Goal: Transaction & Acquisition: Book appointment/travel/reservation

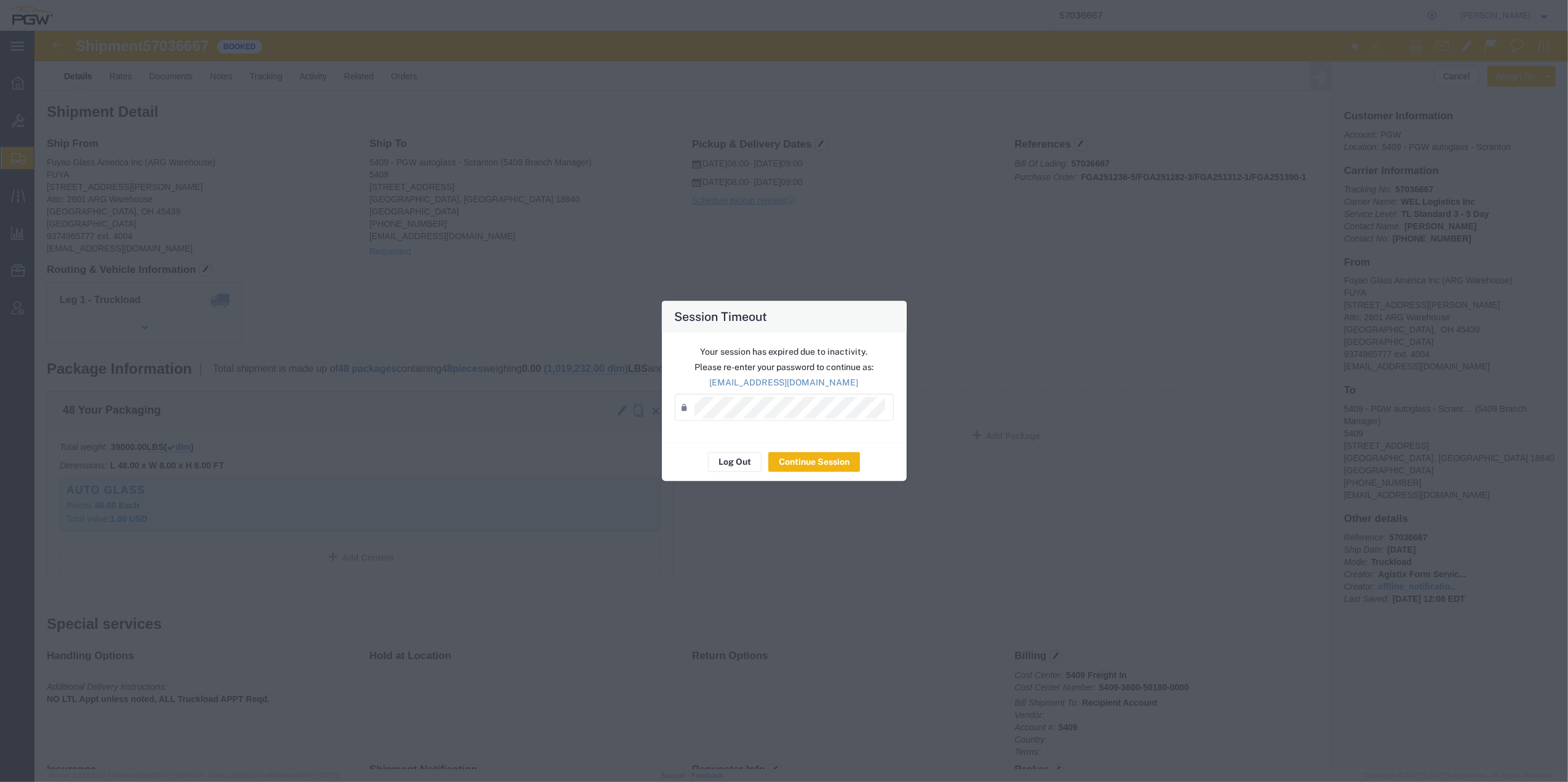
click at [717, 394] on div "Password *" at bounding box center [784, 408] width 219 height 27
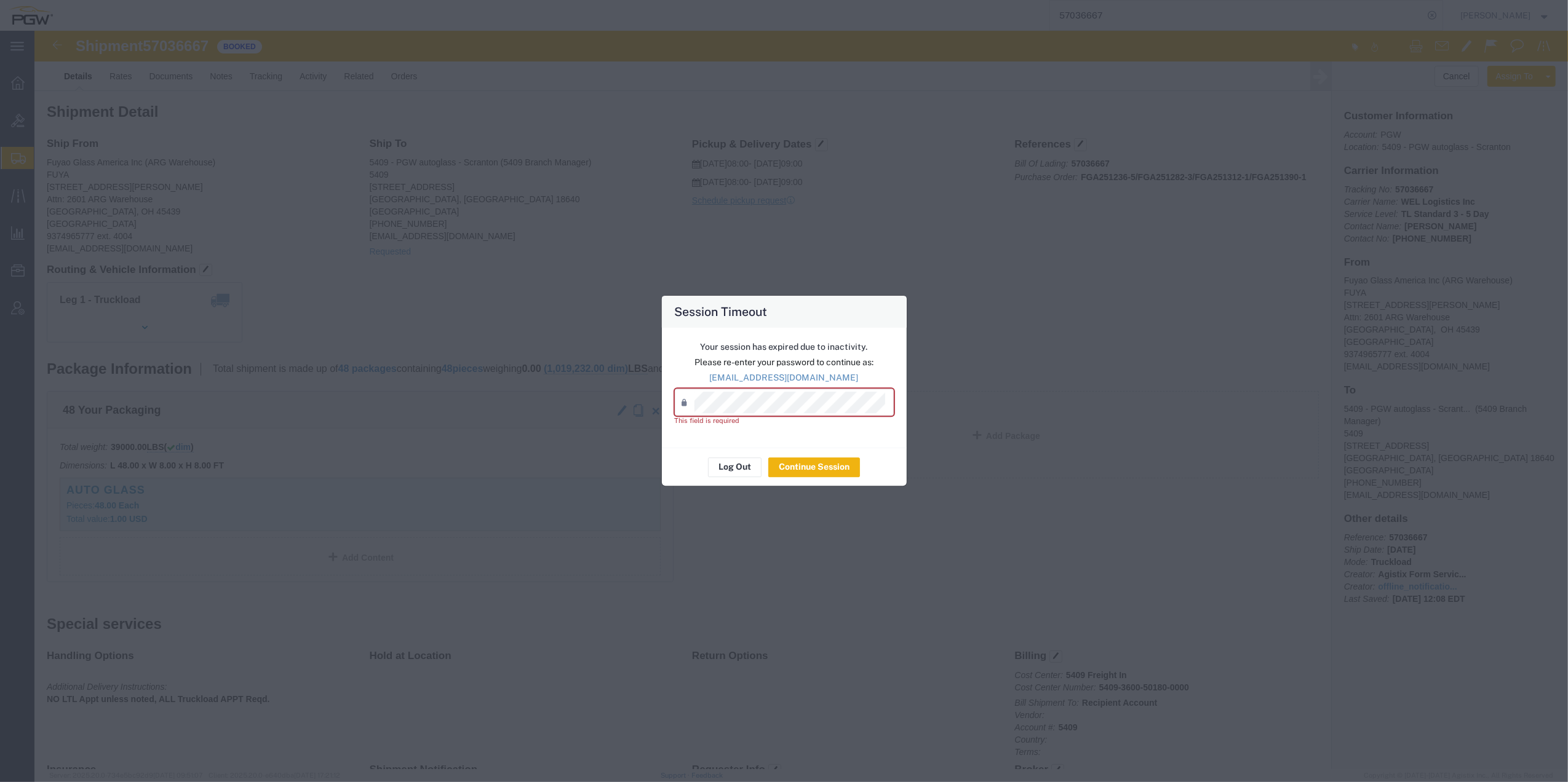
click at [711, 421] on agx-input-control "Password * This field is required" at bounding box center [784, 408] width 219 height 38
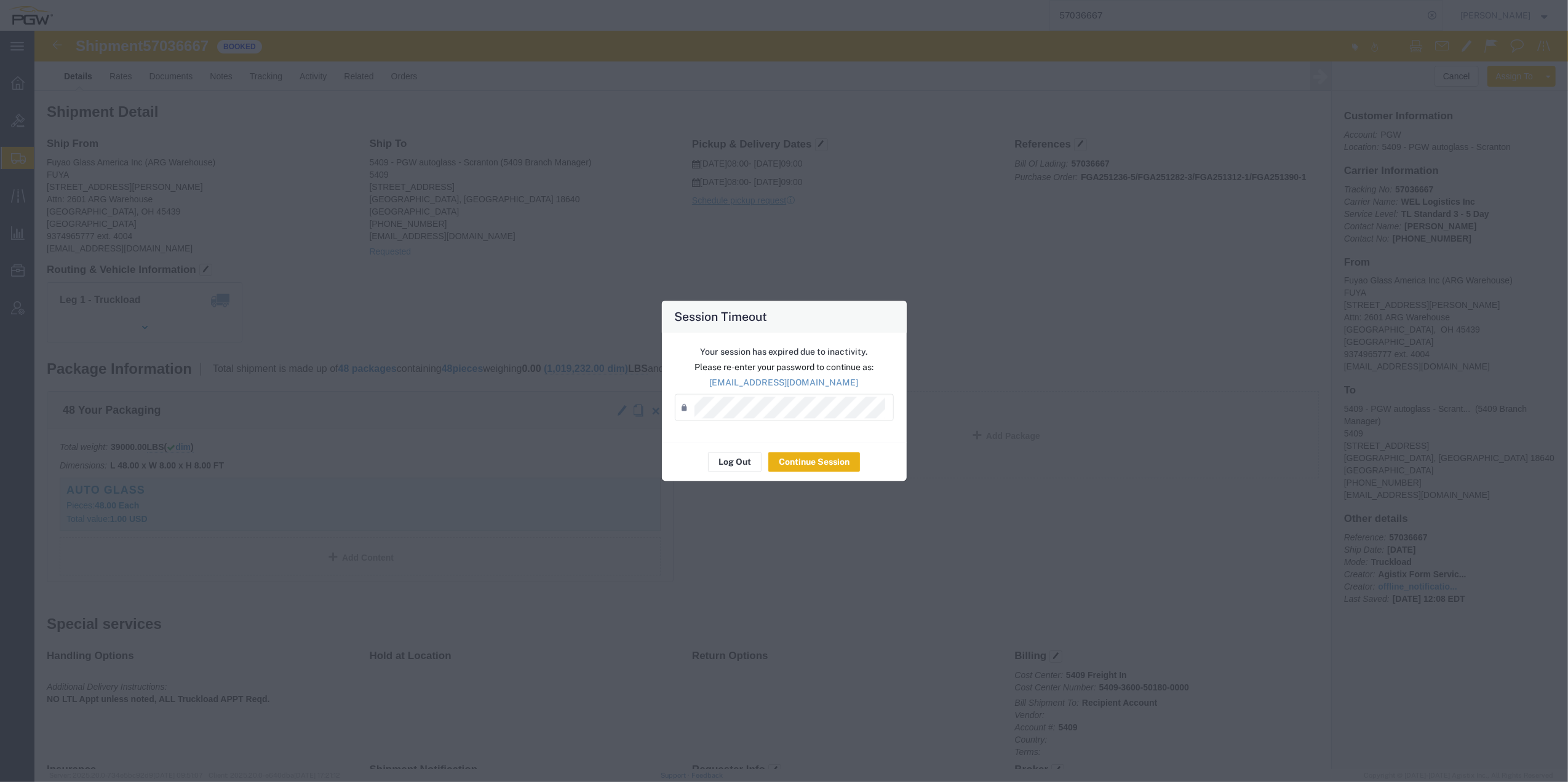
click at [787, 463] on button "Continue Session" at bounding box center [813, 462] width 92 height 20
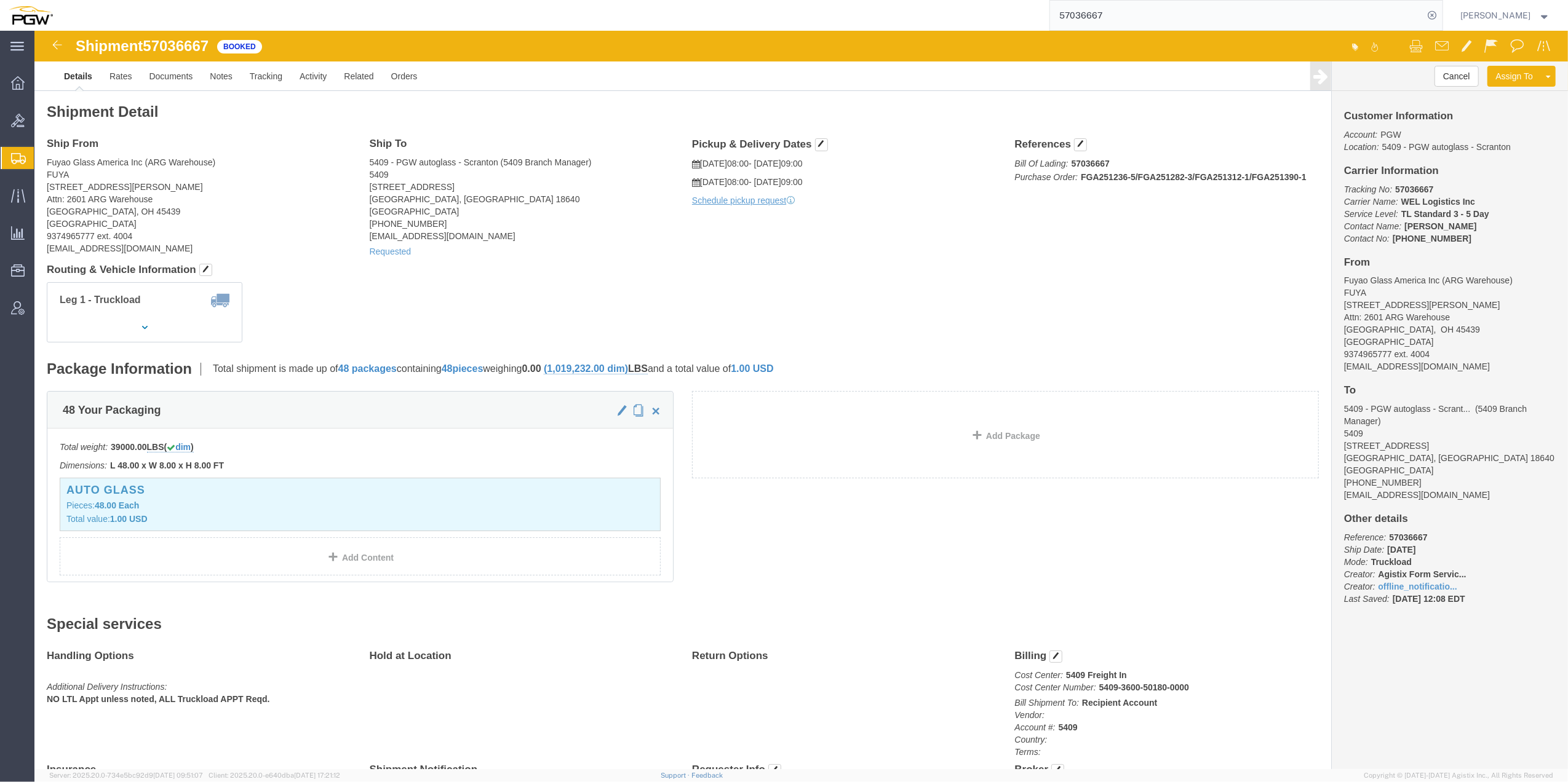
drag, startPoint x: 26, startPoint y: 11, endPoint x: 16, endPoint y: 56, distance: 46.1
click img
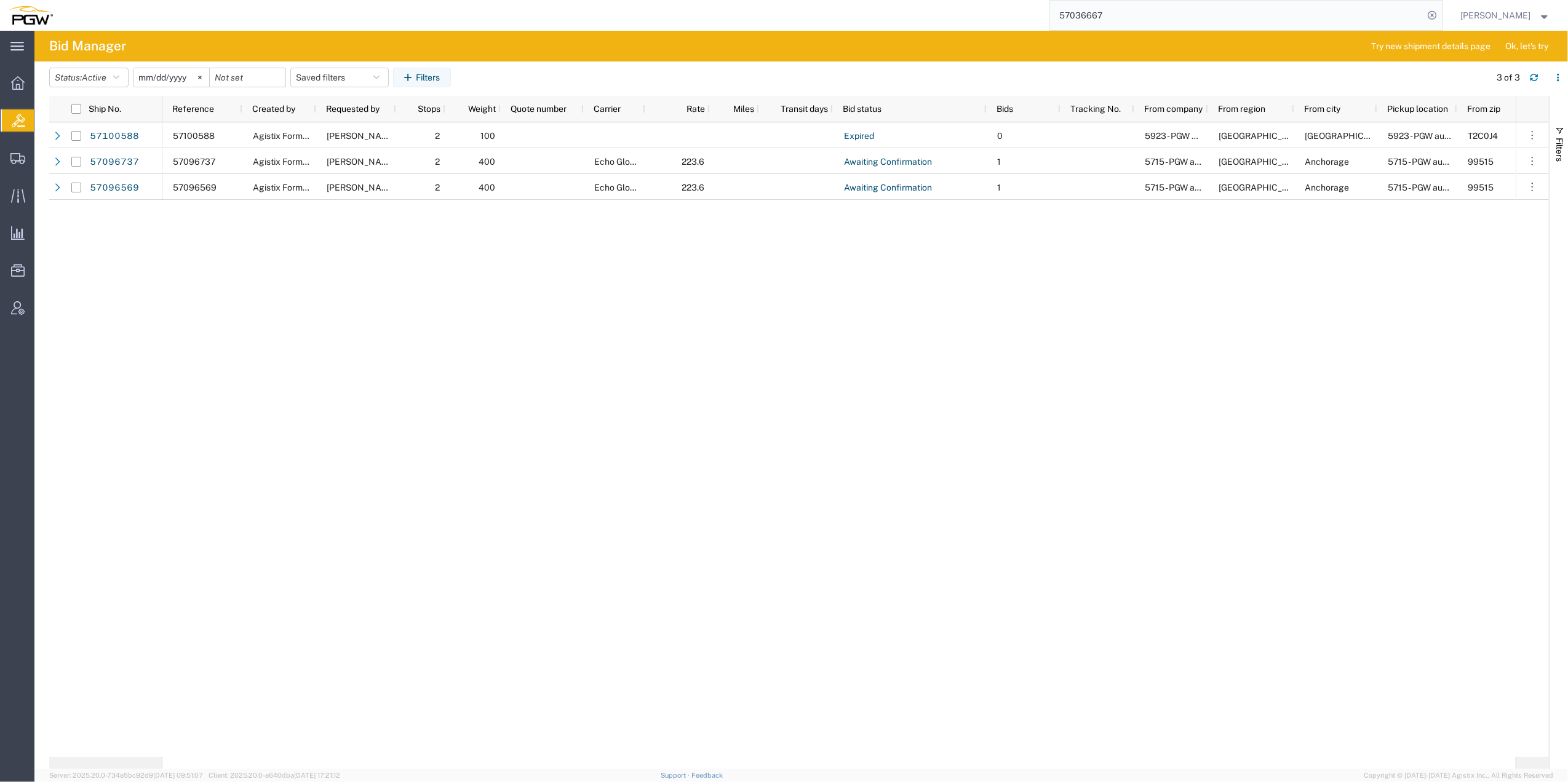
click at [576, 359] on div "57100588 Agistix Form Services Kirk Romano 2 100 Expired 0 5923 - PGW autoglass…" at bounding box center [839, 439] width 1353 height 634
click at [0, 0] on span "Shipment Manager" at bounding box center [0, 0] width 0 height 0
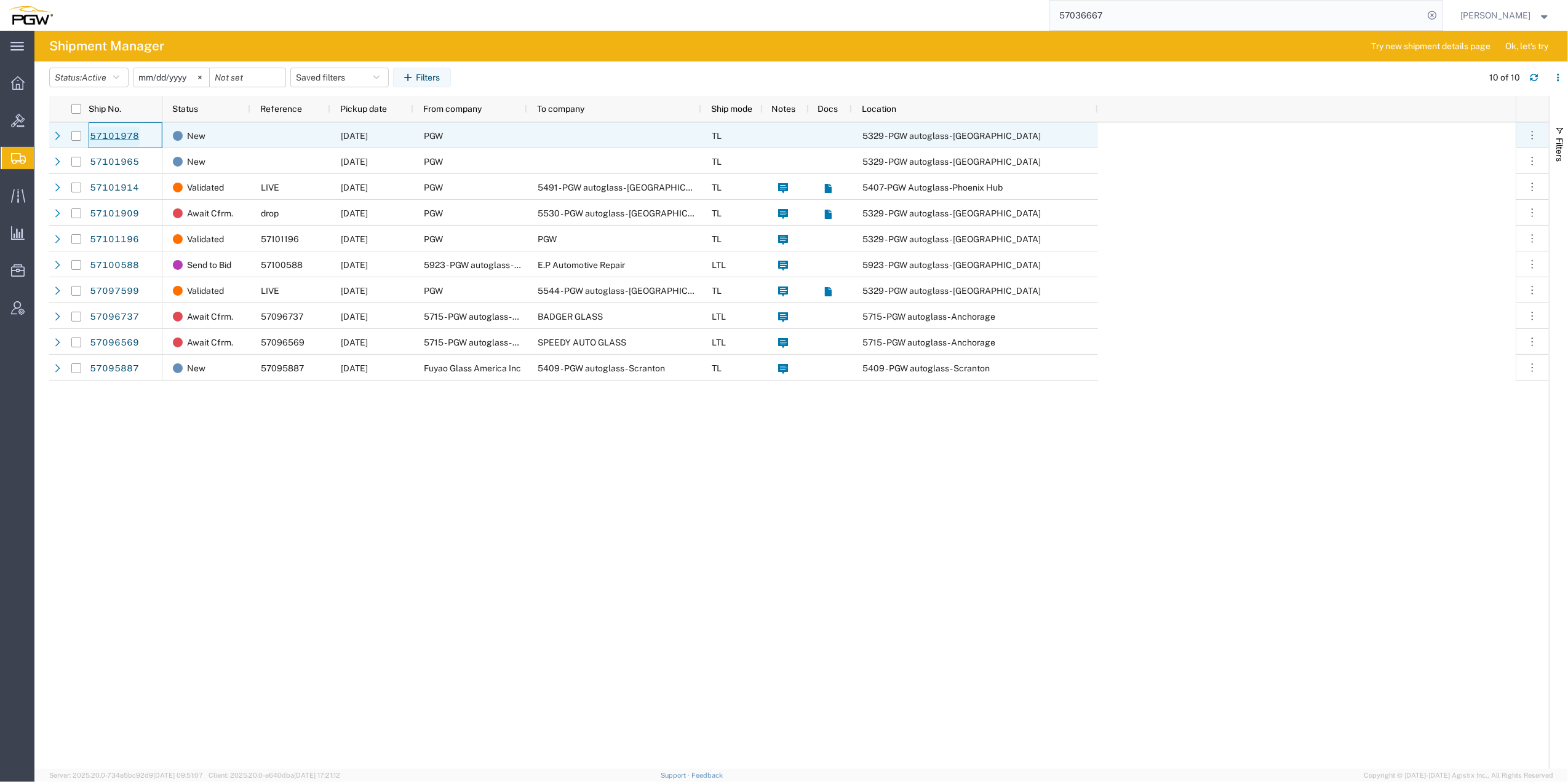
click at [101, 136] on link "57101978" at bounding box center [113, 136] width 50 height 20
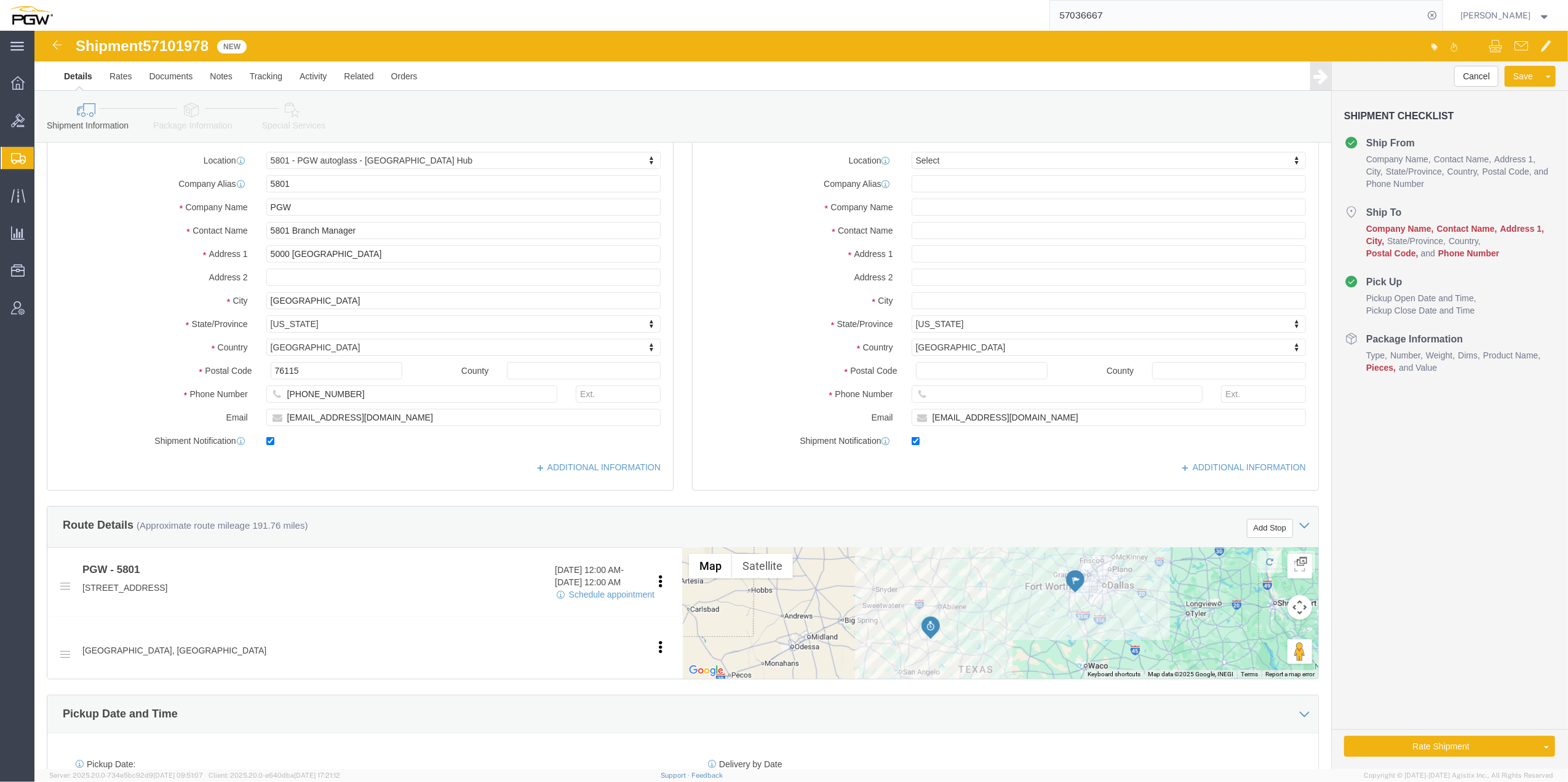
scroll to position [81, 0]
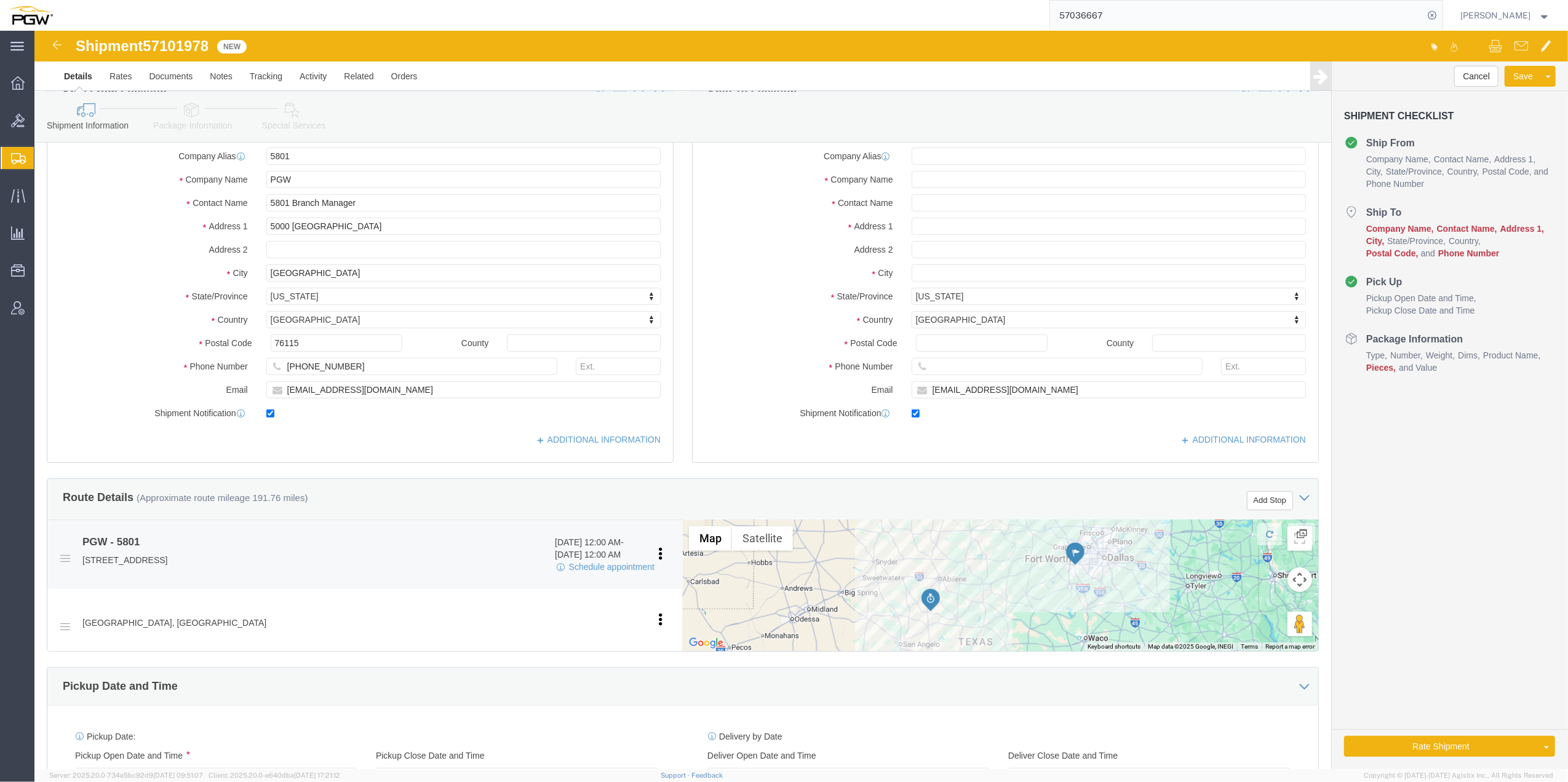
select select "62891"
select select
drag, startPoint x: 928, startPoint y: 126, endPoint x: 918, endPoint y: 118, distance: 12.8
click input "text"
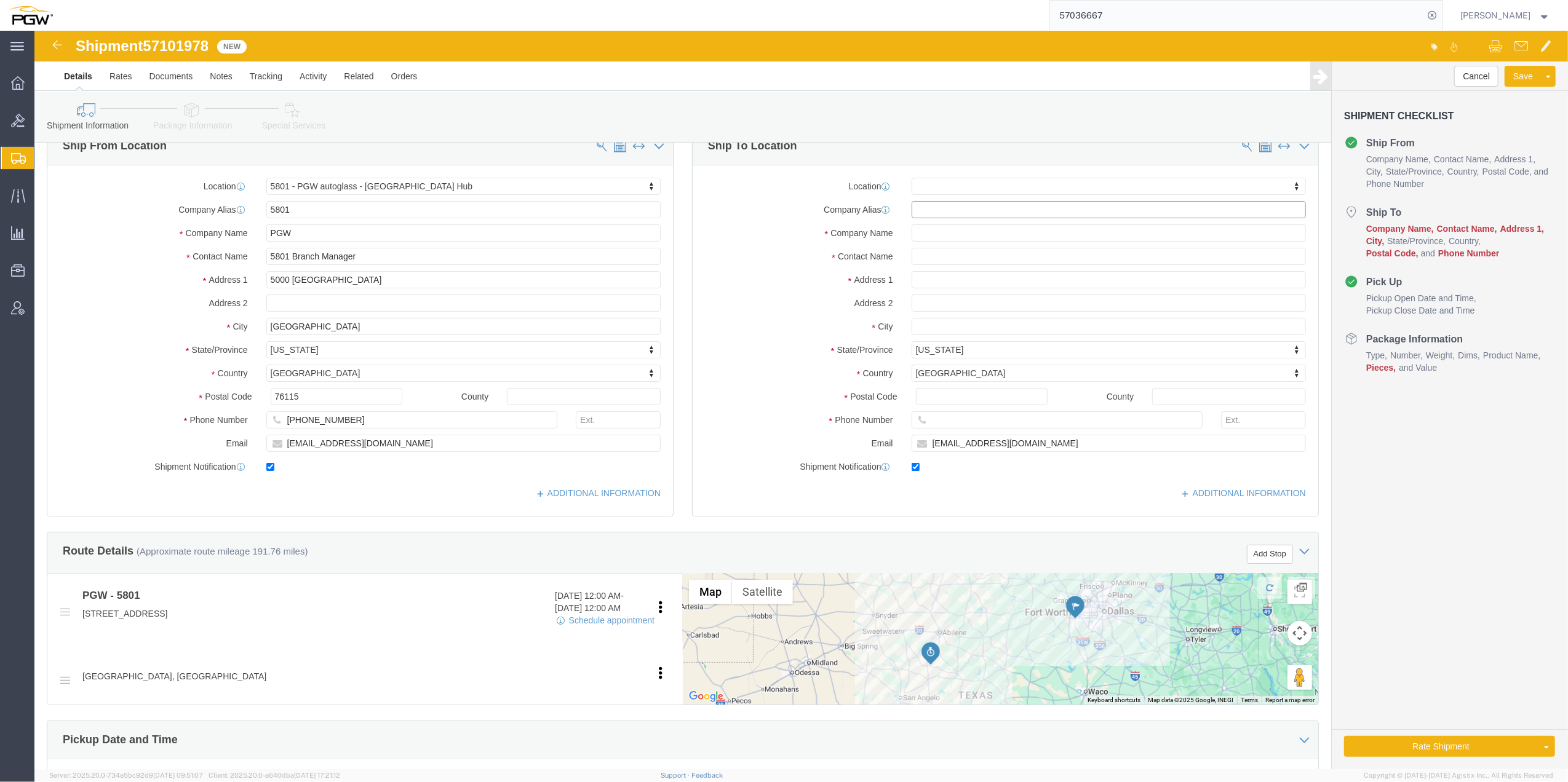
scroll to position [0, 0]
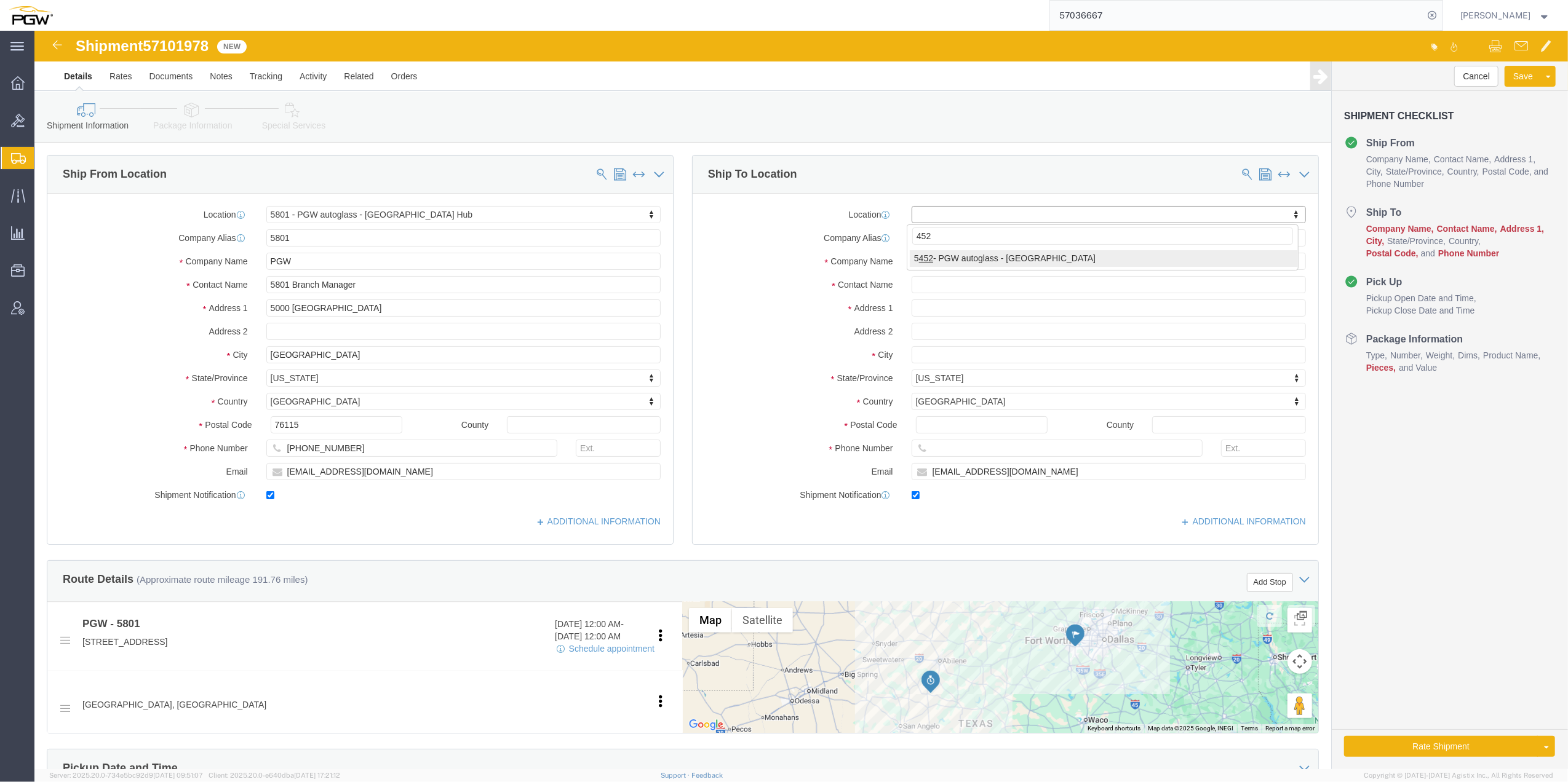
type input "452"
select select "28299"
select select "[GEOGRAPHIC_DATA]"
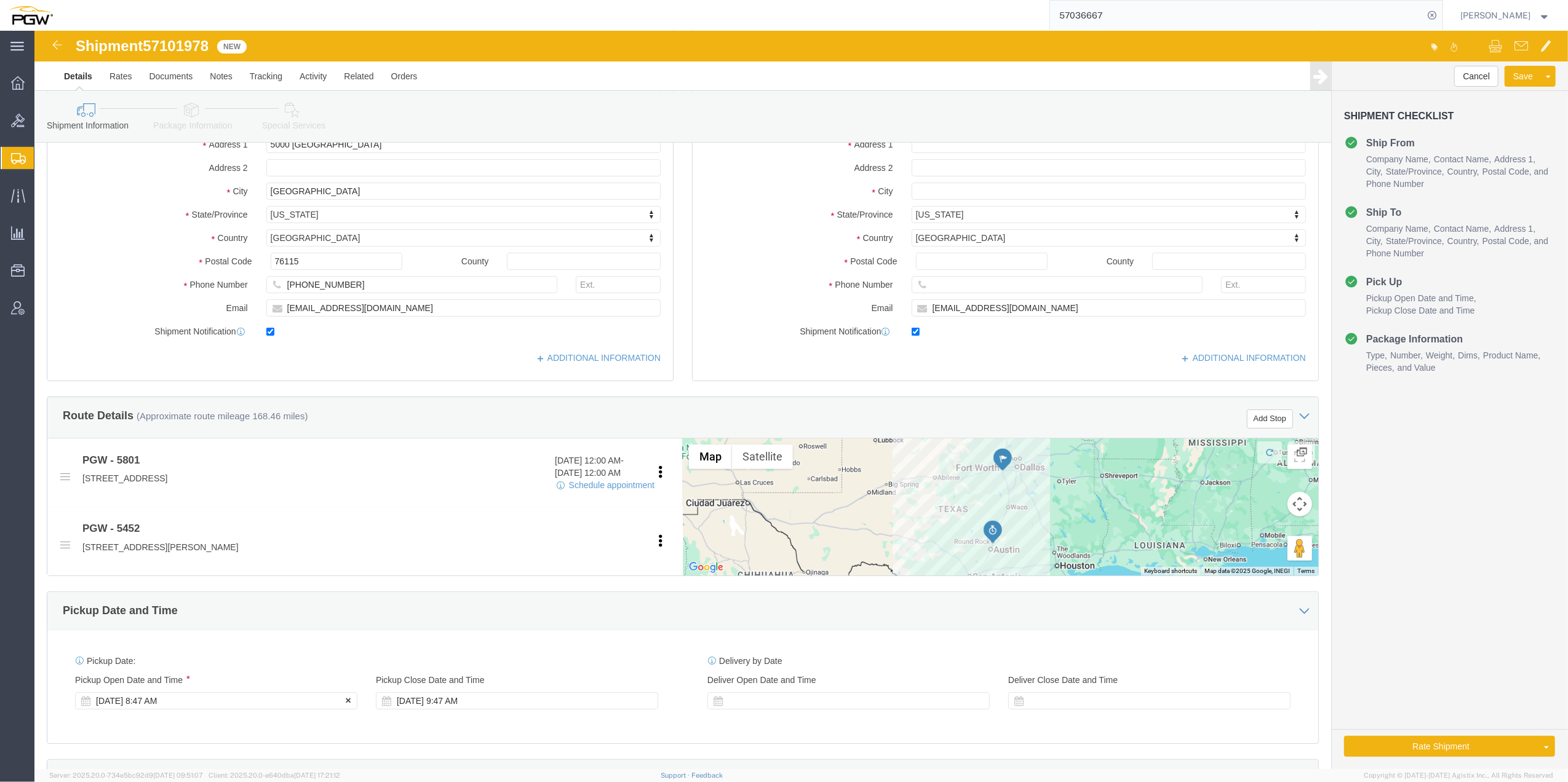
scroll to position [246, 0]
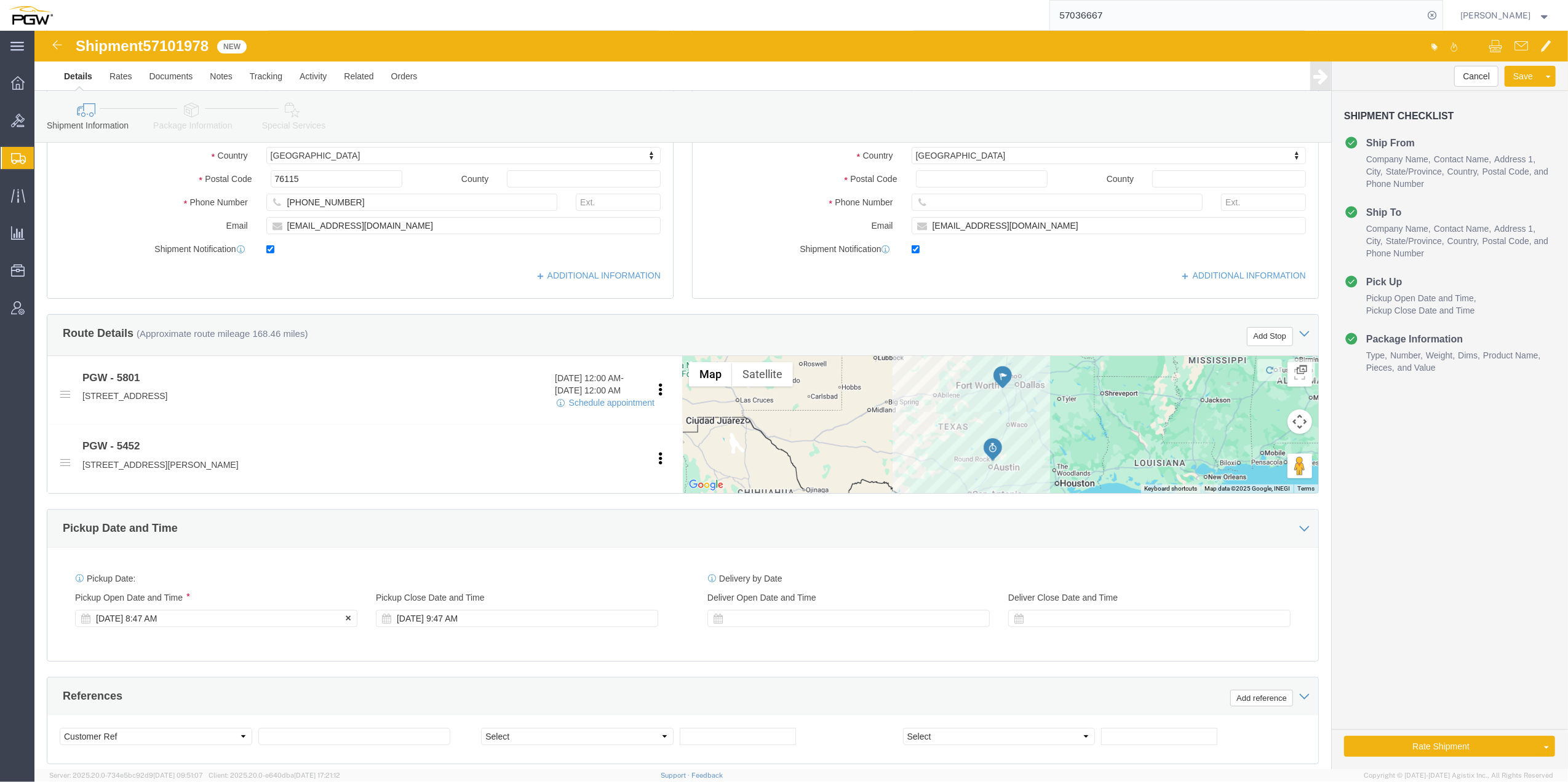
click div "Oct 13 2025 8:47 AM"
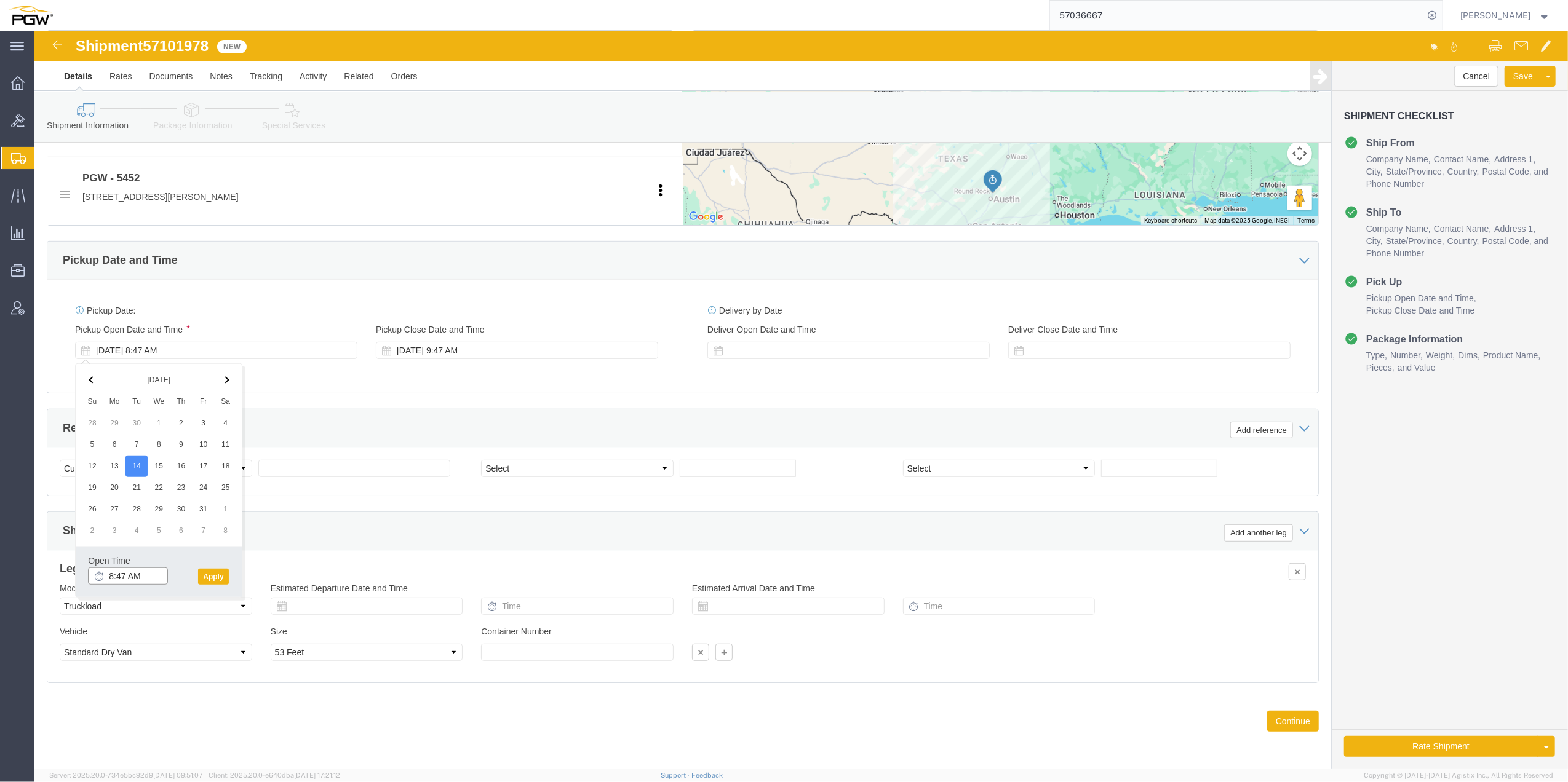
click input "8:47 AM"
type input "9:00 AM"
drag, startPoint x: 188, startPoint y: 539, endPoint x: 182, endPoint y: 536, distance: 6.7
click button "Apply"
click select "Select Account Type Activity ID Airline Appointment Number ASN Batch Request # …"
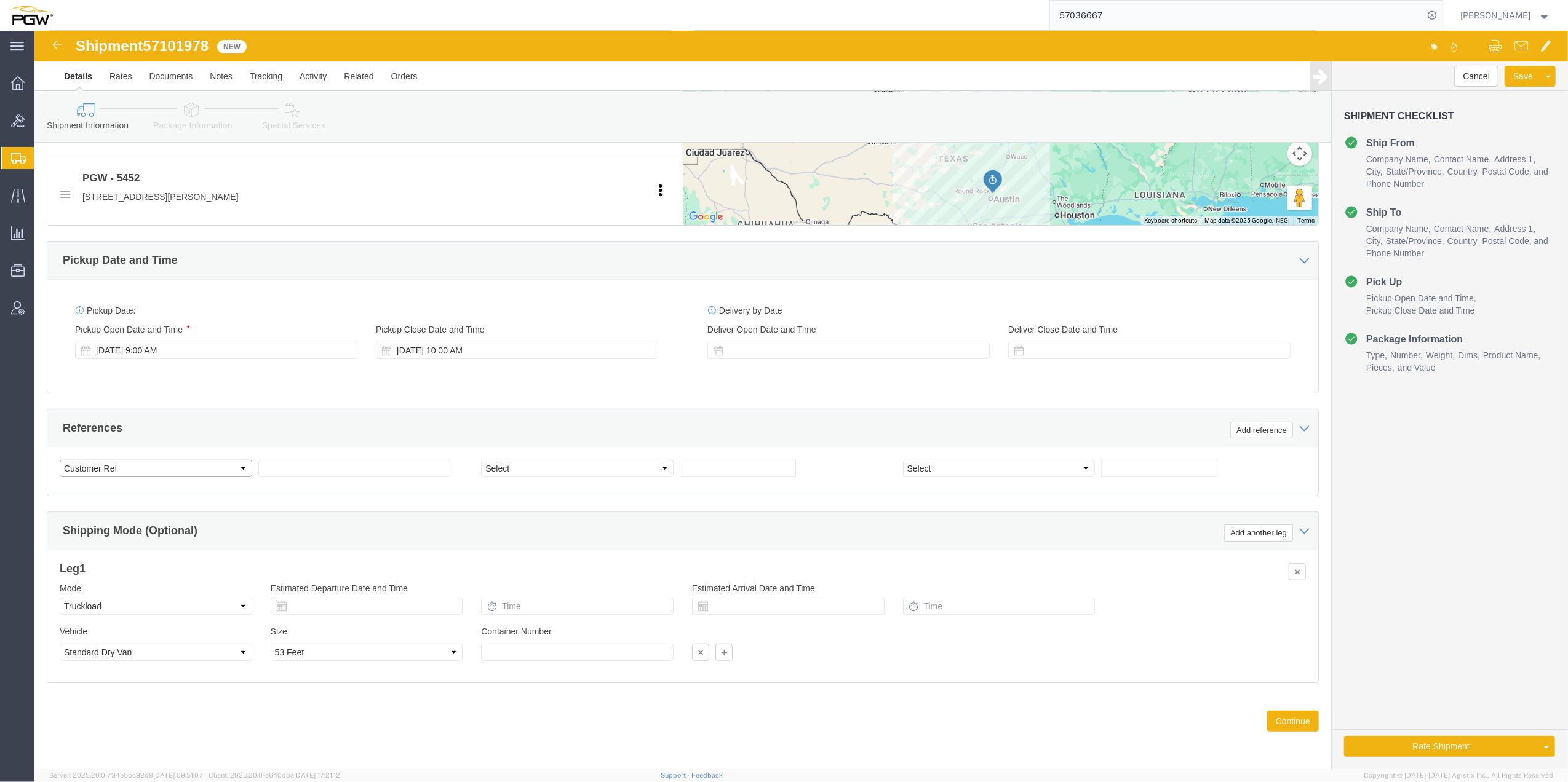
select select "BOL"
click select "Select Account Type Activity ID Airline Appointment Number ASN Batch Request # …"
click span "57101978"
copy span "57101978"
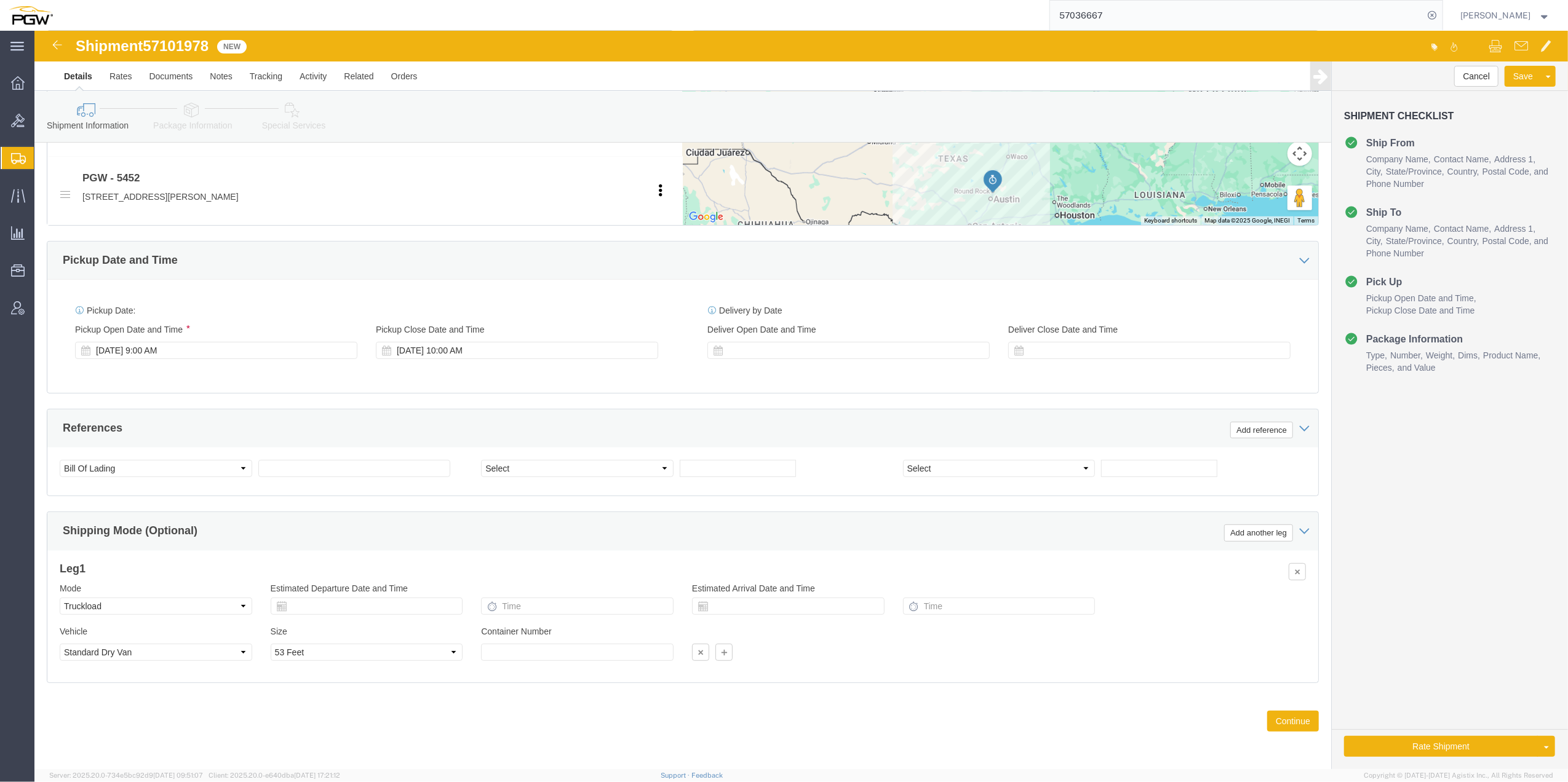
click div "Select Account Type Activity ID Airline Appointment Number ASN Batch Request # …"
drag, startPoint x: 281, startPoint y: 423, endPoint x: 259, endPoint y: 433, distance: 24.2
click input "text"
paste input "57101978"
type input "57101978"
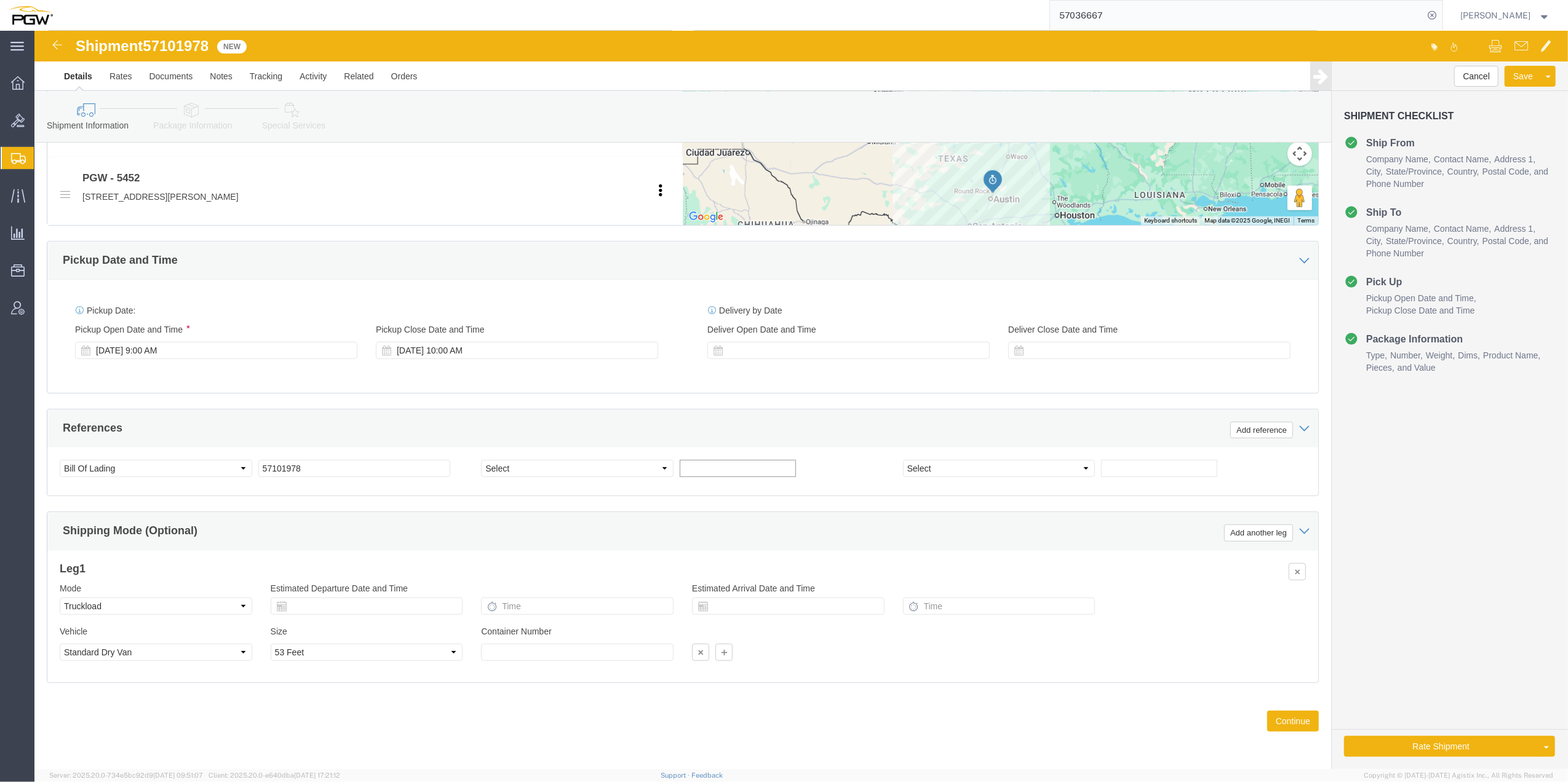
click input "text"
paste input "669743"
type input "669743"
click input "text"
paste input "669766"
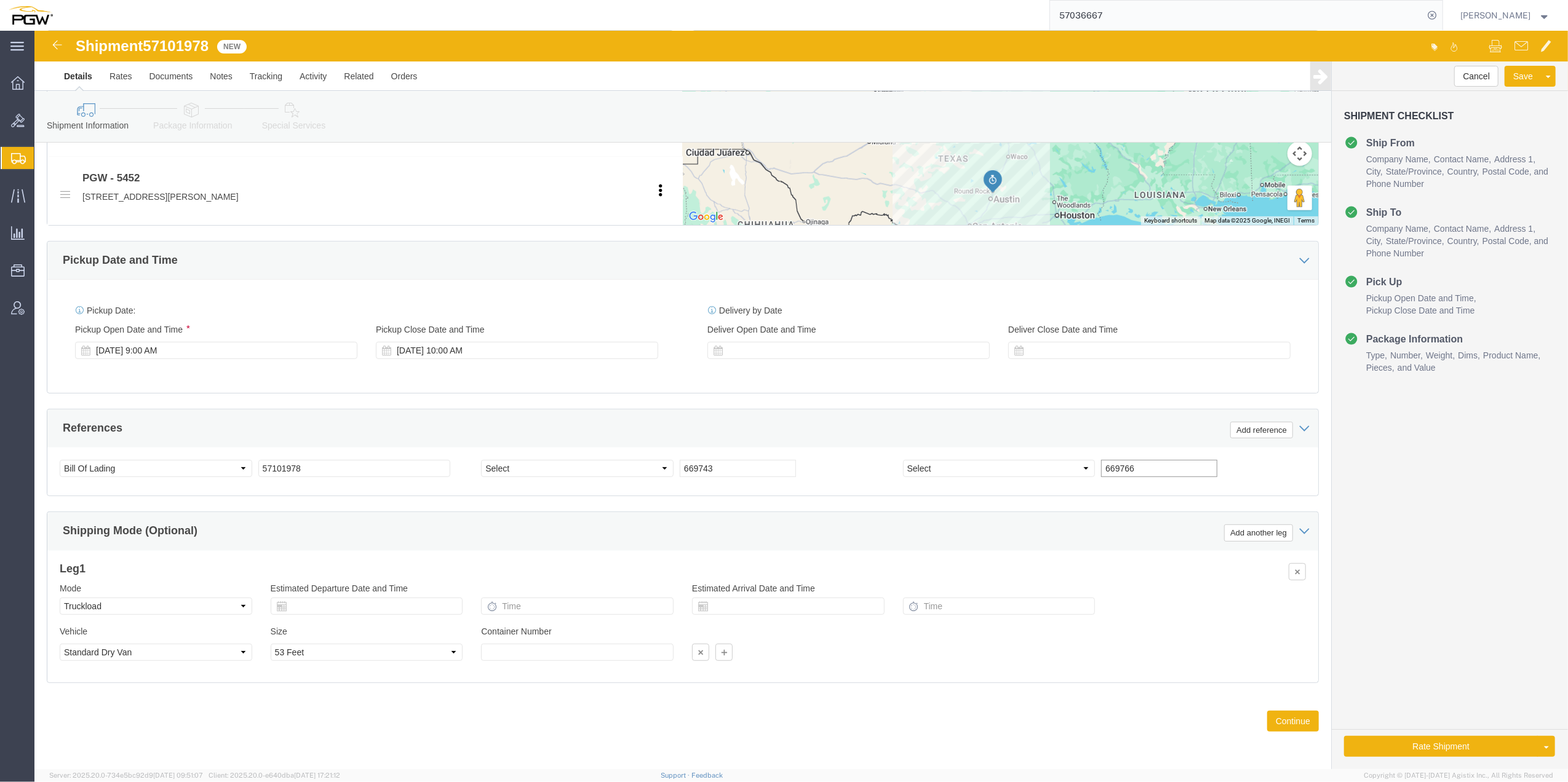
type input "669766"
click select "Select Account Type Activity ID Airline Appointment Number ASN Batch Request # …"
select select "ORDERNUM"
click select "Select Account Type Activity ID Airline Appointment Number ASN Batch Request # …"
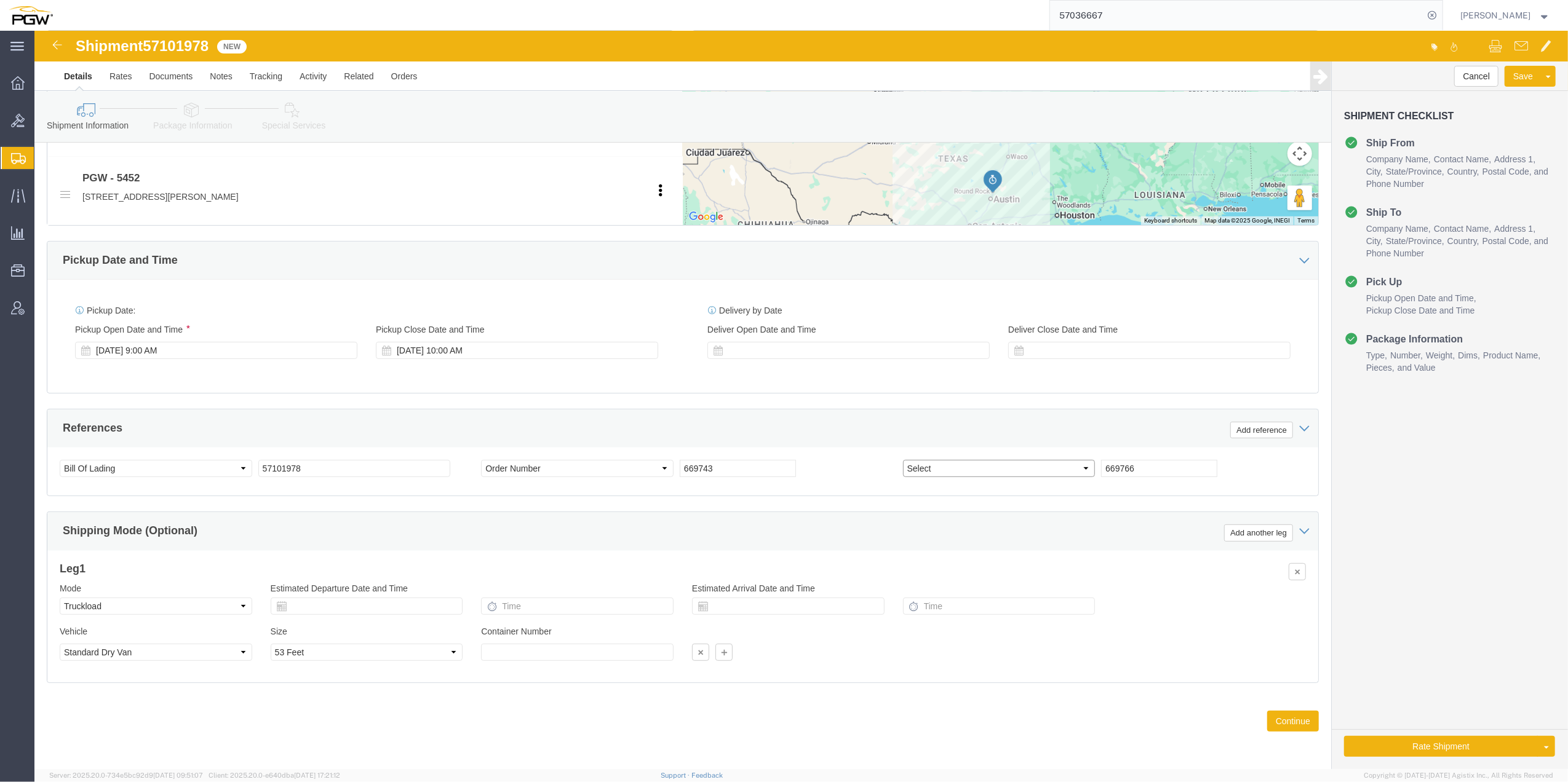
click select "Select Account Type Activity ID Airline Appointment Number ASN Batch Request # …"
select select "ORDERNUM"
click select "Select Account Type Activity ID Airline Appointment Number ASN Batch Request # …"
drag, startPoint x: 1270, startPoint y: 687, endPoint x: 1228, endPoint y: 688, distance: 42.0
click button "Continue"
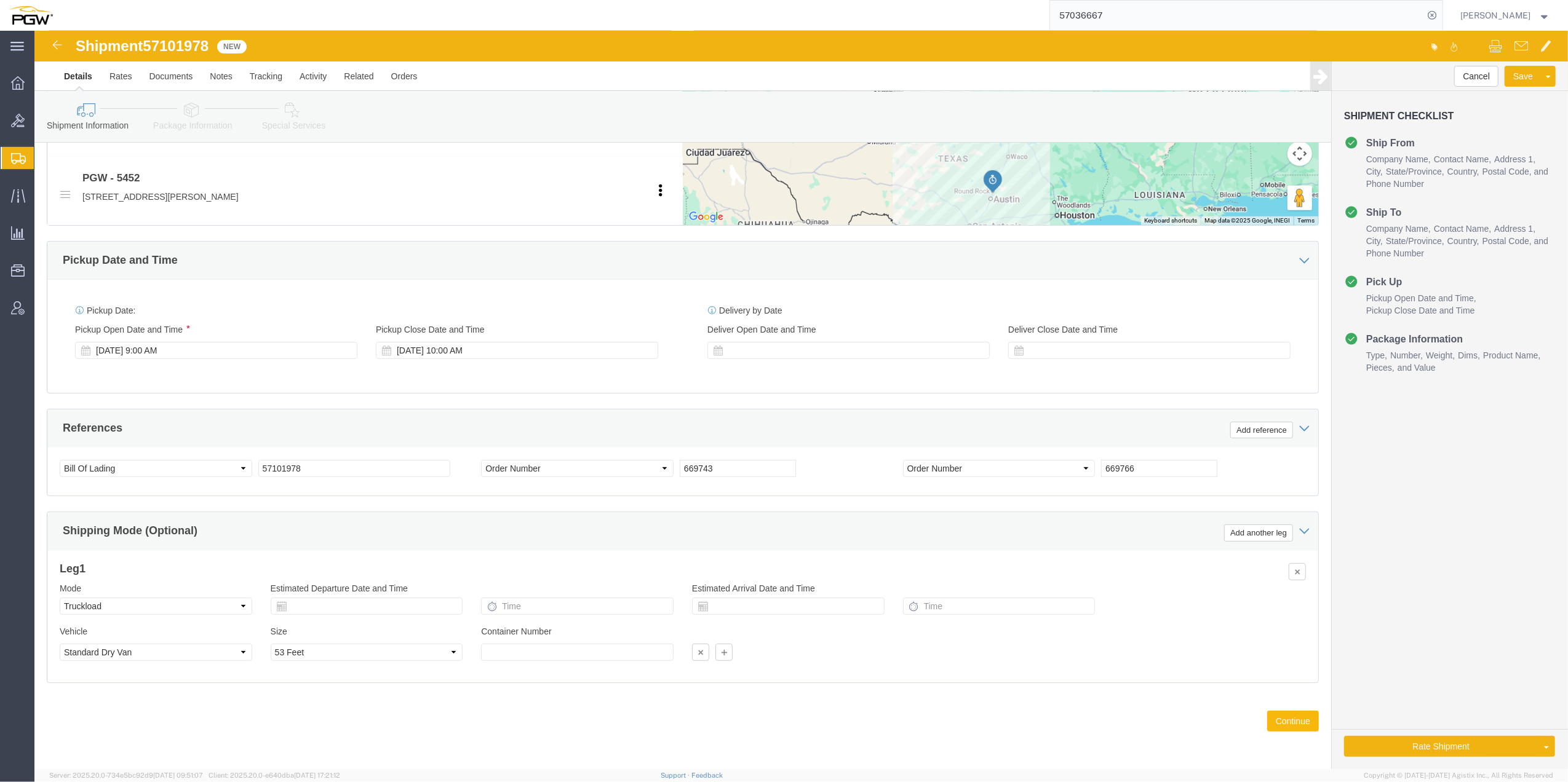
click button "Continue"
click div "Vehicle Select 1-Ton (PSS) 10 Wheel 10 Yard Dump Truck 20 Yard Dump Truck Bobta…"
click button "Continue"
click div
click button "Save"
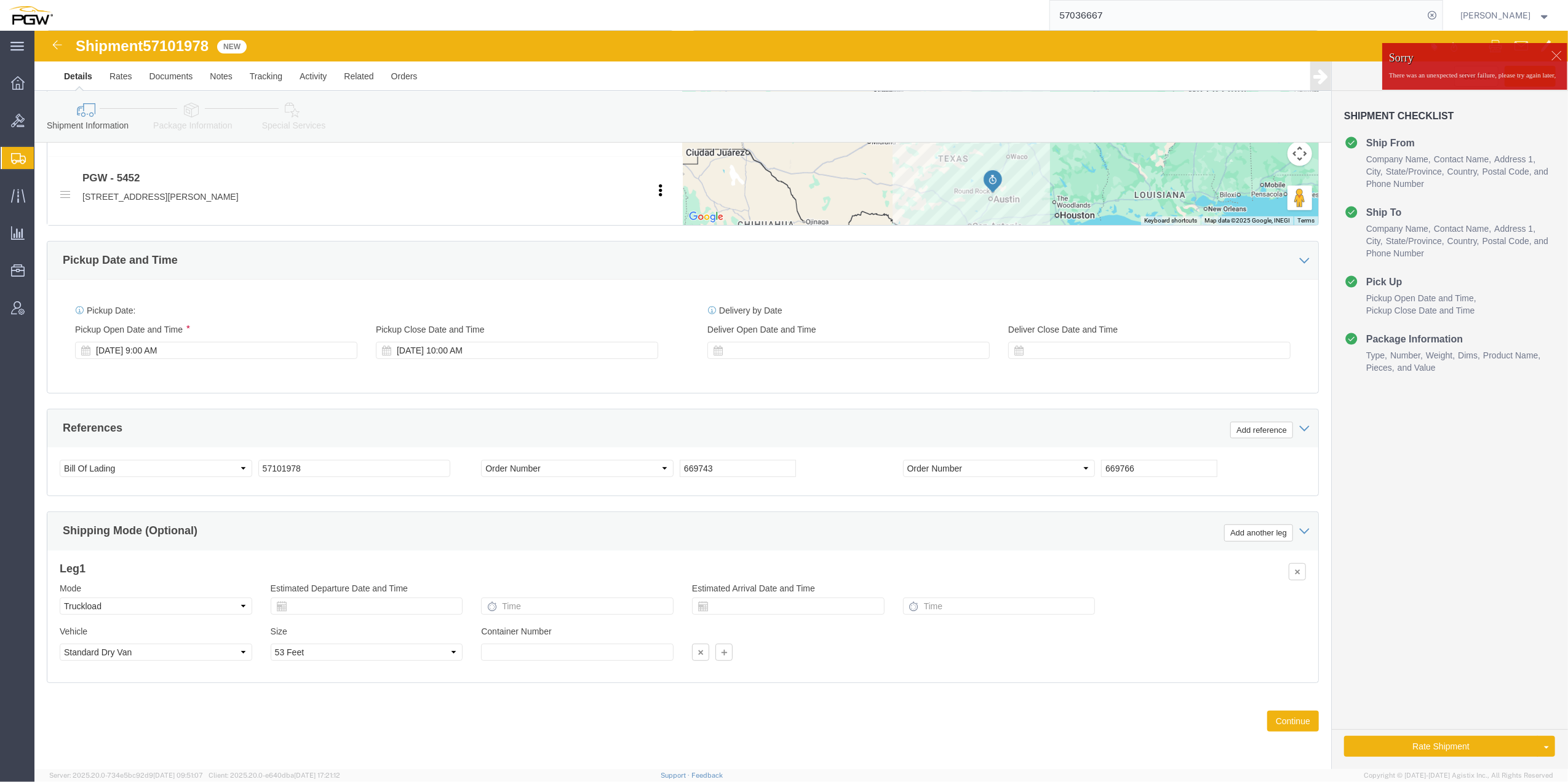
click div
click img
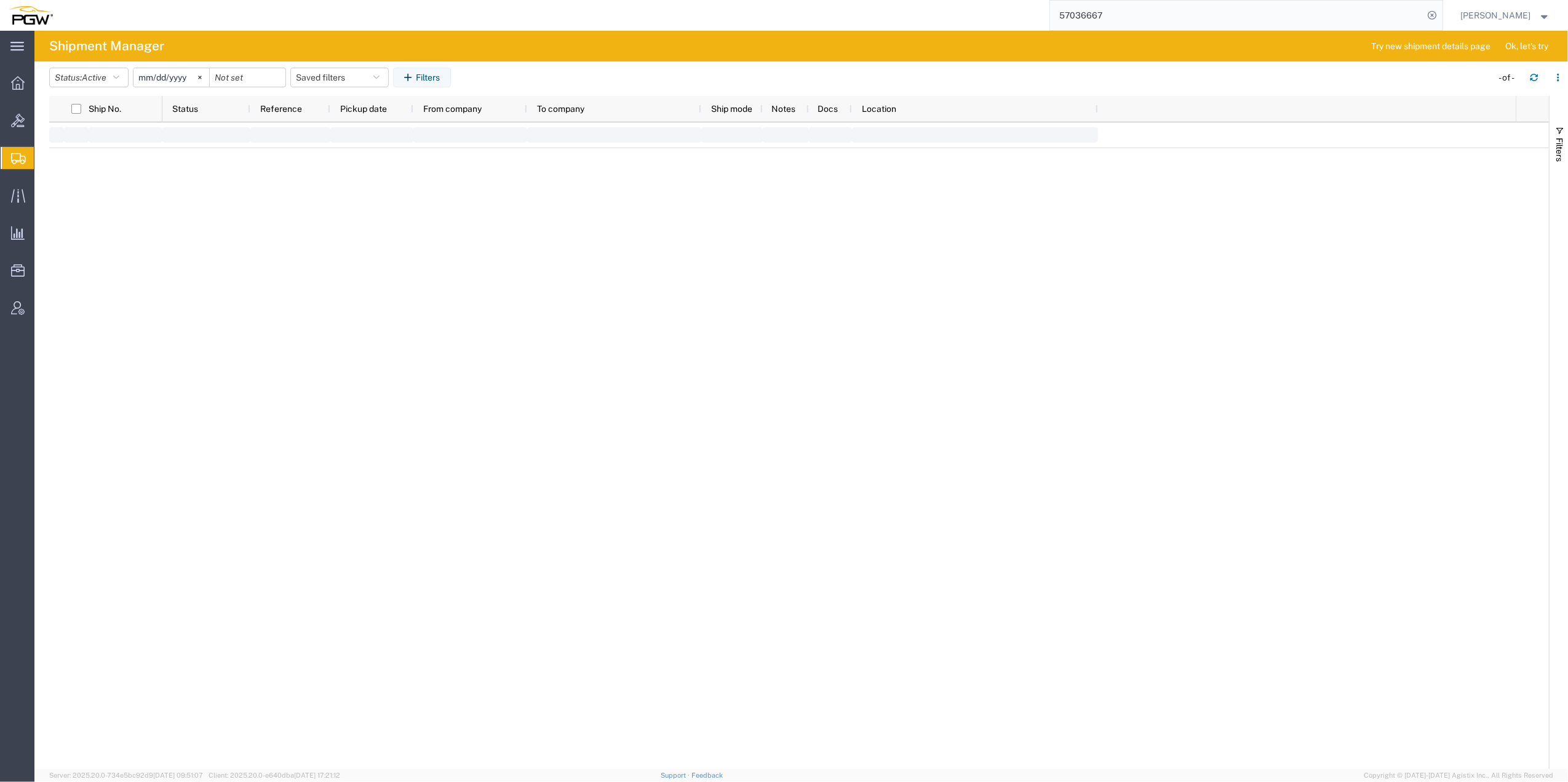
click at [0, 0] on span "Shipment Manager" at bounding box center [0, 0] width 0 height 0
drag, startPoint x: 503, startPoint y: 229, endPoint x: 744, endPoint y: 45, distance: 303.2
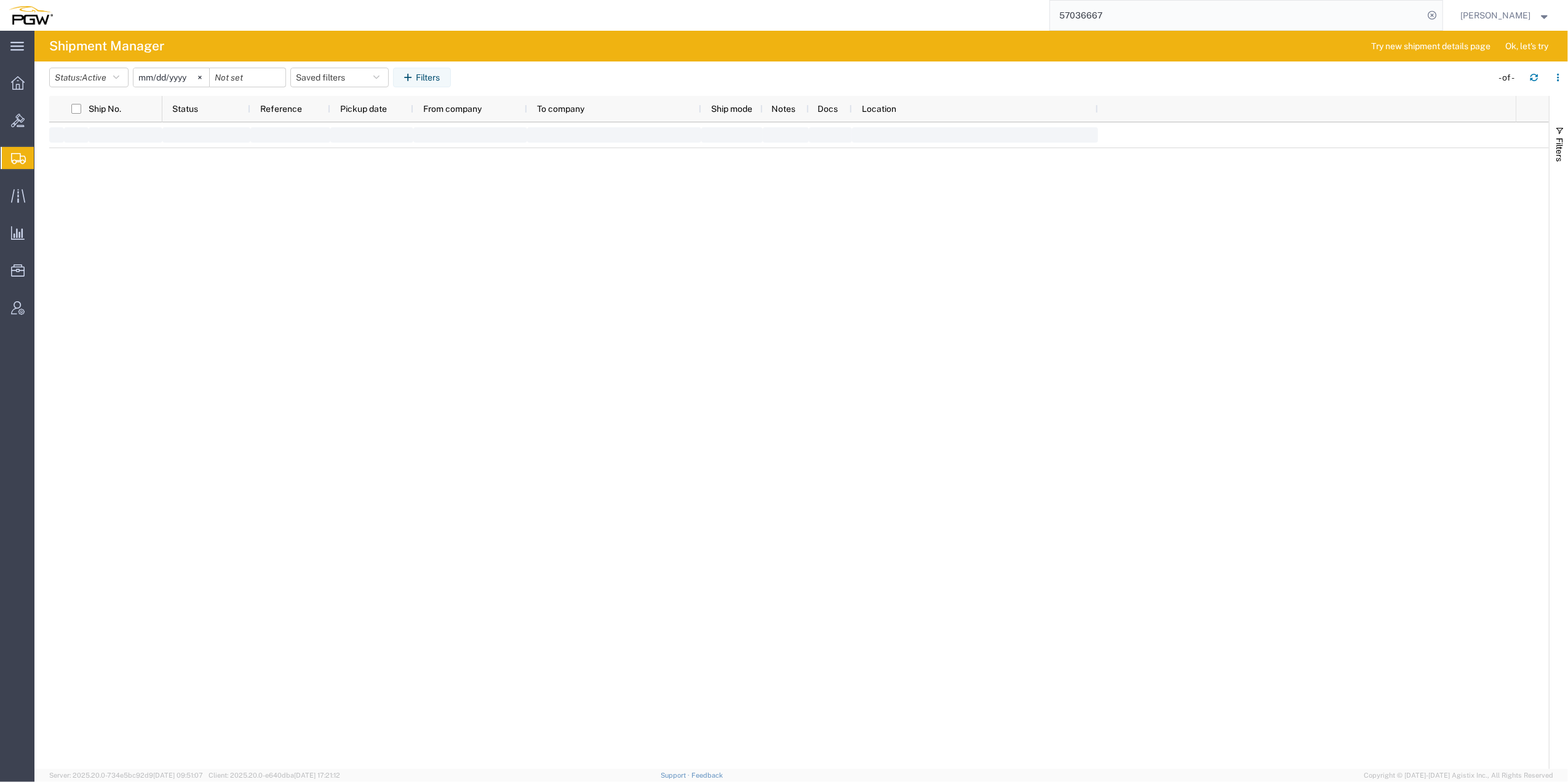
click at [520, 221] on div at bounding box center [839, 445] width 1353 height 647
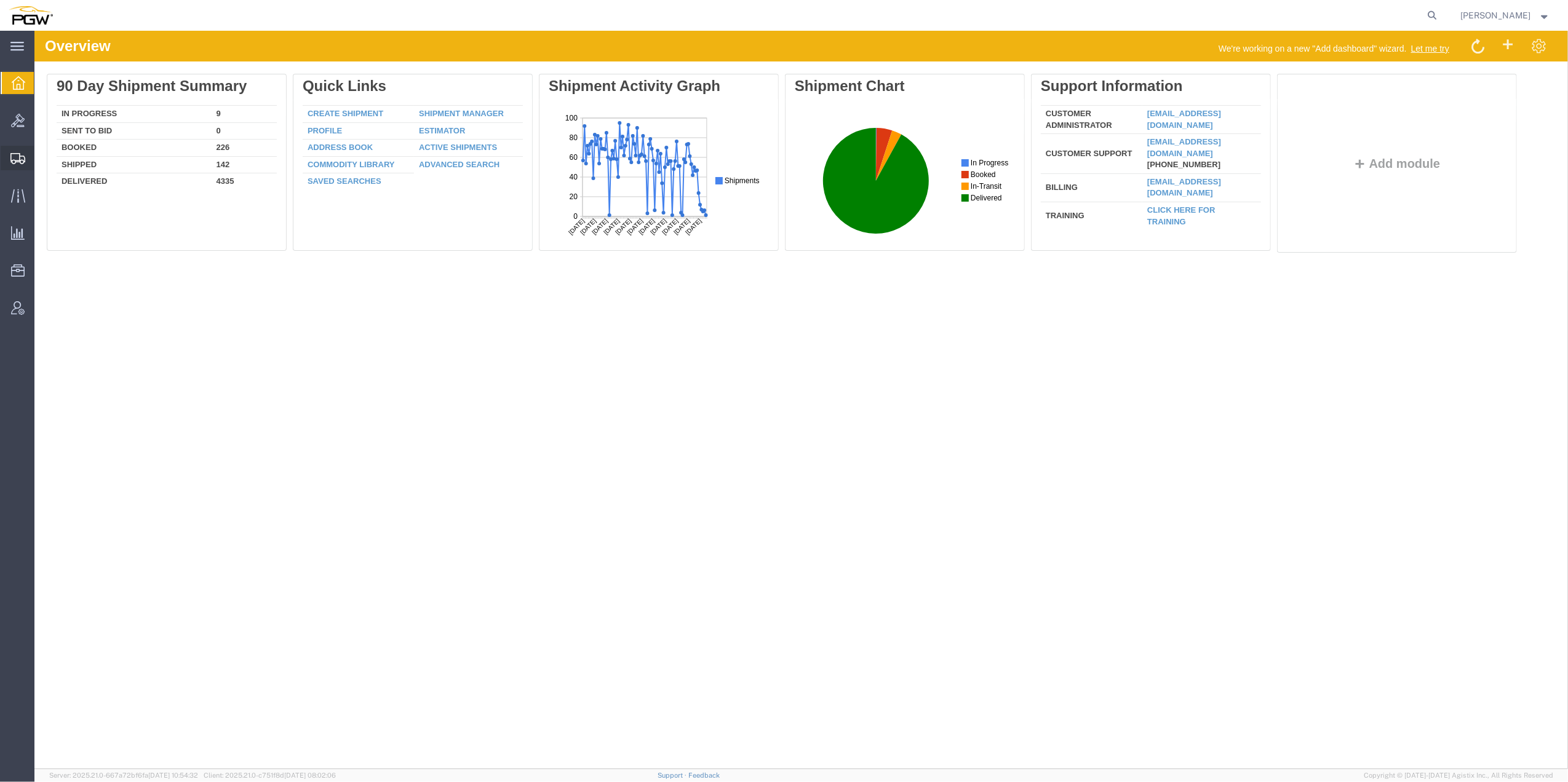
click at [0, 0] on span "Shipment Manager" at bounding box center [0, 0] width 0 height 0
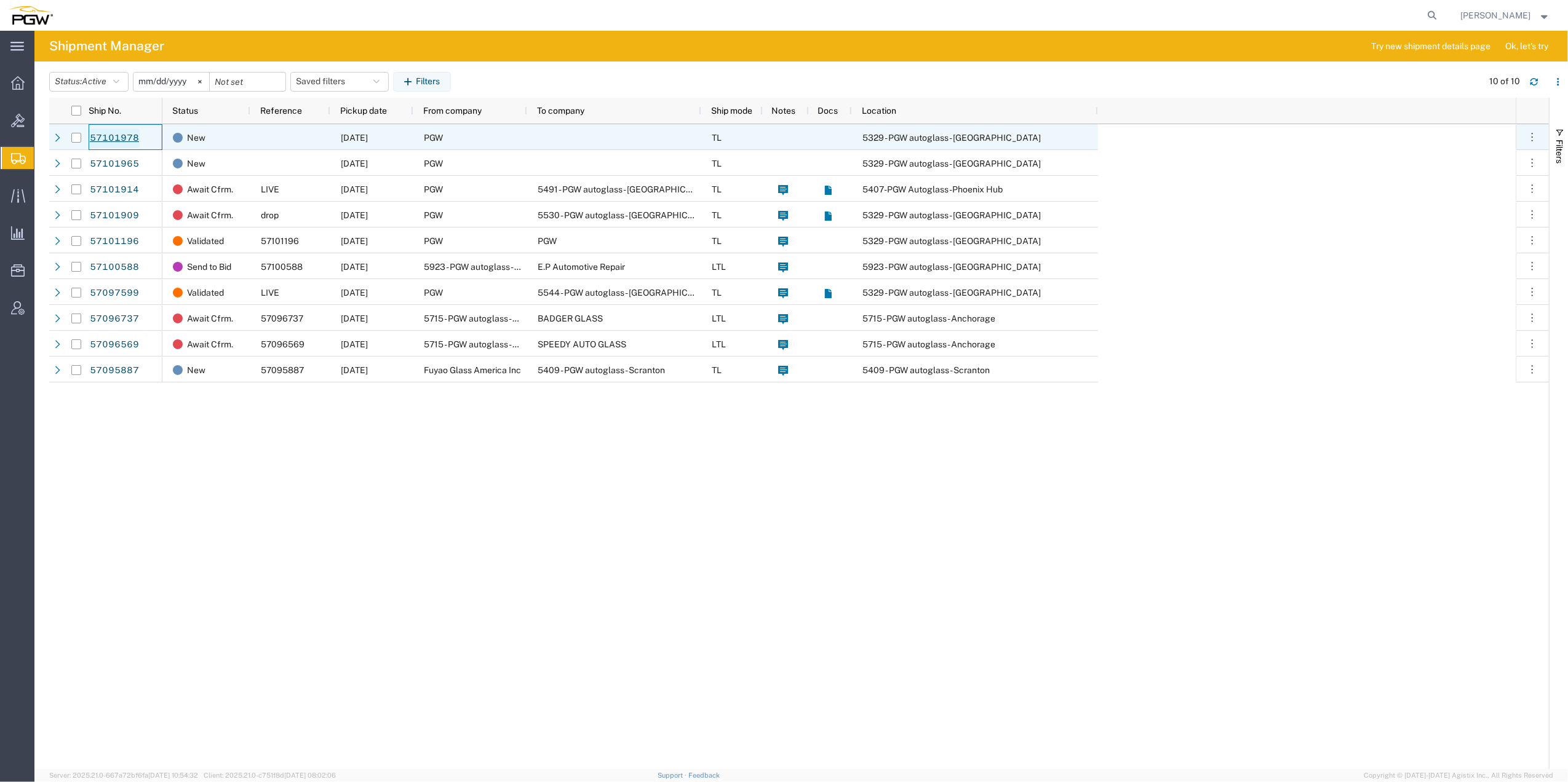
click at [95, 138] on link "57101978" at bounding box center [113, 138] width 50 height 20
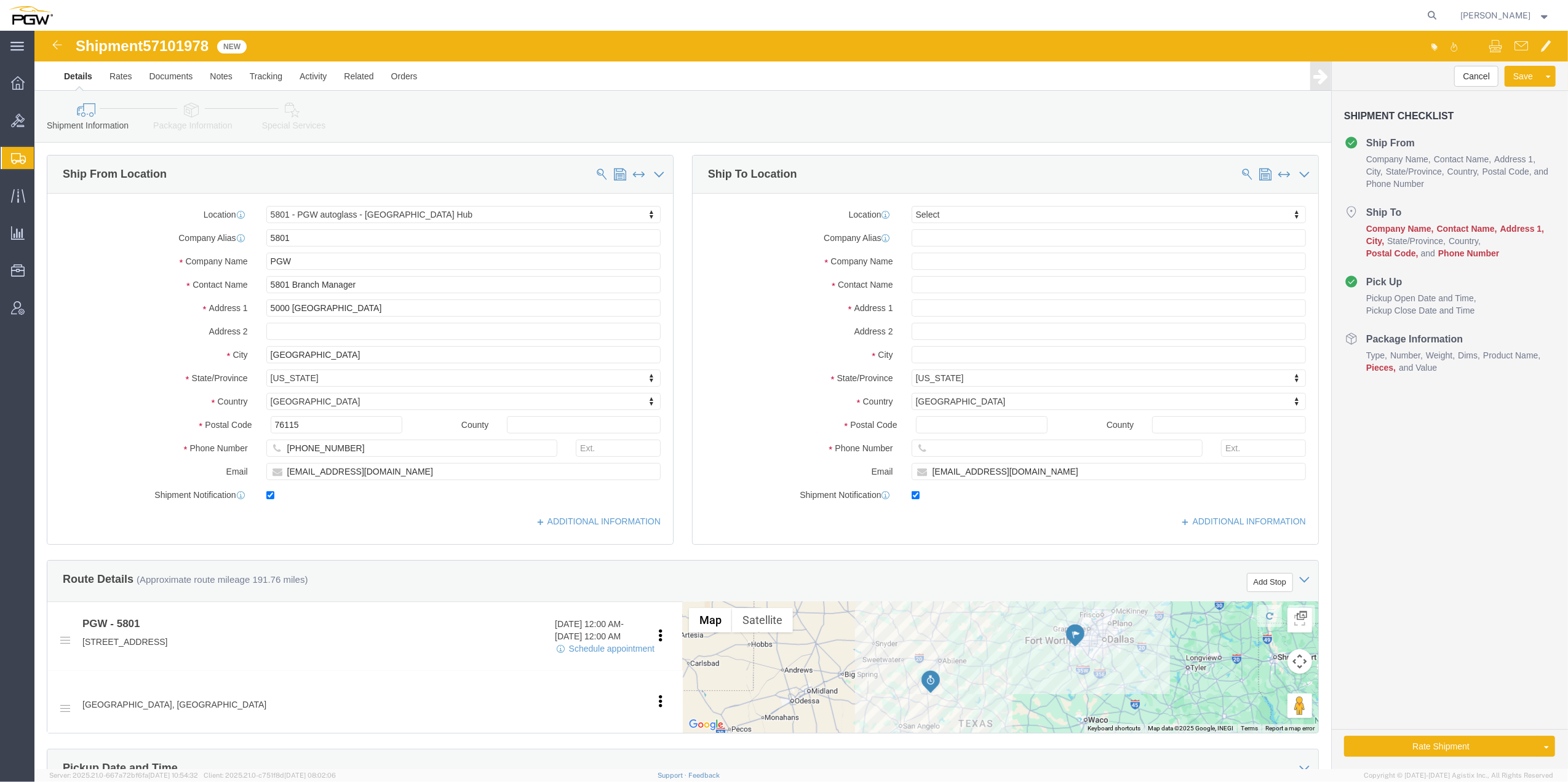
select select "62891"
select select
drag, startPoint x: 926, startPoint y: 169, endPoint x: 910, endPoint y: 179, distance: 18.9
click div "Location My Profile Location 5303 - PGW autoglass - Corporate 5329 - PGW autogl…"
type input "452"
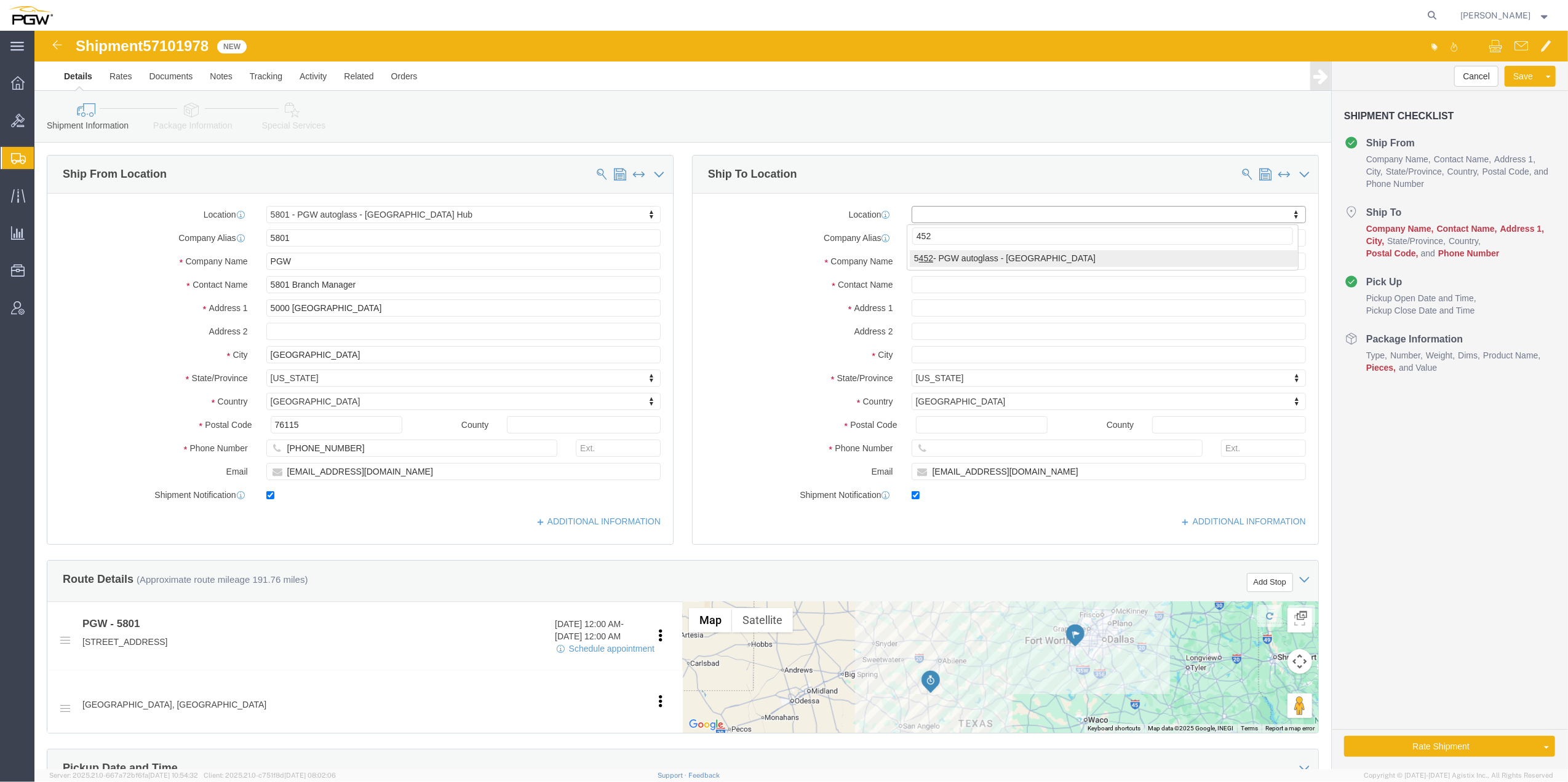
select select "28299"
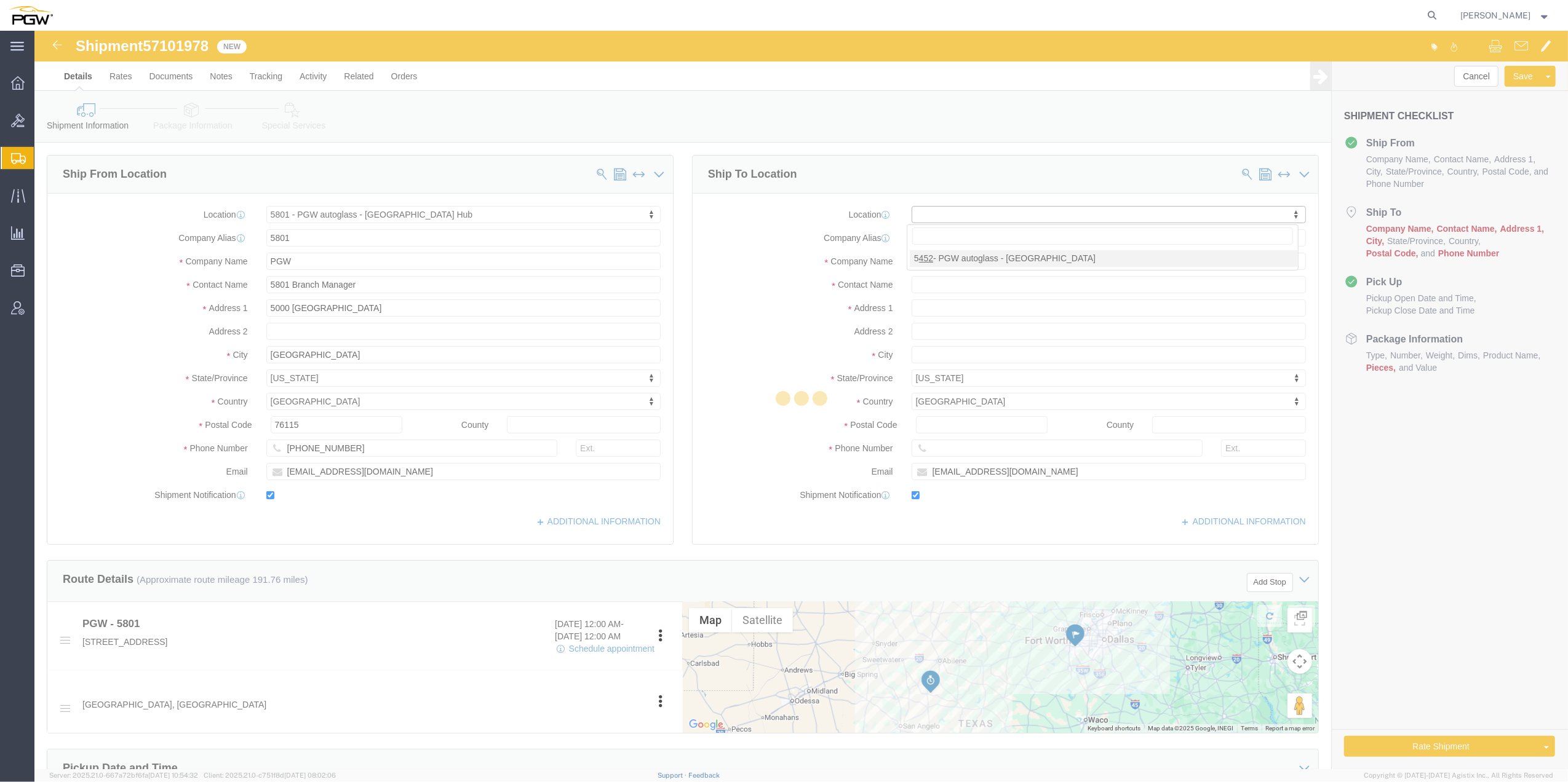
type input "[STREET_ADDRESS][PERSON_NAME]"
type input "78728"
type input "[PHONE_NUMBER]"
type input "[EMAIL_ADDRESS][DOMAIN_NAME]"
type input "5452"
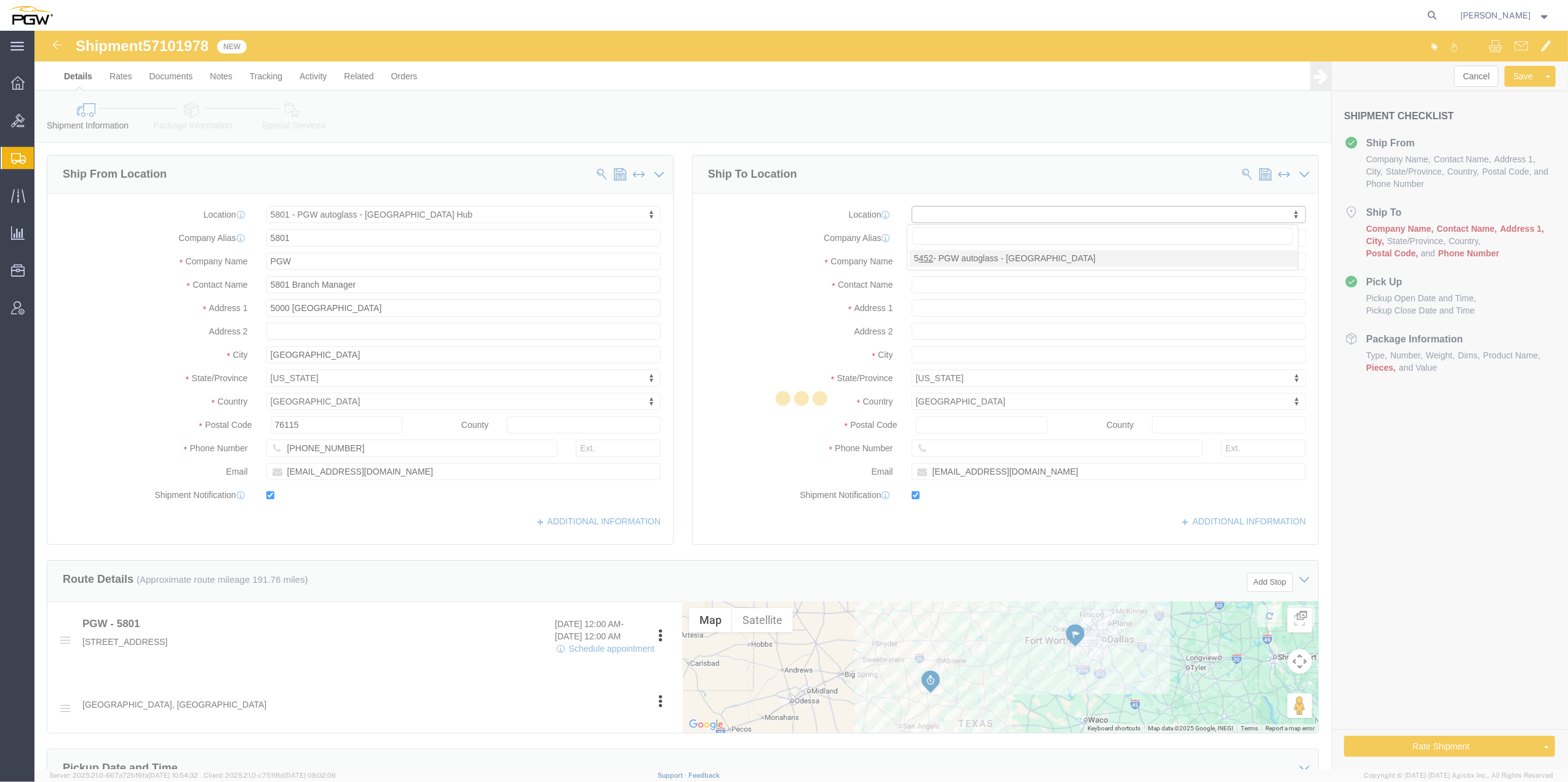
type input "PGW"
type input "5452 Branch Manager"
type input "Austin"
select select "[GEOGRAPHIC_DATA]"
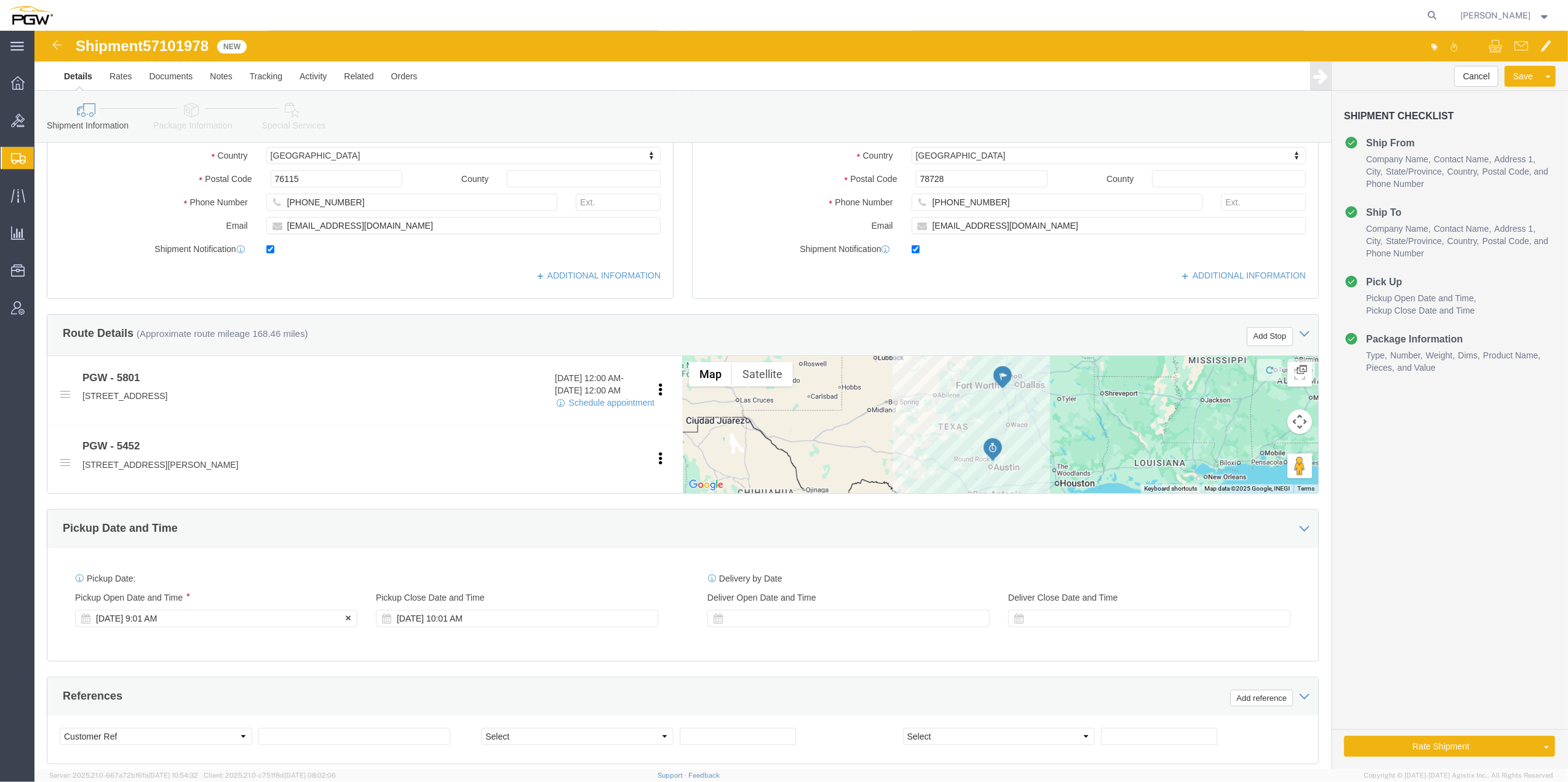
click div "Pickup Start Date Pickup Start Time Pickup Open Date and Time [DATE] 9:01 AM Pi…"
click div "[DATE] 9:01 AM"
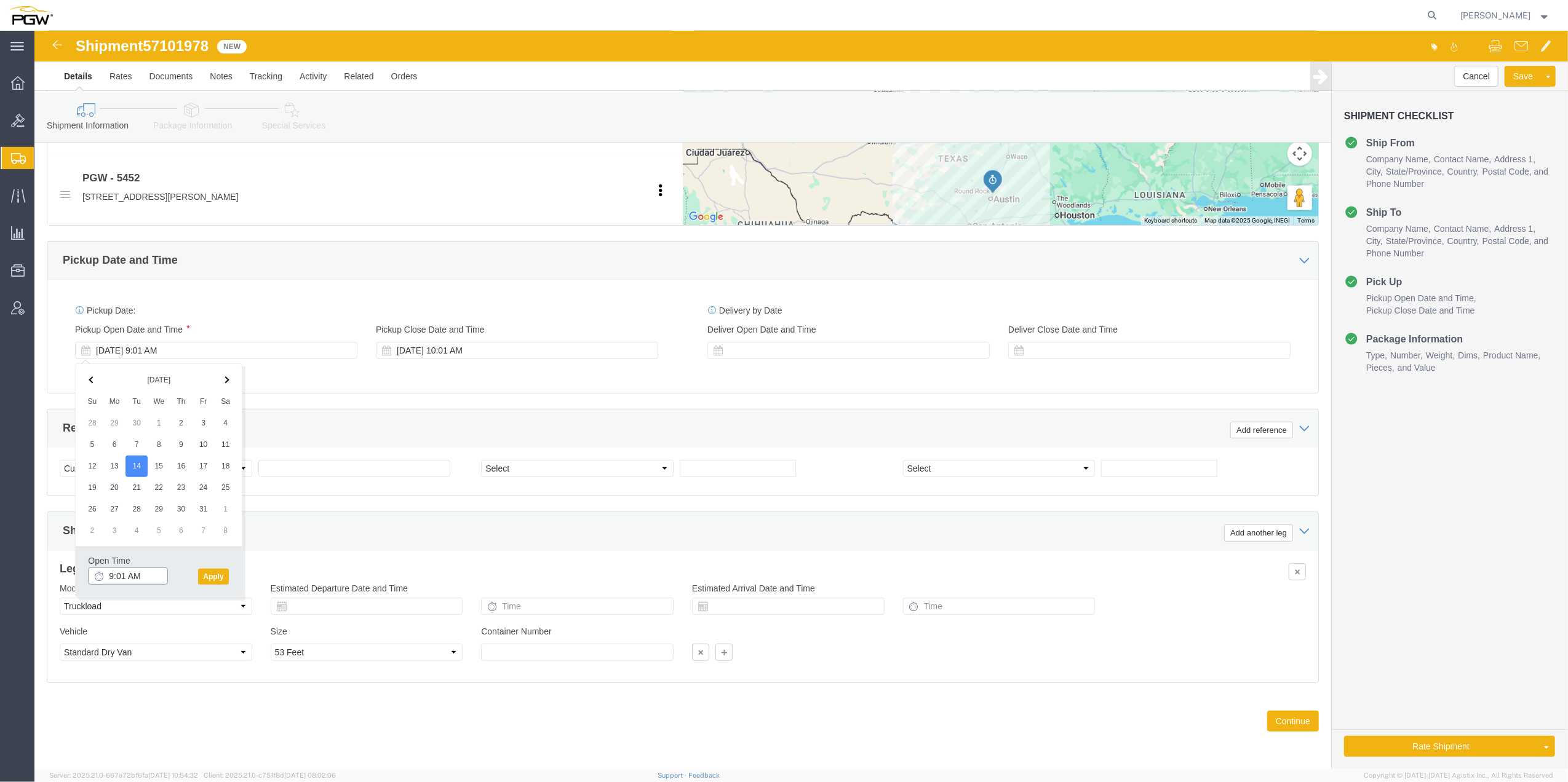
click input "9:01 AM"
type input "9:00 AM"
click button "Apply"
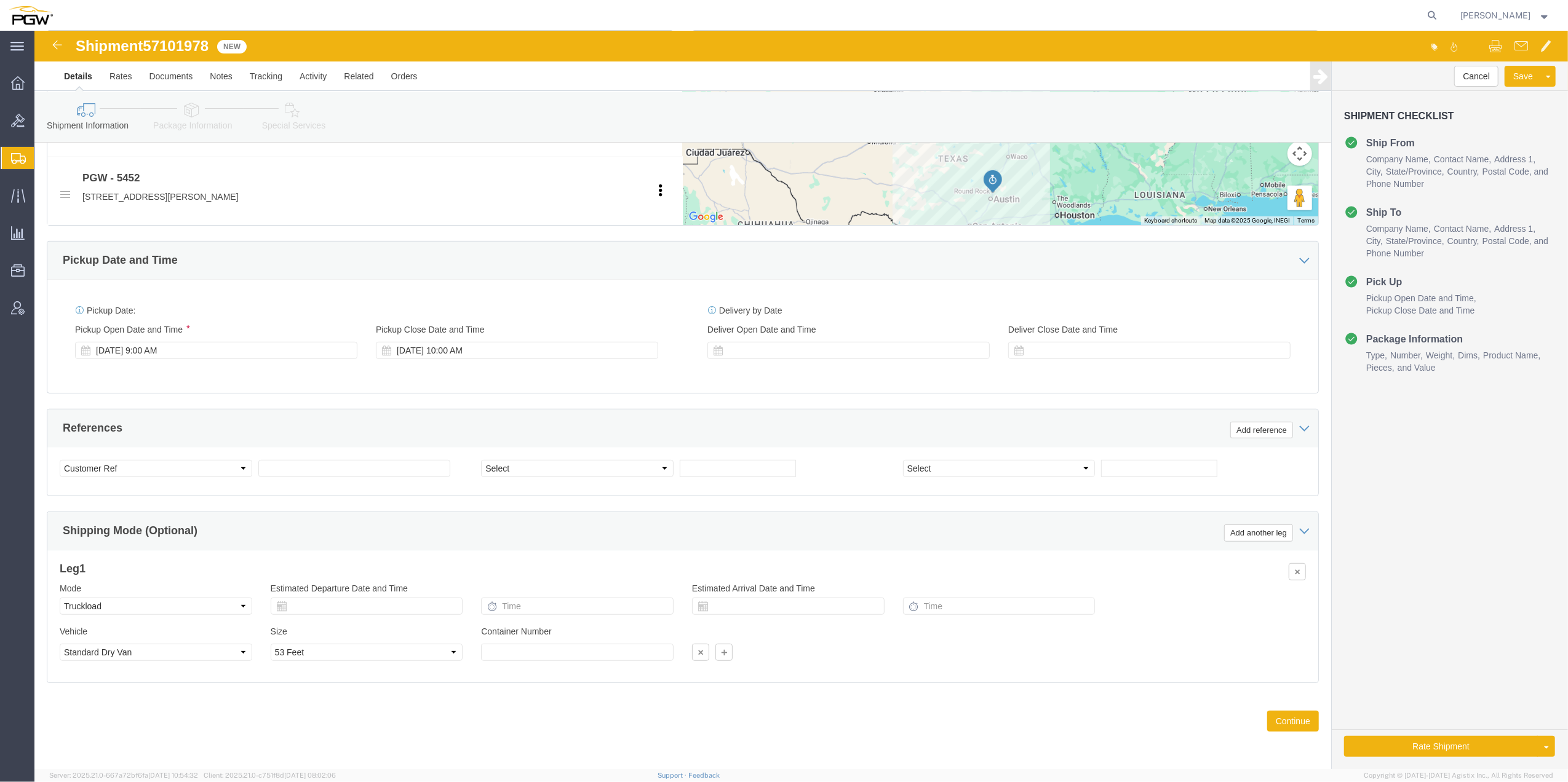
click span "57101978"
copy span "57101978"
click input "text"
paste input "57101978"
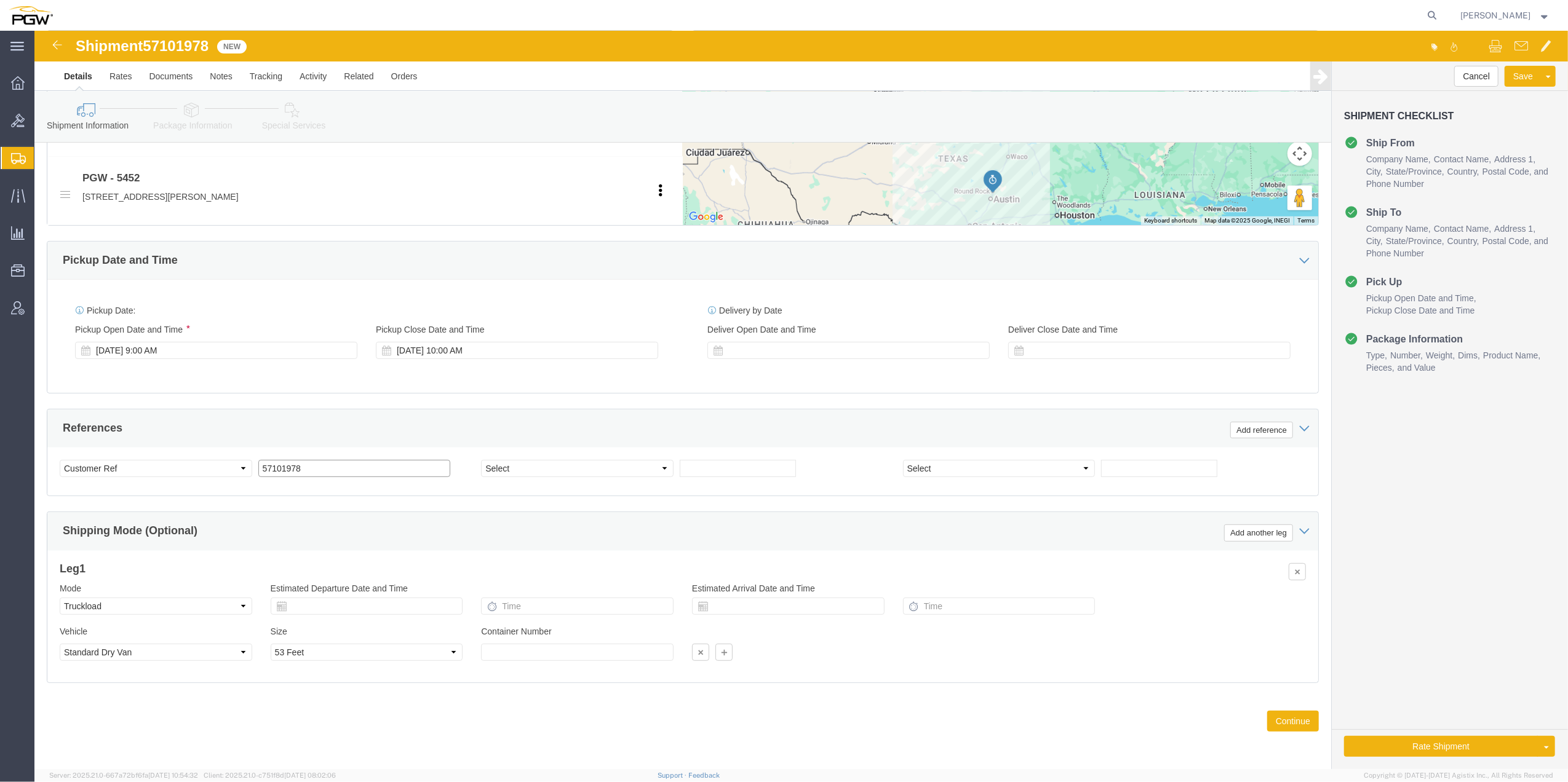
type input "57101978"
click div "Select Account Type Activity ID Airline Appointment Number ASN Batch Request # …"
click select "Select Account Type Activity ID Airline Appointment Number ASN Batch Request # …"
select select "BOL"
click select "Select Account Type Activity ID Airline Appointment Number ASN Batch Request # …"
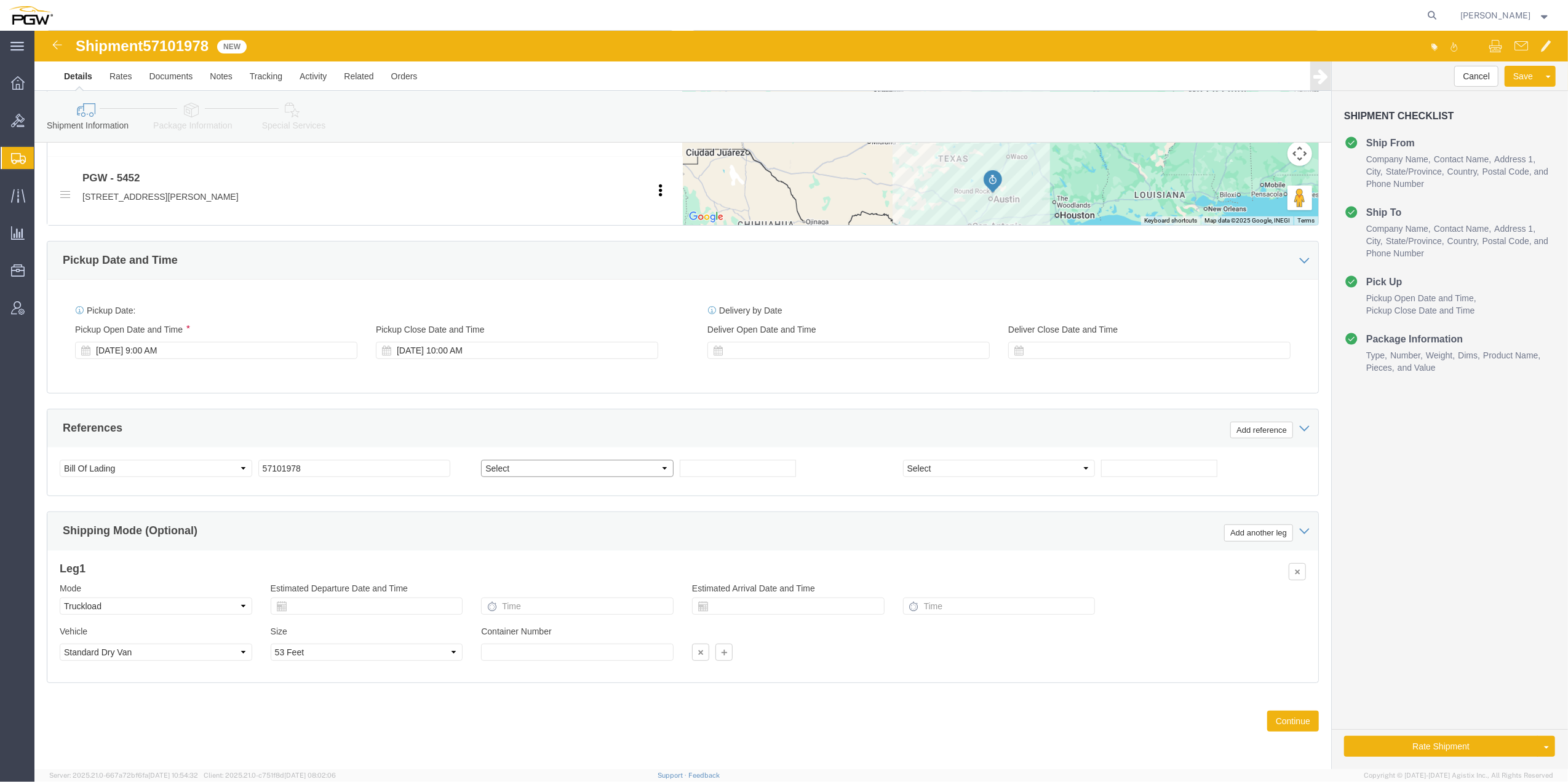
click select "Select Account Type Activity ID Airline Appointment Number ASN Batch Request # …"
select select "ORDERNUM"
click select "Select Account Type Activity ID Airline Appointment Number ASN Batch Request # …"
click input "text"
paste input "669743"
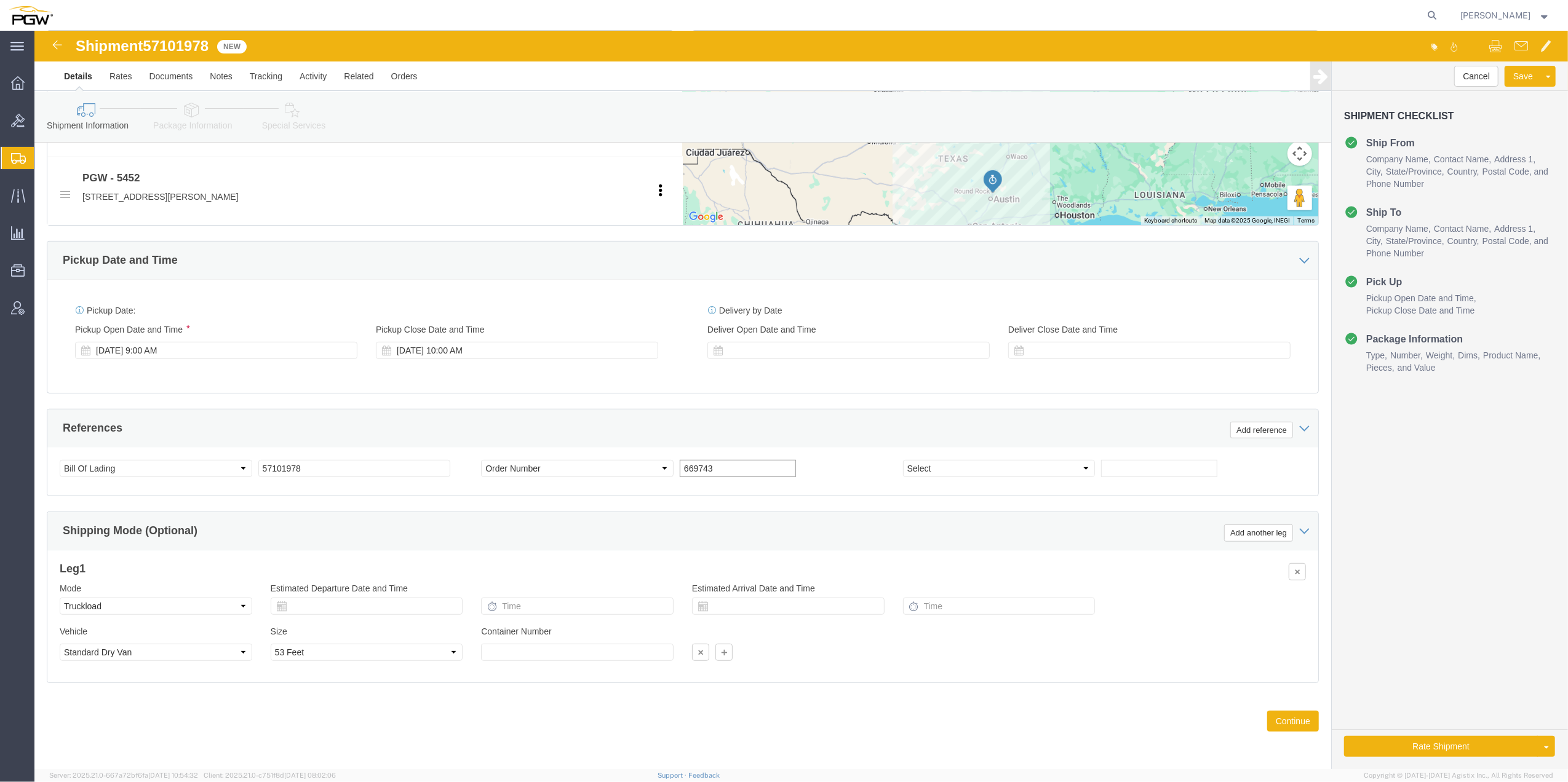
type input "669743"
click input "text"
paste input "669766"
type input "669766"
click select "Select Account Type Activity ID Airline Appointment Number ASN Batch Request # …"
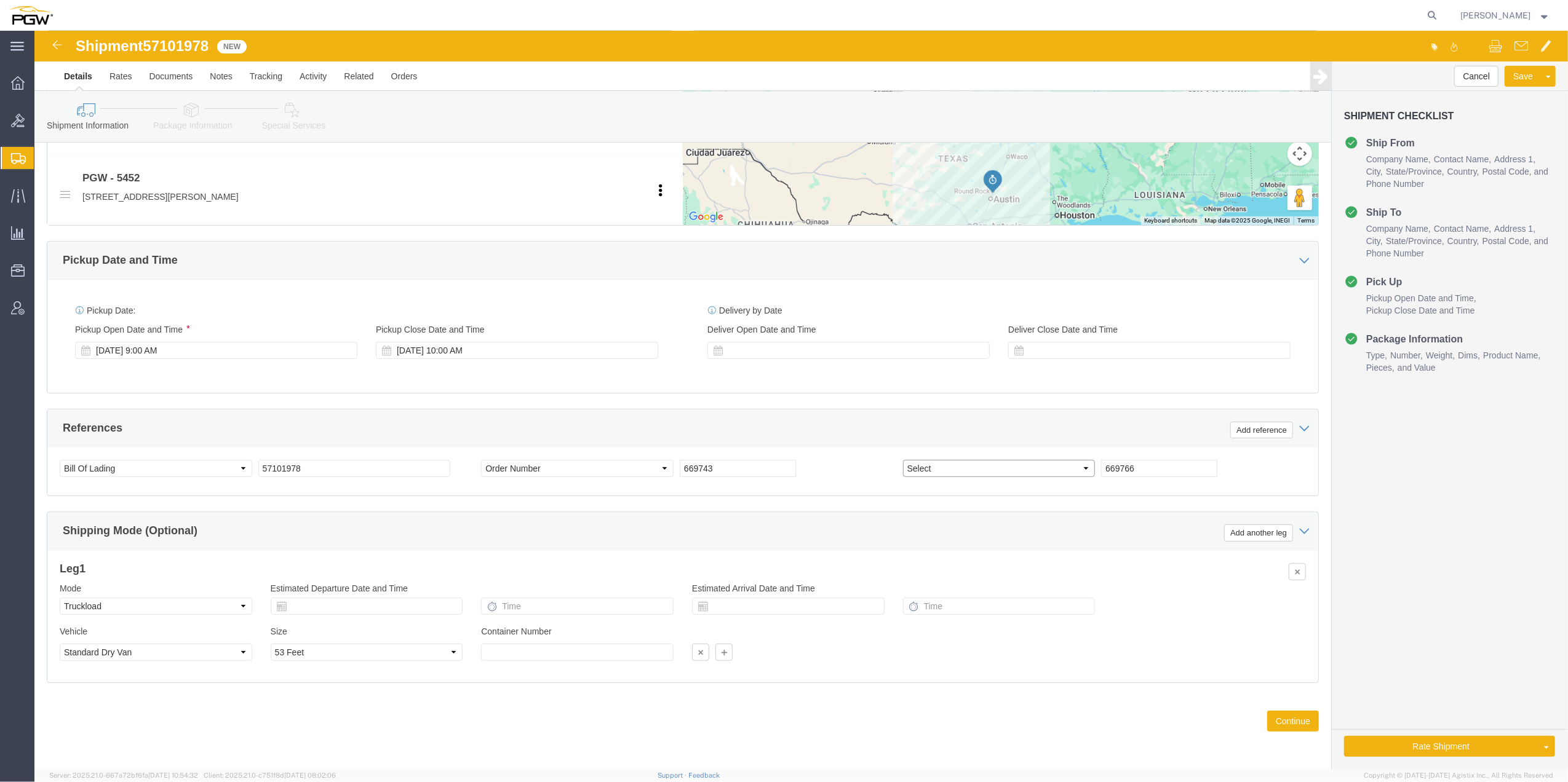
select select "ORDERNUM"
click select "Select Account Type Activity ID Airline Appointment Number ASN Batch Request # …"
click button "Continue"
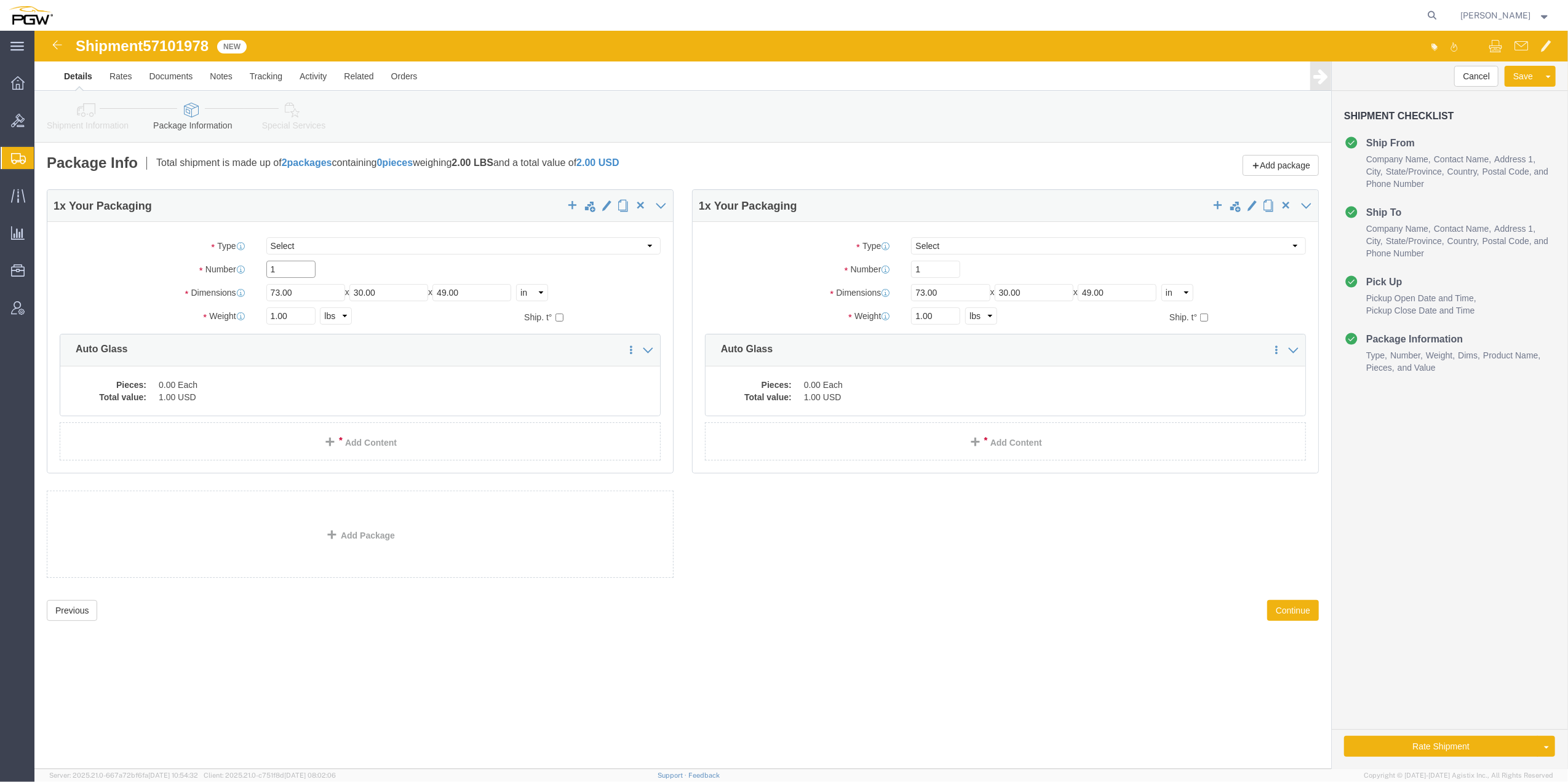
drag, startPoint x: 254, startPoint y: 233, endPoint x: 228, endPoint y: 233, distance: 26.0
click div "1"
type input "23"
drag, startPoint x: 240, startPoint y: 283, endPoint x: 232, endPoint y: 281, distance: 8.2
click input "1.00"
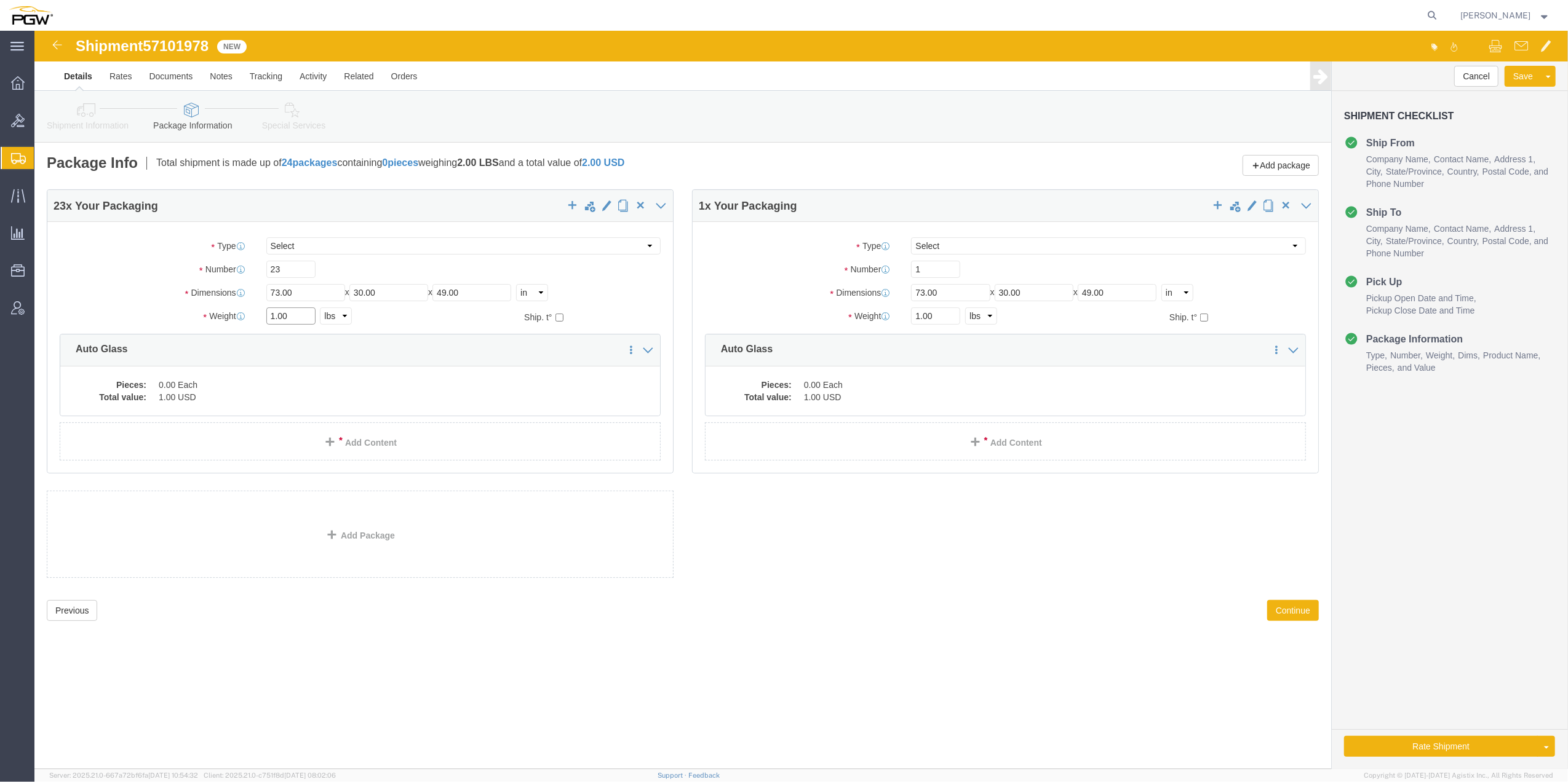
paste input "9922"
type input "19922.00"
click input "1.00"
paste input "35"
type input "351.00"
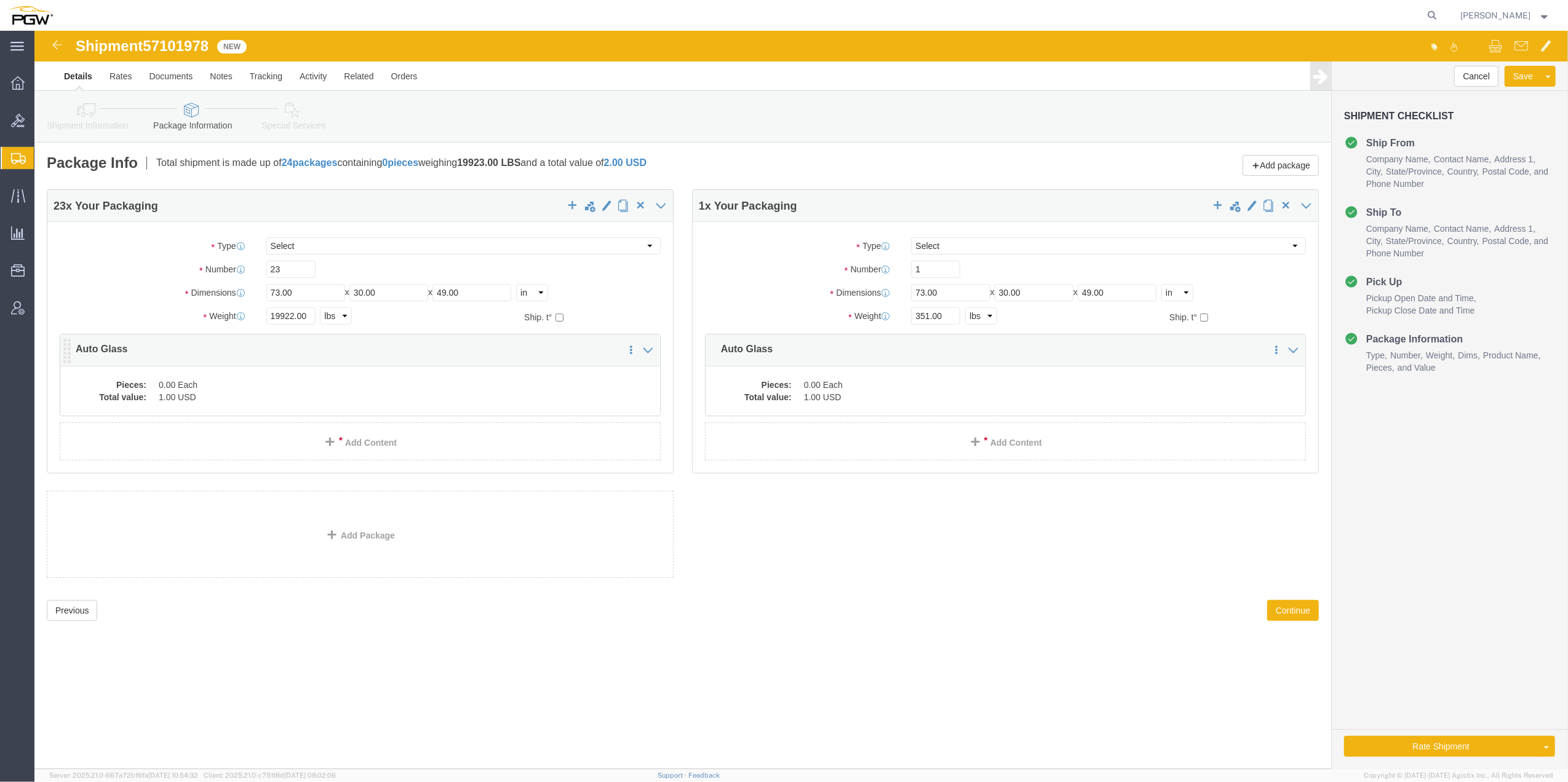
click dd "1.00 USD"
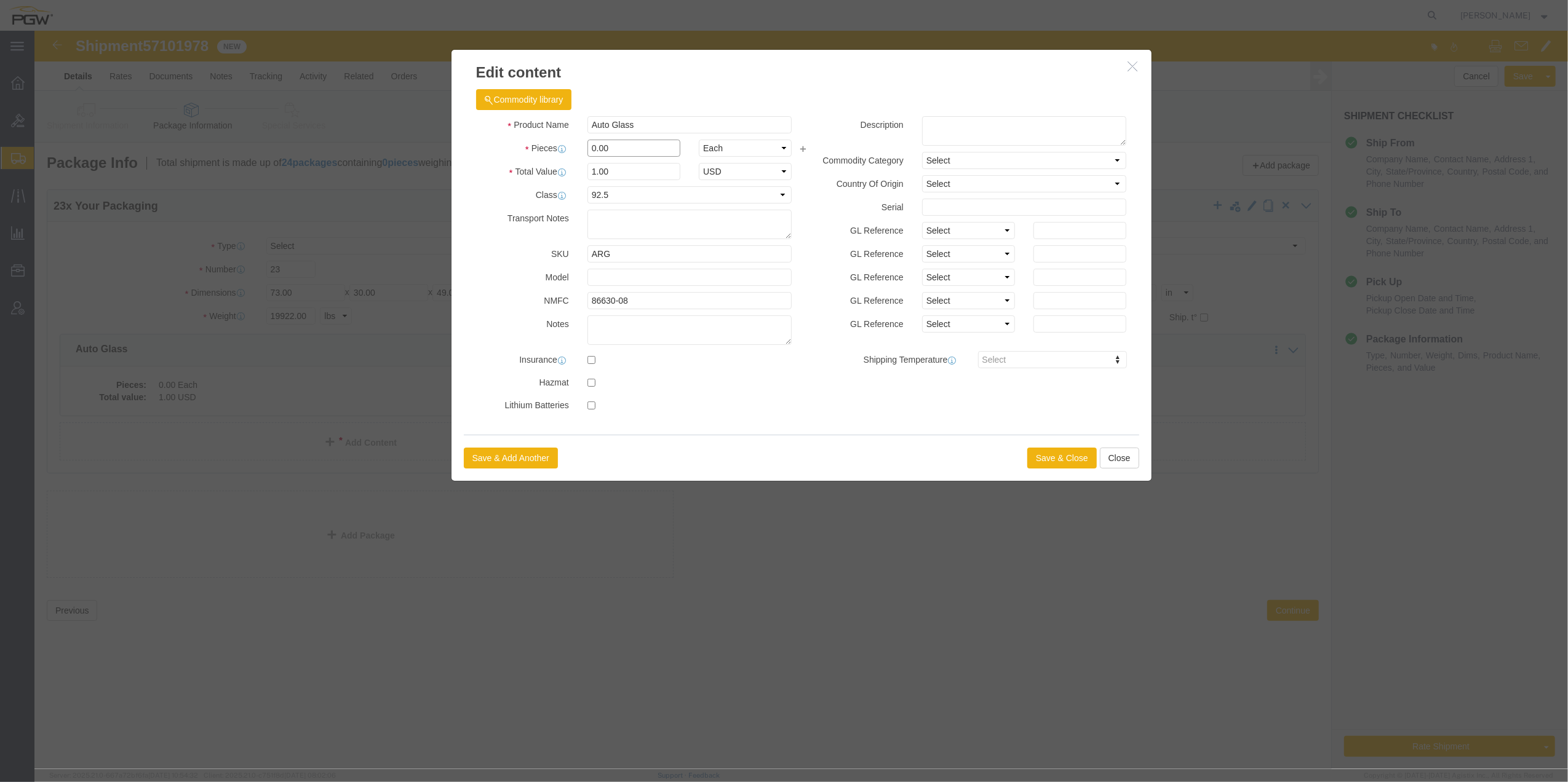
click input "0.00"
type input "23.00"
type input "23"
click button "Save & Close"
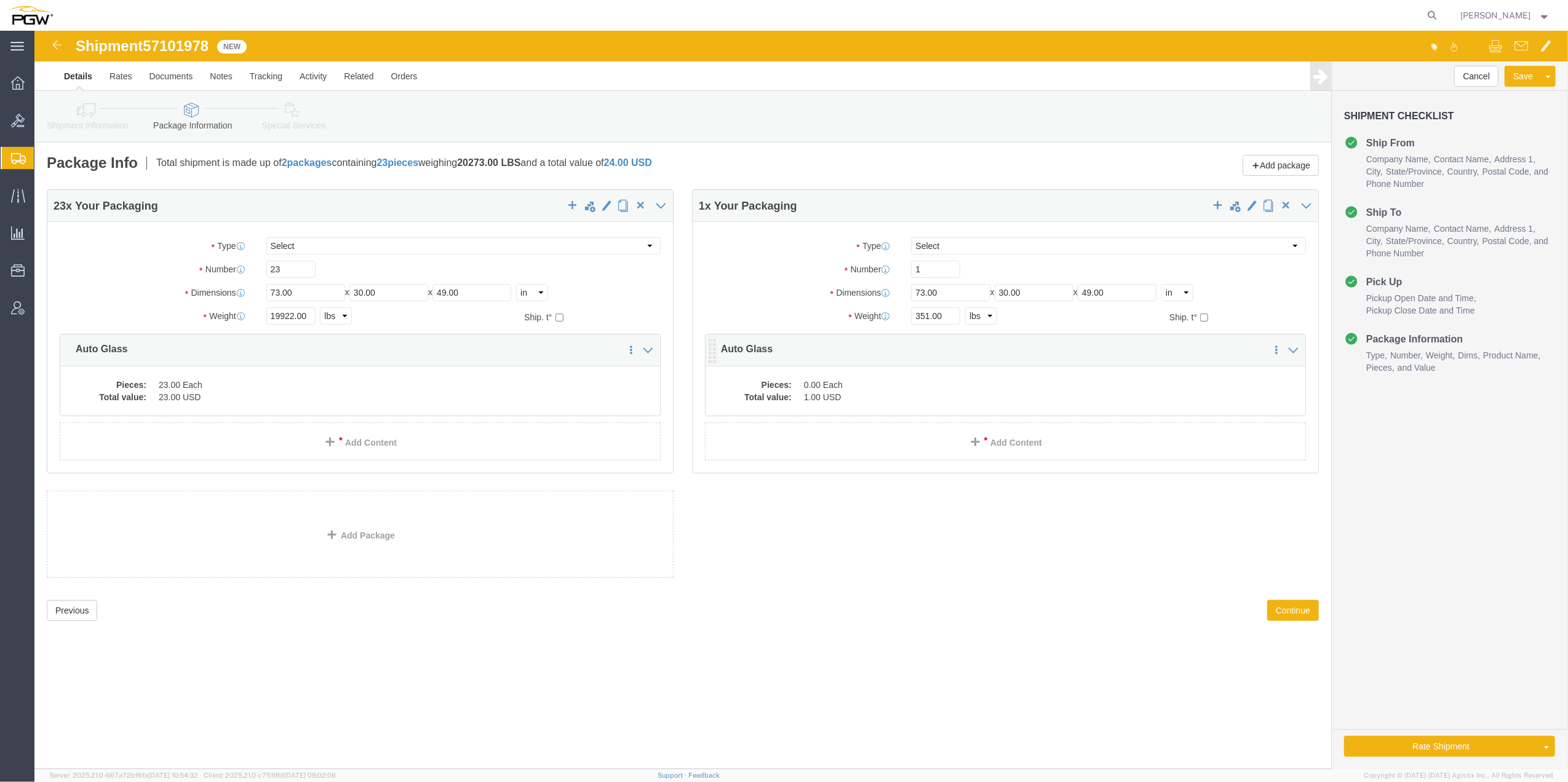
click dd "0.00 Each"
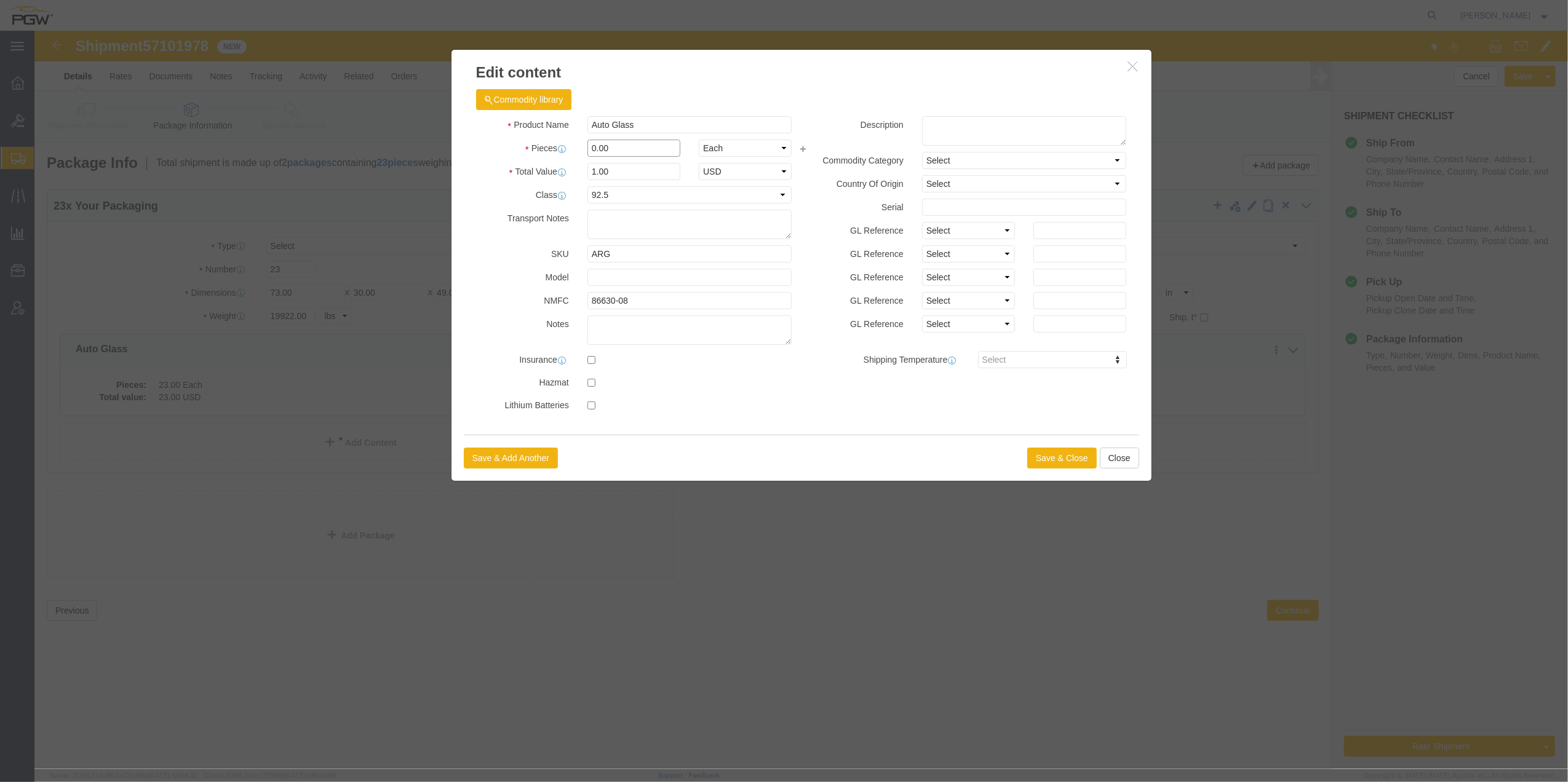
click input "0.00"
type input "1.00"
type input "1"
click div "Save & Add Another Save & Close Close"
click button "Save & Close"
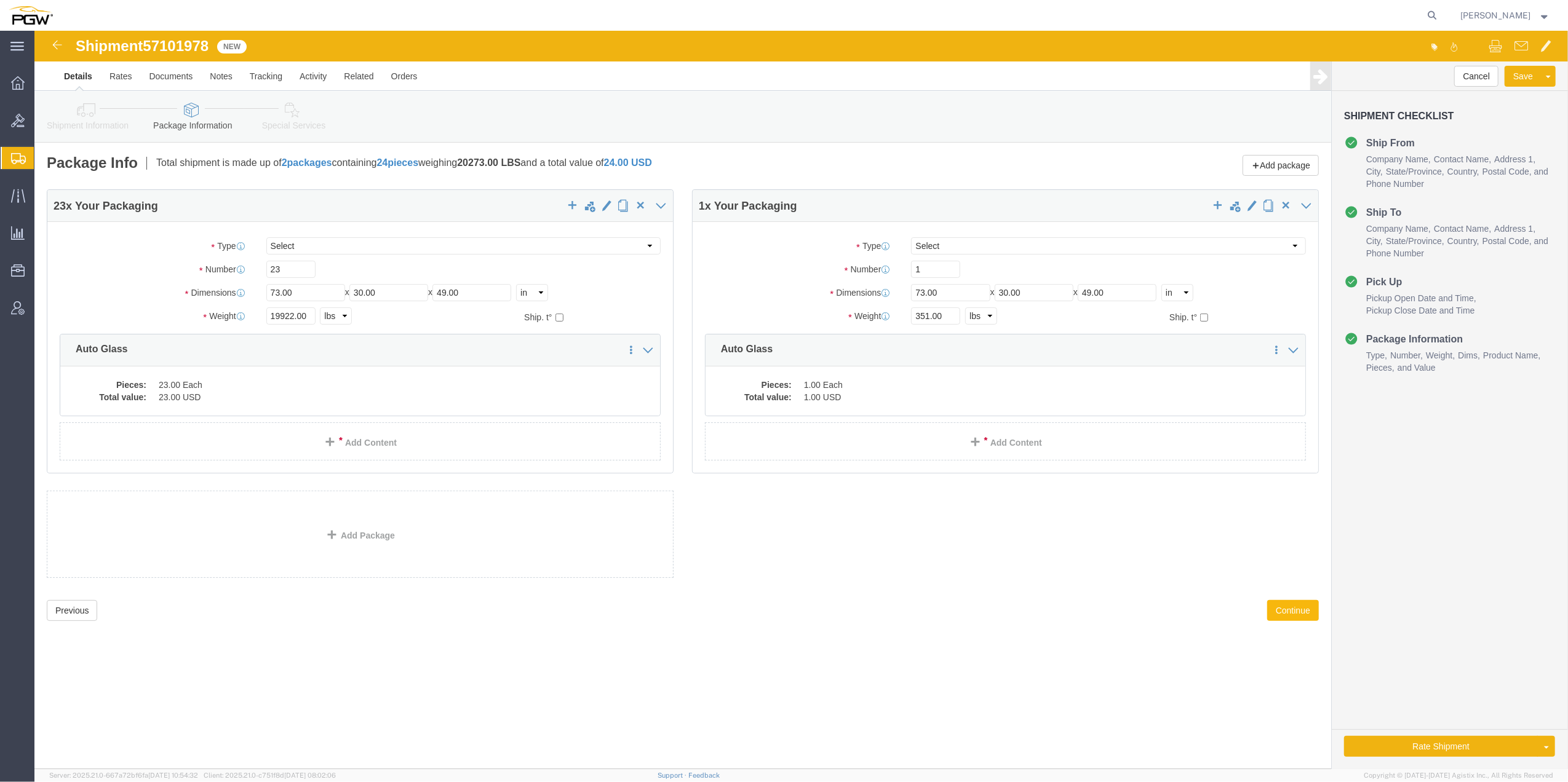
click button "Continue"
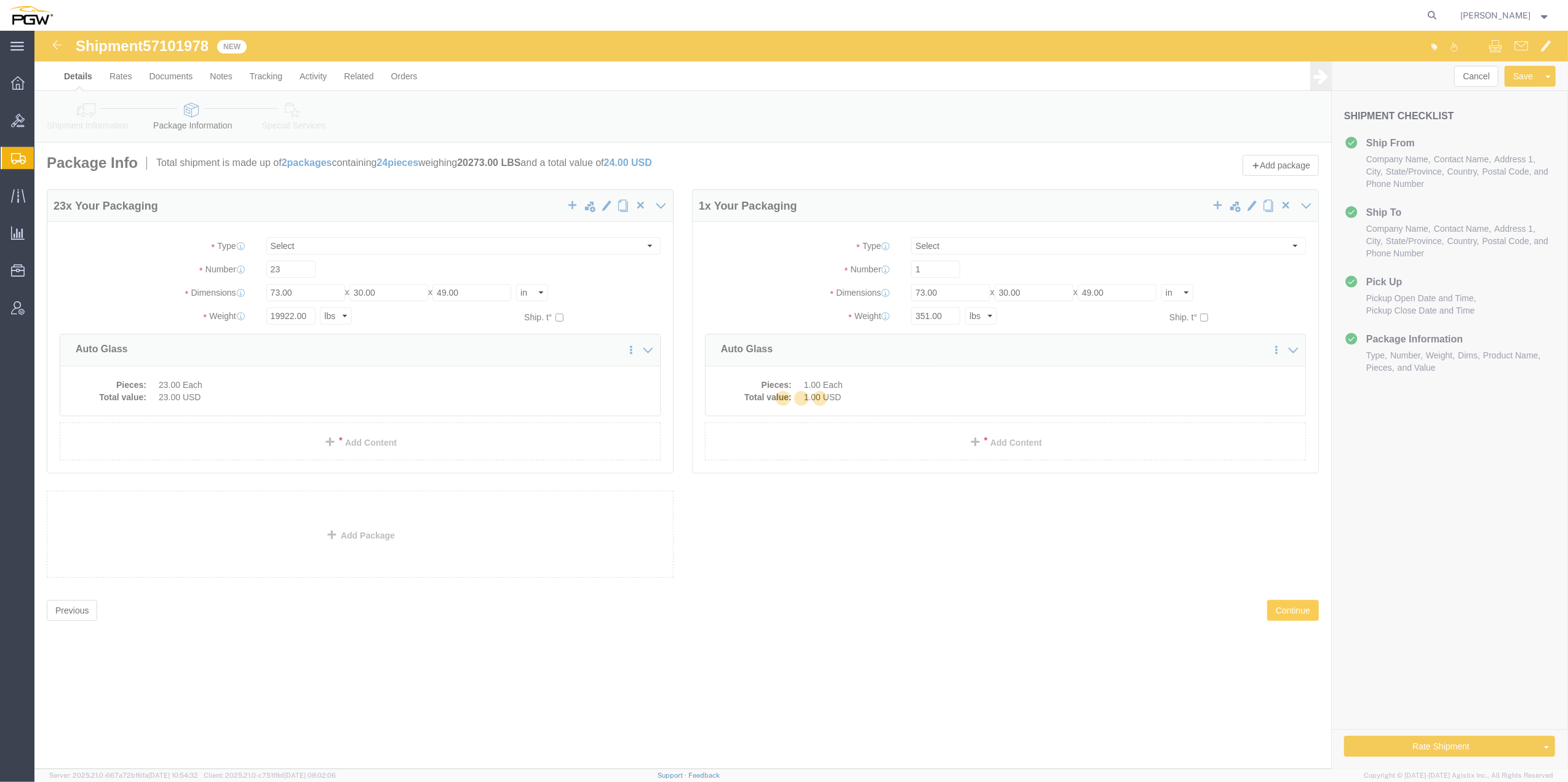
select select
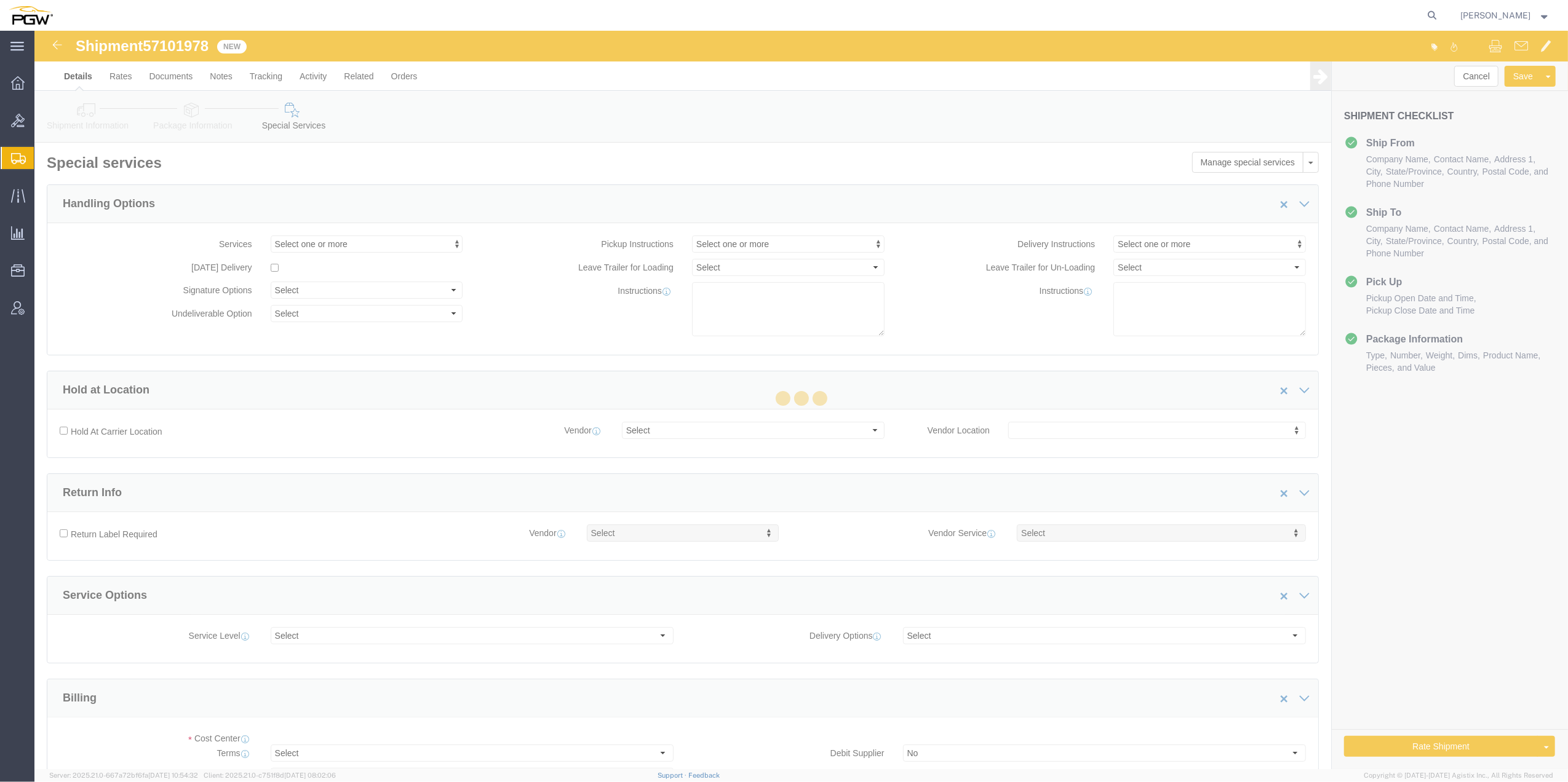
select select "COSTCENTER"
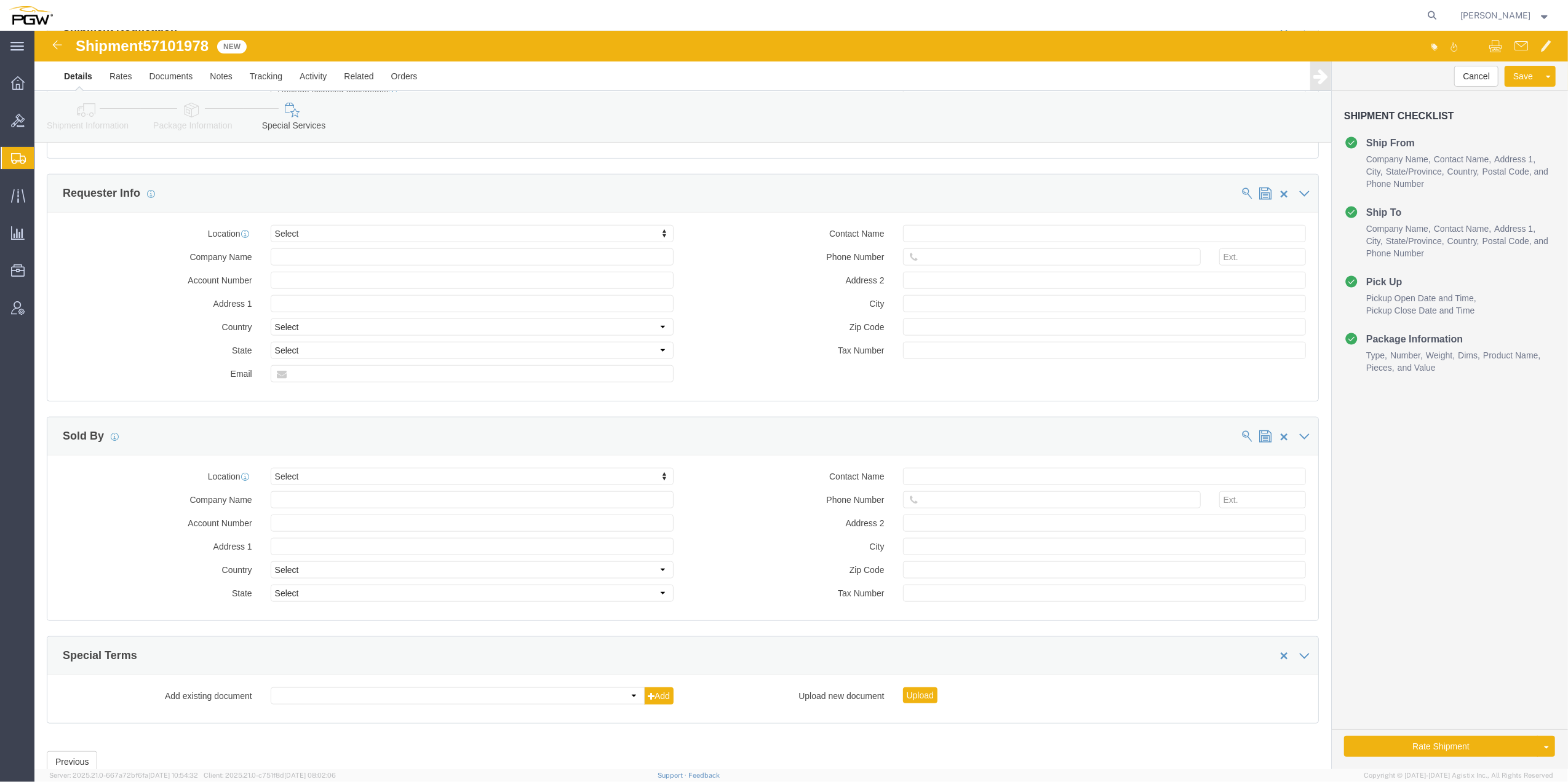
scroll to position [1130, 0]
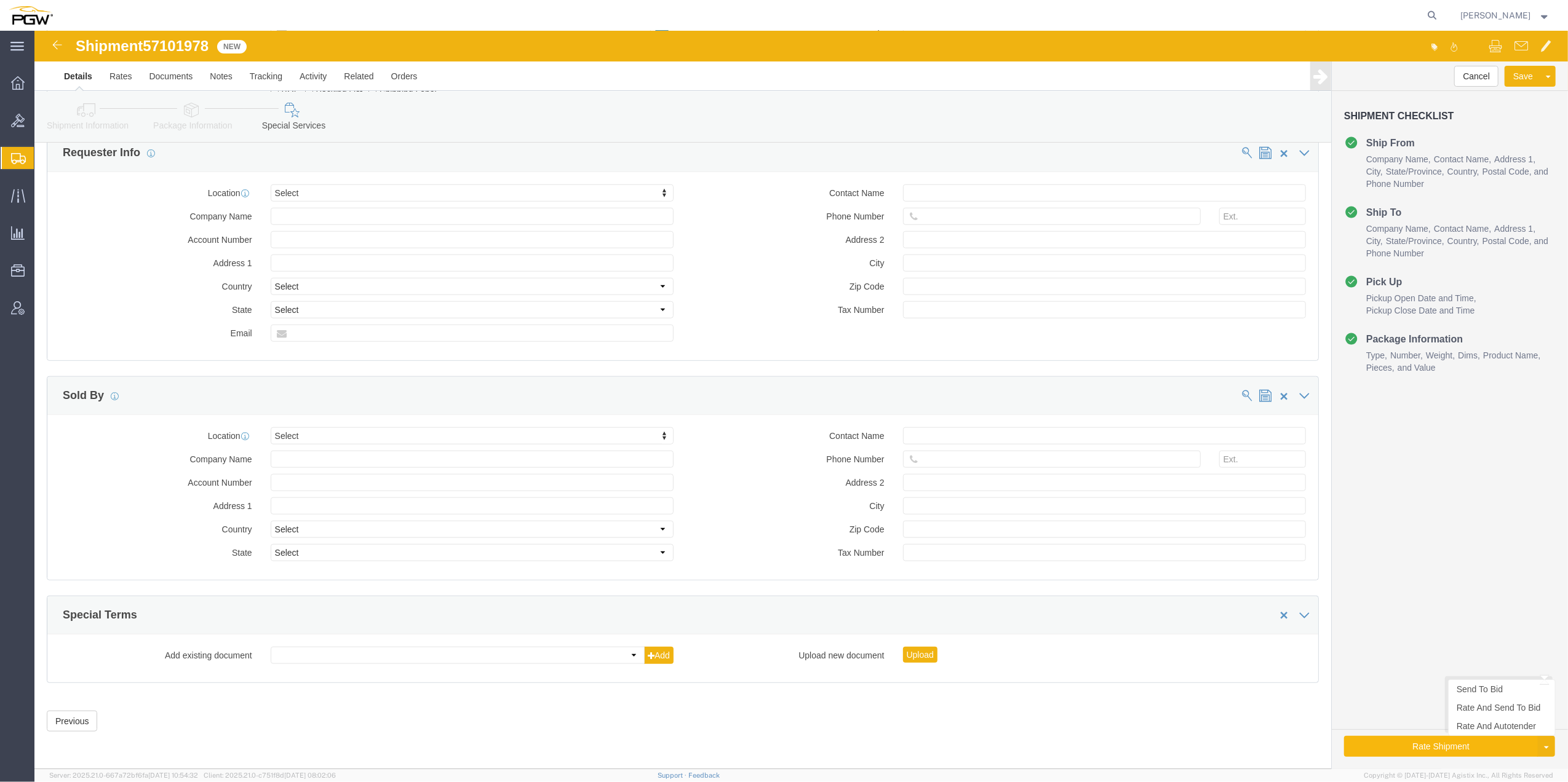
click button "Rate Shipment"
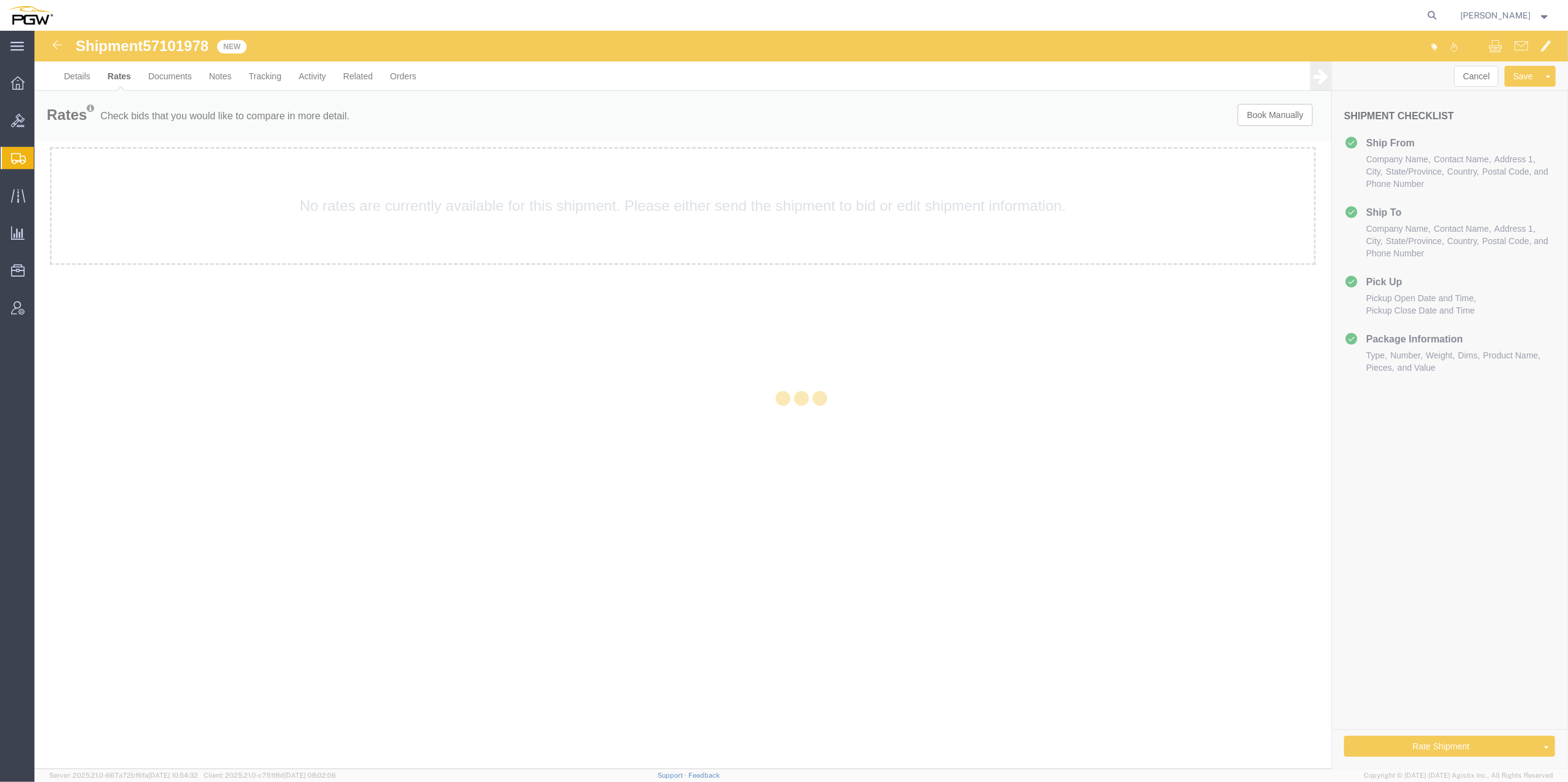
scroll to position [0, 0]
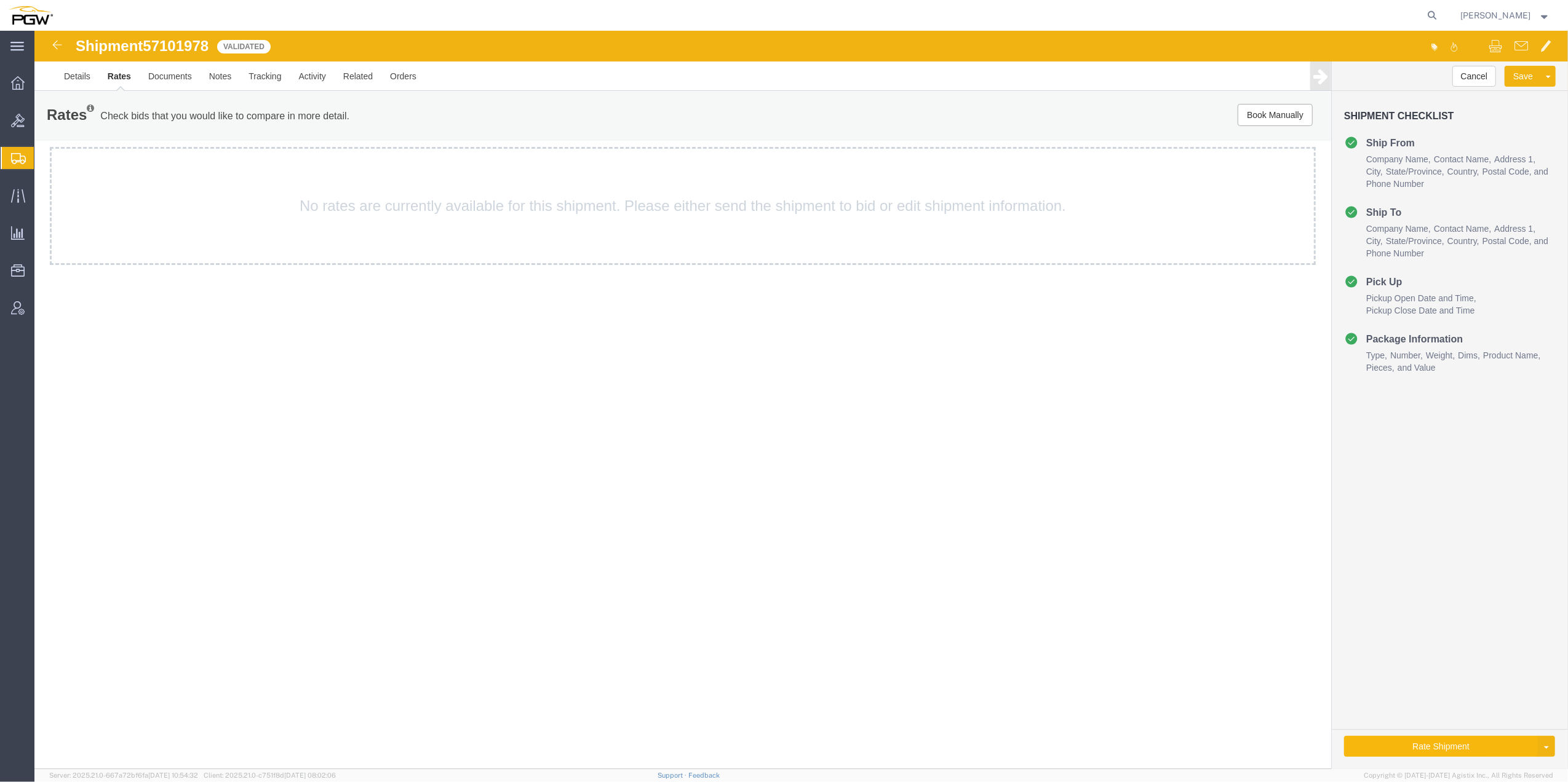
click at [1457, 750] on button "Rate Shipment" at bounding box center [1440, 746] width 194 height 21
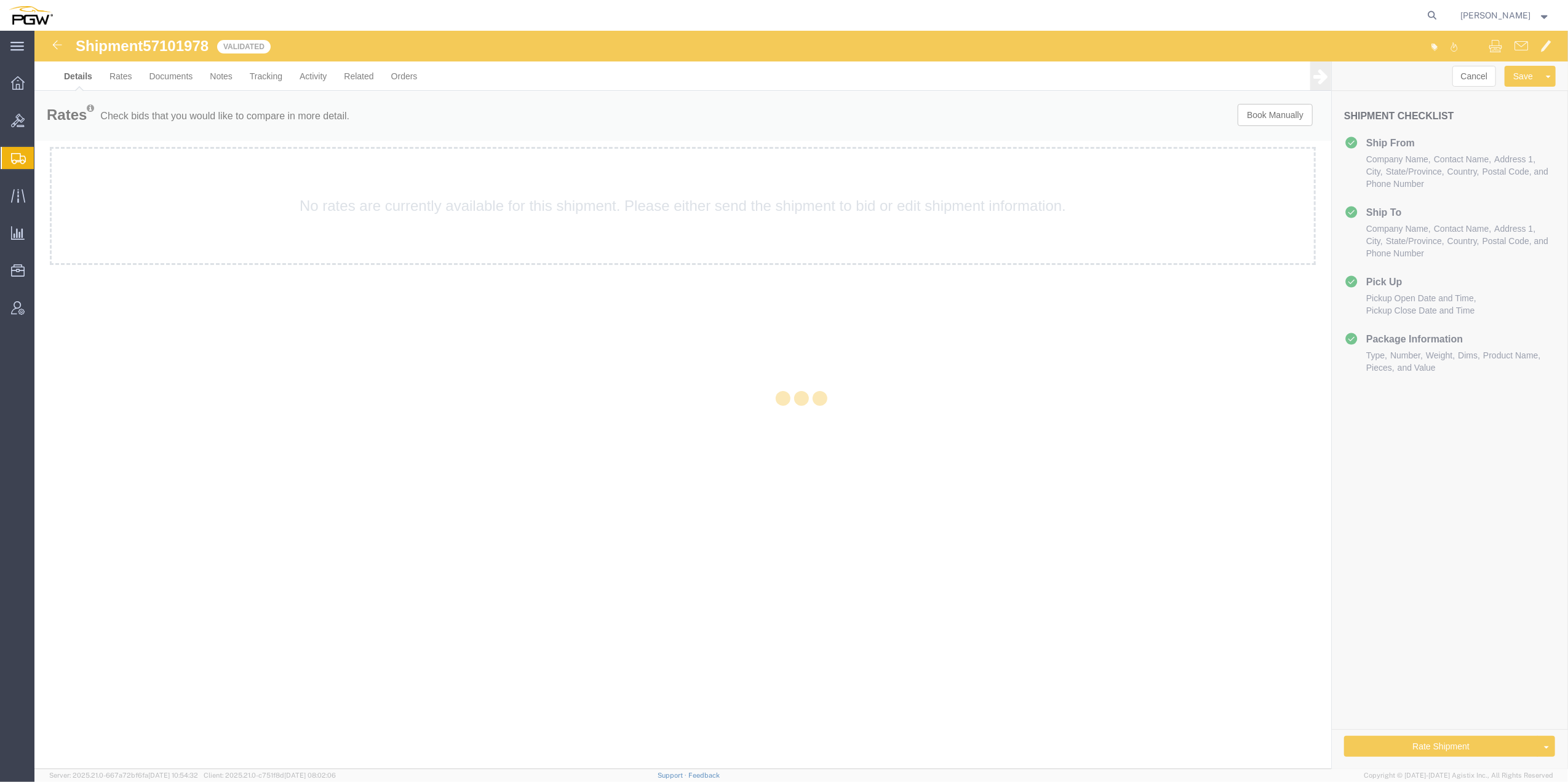
select select "62891"
select select "28299"
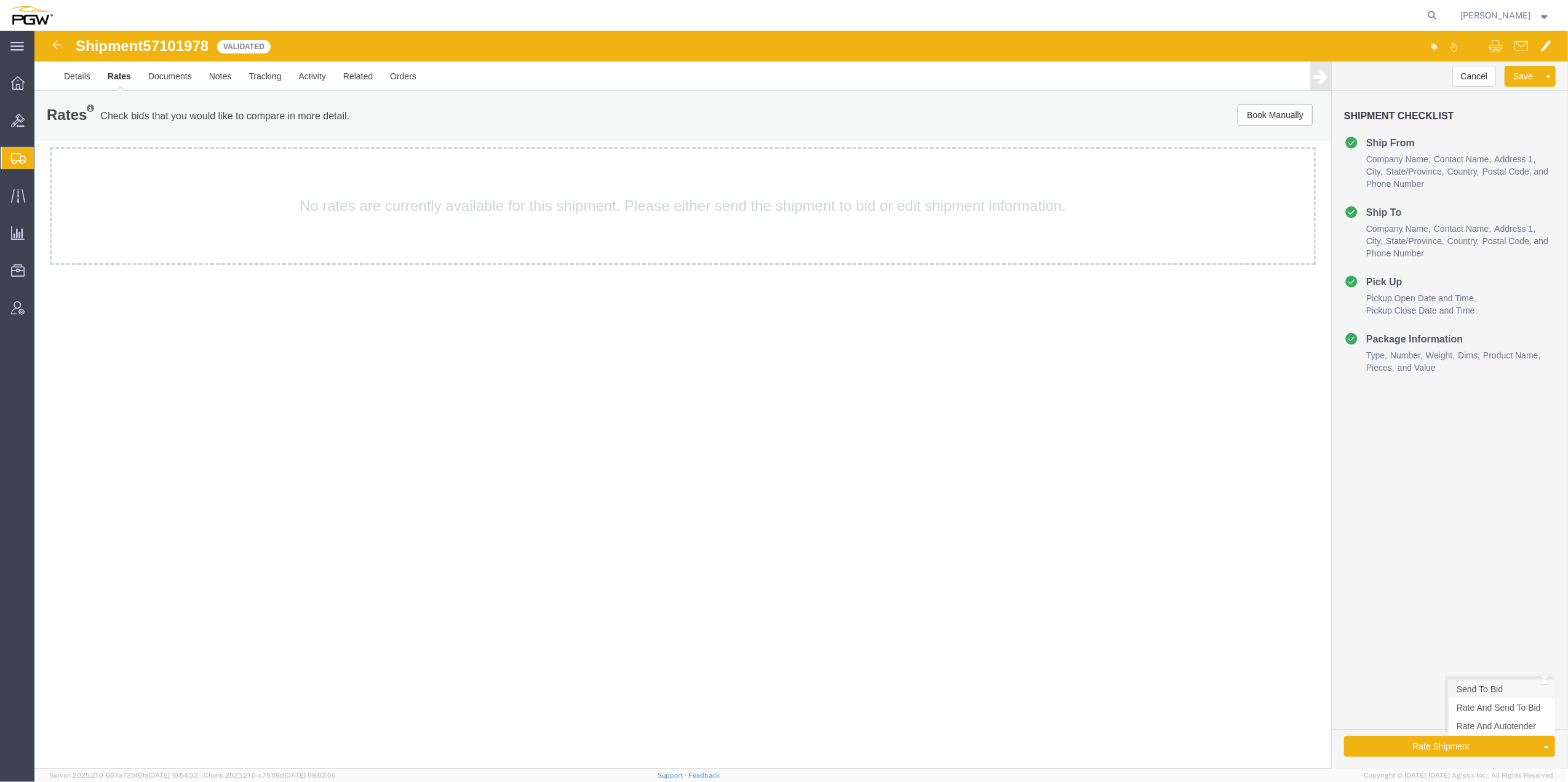
click at [1510, 686] on link "Send To Bid" at bounding box center [1501, 689] width 107 height 19
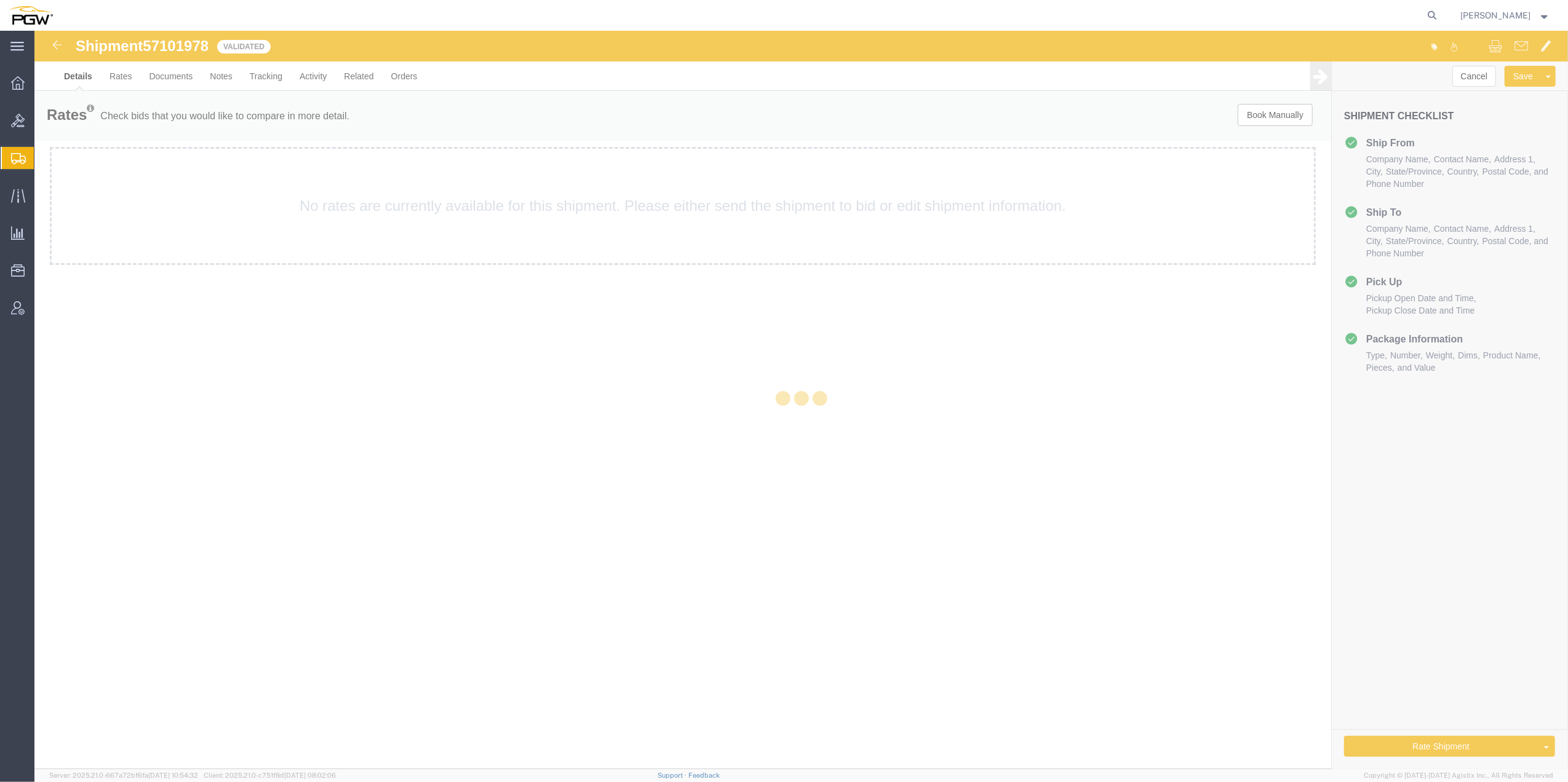
select select "62891"
select select "28299"
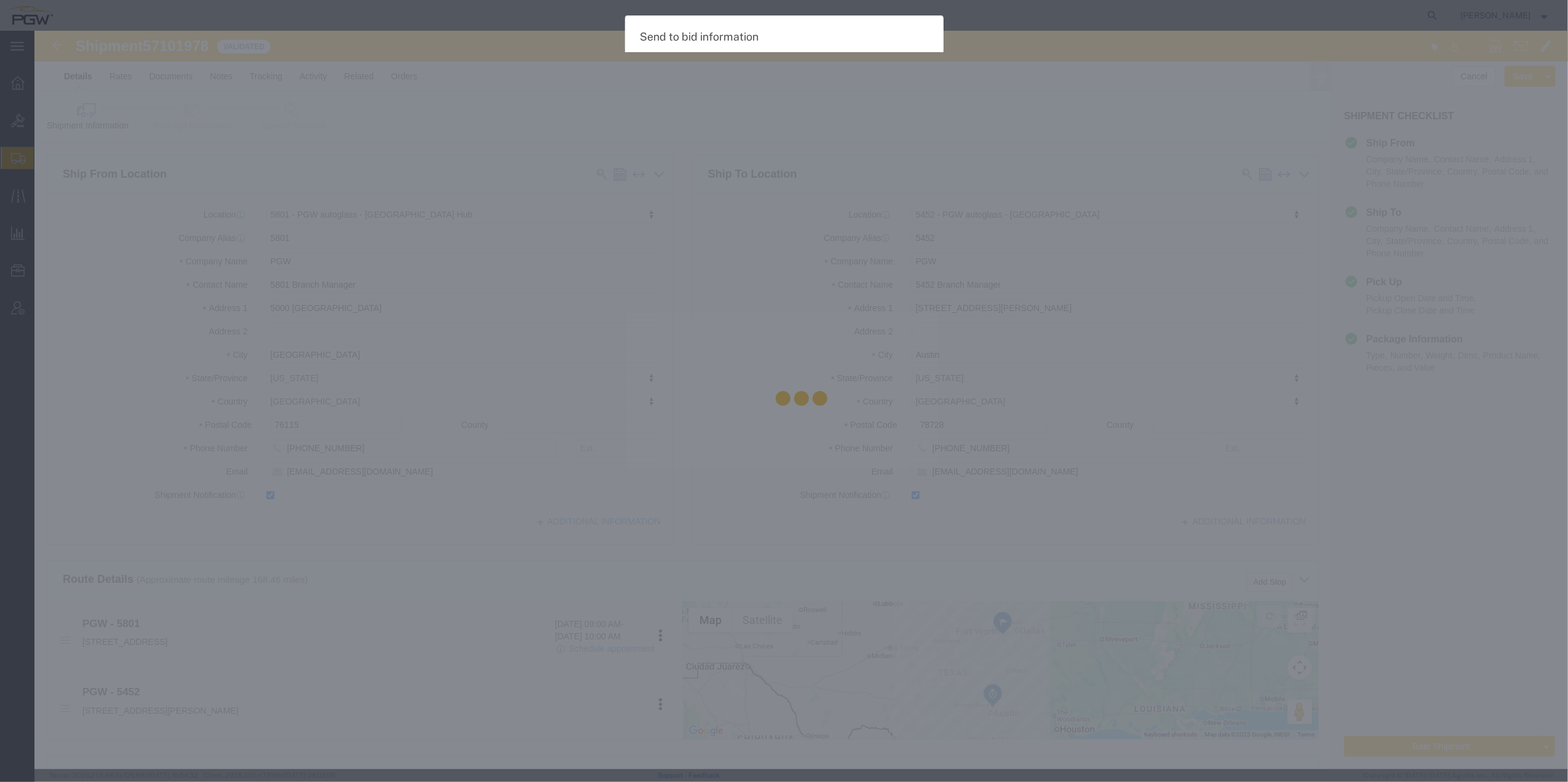
select select "TL"
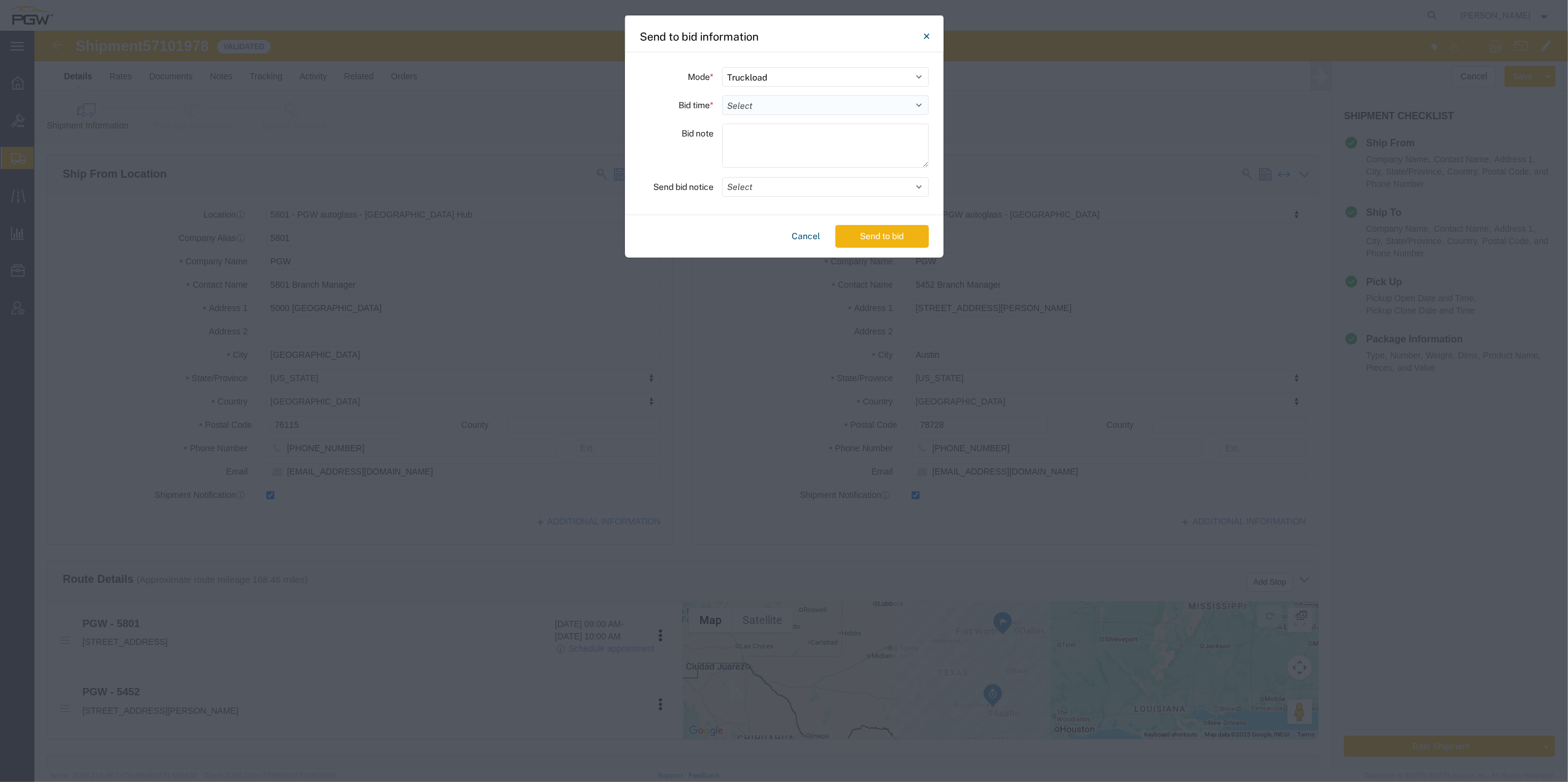
click at [832, 98] on select "Select 30 Min (Rush) 1 Hour (Rush) 2 Hours (Rush) 4 Hours (Rush) 8 Hours (Rush)…" at bounding box center [825, 105] width 207 height 20
select select "24"
click at [722, 96] on select "Select 30 Min (Rush) 1 Hour (Rush) 2 Hours (Rush) 4 Hours (Rush) 8 Hours (Rush)…" at bounding box center [825, 105] width 207 height 20
click at [883, 242] on button "Send to bid" at bounding box center [881, 236] width 94 height 23
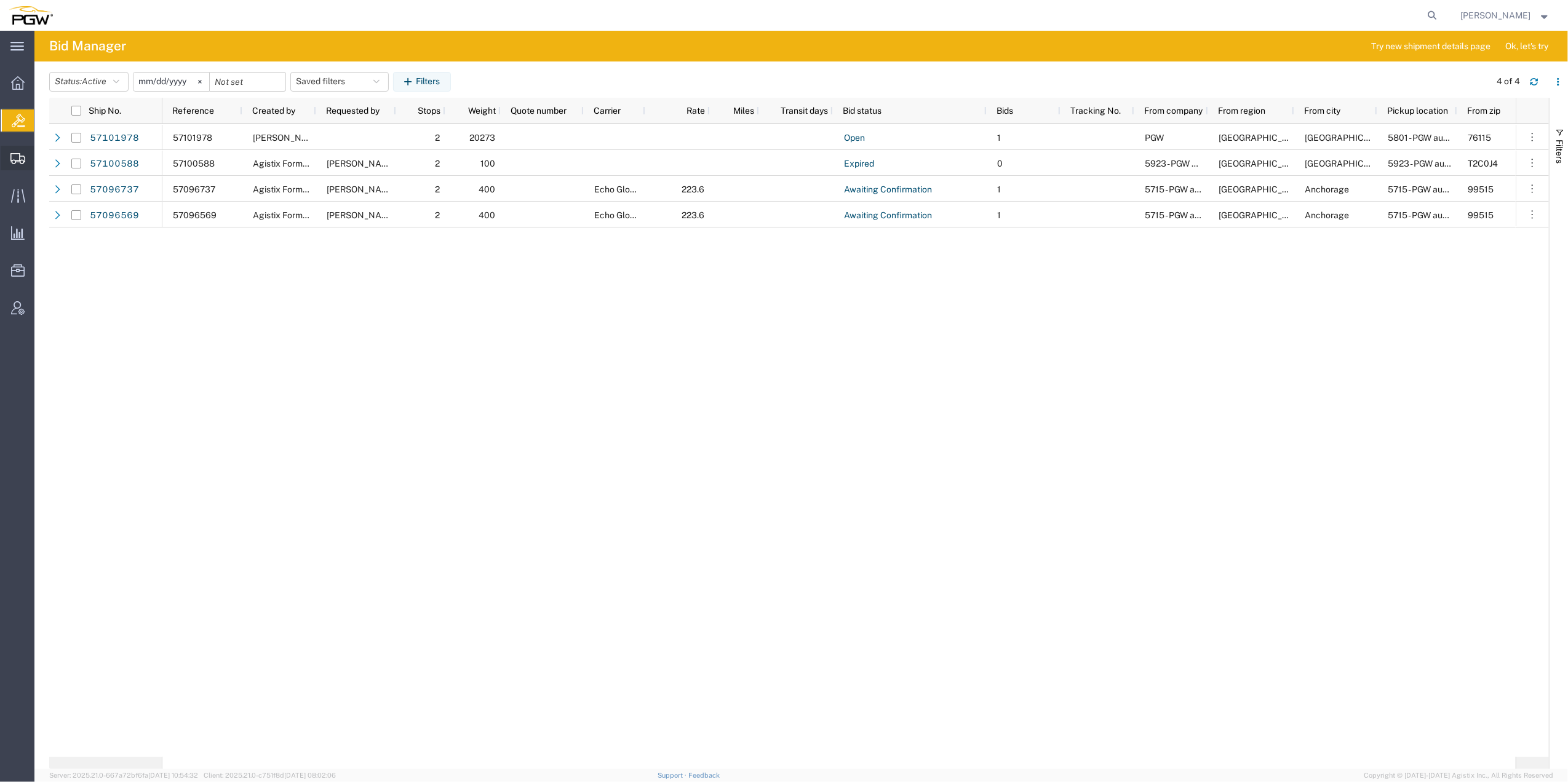
click at [0, 0] on span "Shipment Manager" at bounding box center [0, 0] width 0 height 0
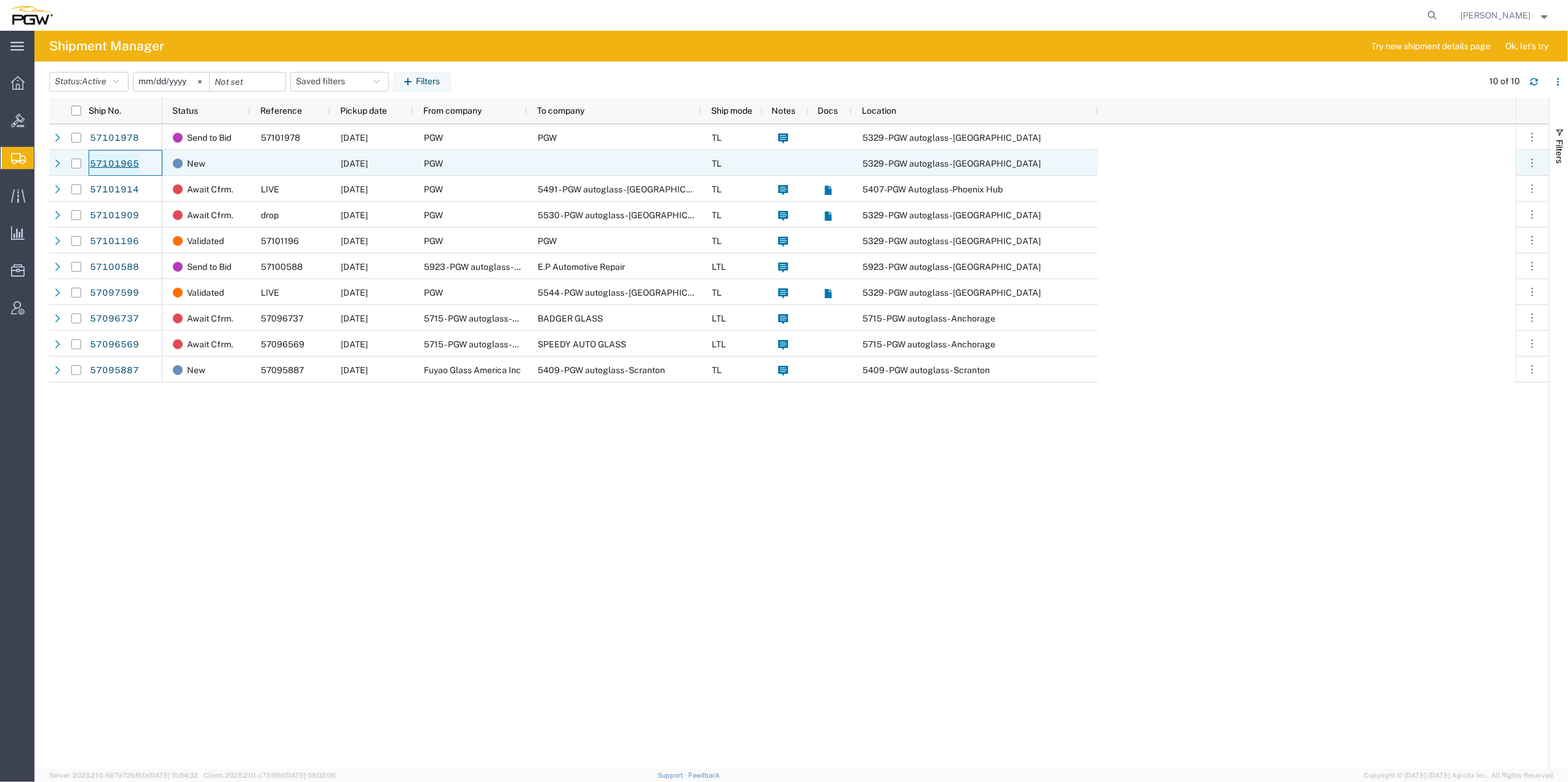
click at [113, 167] on link "57101965" at bounding box center [113, 164] width 50 height 20
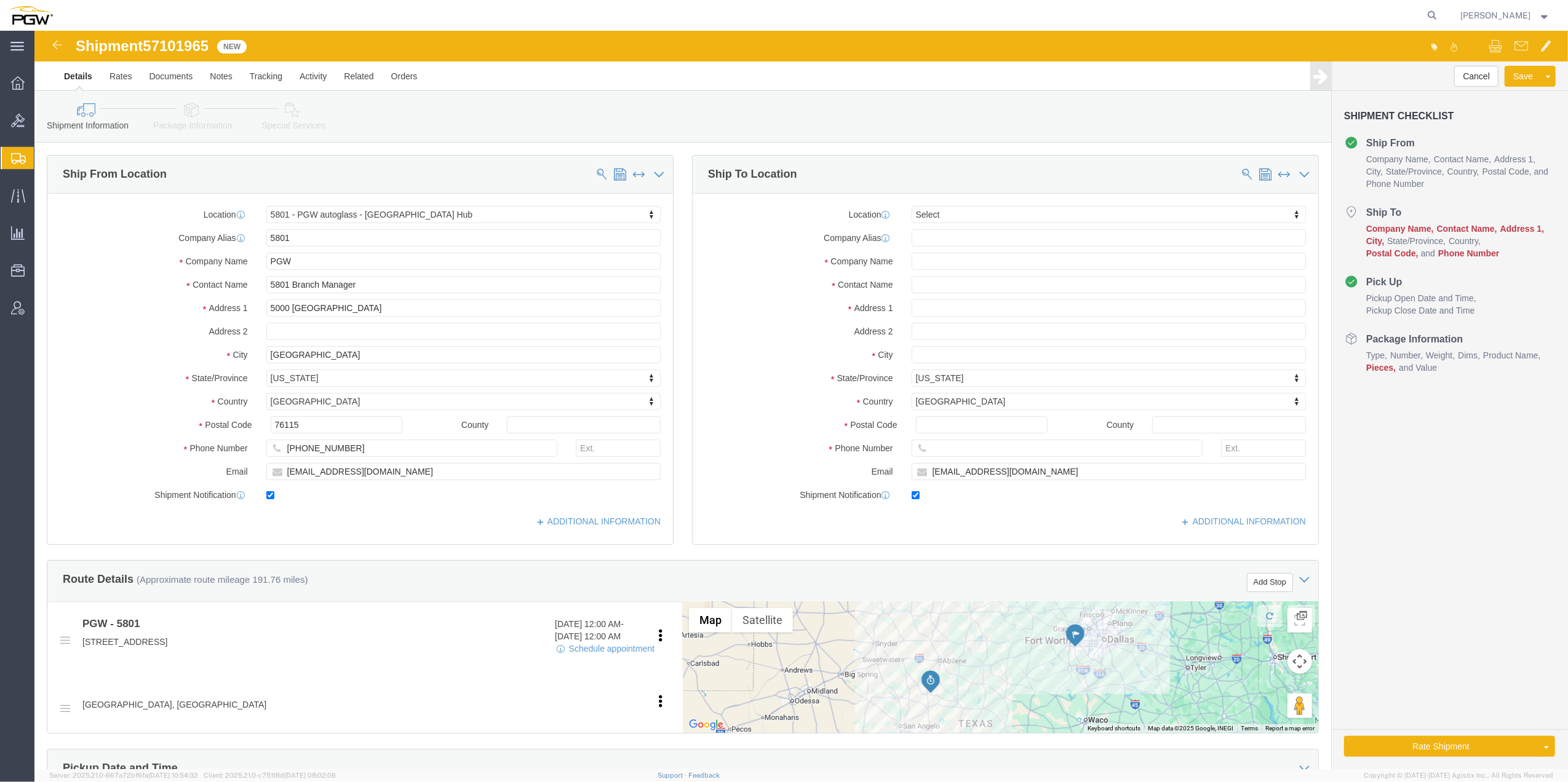
click span "57101965"
select select "62891"
select select
copy span "57101965"
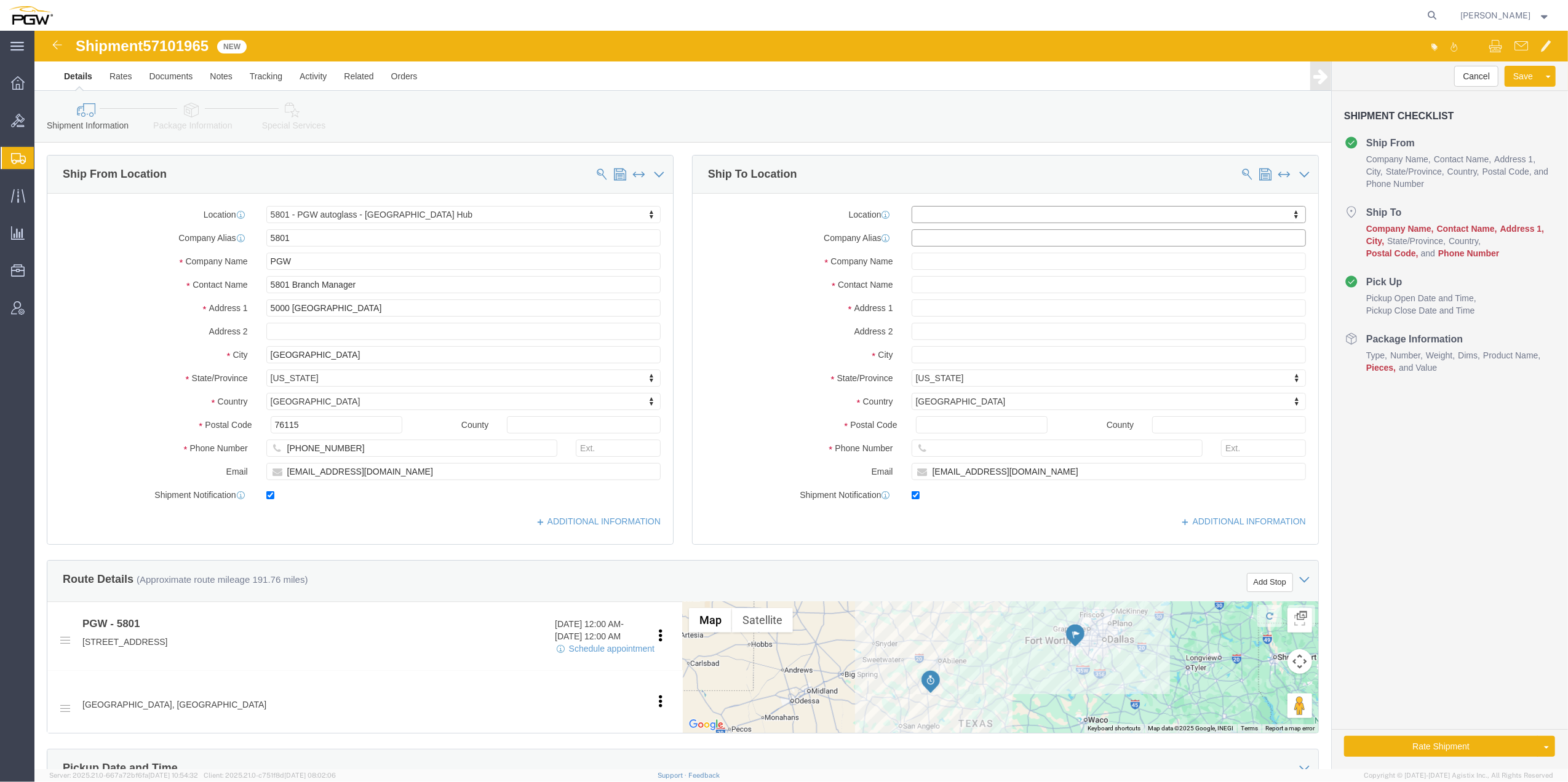
drag, startPoint x: 914, startPoint y: 180, endPoint x: 892, endPoint y: 201, distance: 30.4
click input "text"
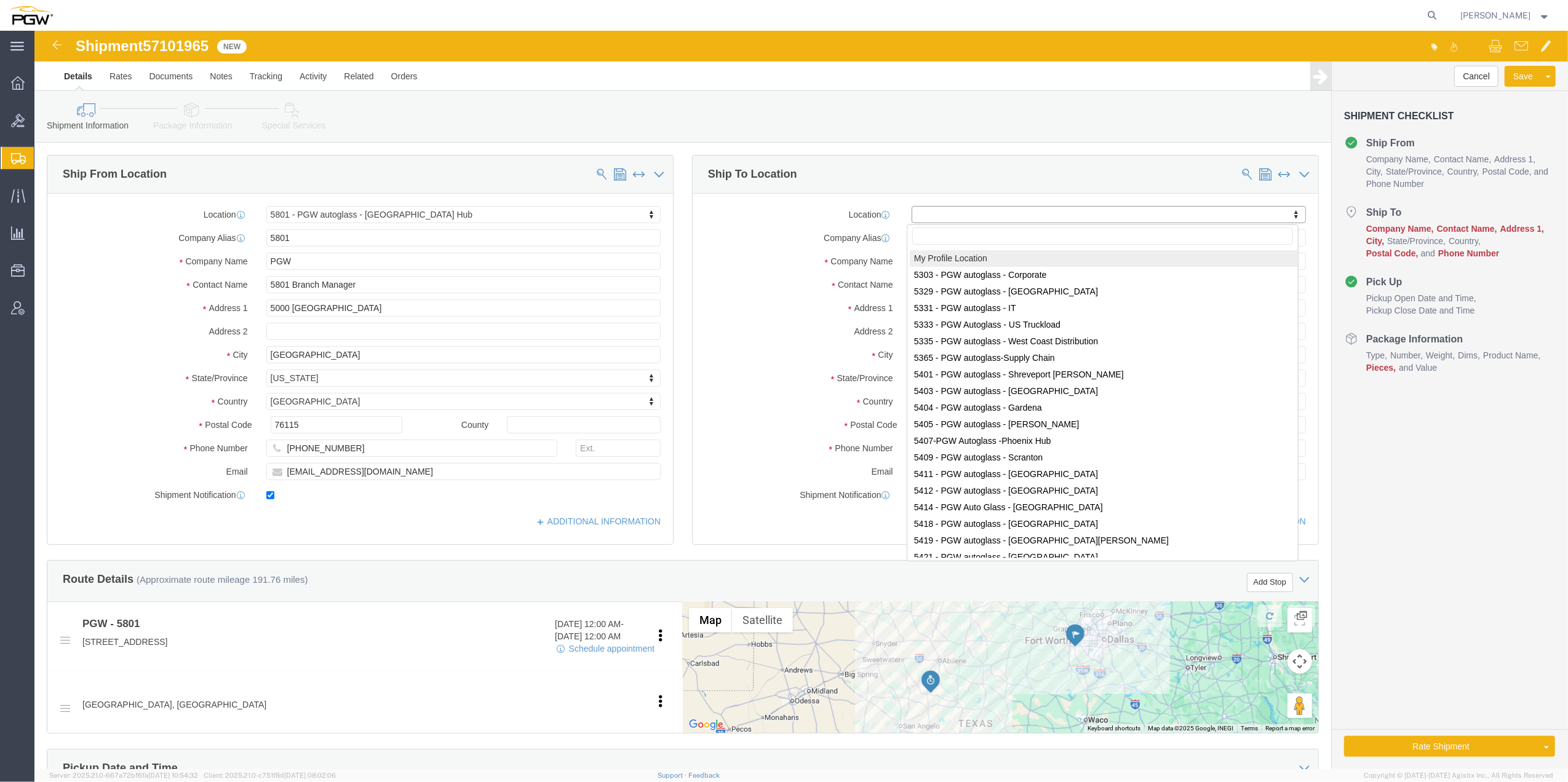
paste input "643"
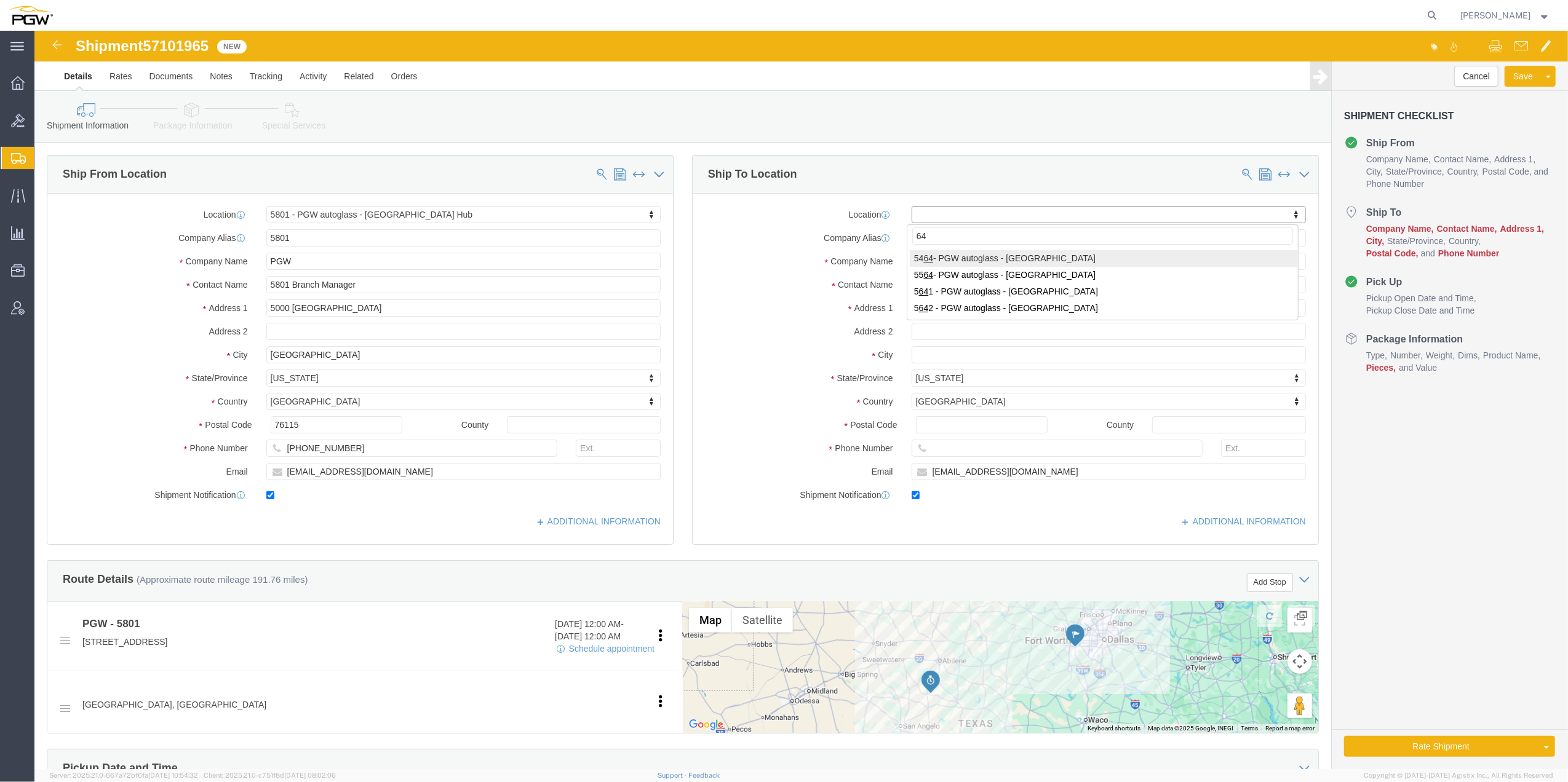
type input "6"
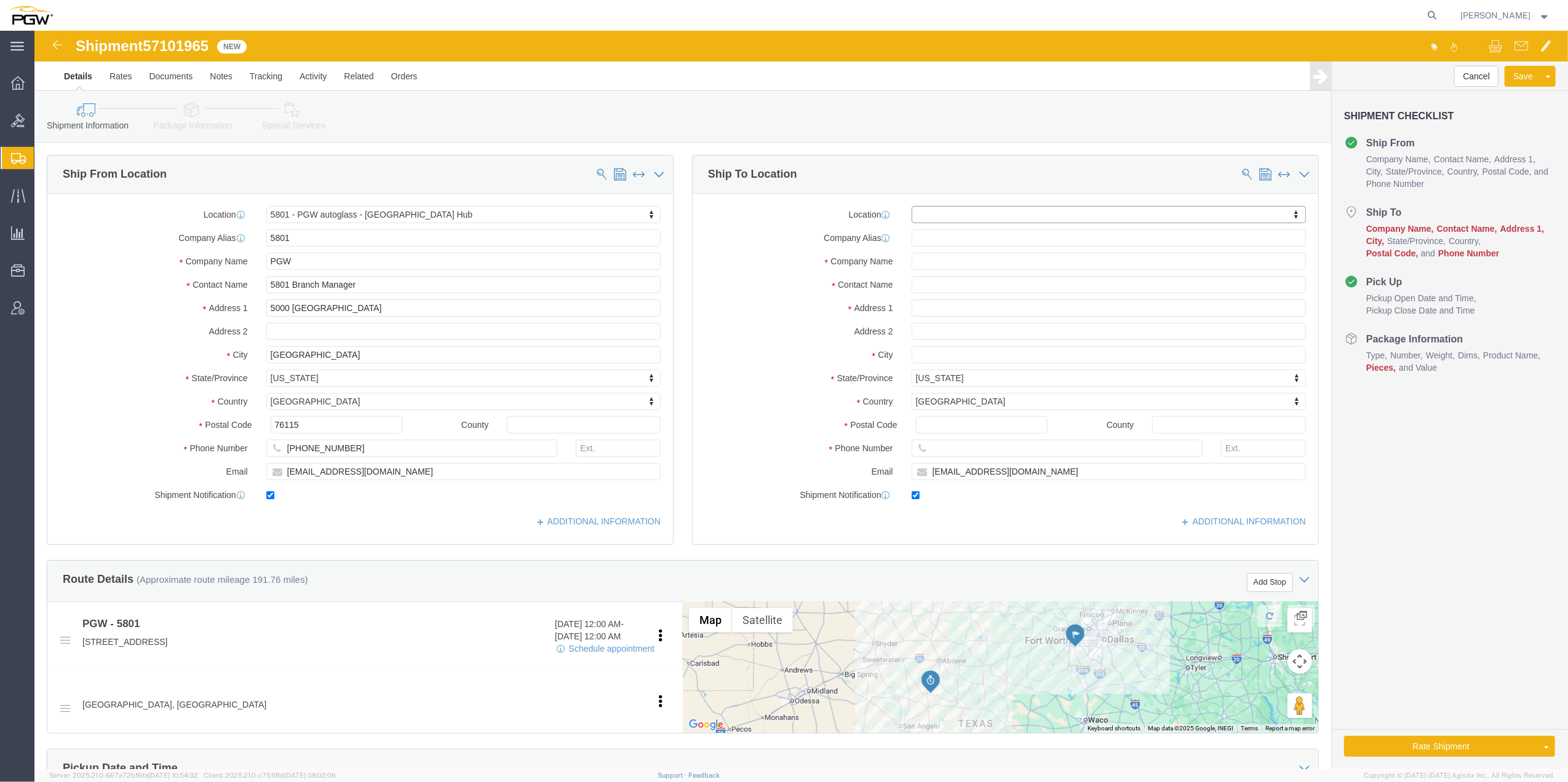
paste input "643"
type input "643"
drag, startPoint x: 910, startPoint y: 207, endPoint x: 840, endPoint y: 192, distance: 71.6
click body "Shipment 57101965 New Details Rates Documents Notes Tracking Activity Related O…"
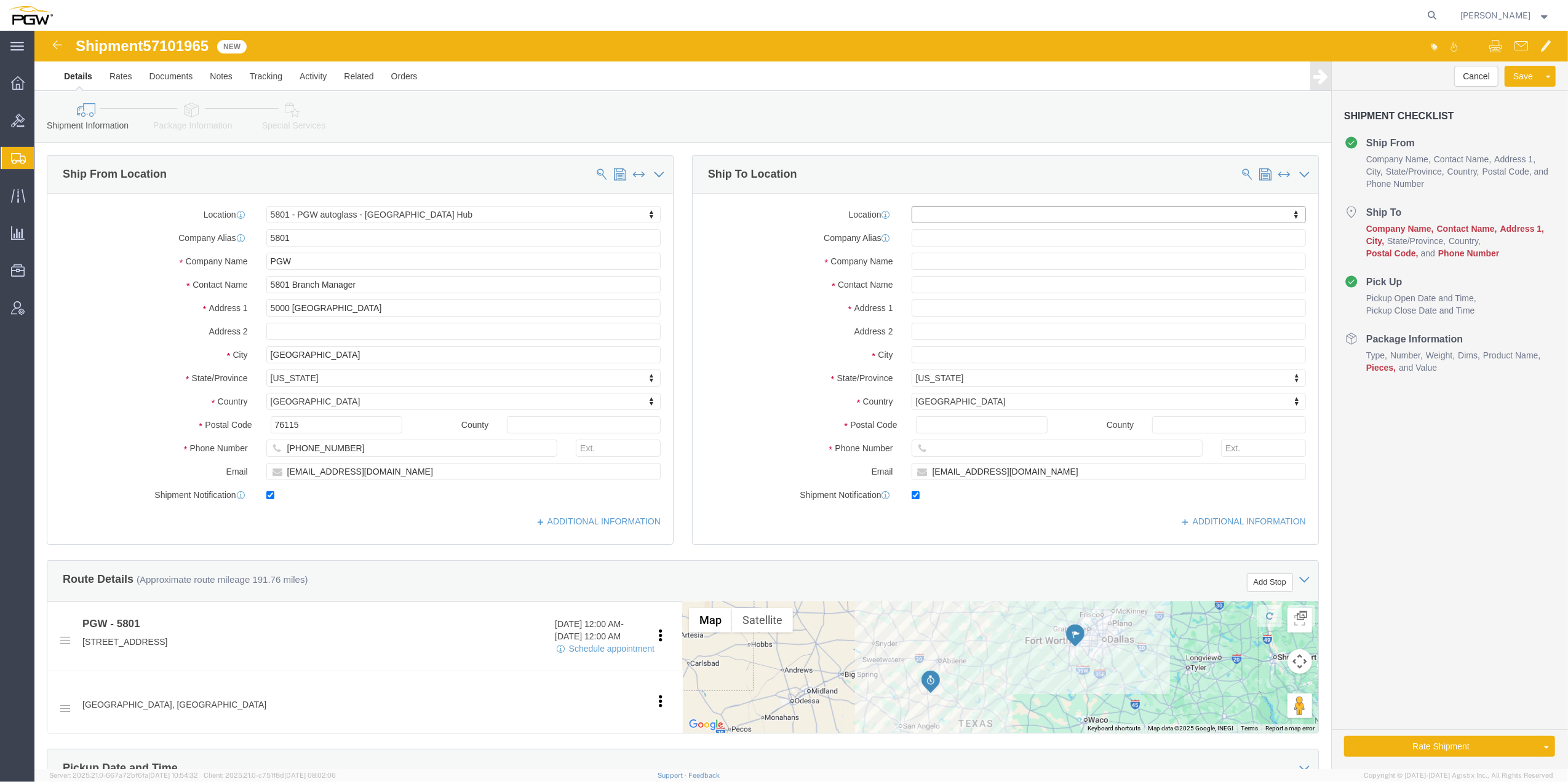
paste input "643"
type input "643"
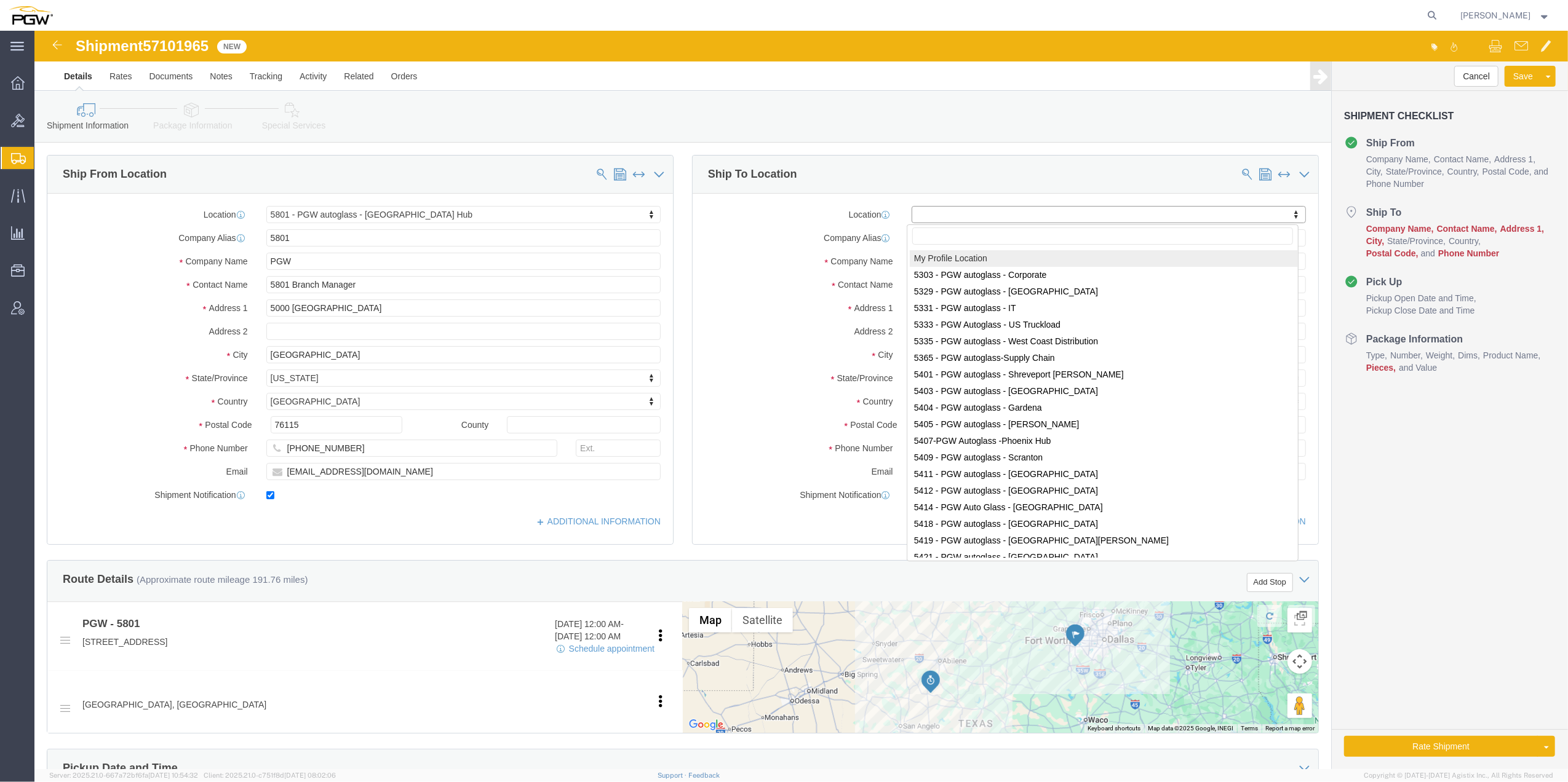
click input "text"
paste input "643"
type input "643"
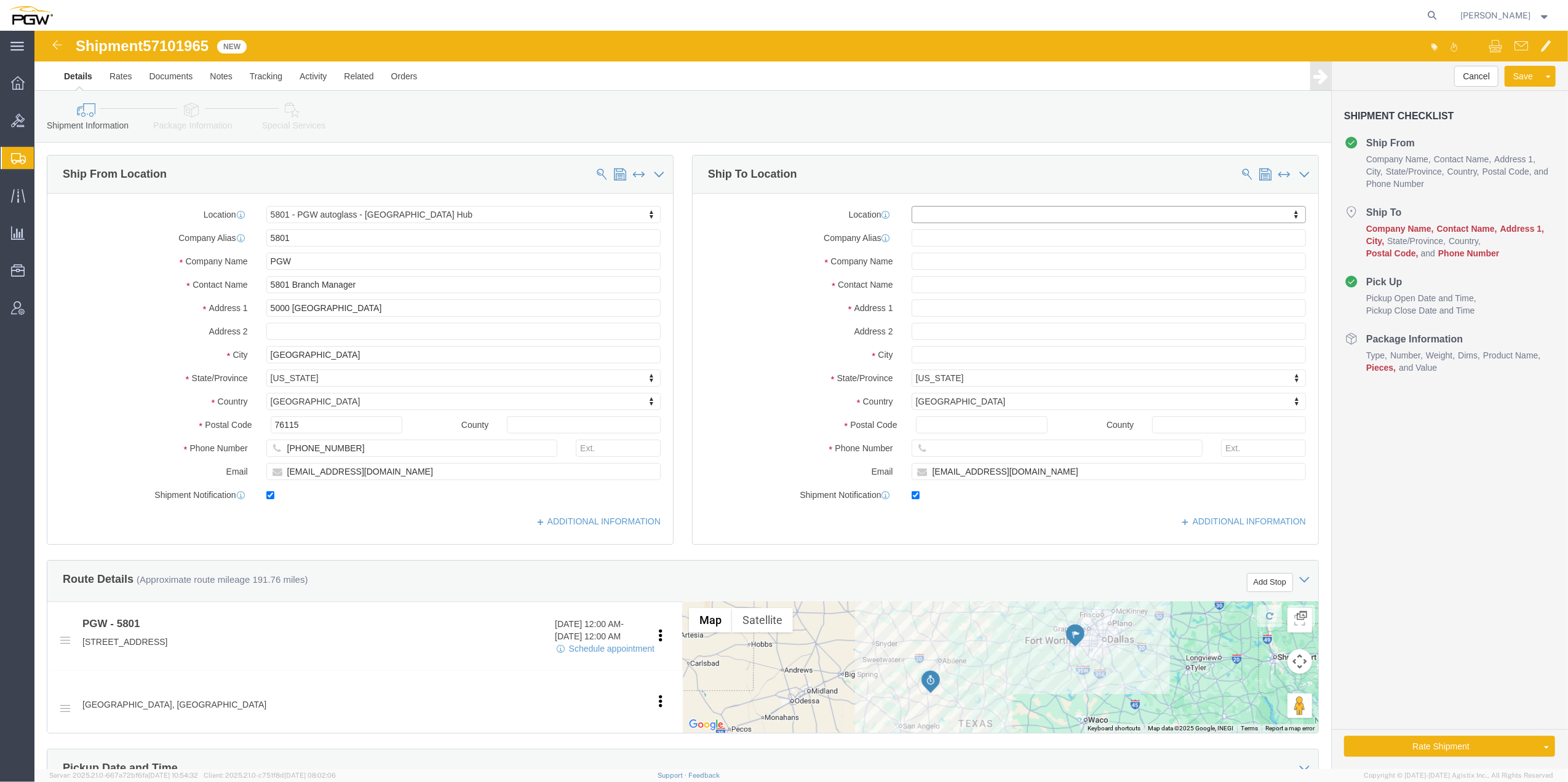
paste input "643"
type input "643"
click input "643"
type input "5643"
drag, startPoint x: 908, startPoint y: 204, endPoint x: 834, endPoint y: 191, distance: 75.1
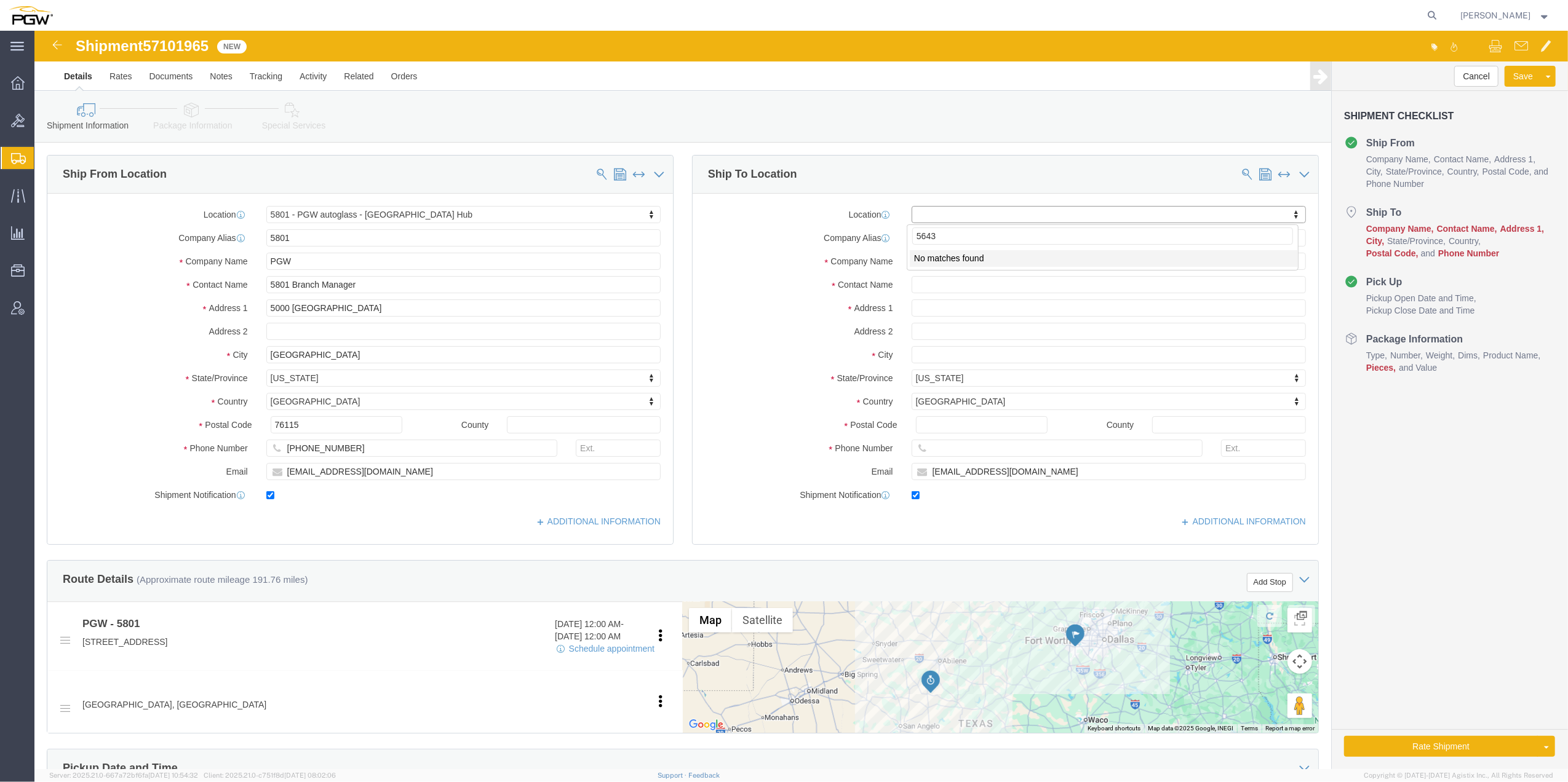
click body "Shipment 57101965 New Details Rates Documents Notes Tracking Activity Related O…"
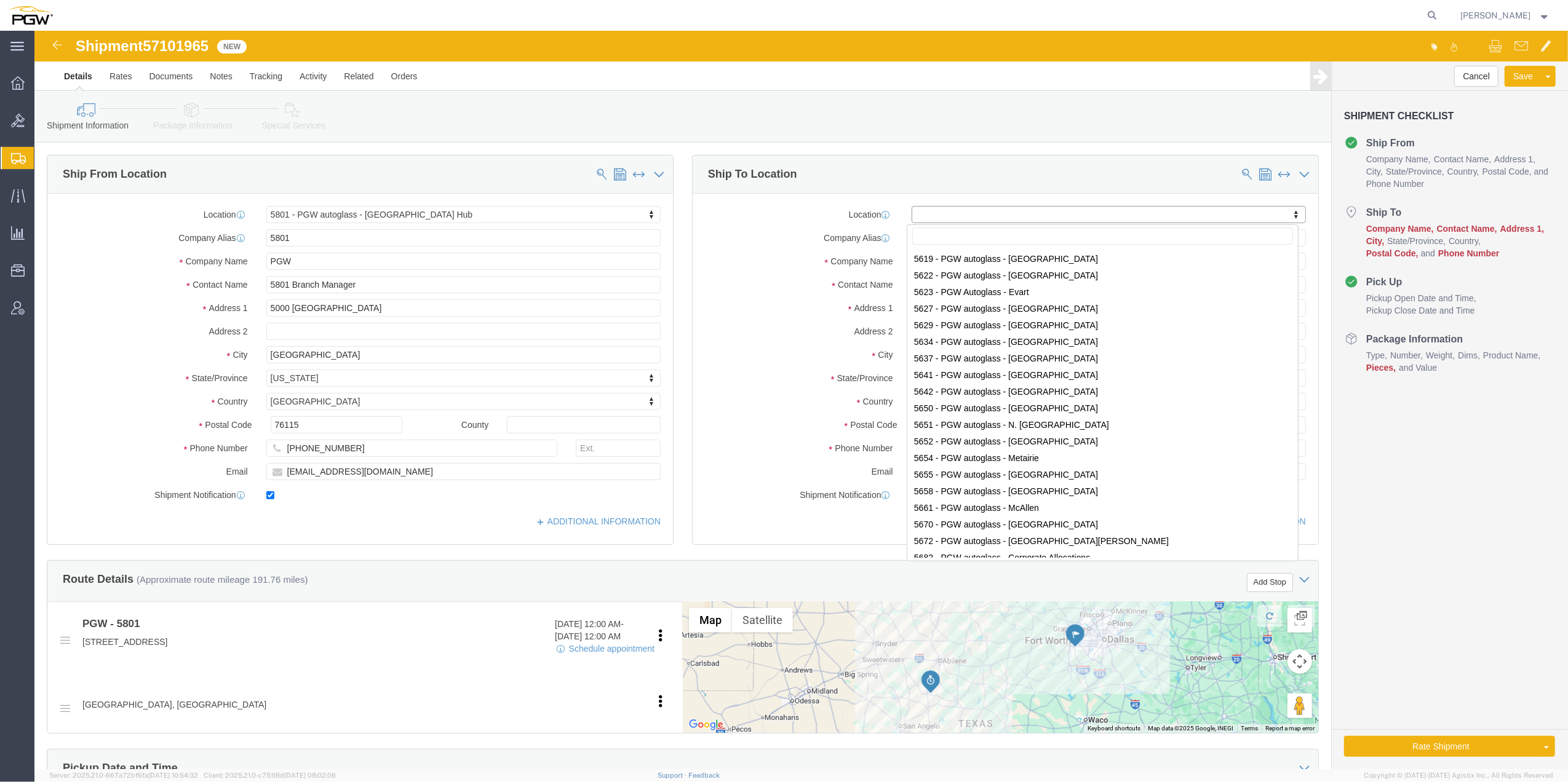
scroll to position [1722, 0]
select select "28427"
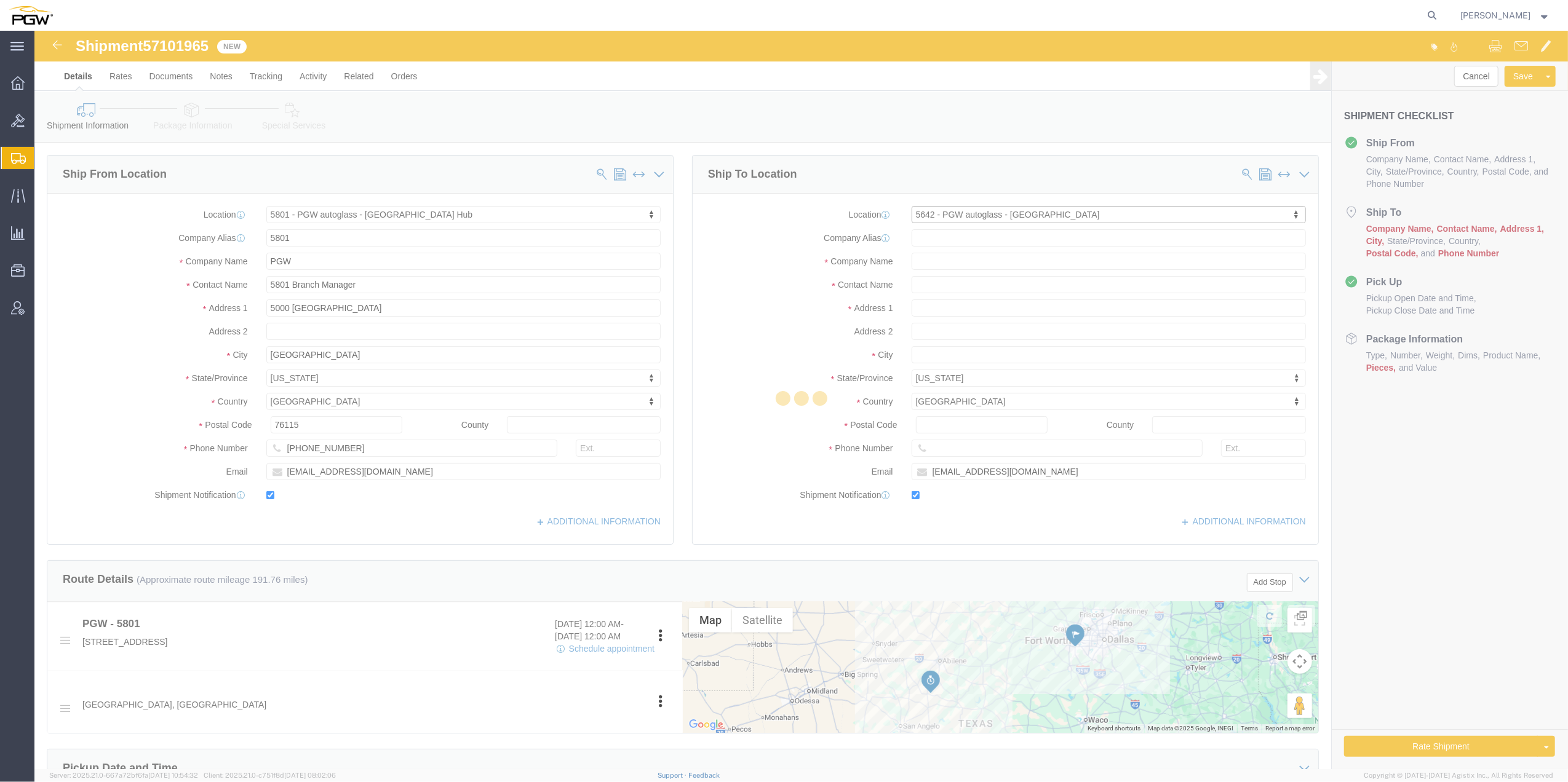
type input "[STREET_ADDRESS]"
type input "79765"
type input "[PHONE_NUMBER]"
type input "[EMAIL_ADDRESS][DOMAIN_NAME]"
type input "5642"
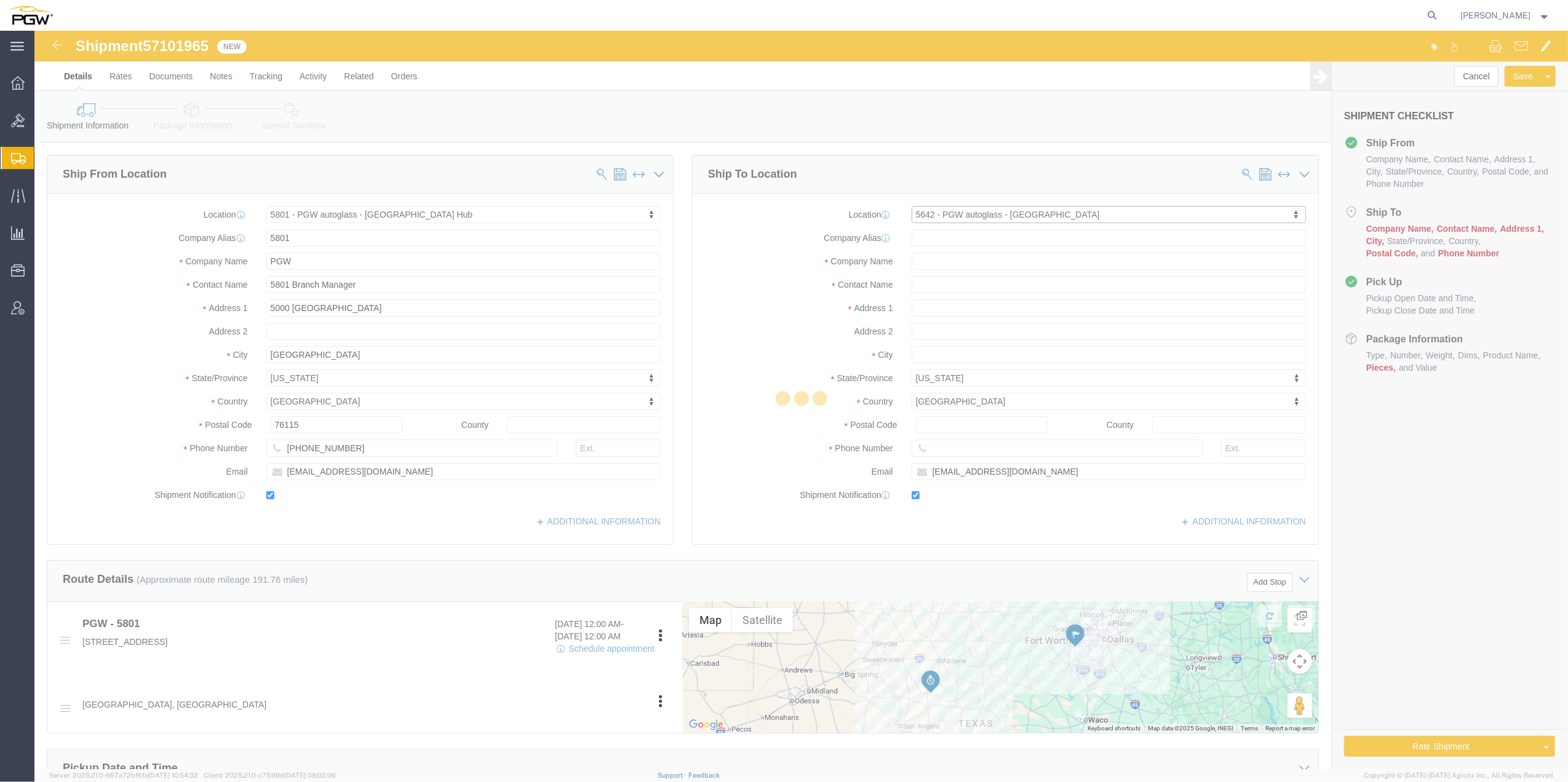
type input "PGW"
type input "5642 Branch Manager"
type input "[GEOGRAPHIC_DATA]"
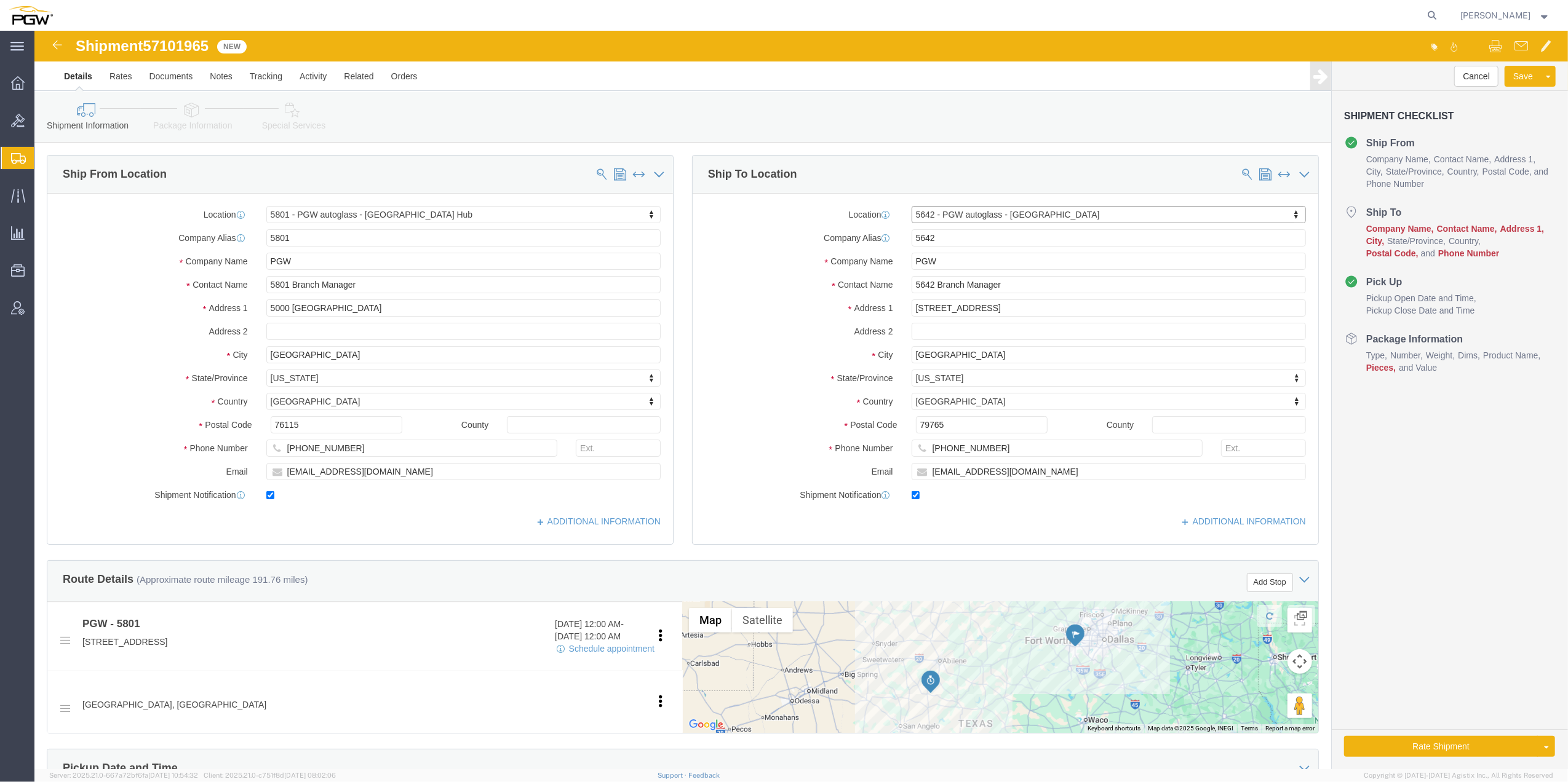
select select "[GEOGRAPHIC_DATA]"
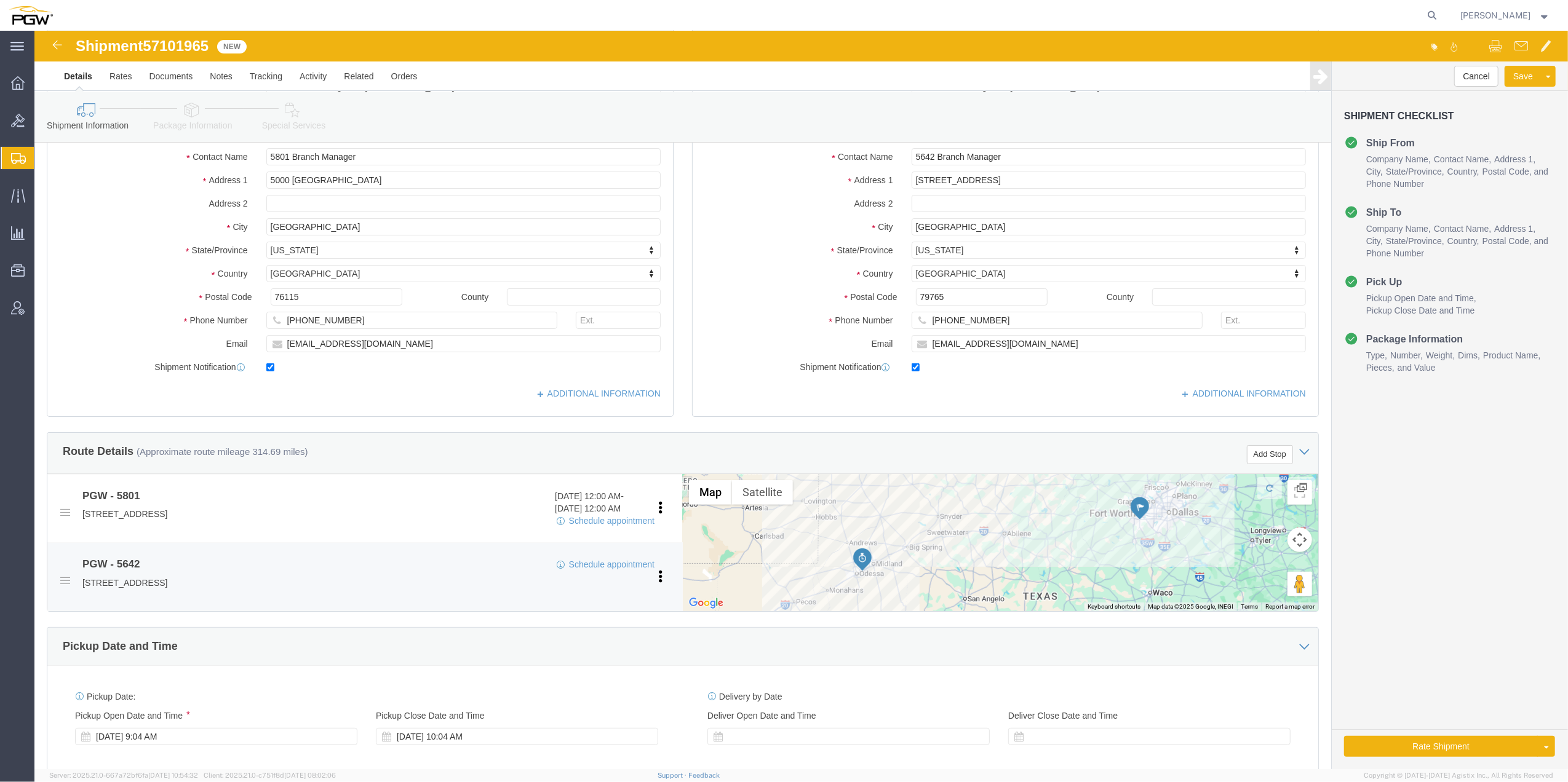
scroll to position [164, 0]
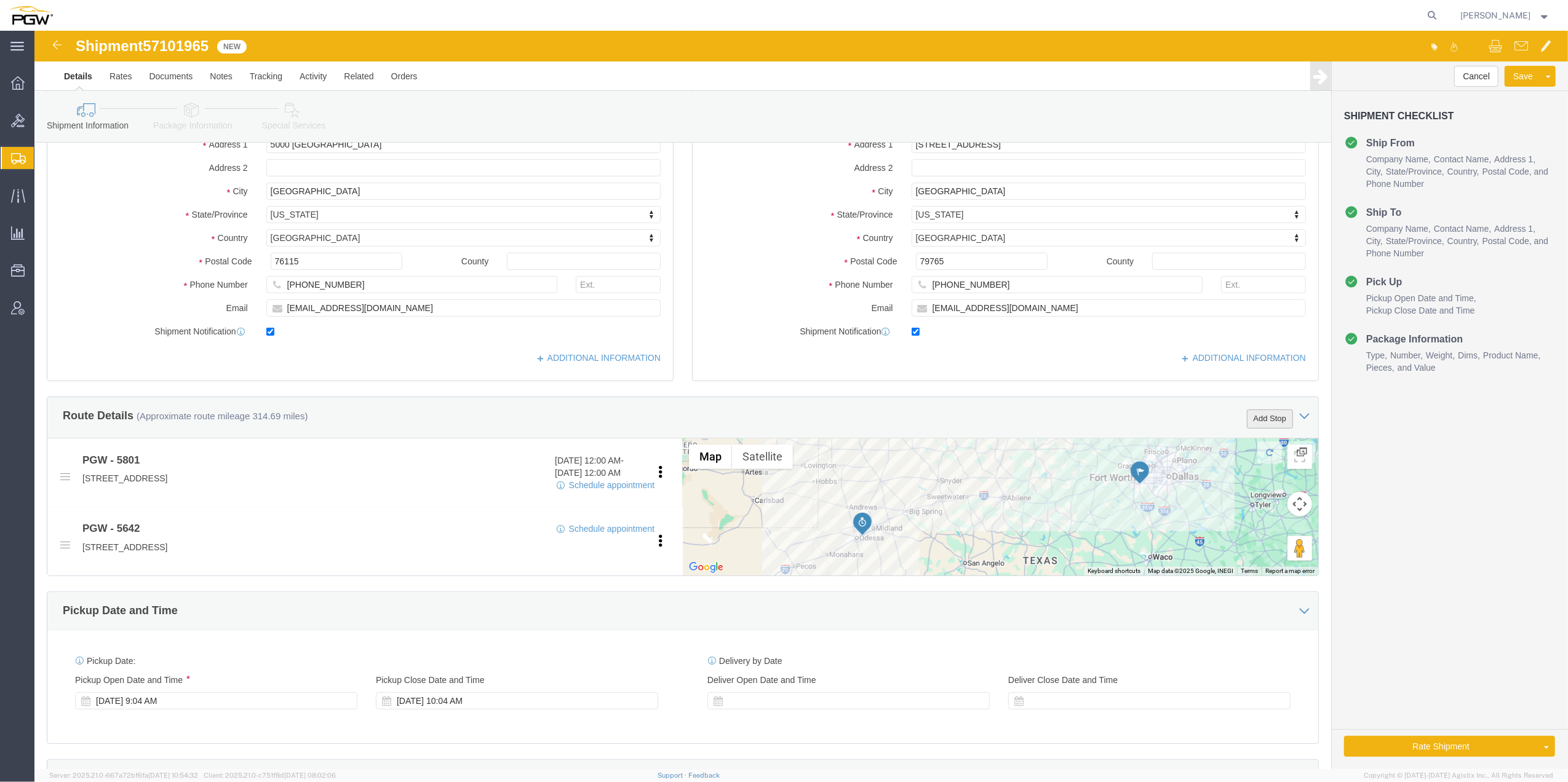
click button "Add Stop"
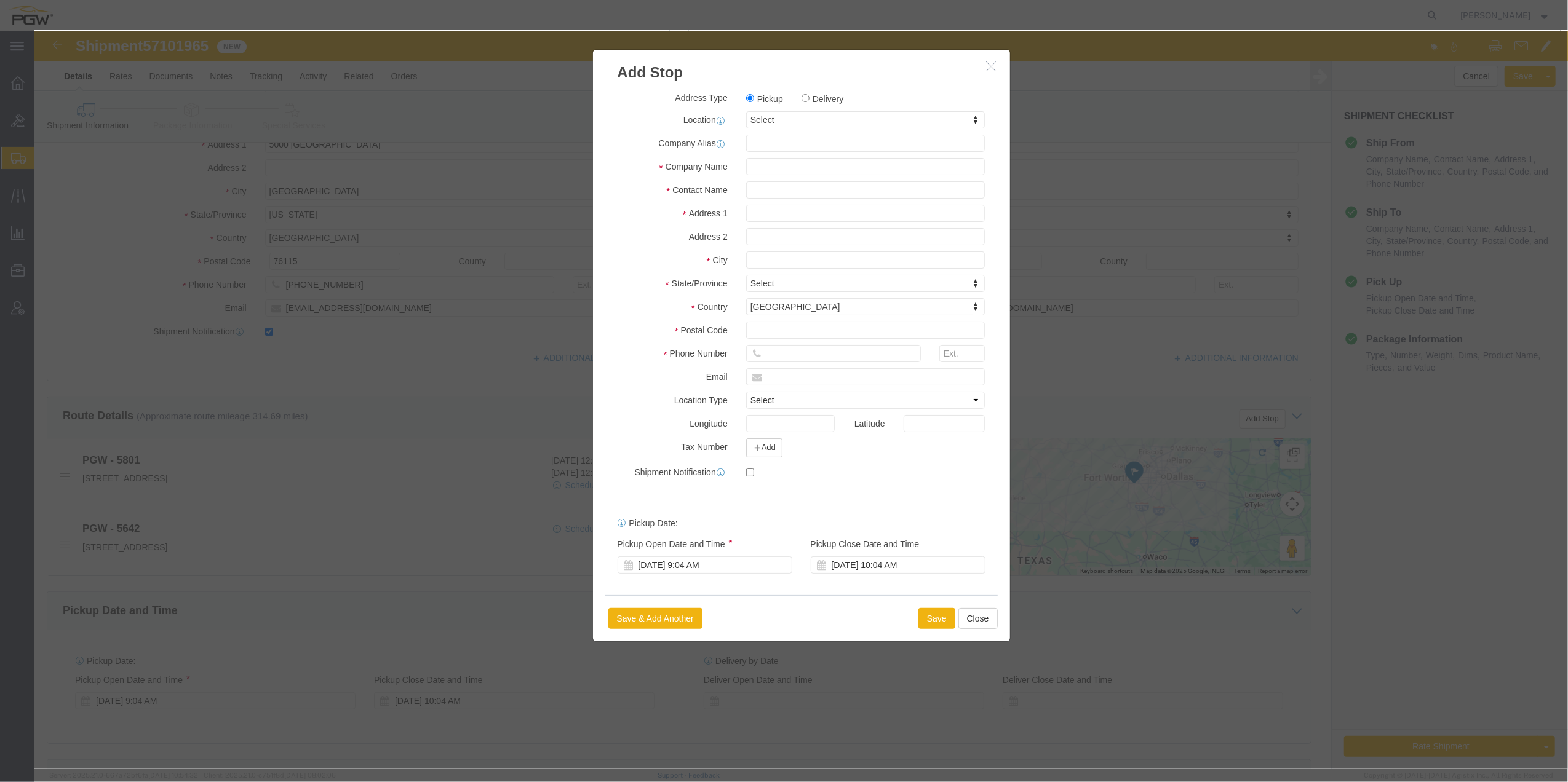
click label "Delivery"
click input "Delivery"
radio input "true"
select select
drag, startPoint x: 758, startPoint y: 86, endPoint x: 724, endPoint y: 88, distance: 34.1
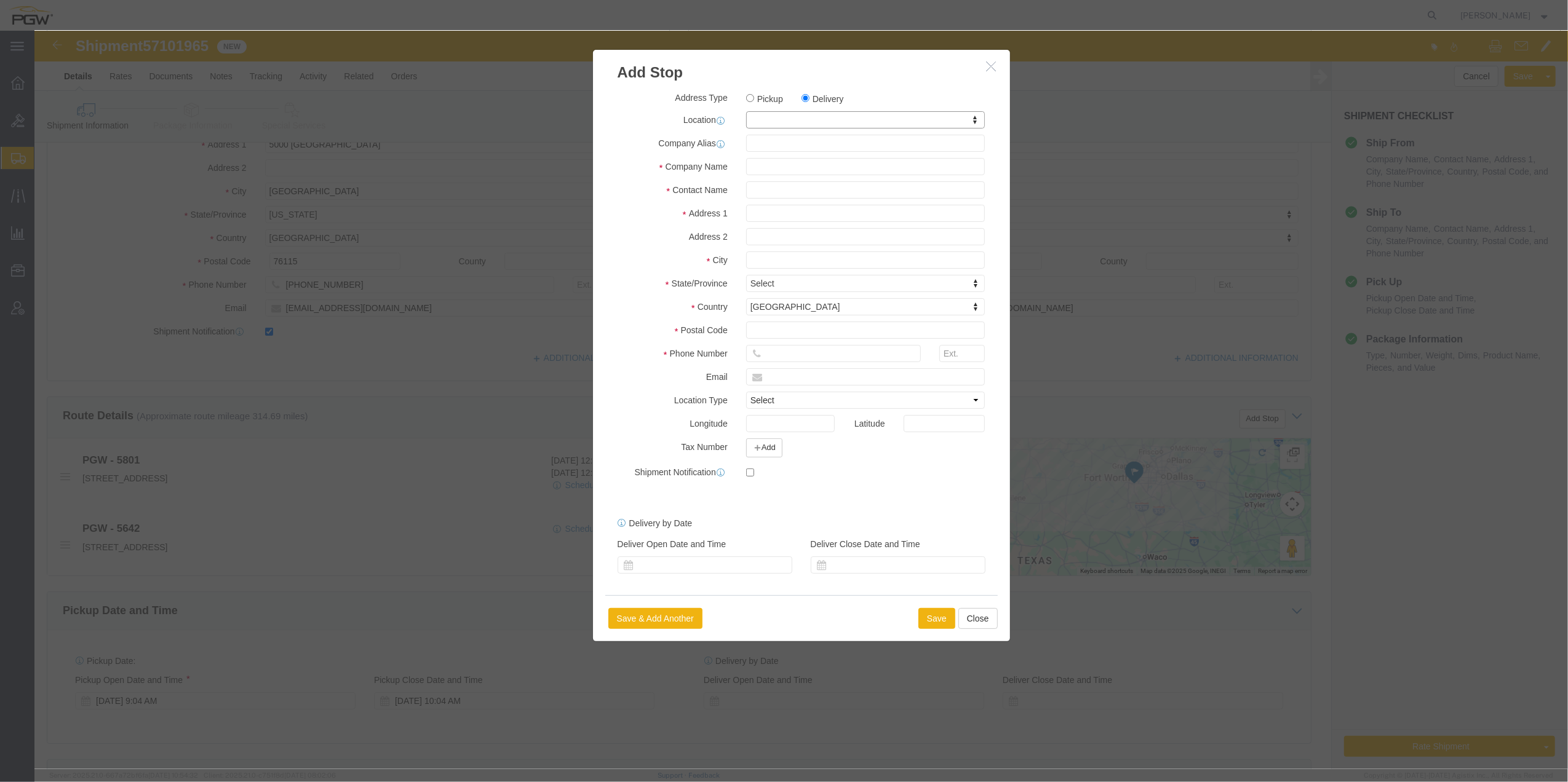
paste input "813"
type input "813"
select select "62939"
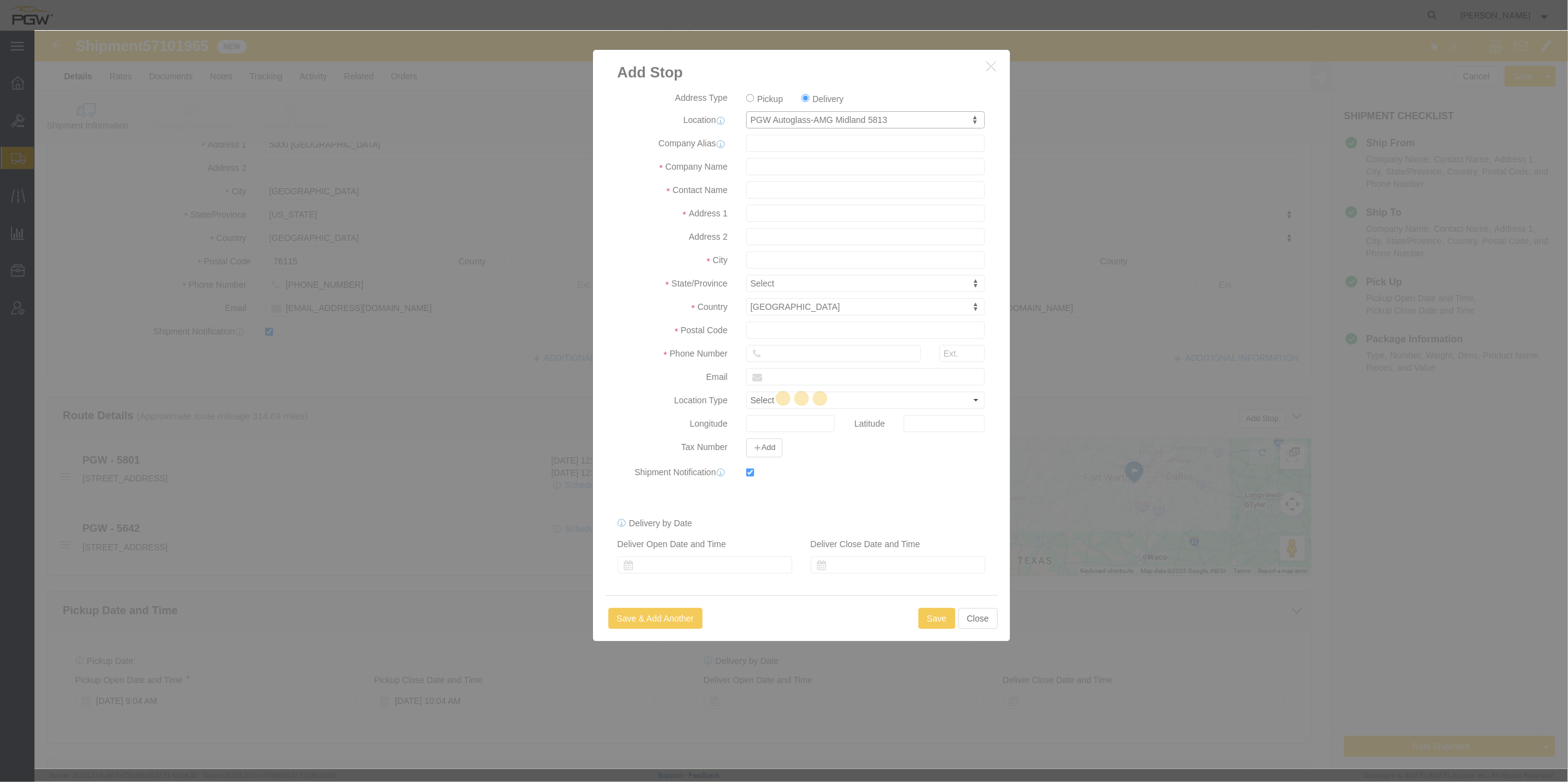
type input "5813"
type input "PGW"
type input "5813 Branch Manager"
type input "[STREET_ADDRESS]"
type input "Midland"
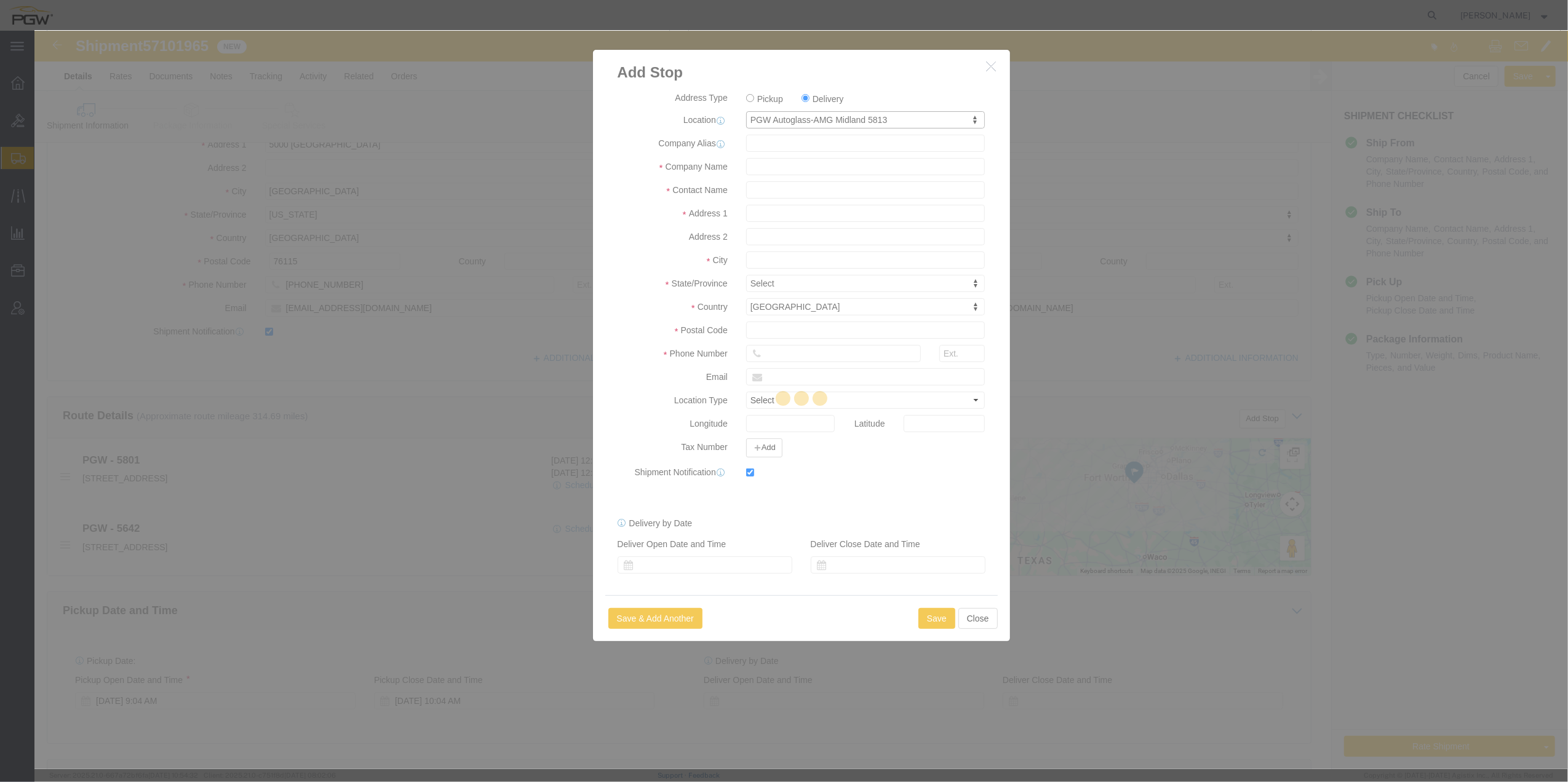
type input "79703"
type input "[PHONE_NUMBER]"
type input "[EMAIL_ADDRESS][DOMAIN_NAME]"
checkbox input "true"
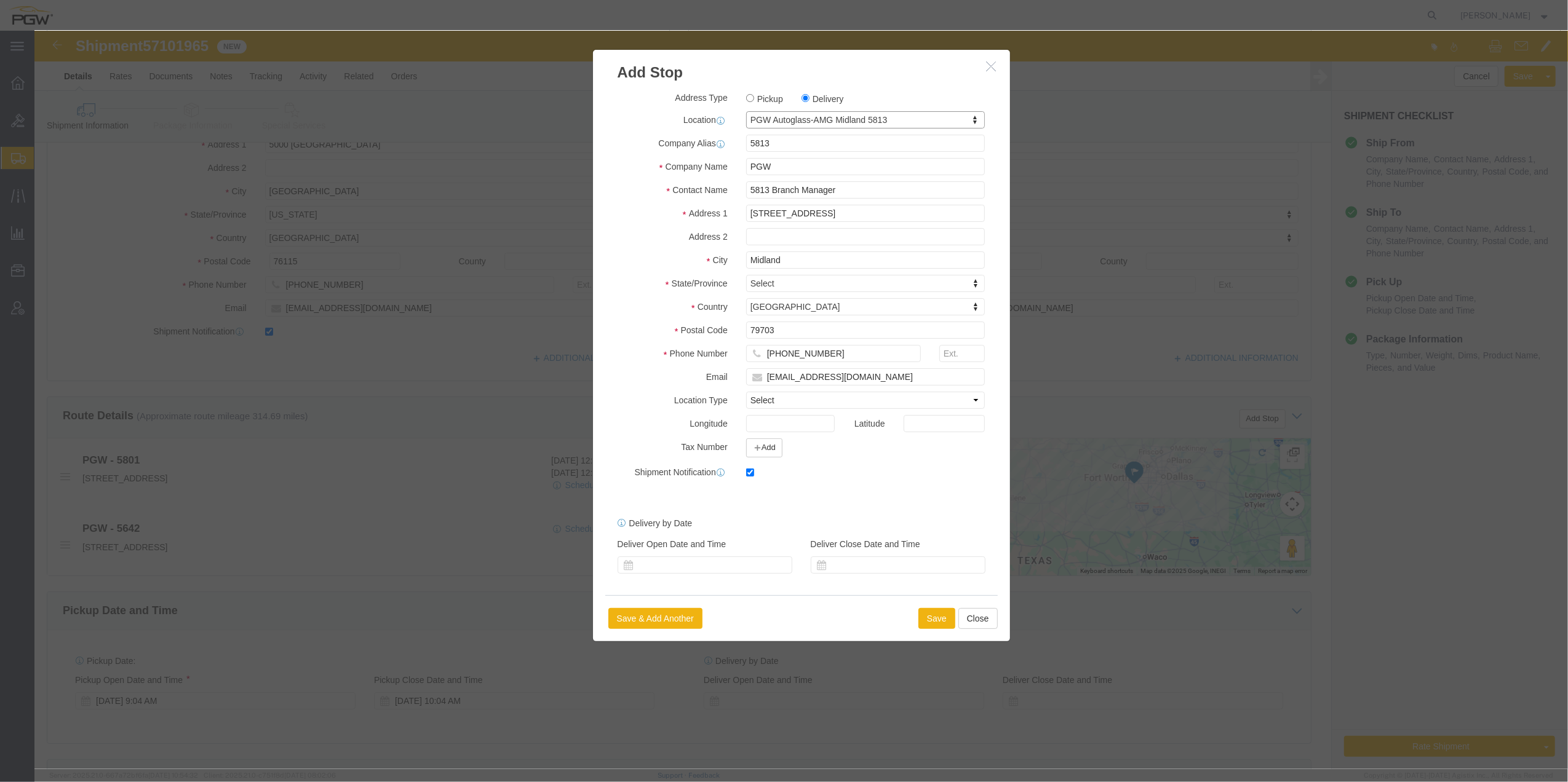
select select "[GEOGRAPHIC_DATA]"
click button "Save"
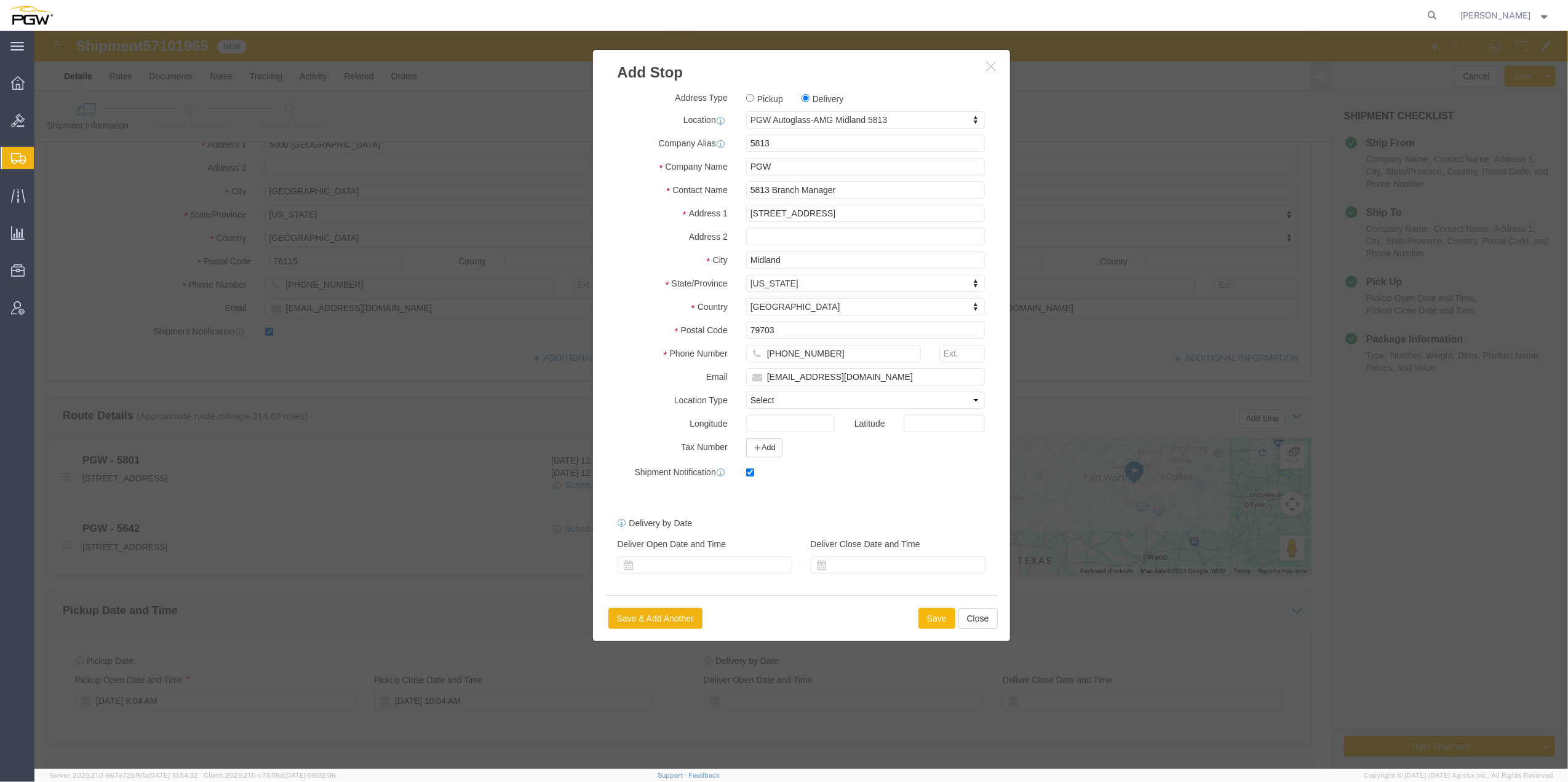
select select "D"
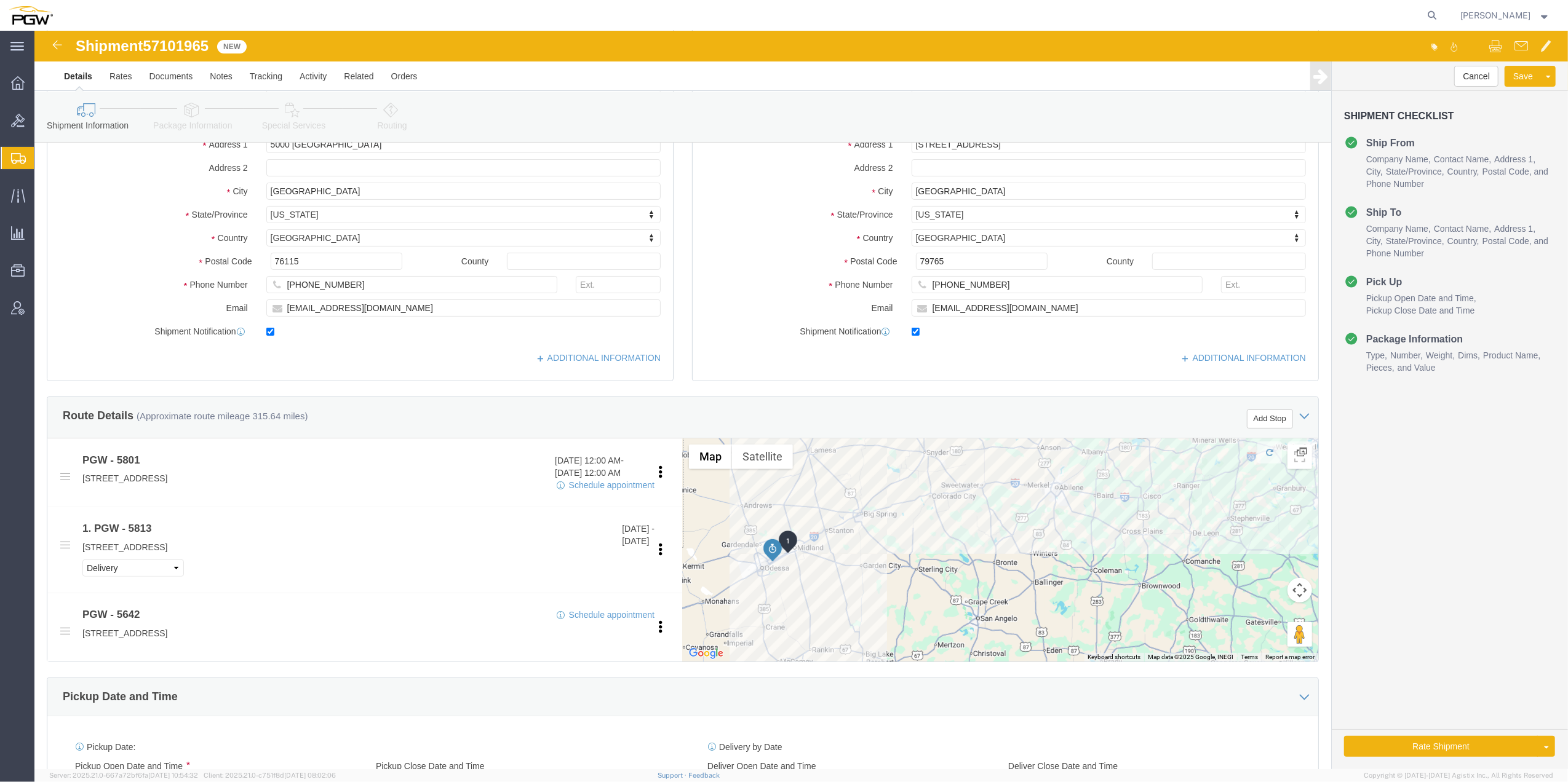
drag, startPoint x: 883, startPoint y: 530, endPoint x: 864, endPoint y: 464, distance: 68.7
click div
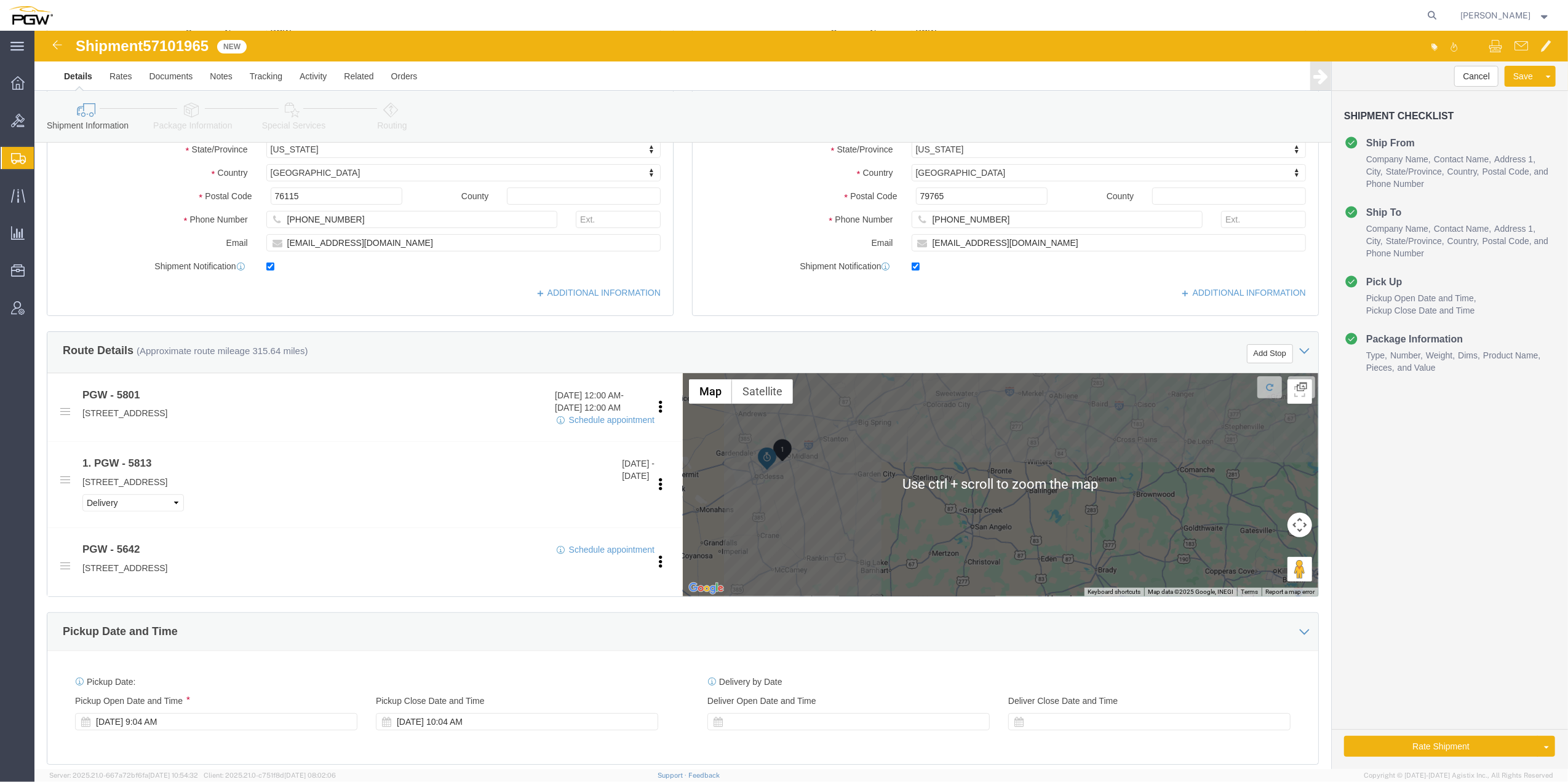
scroll to position [246, 0]
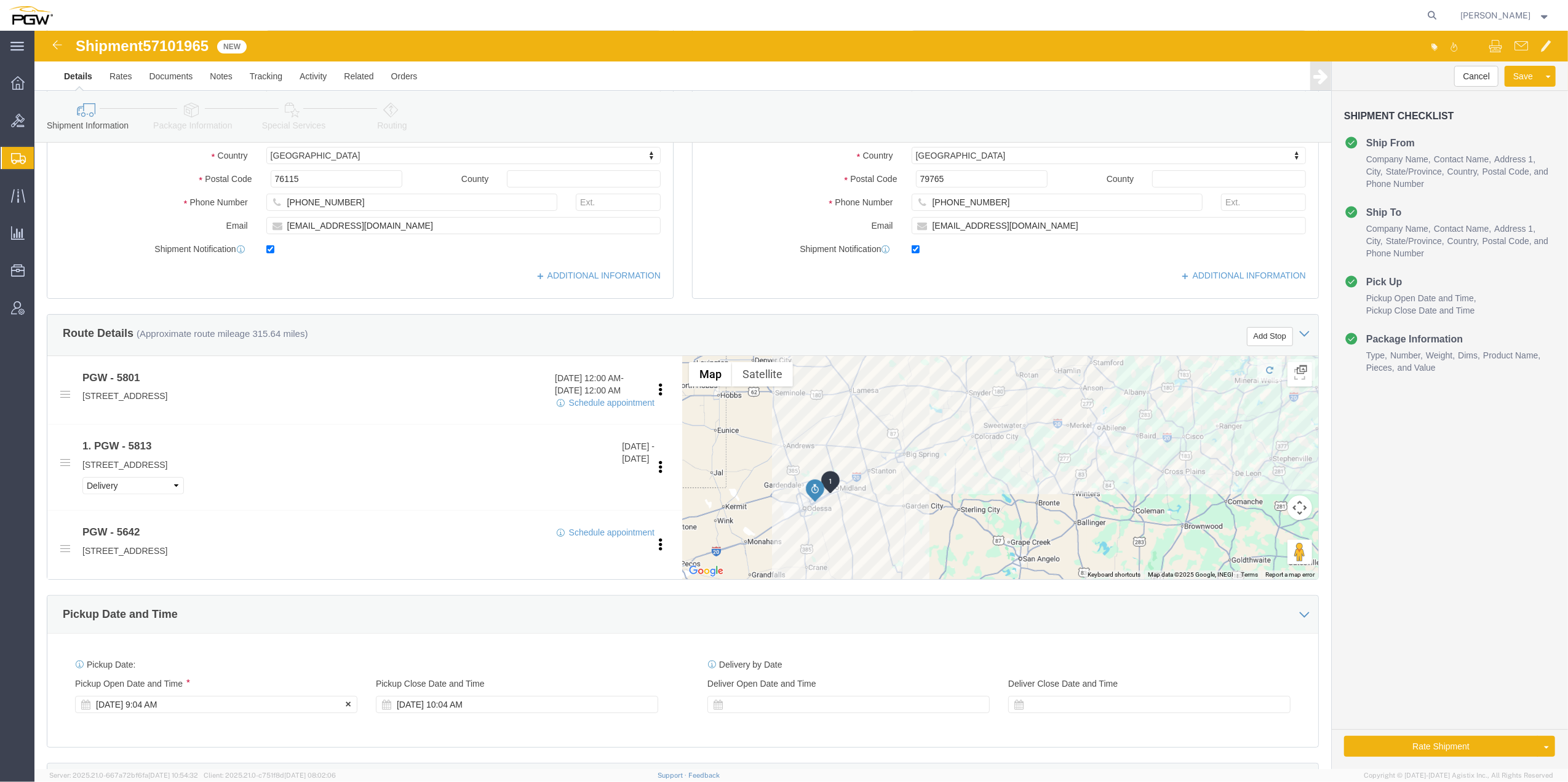
click div "[DATE] 9:04 AM"
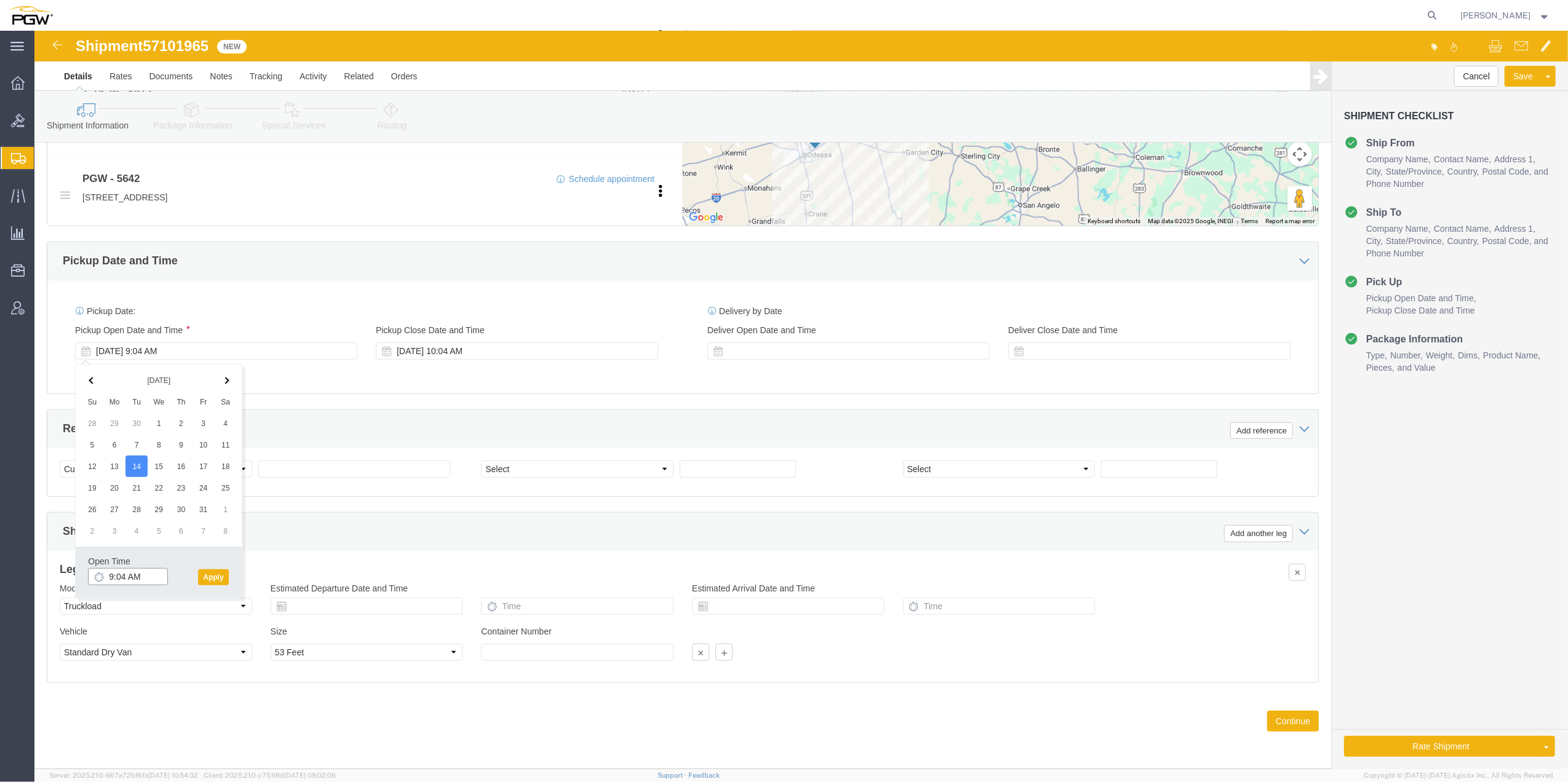
click input "9:04 AM"
click input "10:04 AM"
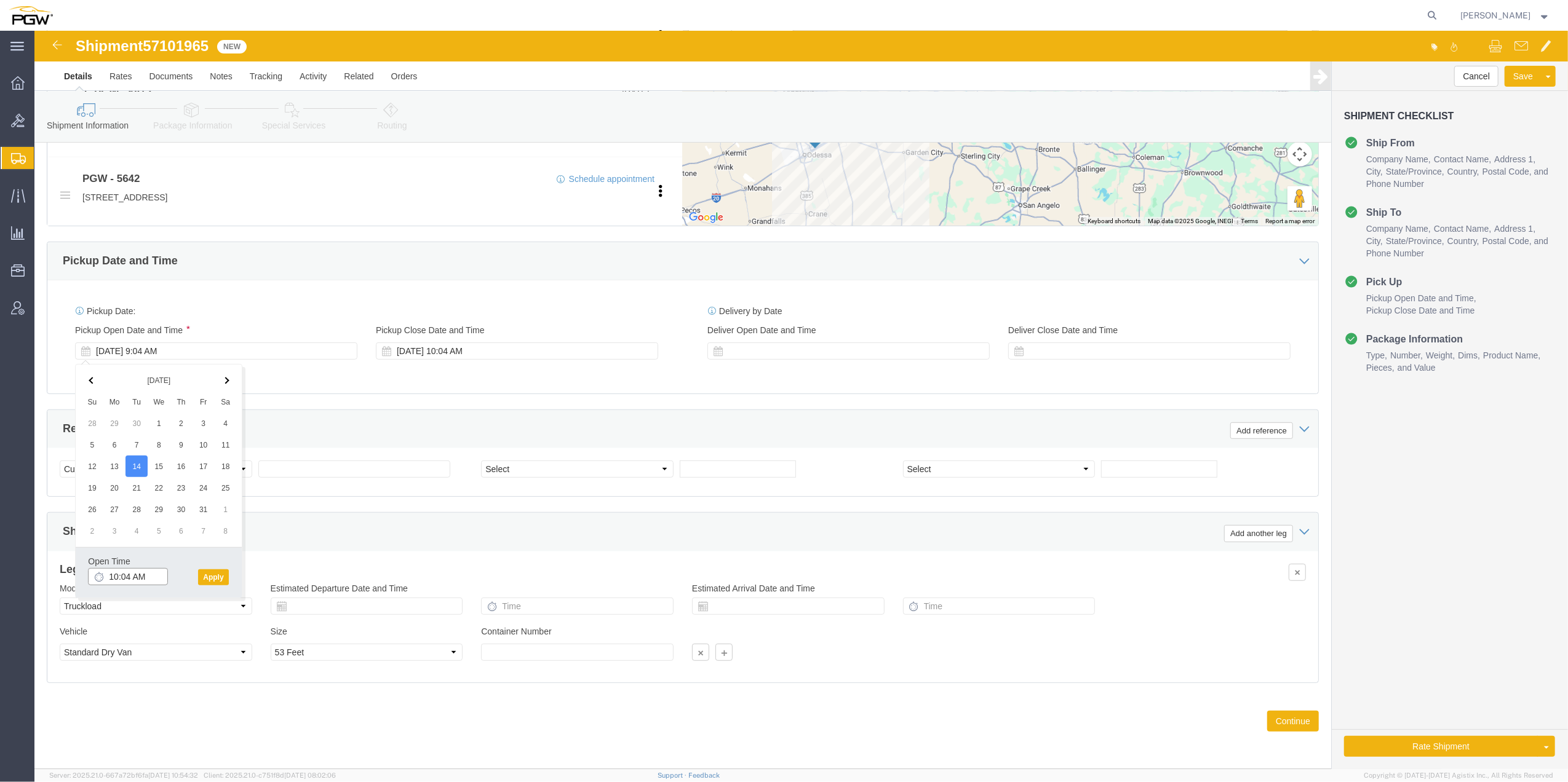
click input "10:04 AM"
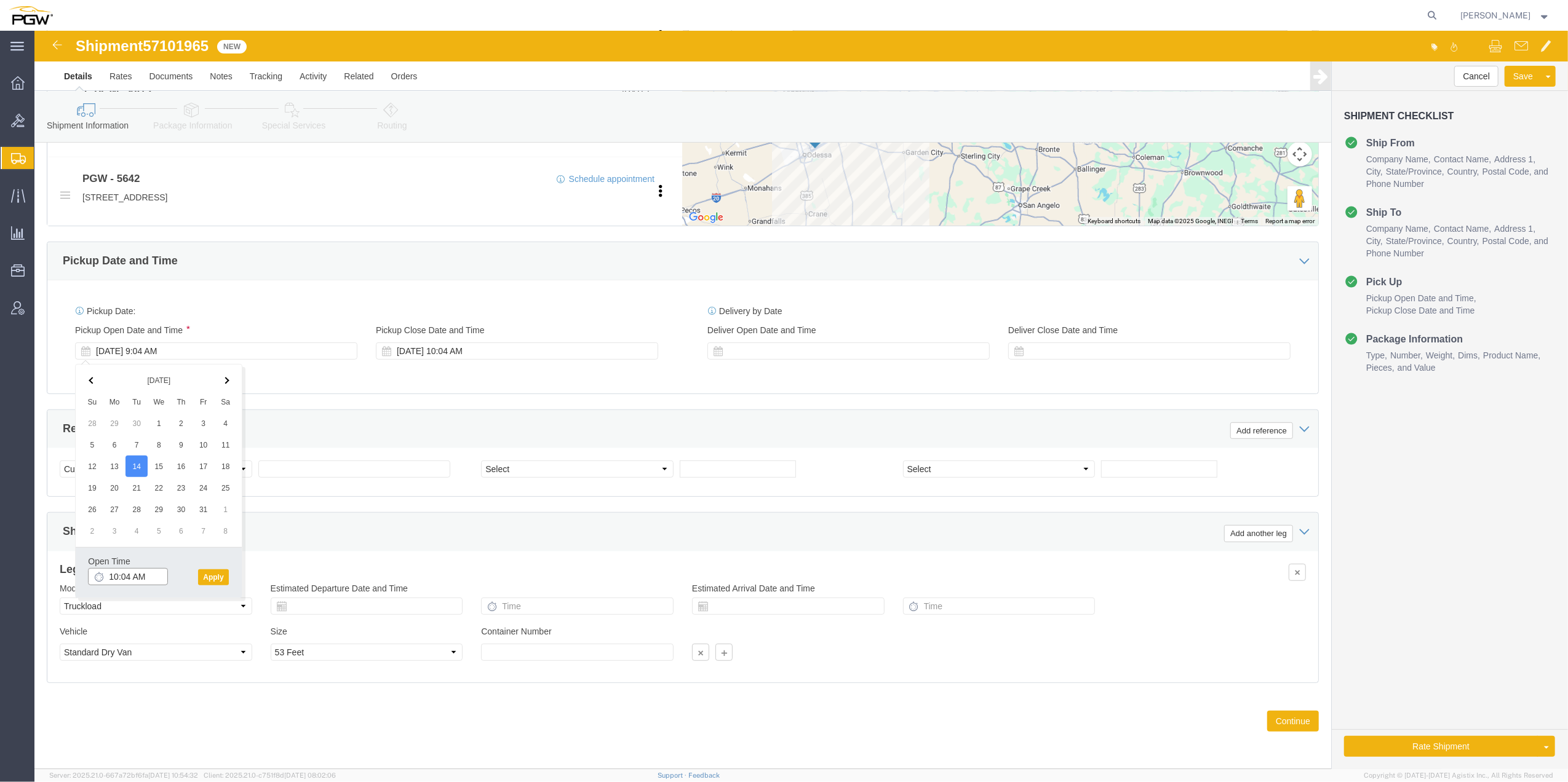
click input "10:04 AM"
type input "10:00 AM"
click button "Apply"
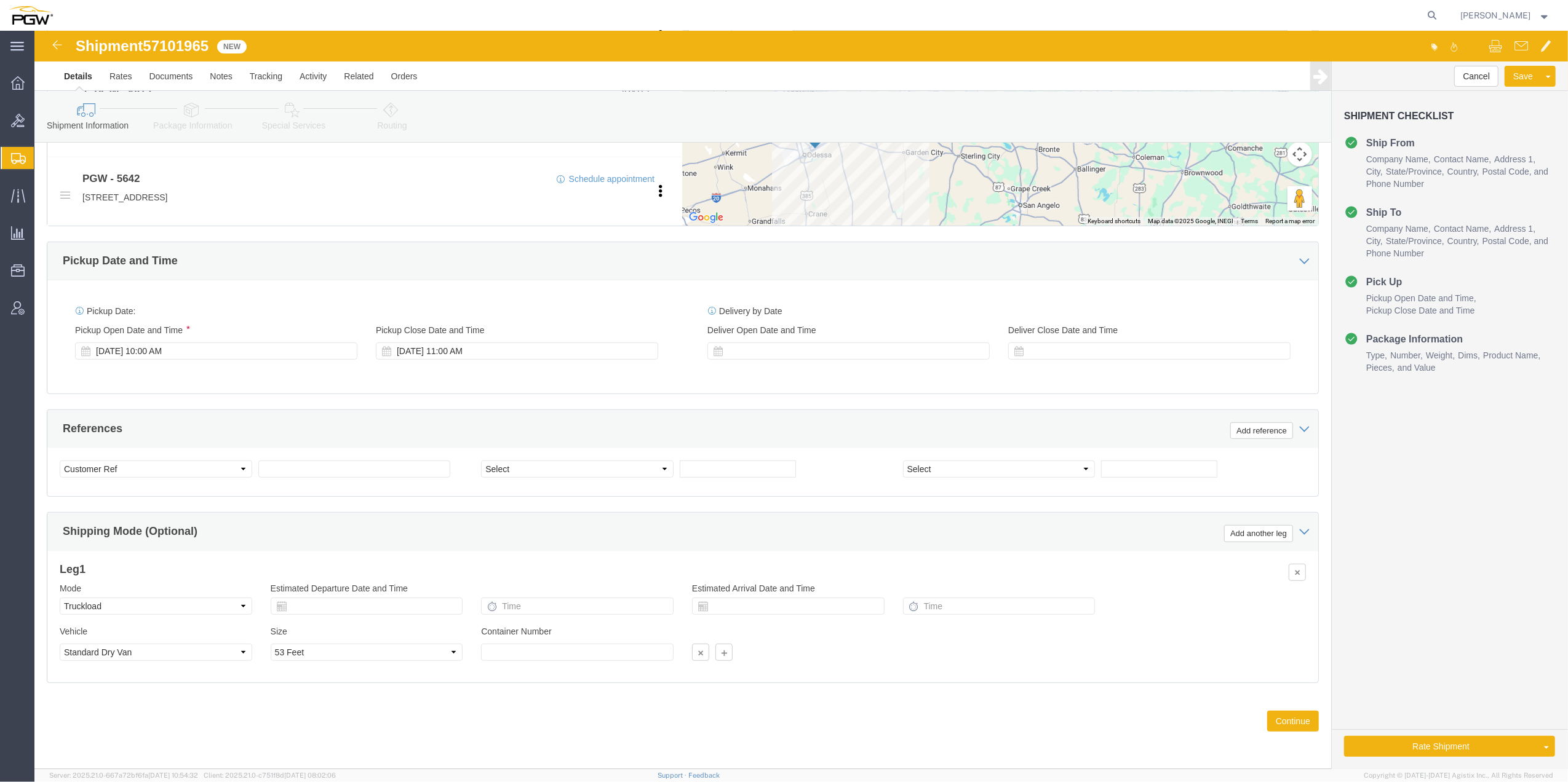
click span "57101965"
copy span "57101965"
click input "text"
paste input "57101965"
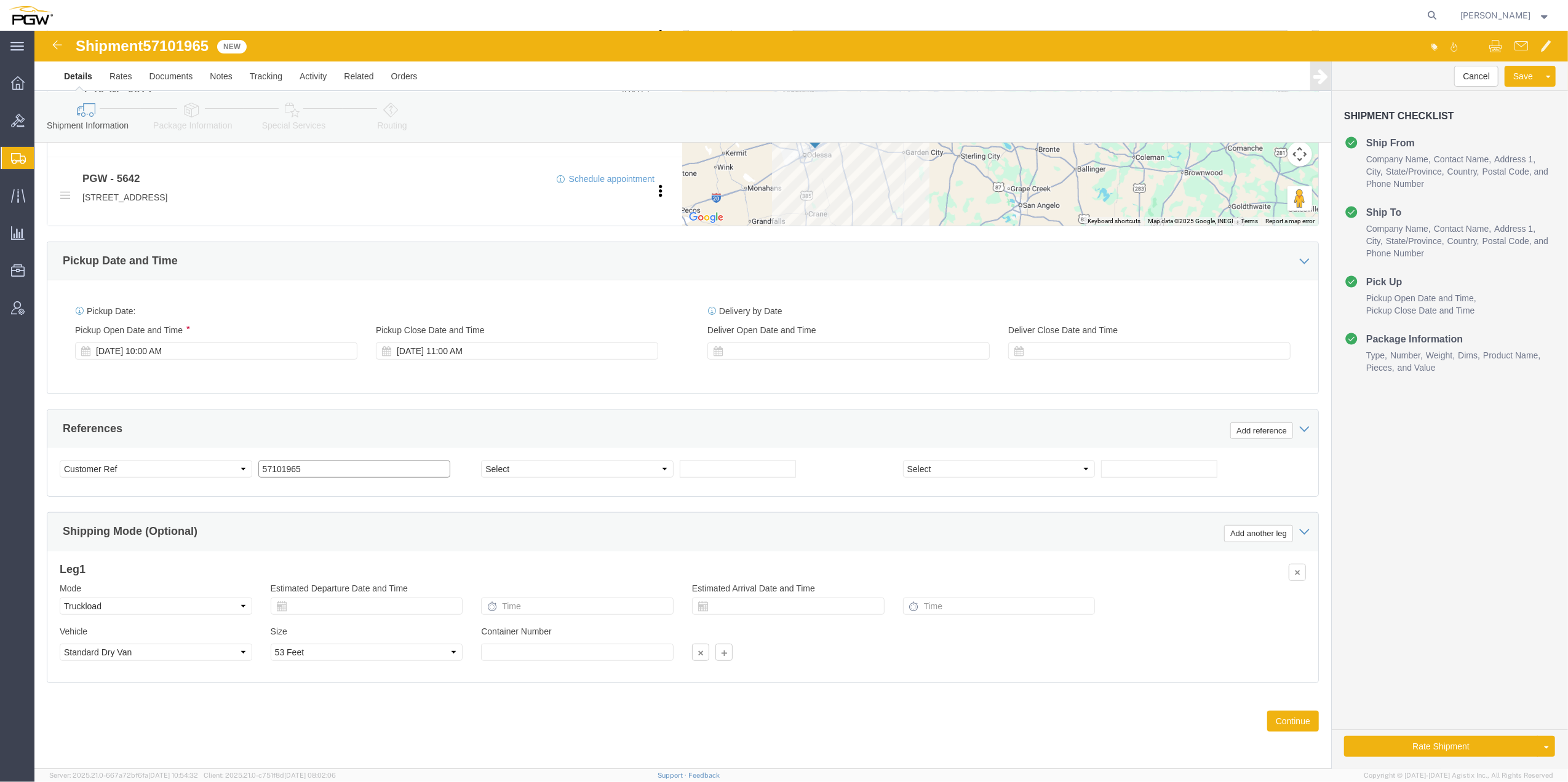
type input "57101965"
click select "Select Account Type Activity ID Airline Appointment Number ASN Batch Request # …"
select select "BOL"
click select "Select Account Type Activity ID Airline Appointment Number ASN Batch Request # …"
click input "text"
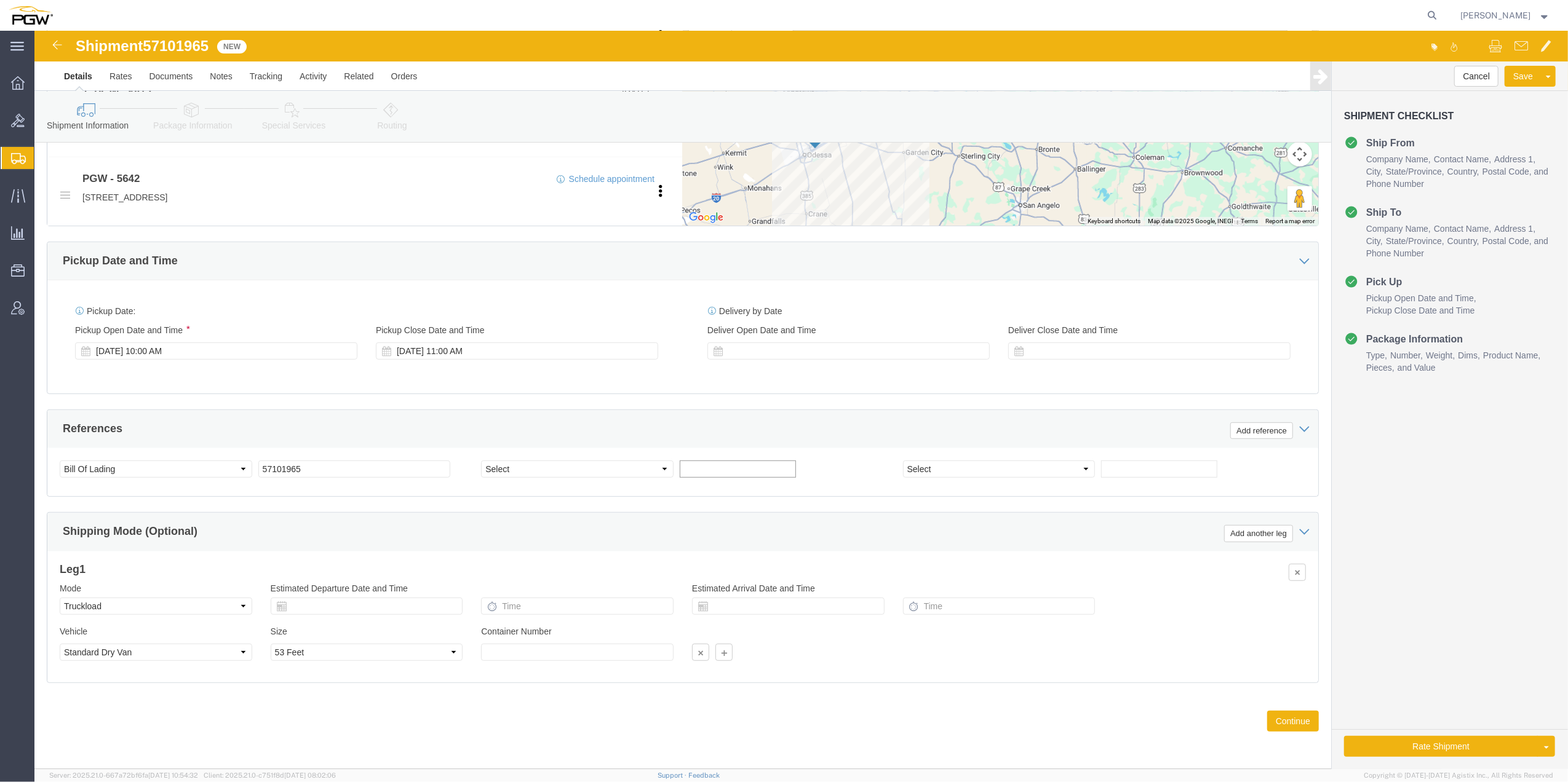
paste input "669762"
type input "669762"
click input "text"
paste input "669768"
type input "669768"
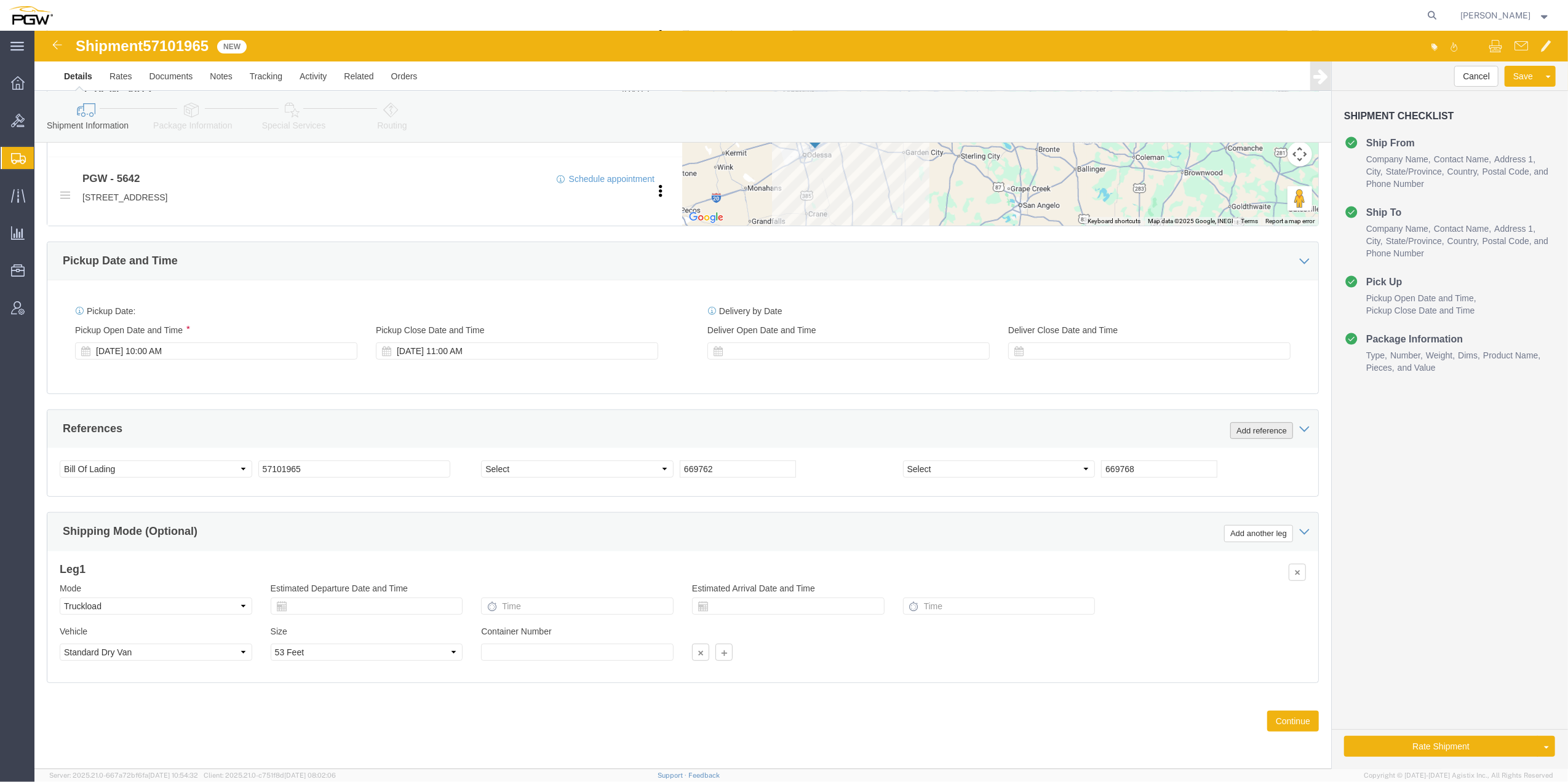
drag, startPoint x: 1204, startPoint y: 394, endPoint x: 1133, endPoint y: 437, distance: 83.0
click button "Add reference"
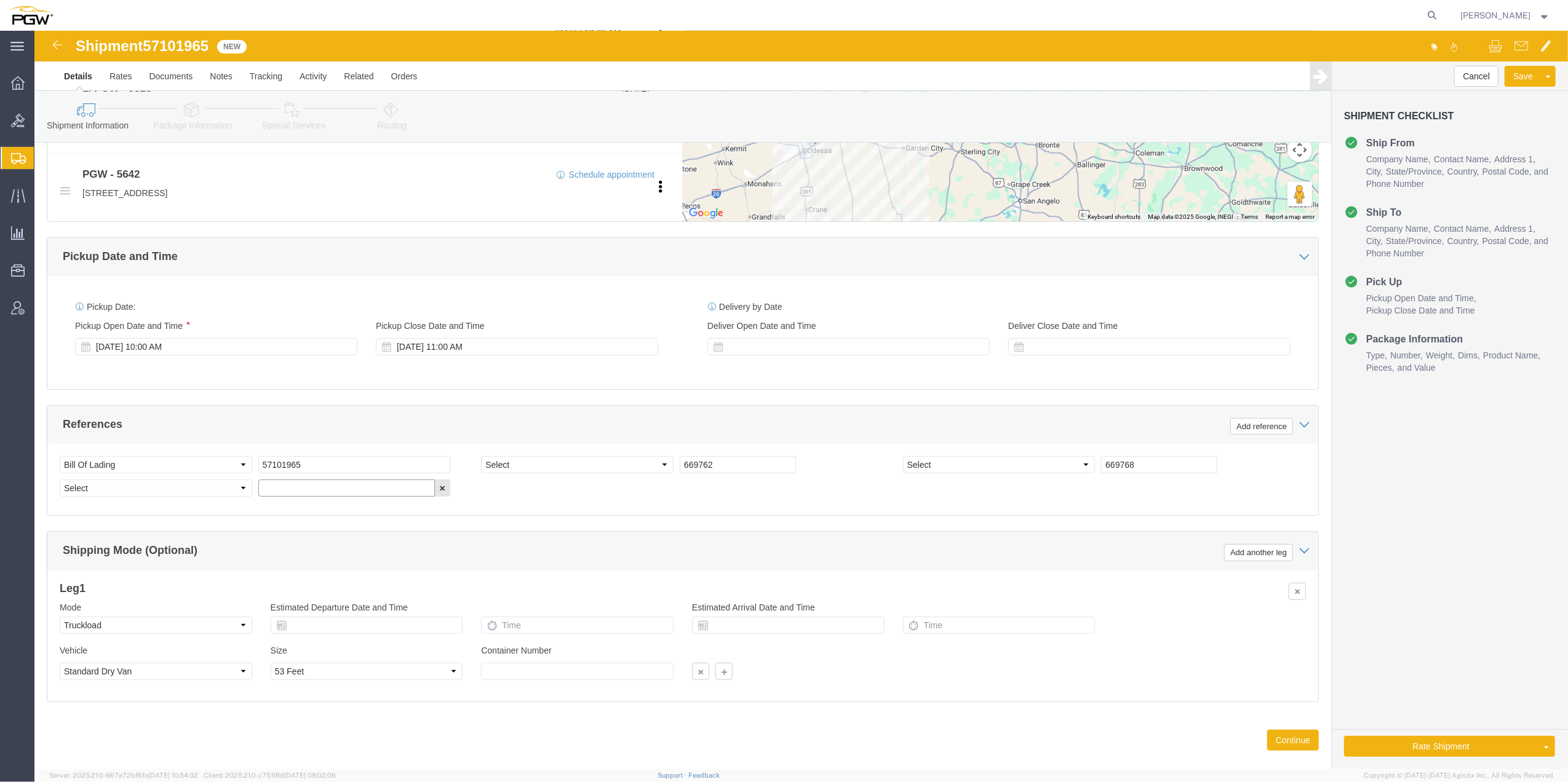
click input "text"
paste input "669763"
type input "669763"
drag, startPoint x: 1210, startPoint y: 404, endPoint x: 948, endPoint y: 469, distance: 269.9
click button "Add reference"
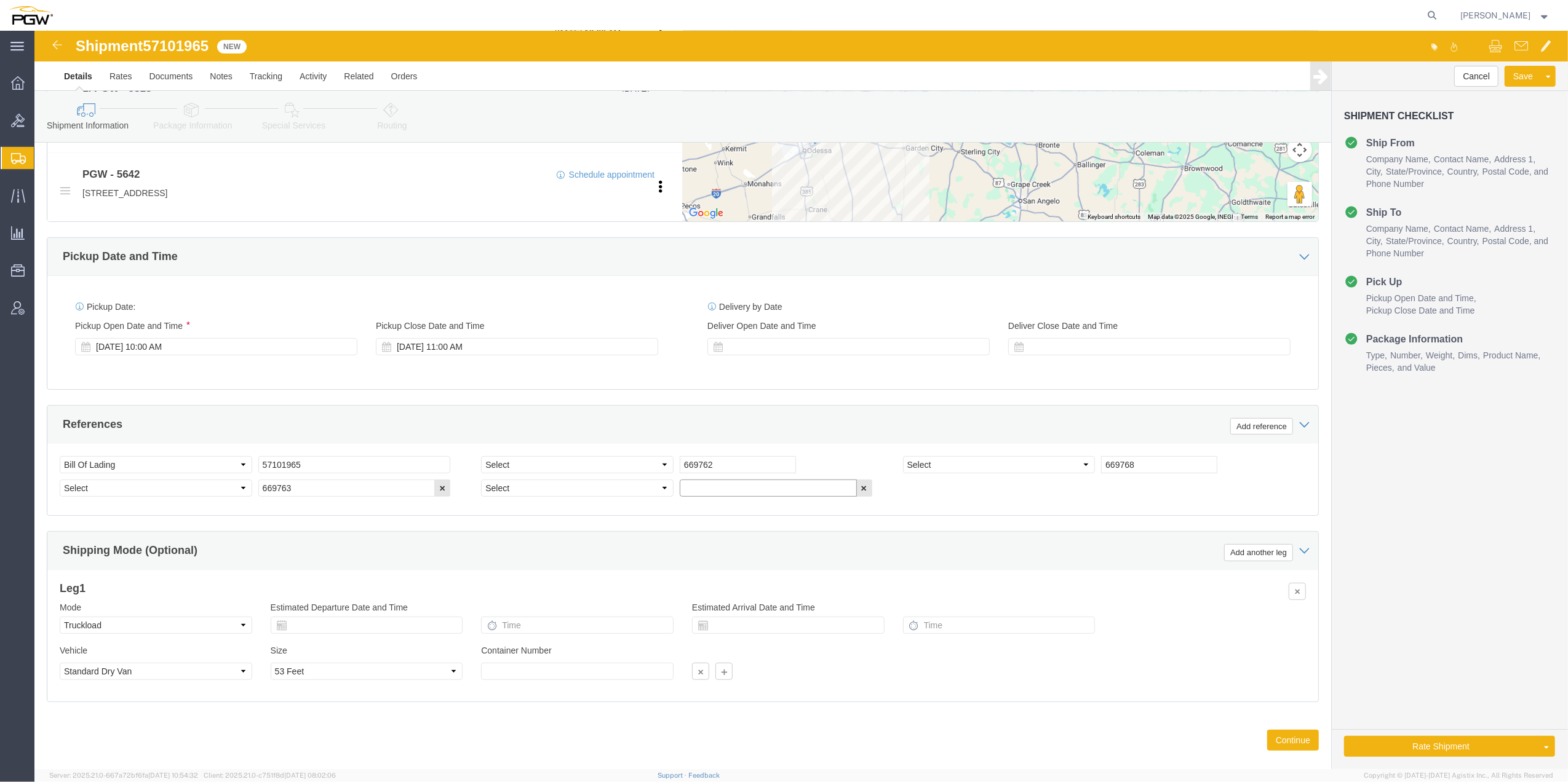
click input "text"
paste input "669769"
type input "669769"
click select "Select Account Type Activity ID Airline Appointment Number ASN Batch Request # …"
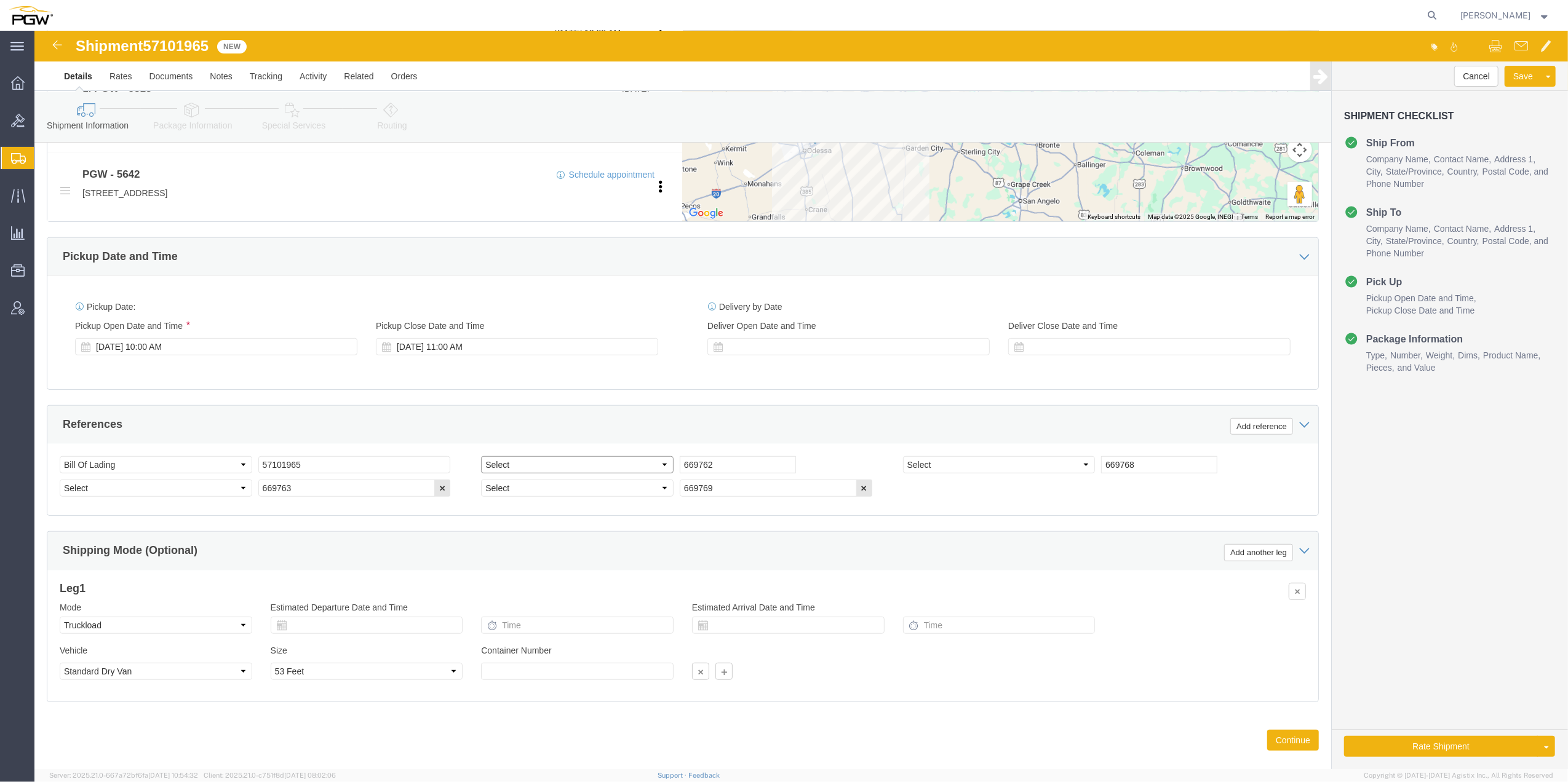
select select "ORDERNUM"
click select "Select Account Type Activity ID Airline Appointment Number ASN Batch Request # …"
select select "ORDERNUM"
click select "Select Account Type Activity ID Airline Appointment Number ASN Batch Request # …"
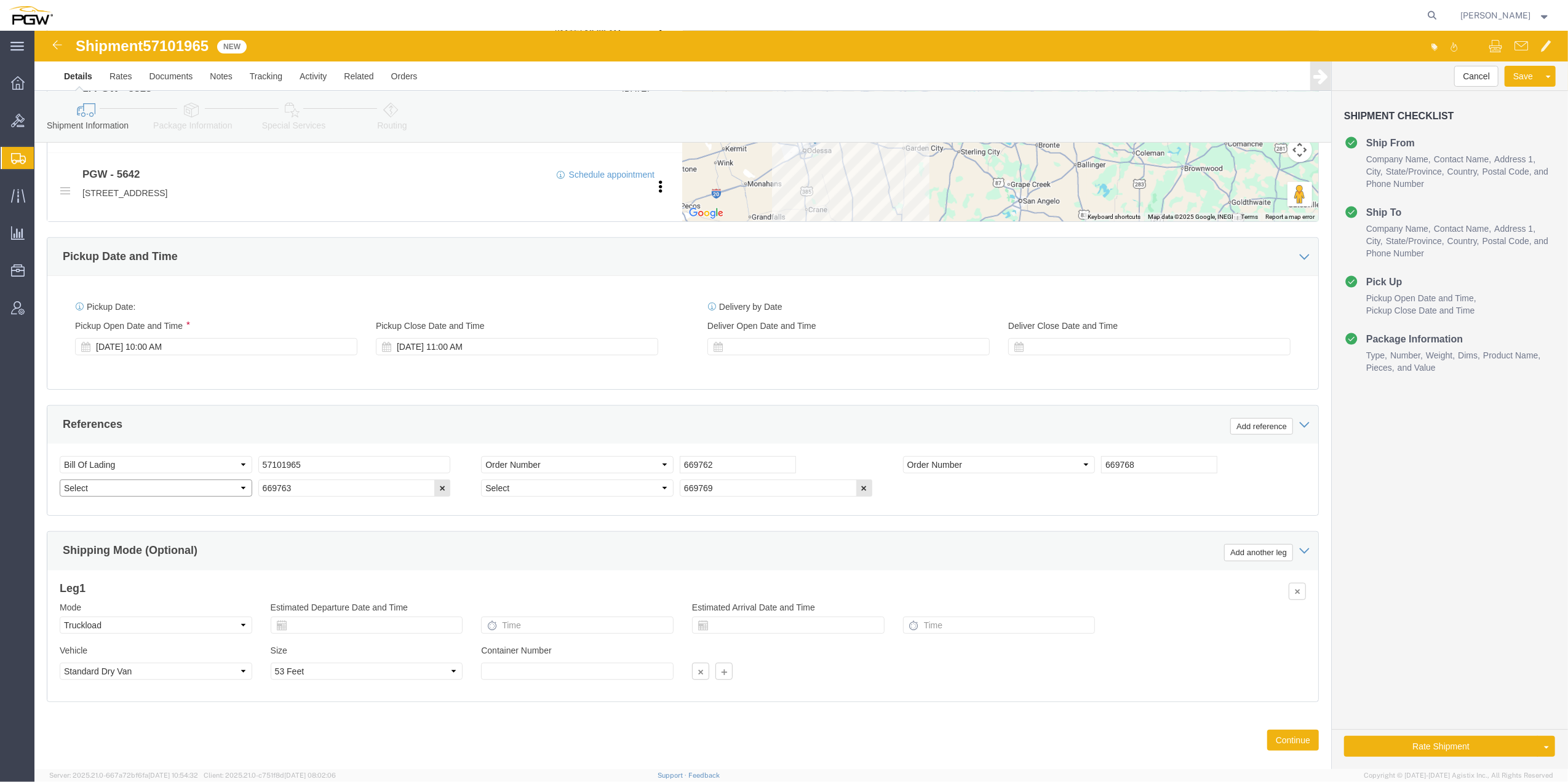
click select "Select Account Type Activity ID Airline Appointment Number ASN Batch Request # …"
select select "ORDERNUM"
click select "Select Account Type Activity ID Airline Appointment Number ASN Batch Request # …"
select select "ORDERNUM"
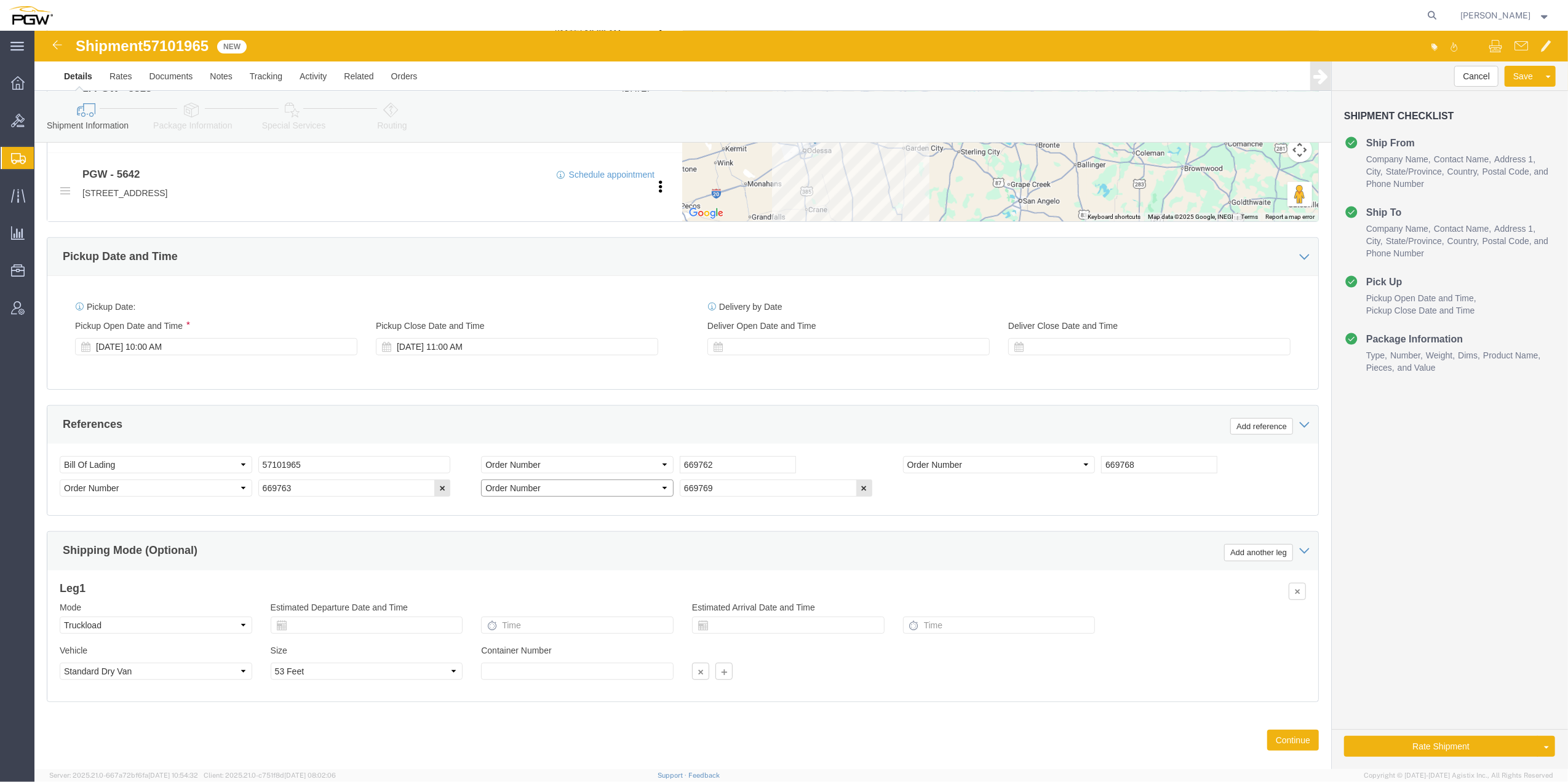
click select "Select Account Type Activity ID Airline Appointment Number ASN Batch Request # …"
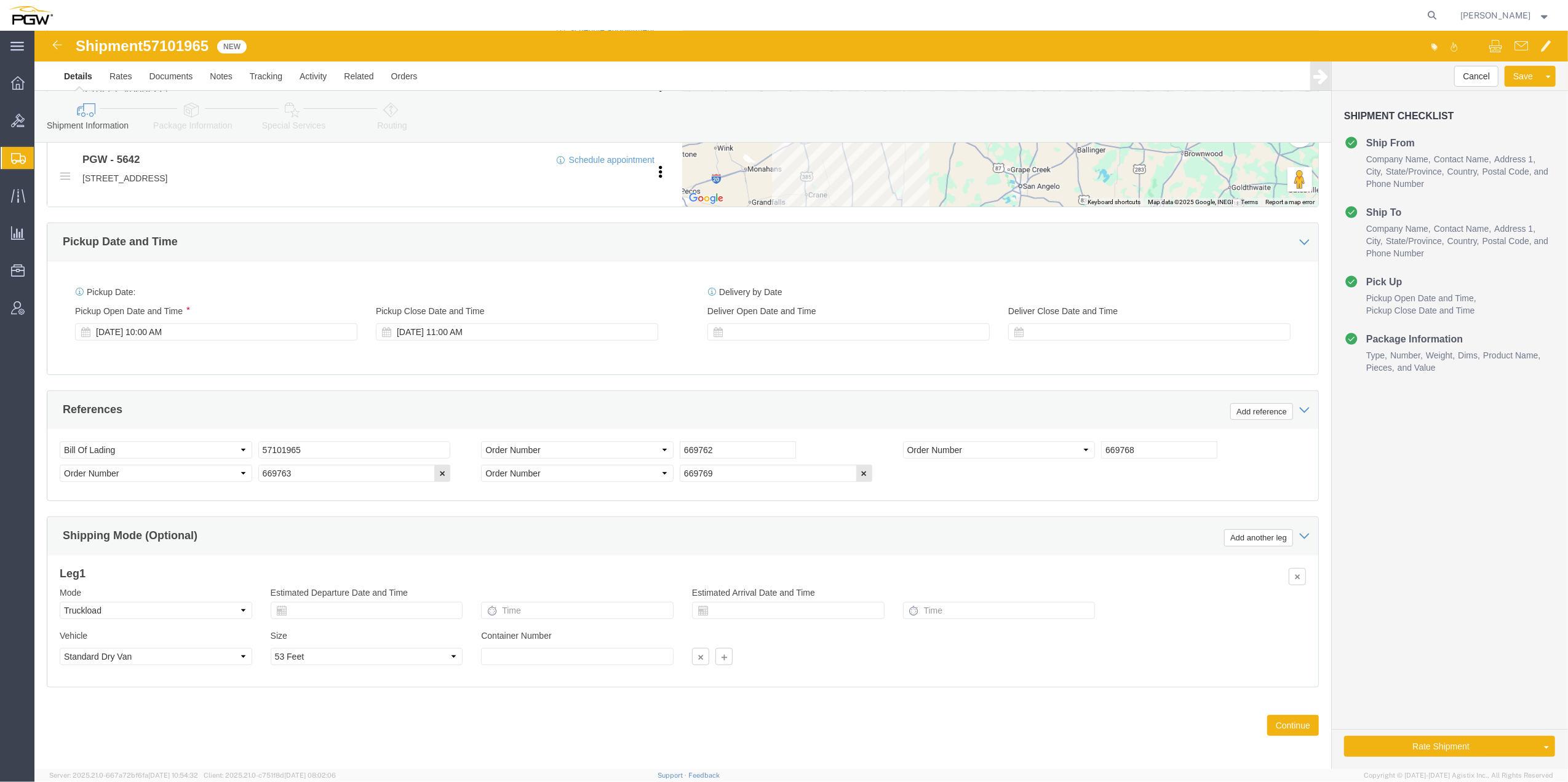
scroll to position [627, 0]
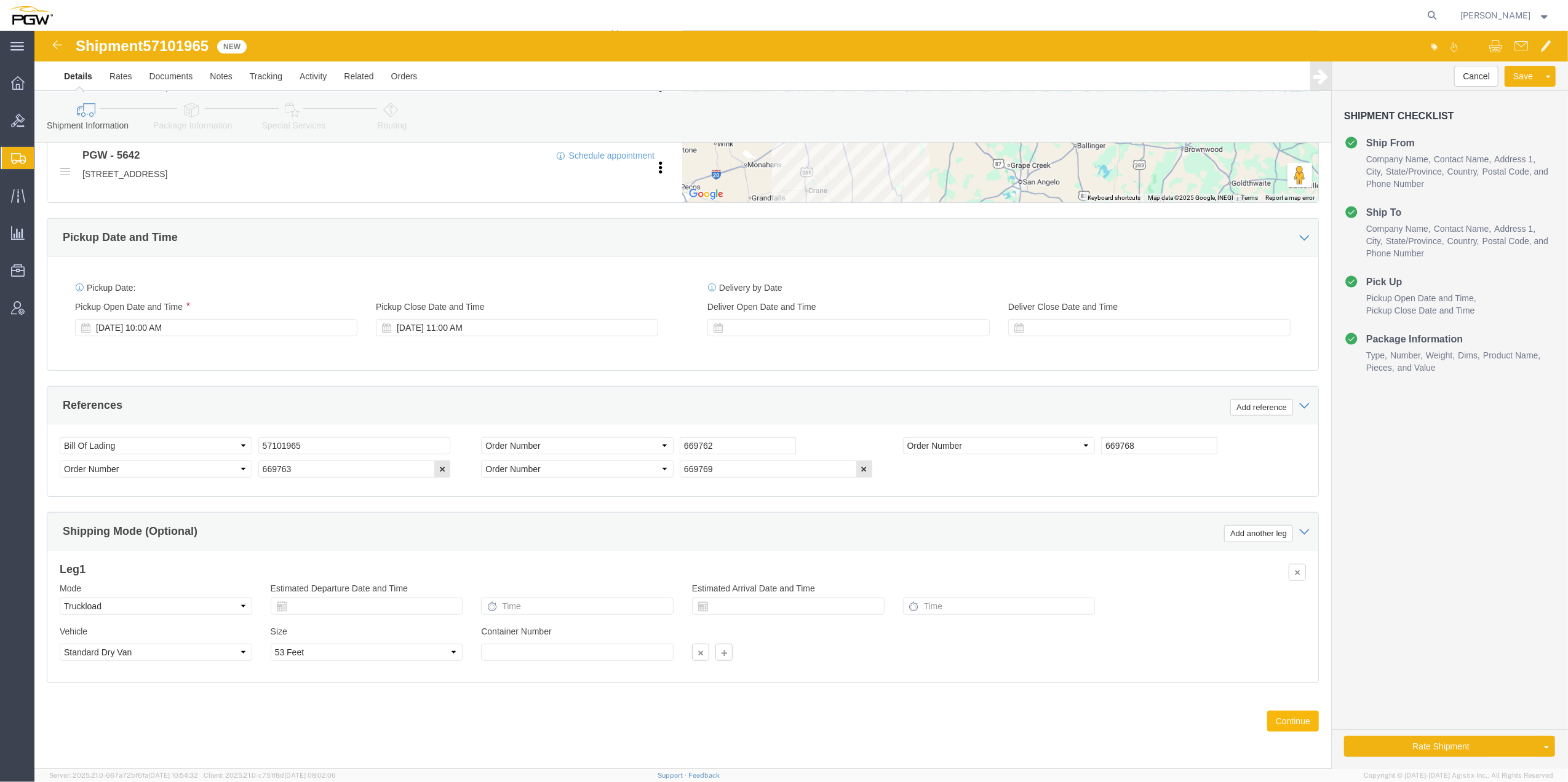
click button "Continue"
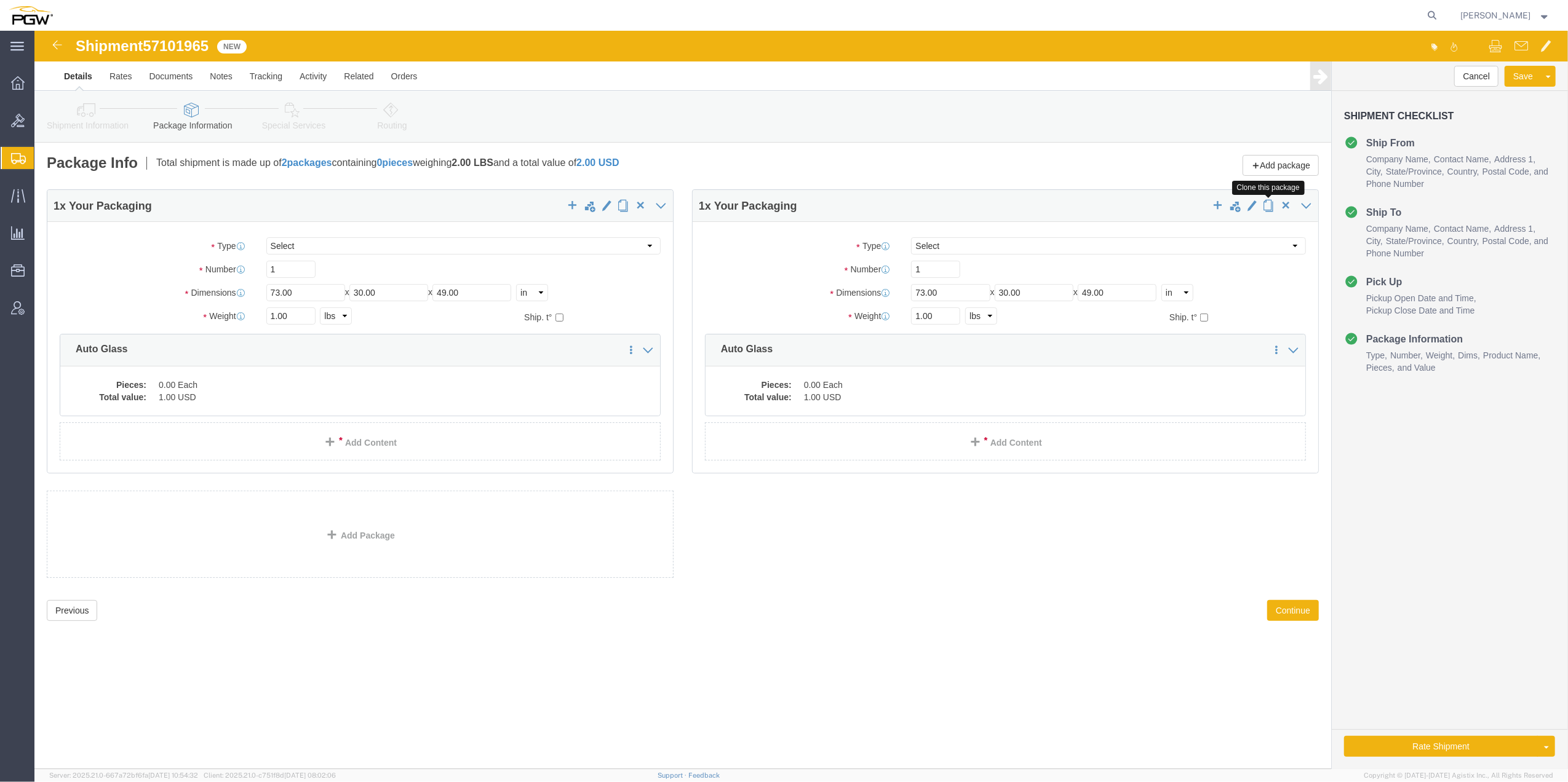
click span "button"
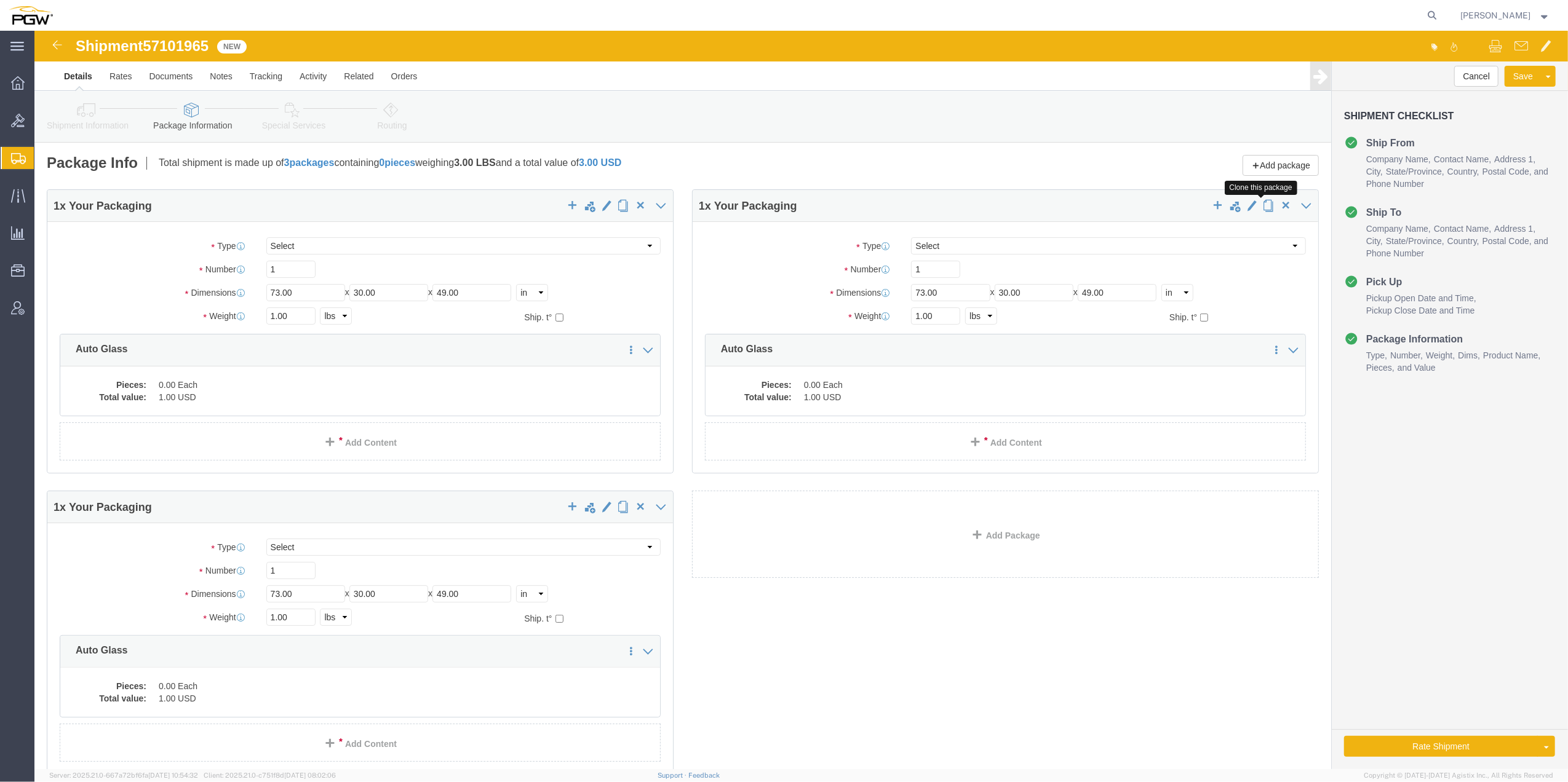
click span "button"
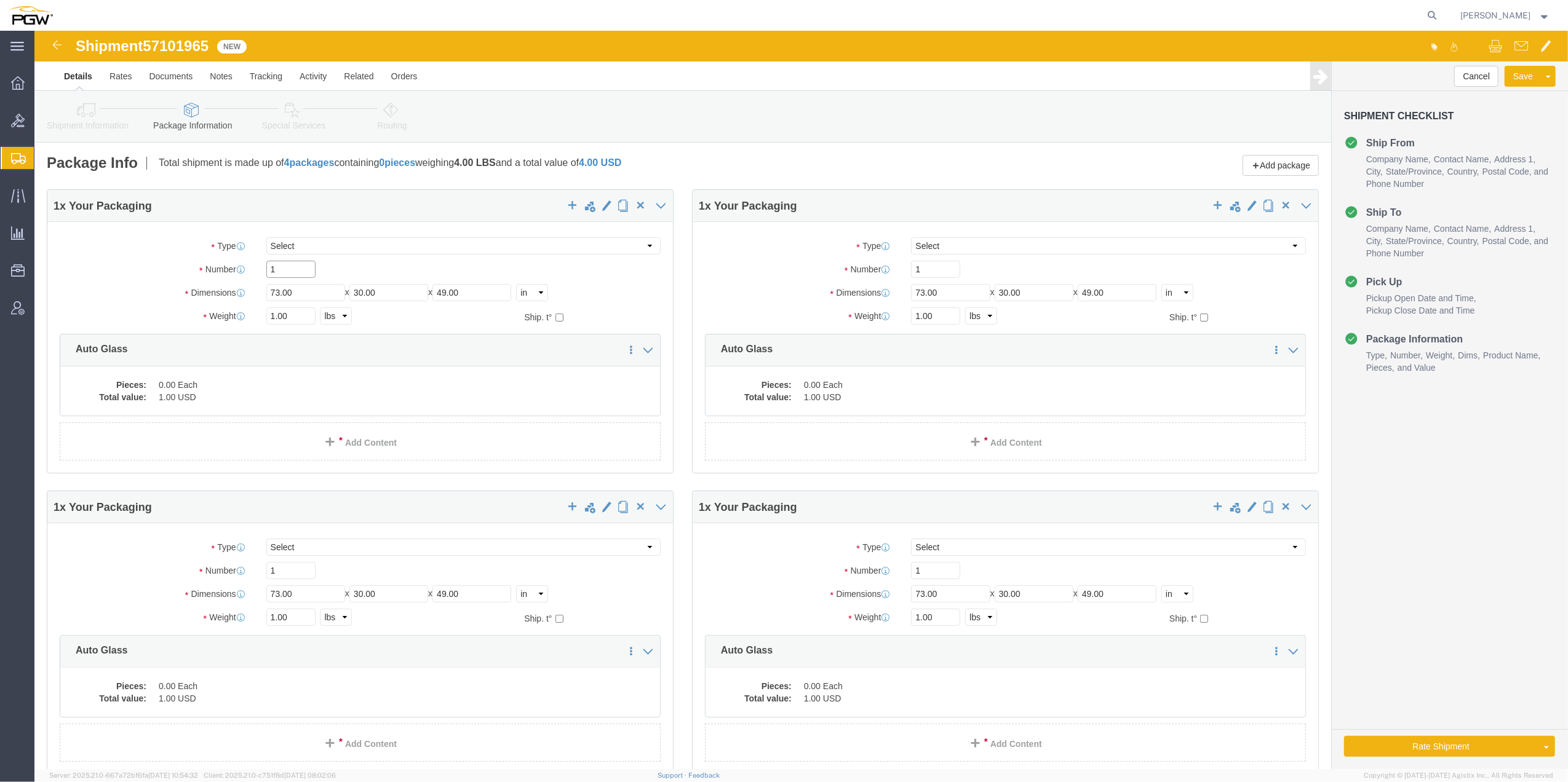
click input "1"
type input "19"
drag, startPoint x: 883, startPoint y: 241, endPoint x: 866, endPoint y: 235, distance: 18.0
click div "1"
type input "2"
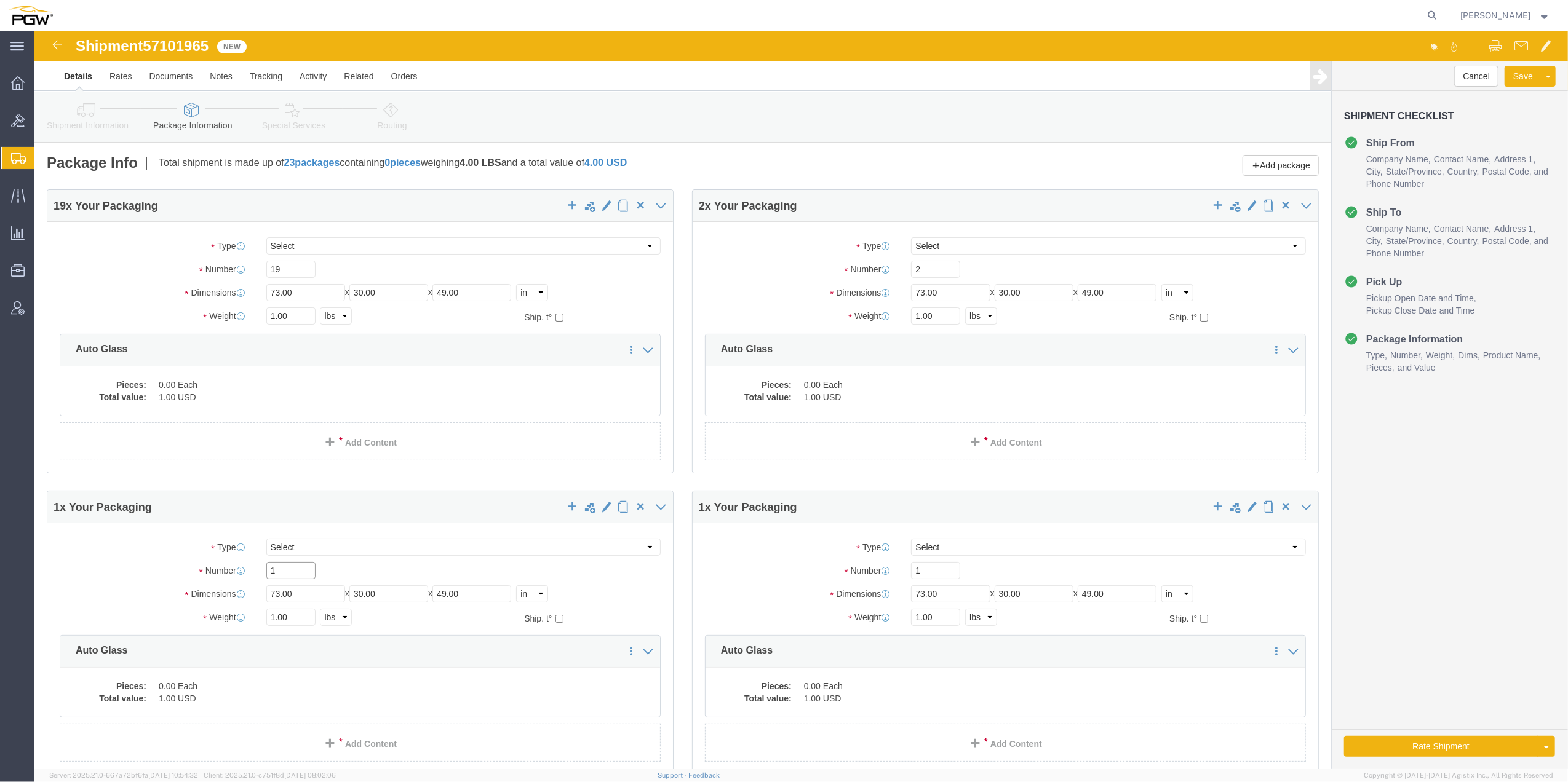
drag, startPoint x: 245, startPoint y: 538, endPoint x: 232, endPoint y: 538, distance: 13.0
click input "1"
type input "21"
drag, startPoint x: 893, startPoint y: 535, endPoint x: 867, endPoint y: 539, distance: 26.3
click div "1"
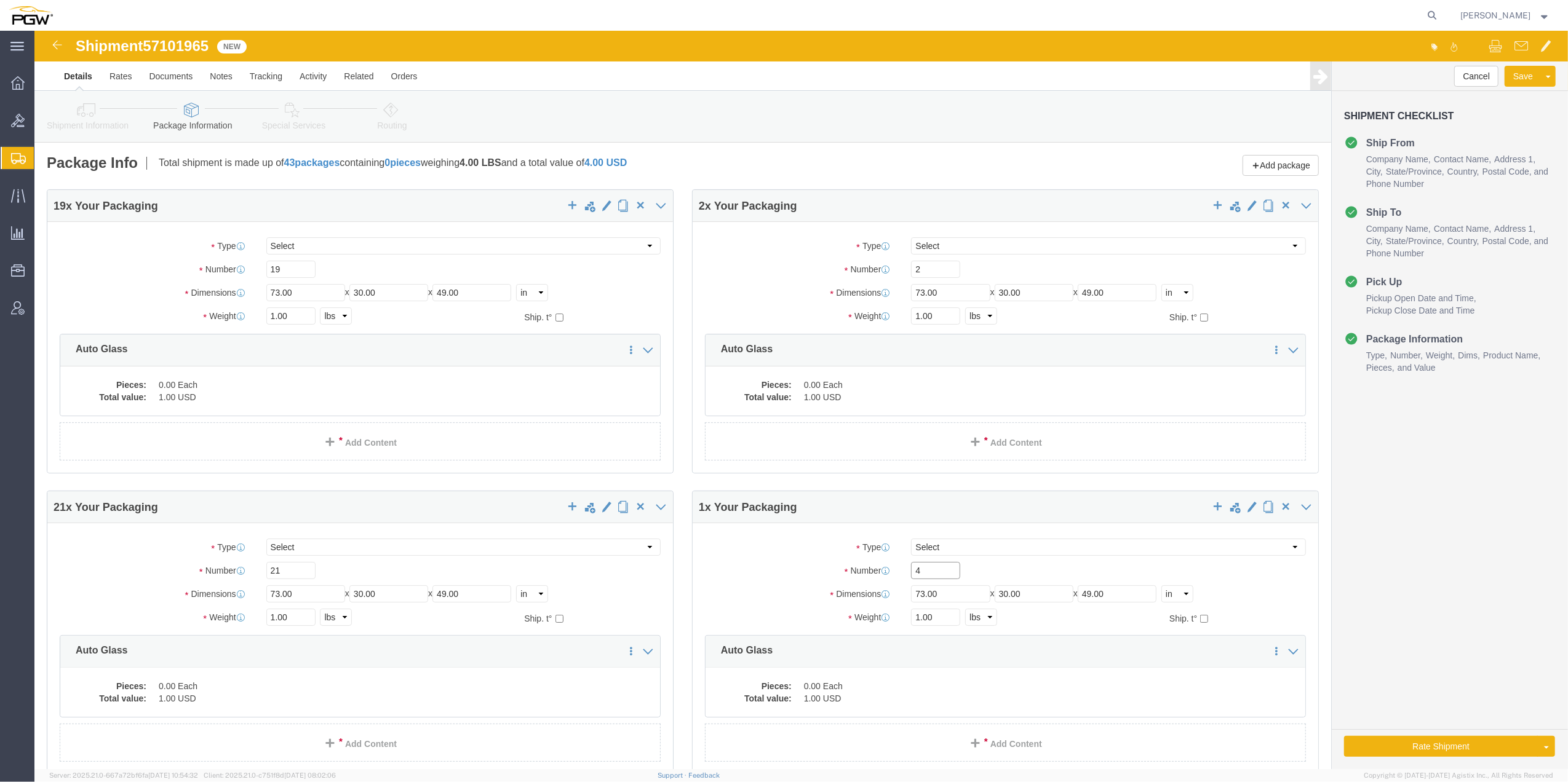
type input "4"
drag, startPoint x: 18, startPoint y: 618, endPoint x: -3, endPoint y: 626, distance: 22.5
click at [0, 626] on html "main_menu Created with Sketch. Collapse Menu Overview Bids Shipments Shipment M…" at bounding box center [784, 391] width 1568 height 782
click input "1.00"
paste input "6013"
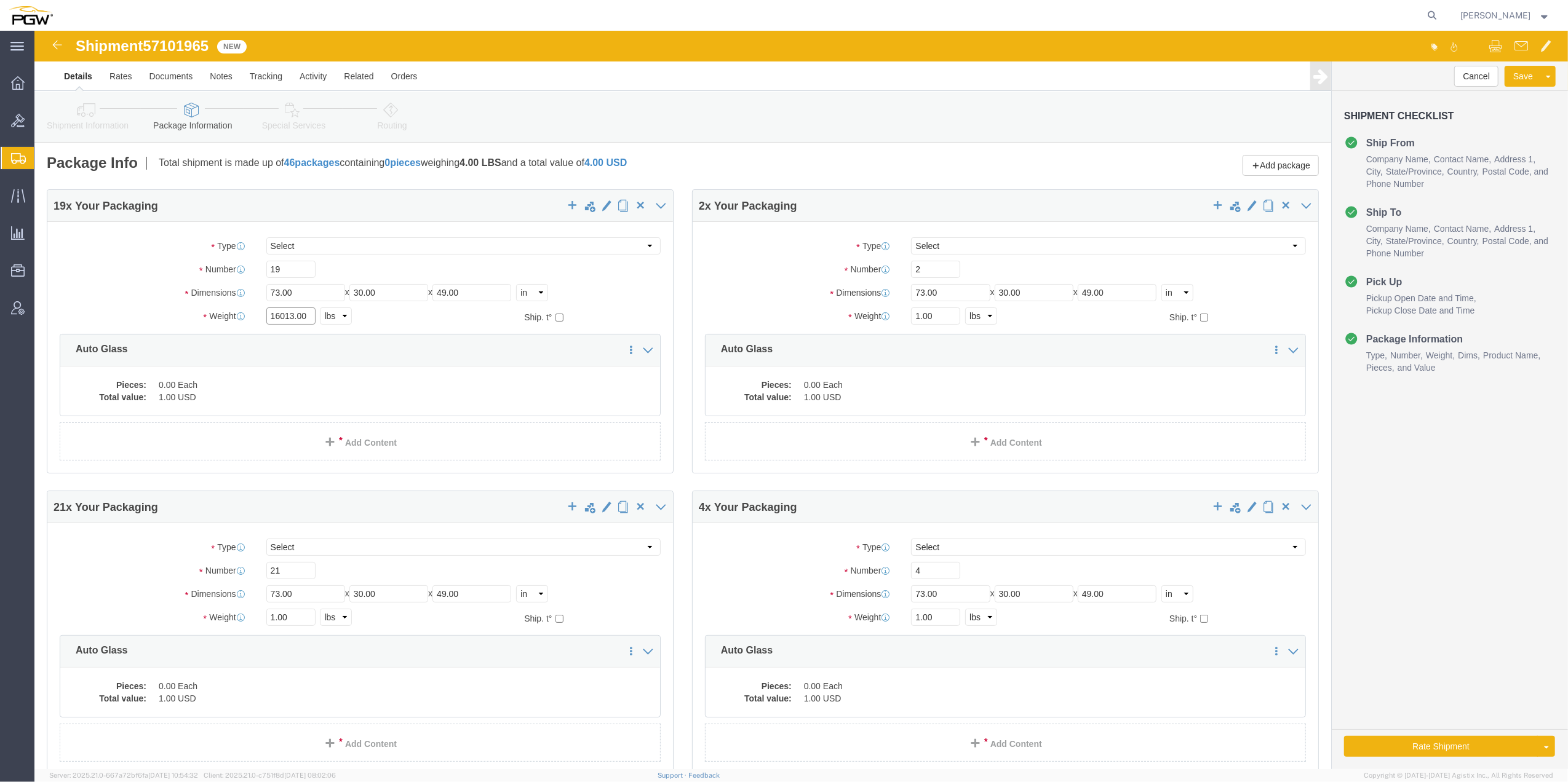
type input "16013.00"
click input "1.00"
paste input "2302"
type input "2302.00"
click input "1.00"
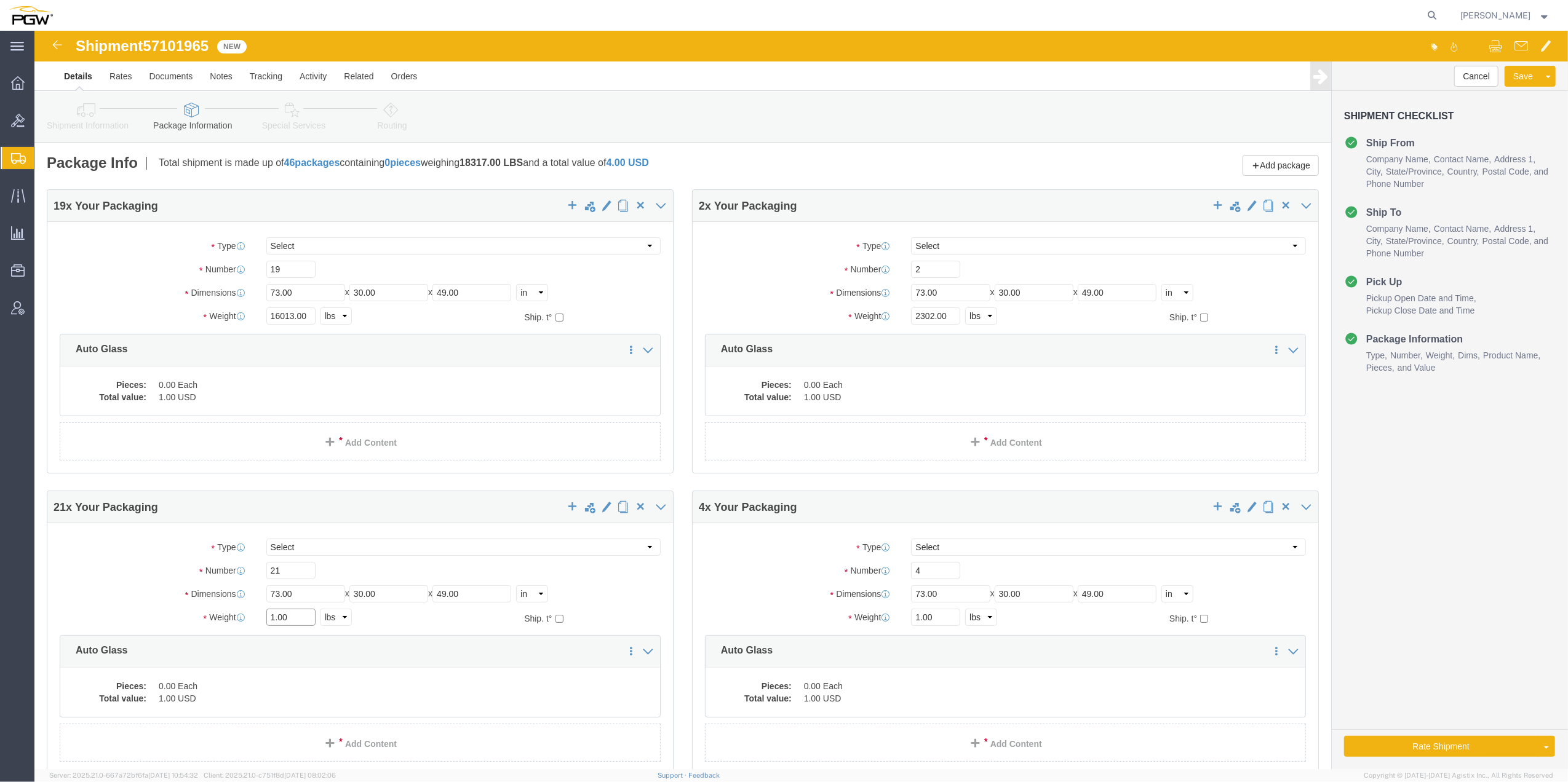
paste input "5720"
type input "15720.00"
click input "1.00"
paste input "128"
type input "1281.00"
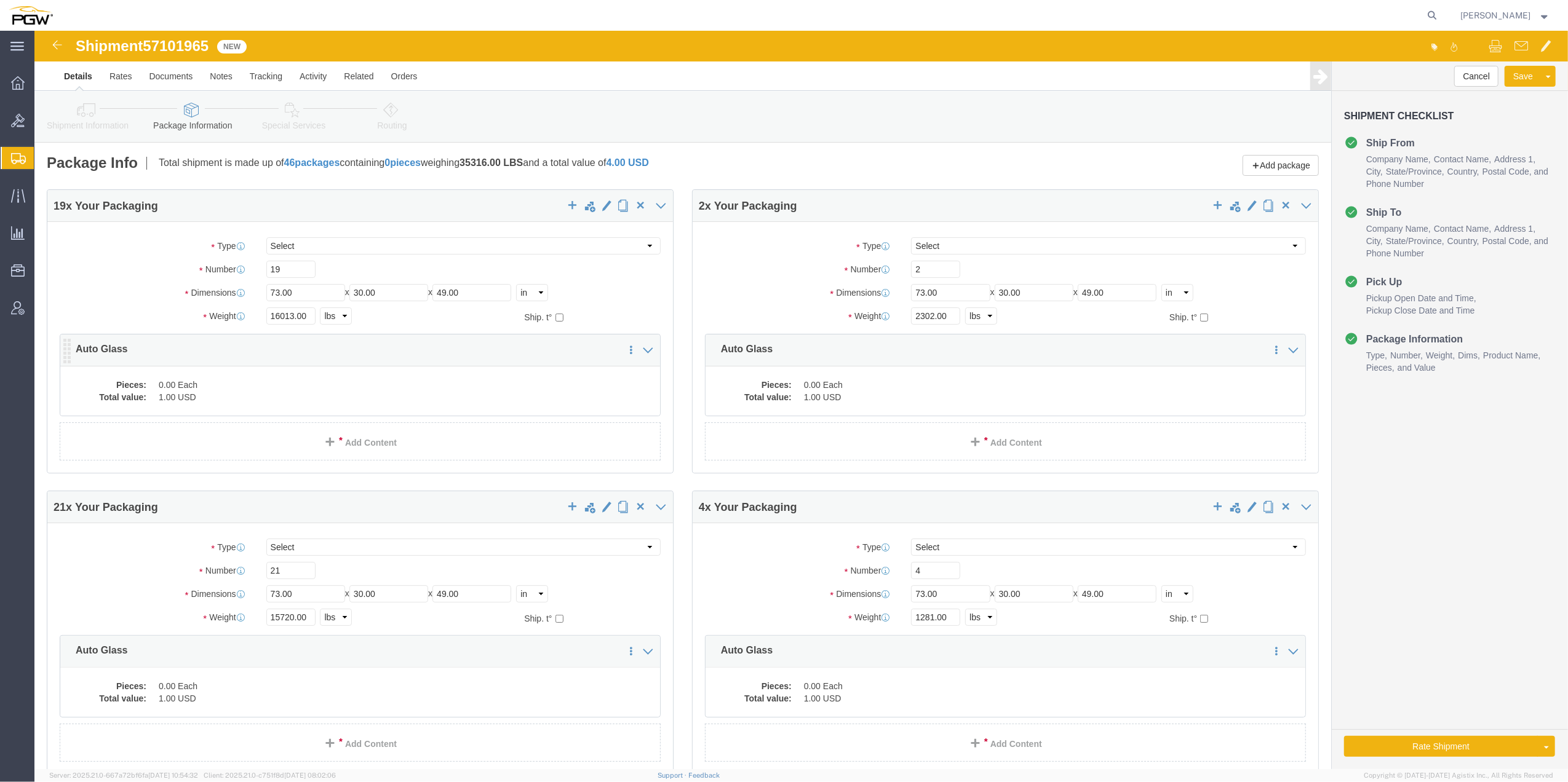
click dd "0.00 Each"
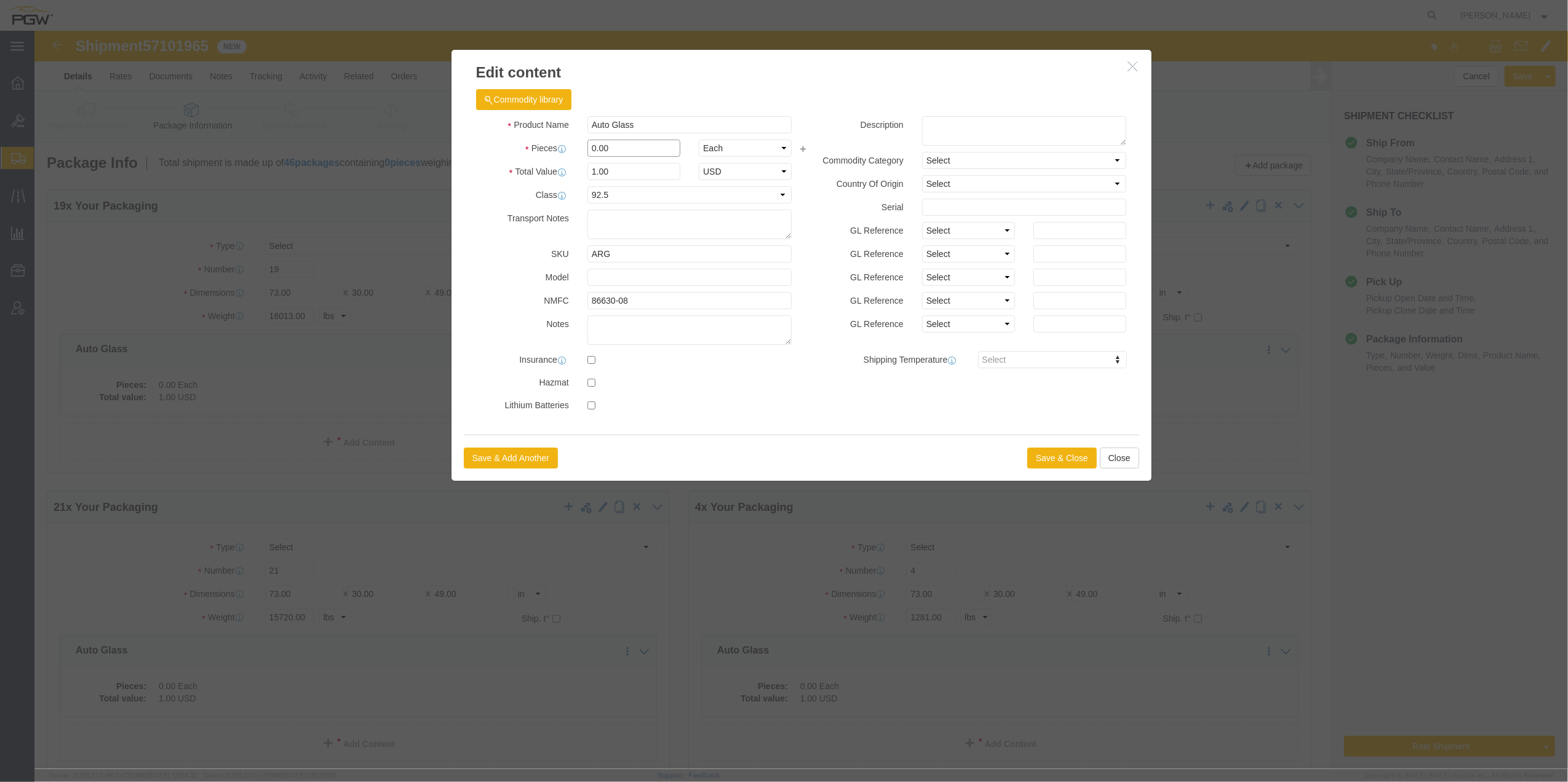
drag, startPoint x: 559, startPoint y: 115, endPoint x: 545, endPoint y: 112, distance: 14.3
click div "0.00"
type input "19.00"
type input "19"
click button "Save & Close"
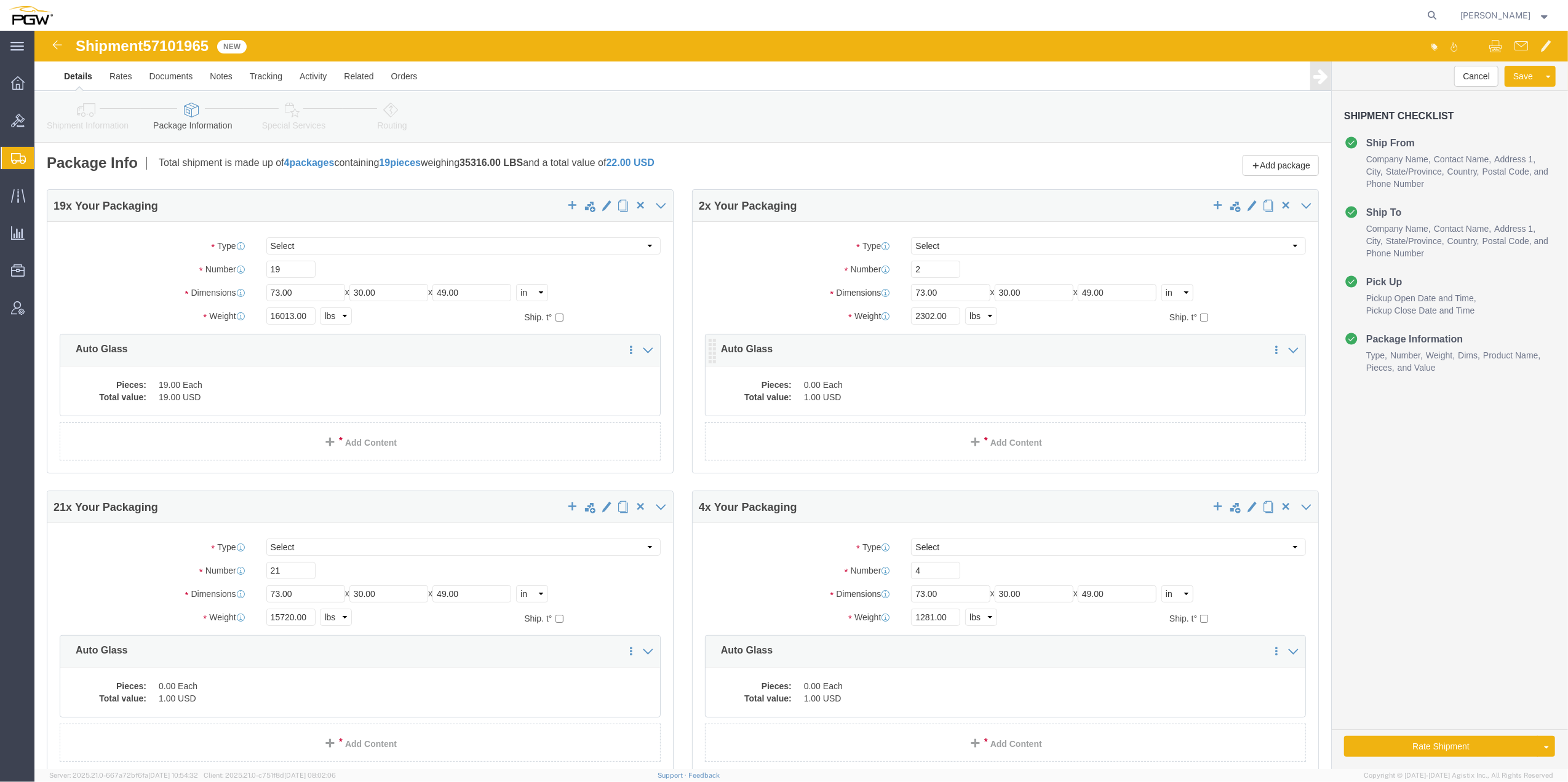
click dd "1.00 USD"
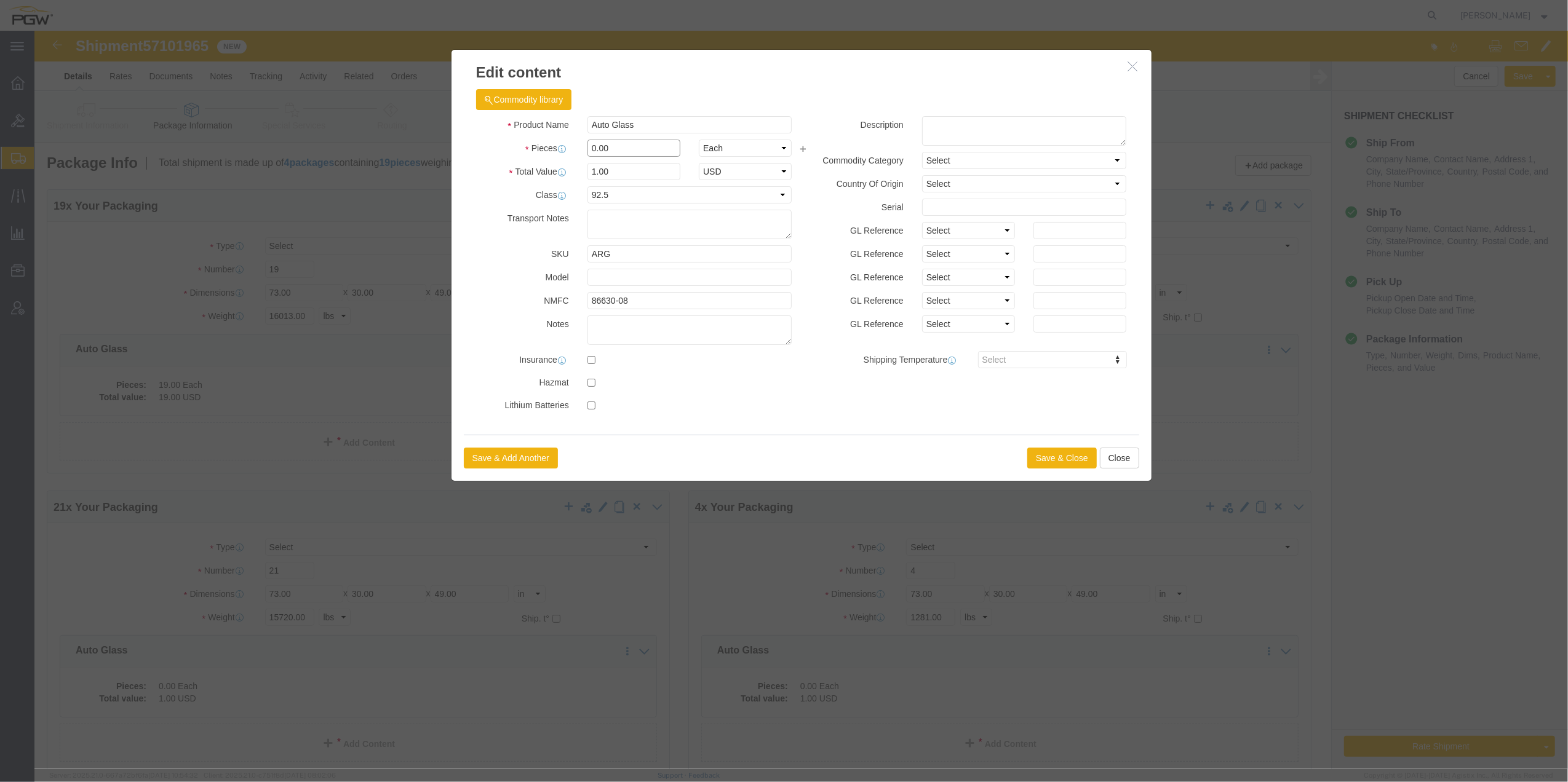
drag, startPoint x: 557, startPoint y: 113, endPoint x: 549, endPoint y: 111, distance: 8.2
click input "0.00"
type input "2.00"
type input "2"
click button "Save & Close"
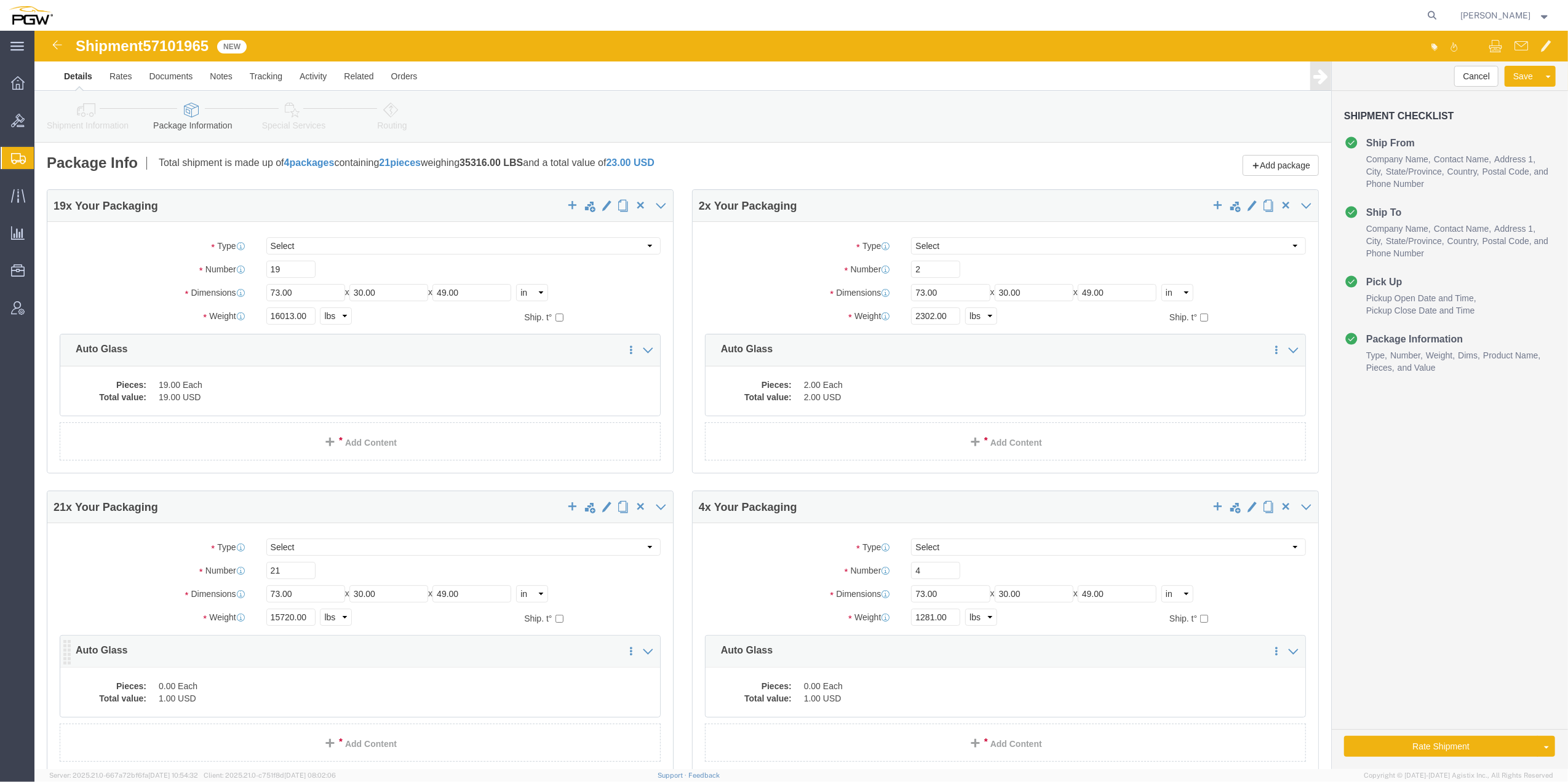
click div "19 x Your Packaging Package Type Select Bale(s) Basket(s) Bolt(s) Bottle(s) Buc…"
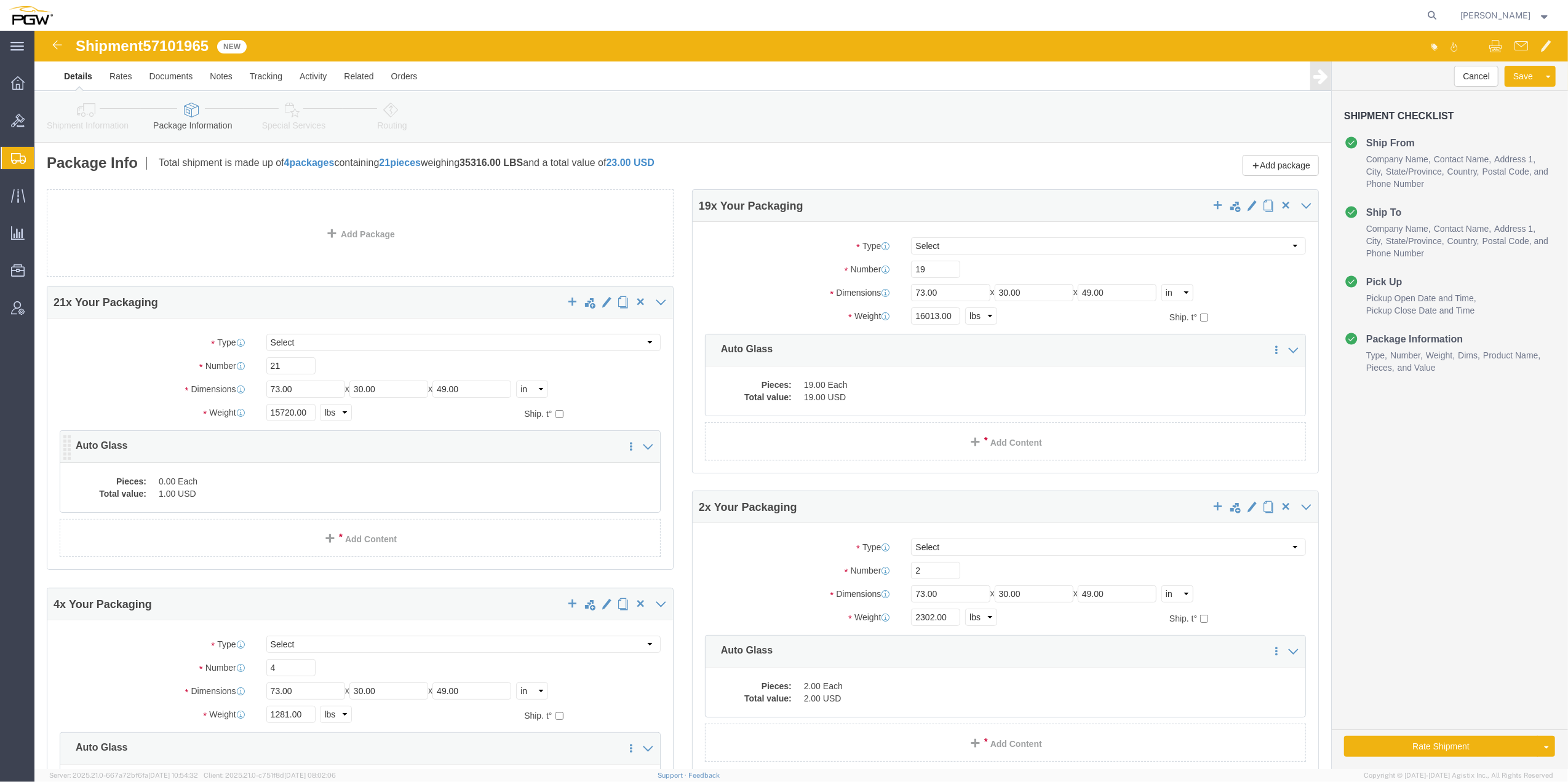
click dd "0.00 Each"
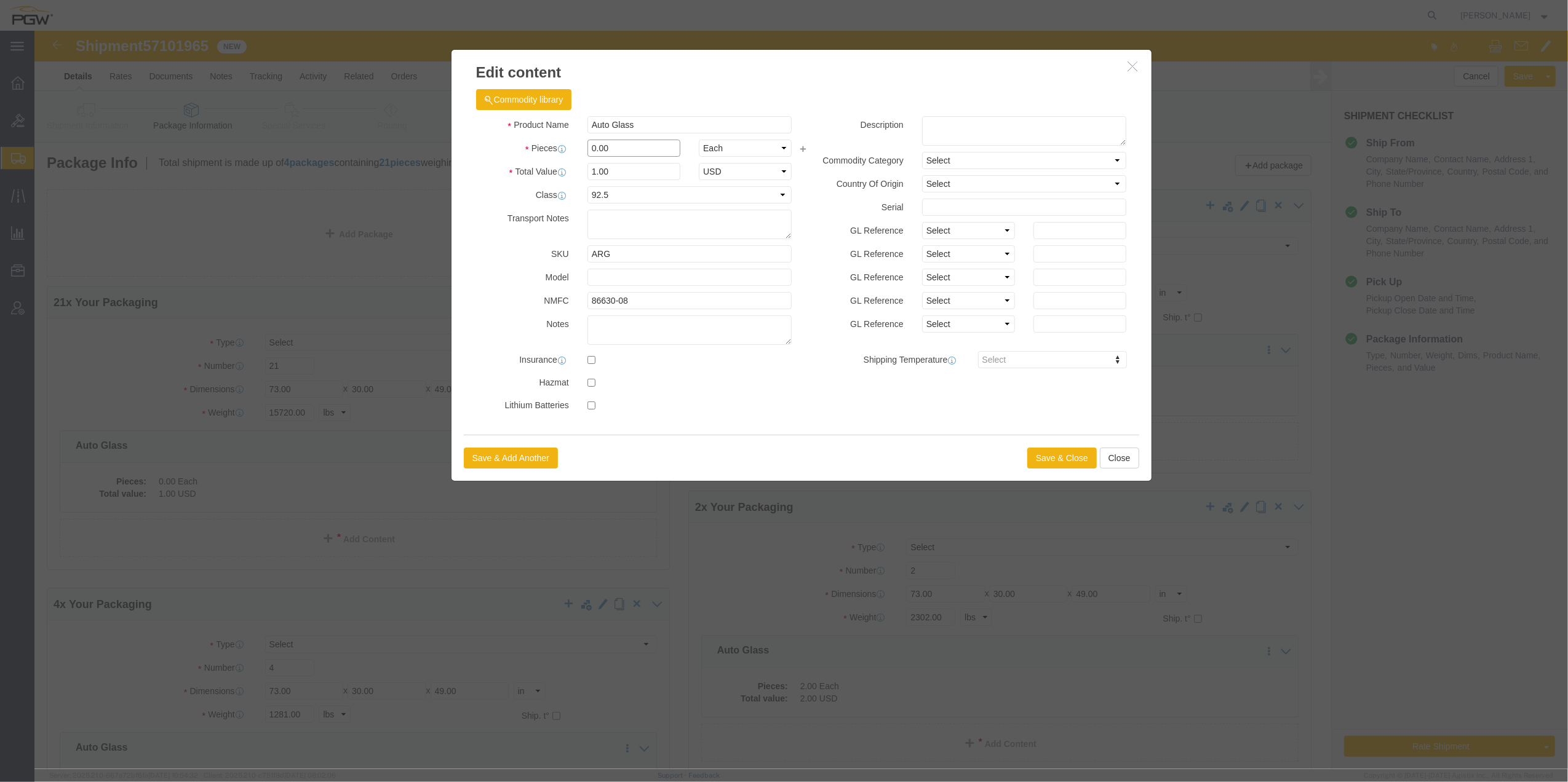
drag, startPoint x: 557, startPoint y: 114, endPoint x: 551, endPoint y: 106, distance: 10.0
click input "0.00"
type input "21.00"
type input "21"
click div "Save & Add Another Save & Close Close"
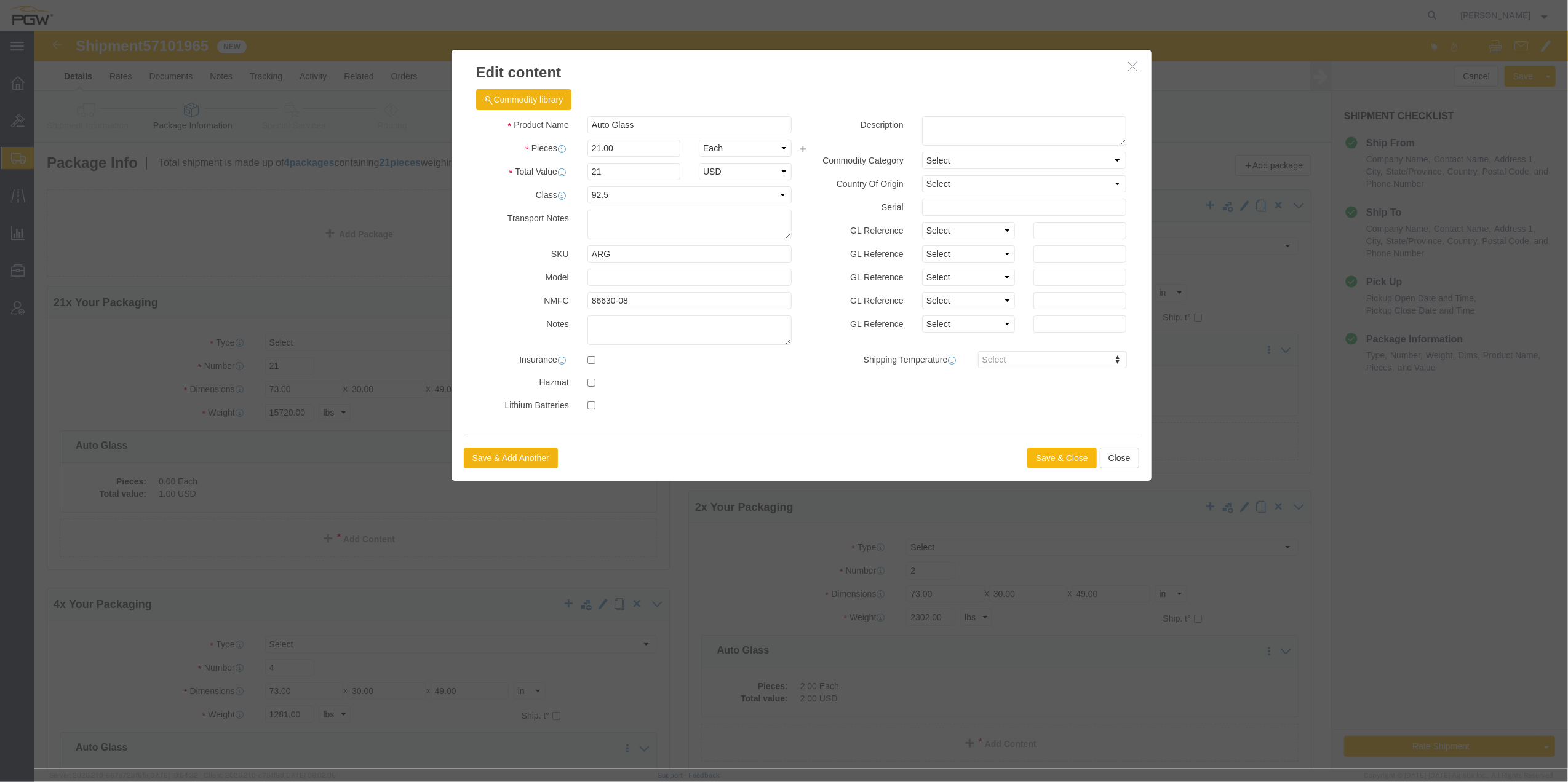
click button "Save & Close"
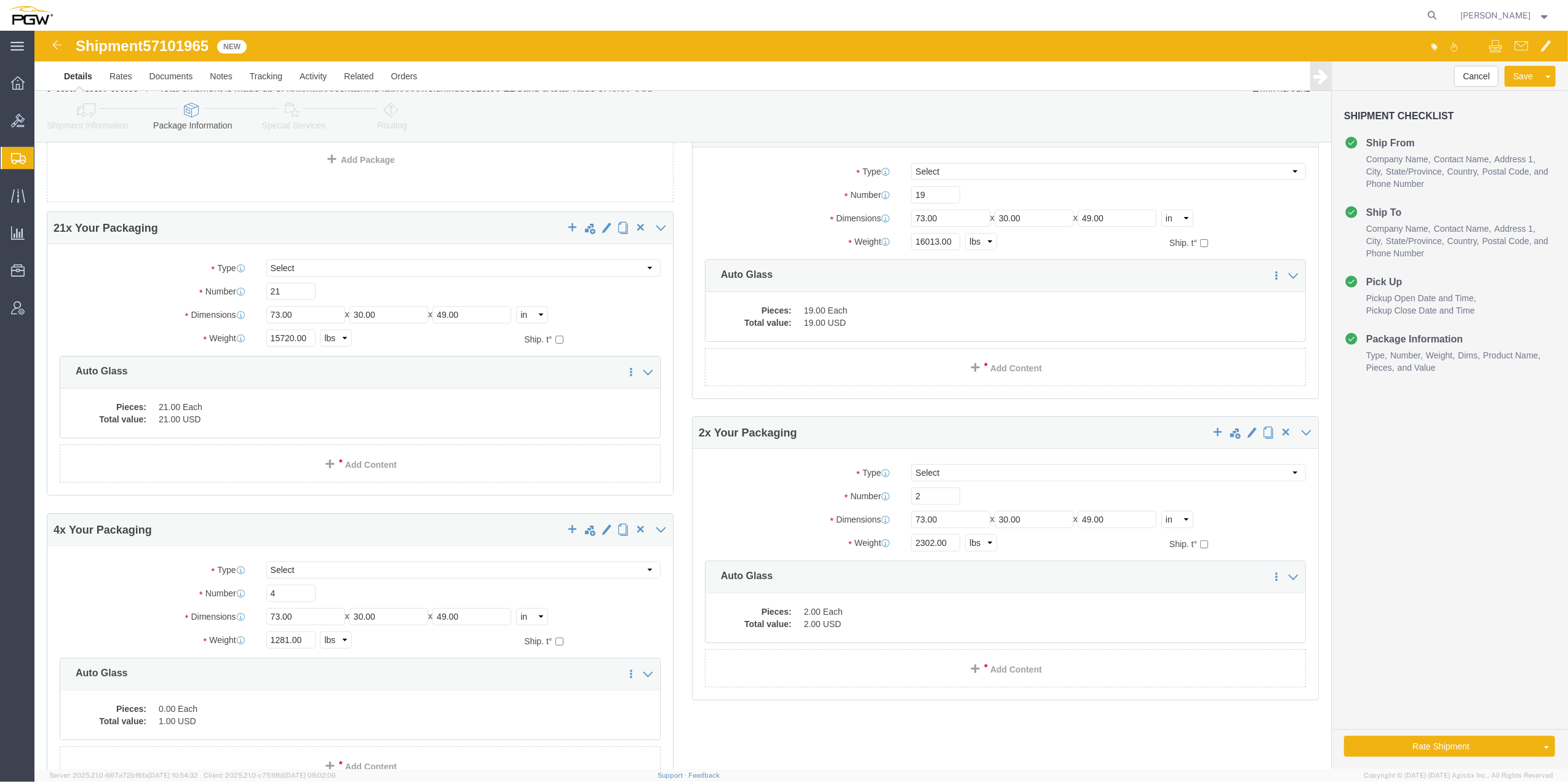
scroll to position [164, 0]
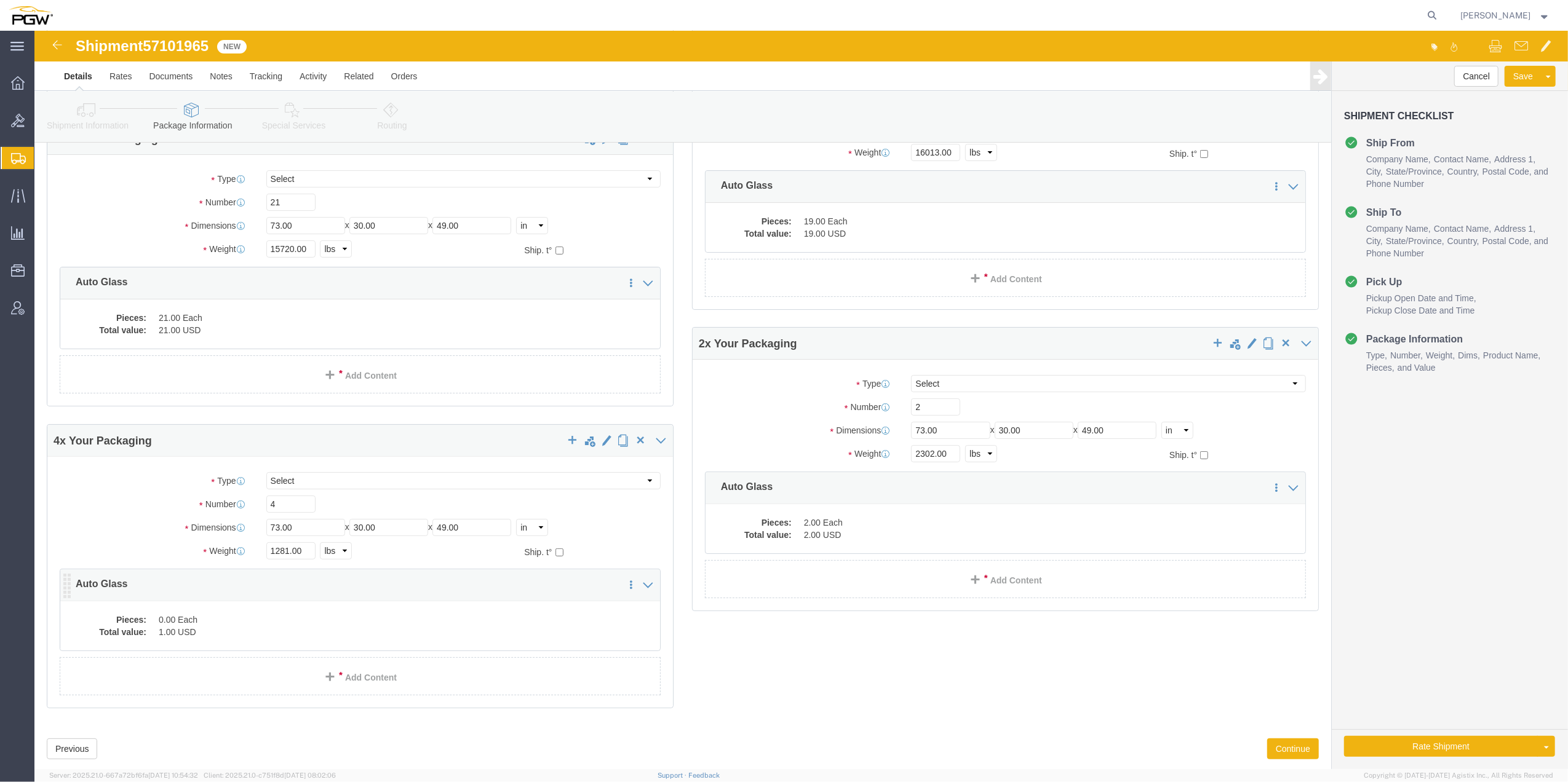
click div "Pieces: 0.00 Each Total value: 1.00 USD"
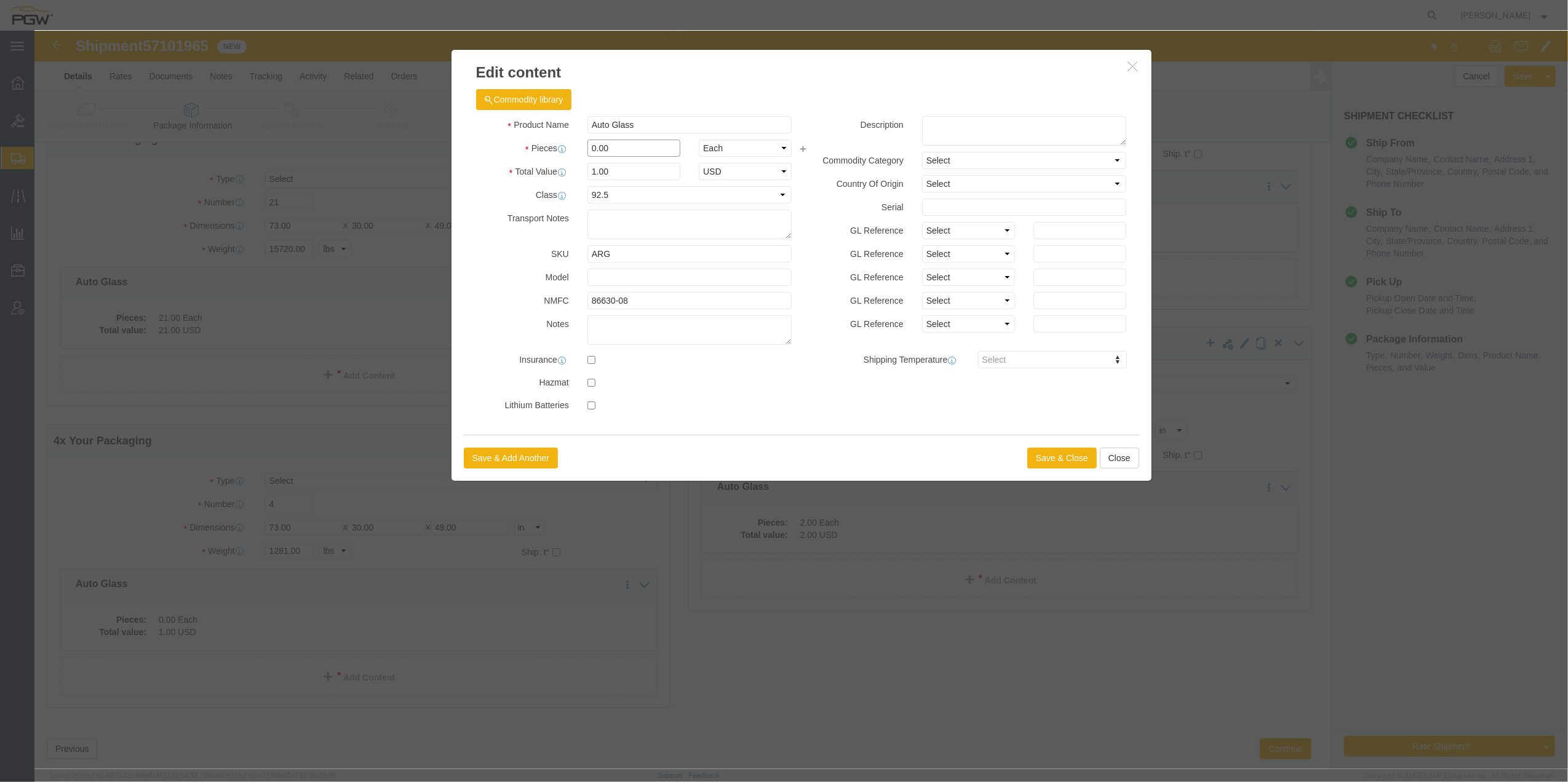
click input "0.00"
type input "4.00"
type input "4"
click button "Save & Close"
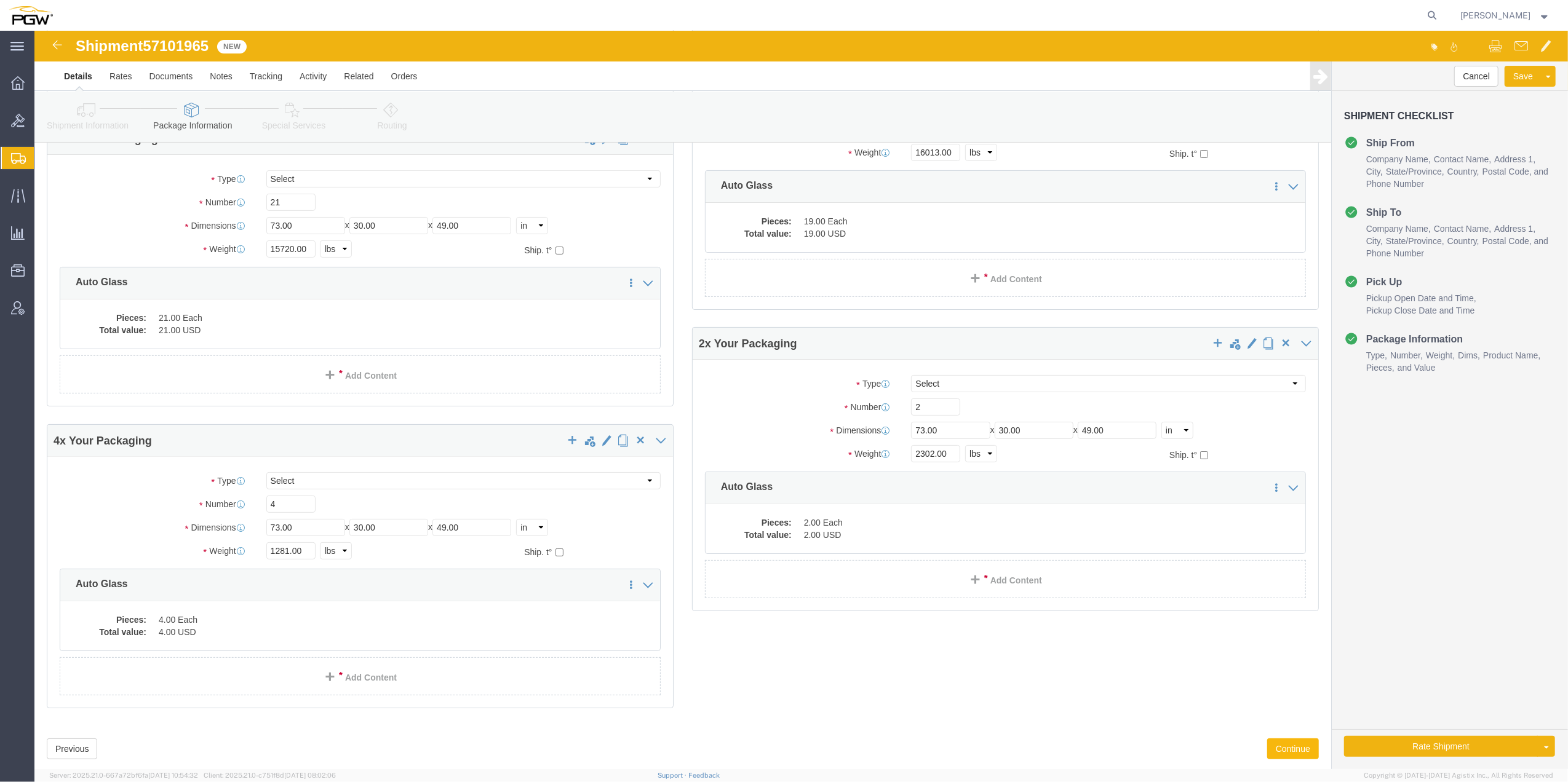
click button "Continue"
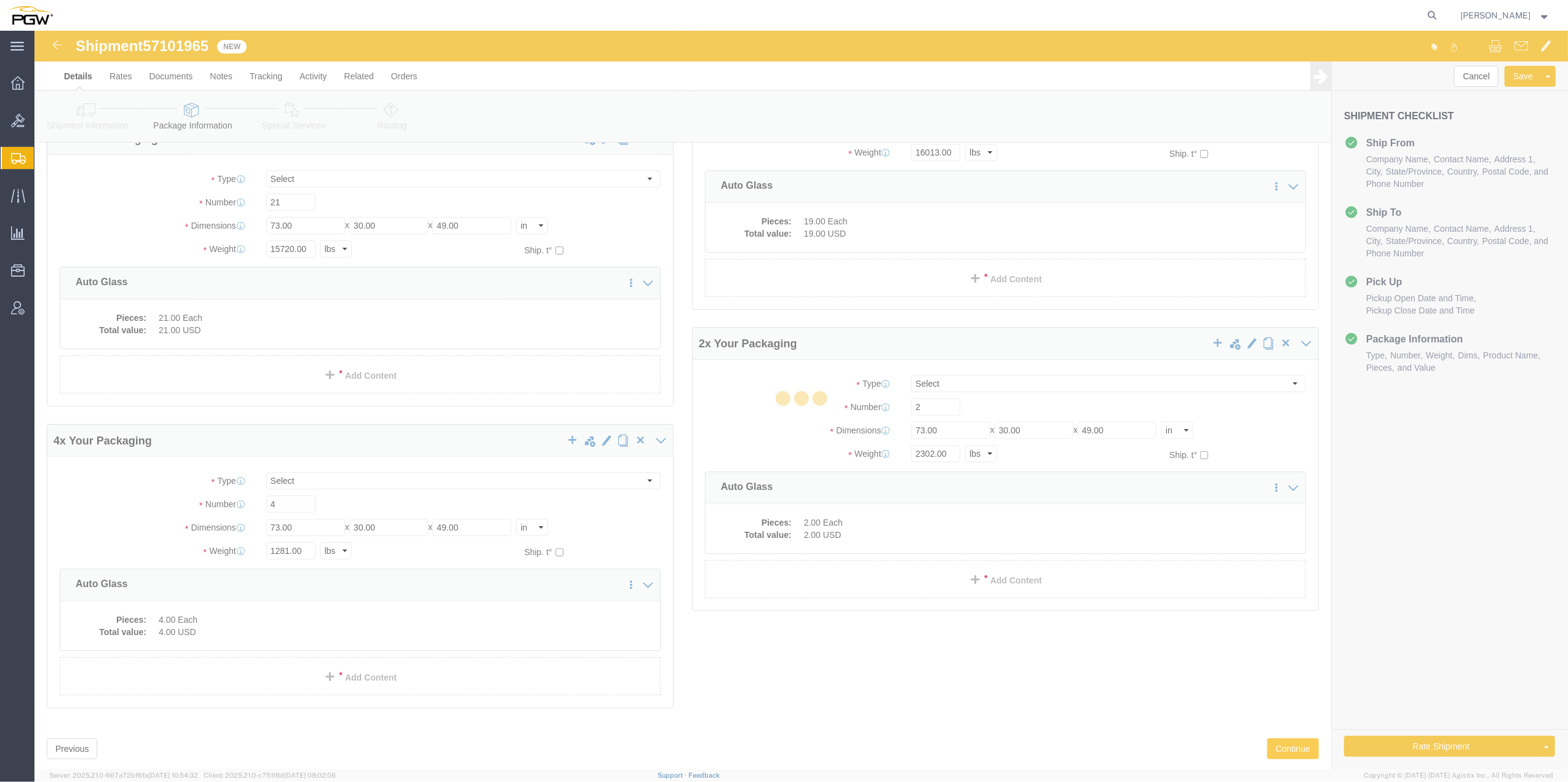
select select
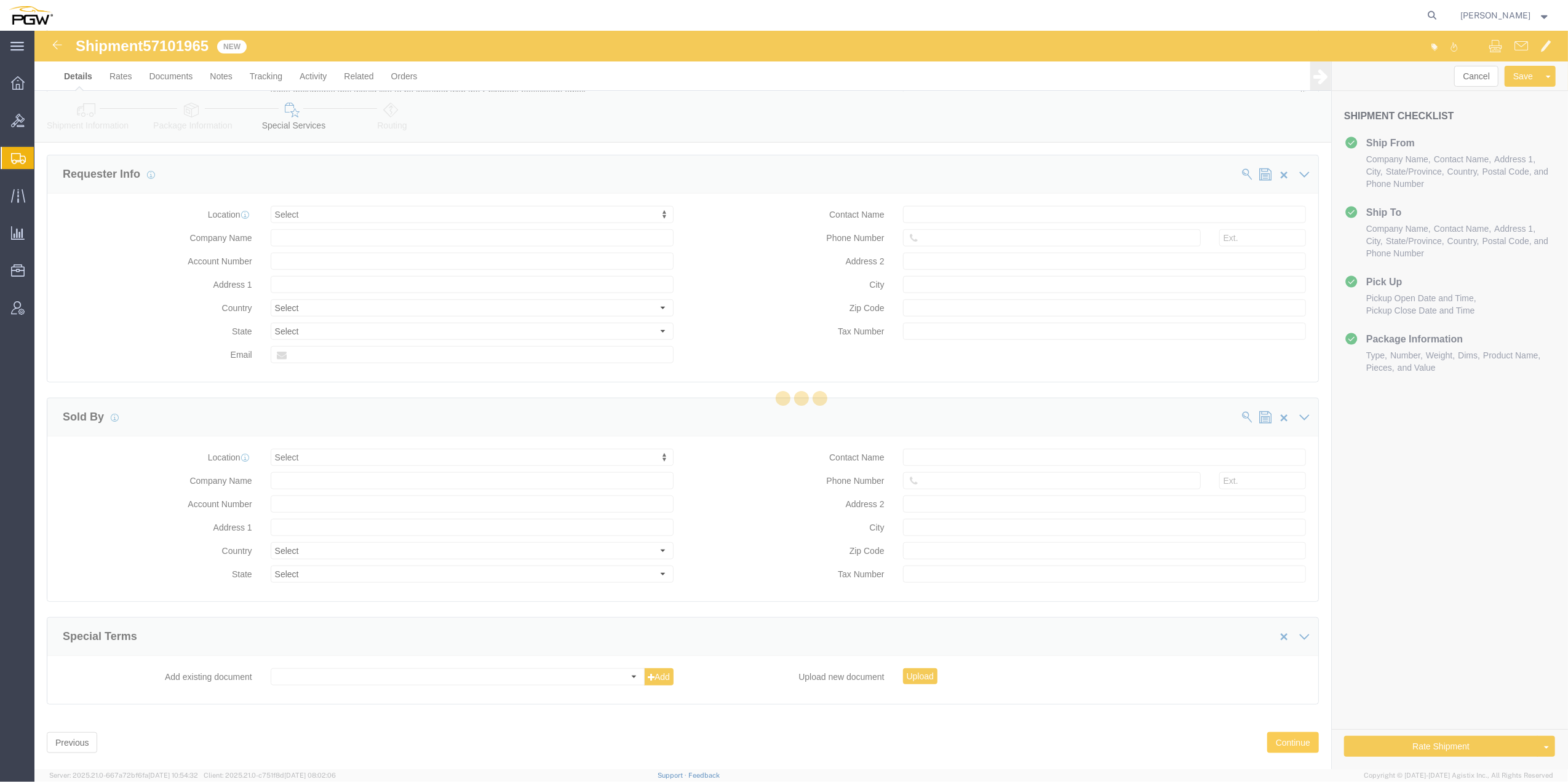
select select "COSTCENTER"
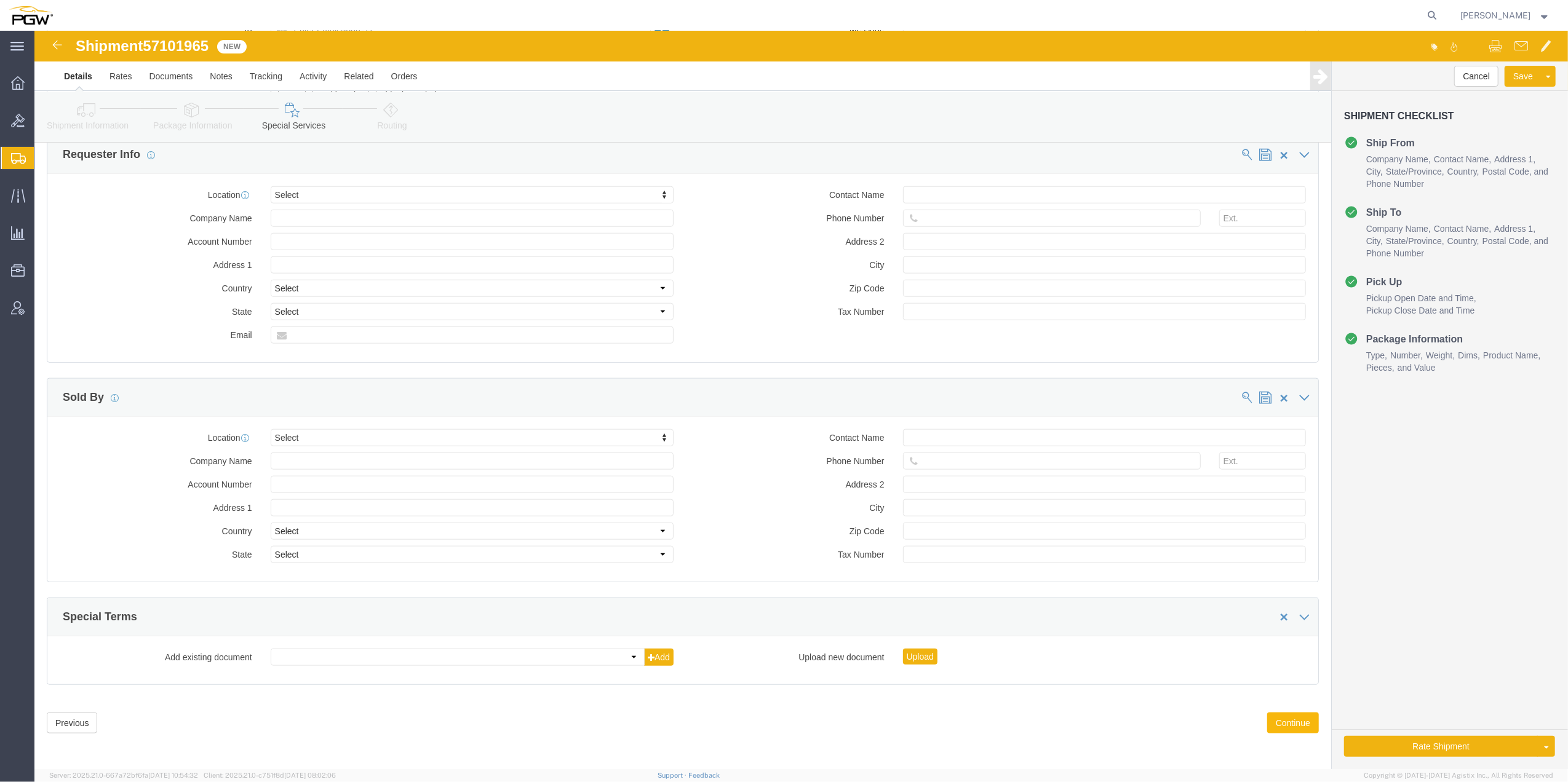
scroll to position [1130, 0]
click button "Continue"
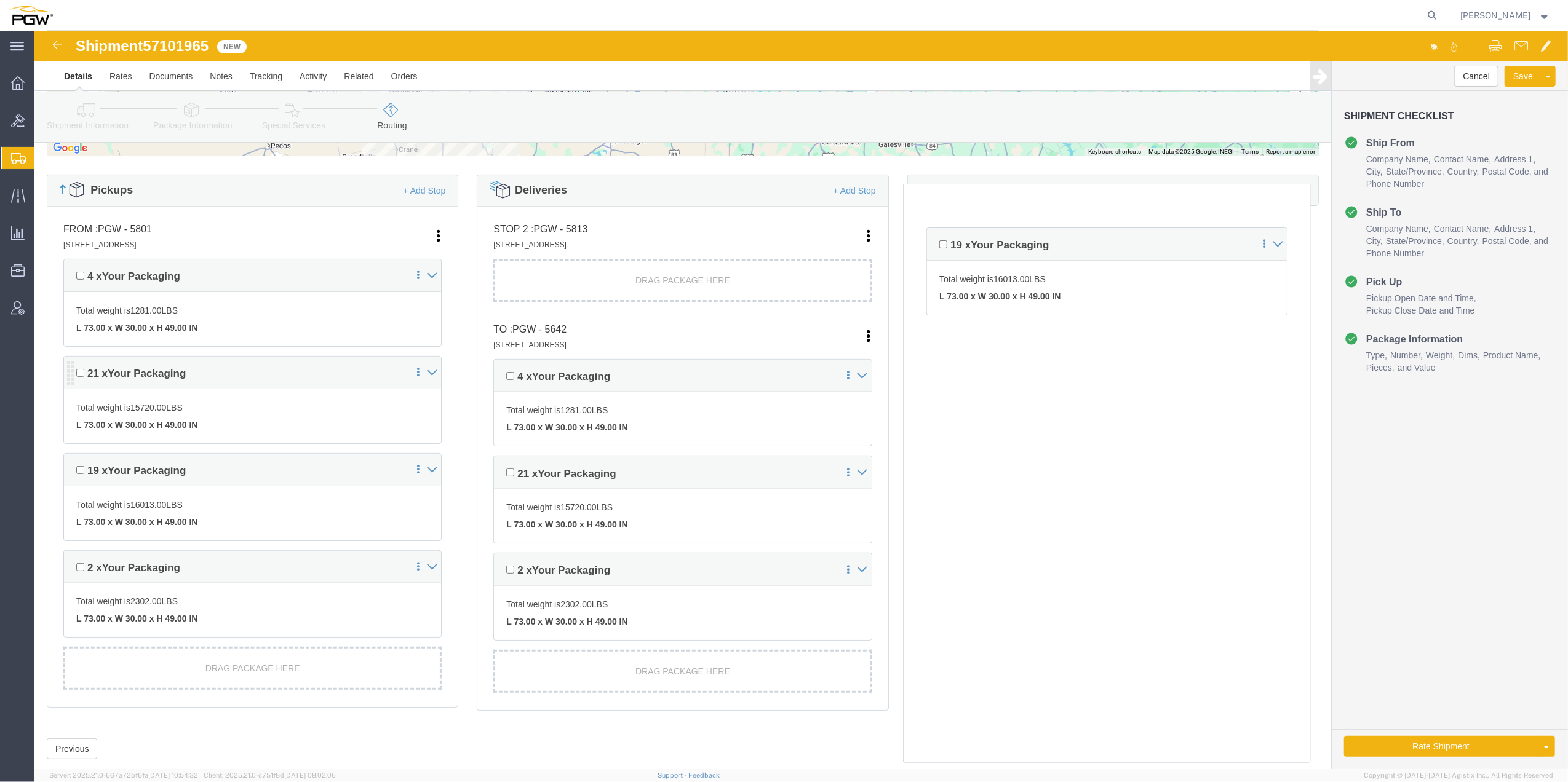
scroll to position [236, 0]
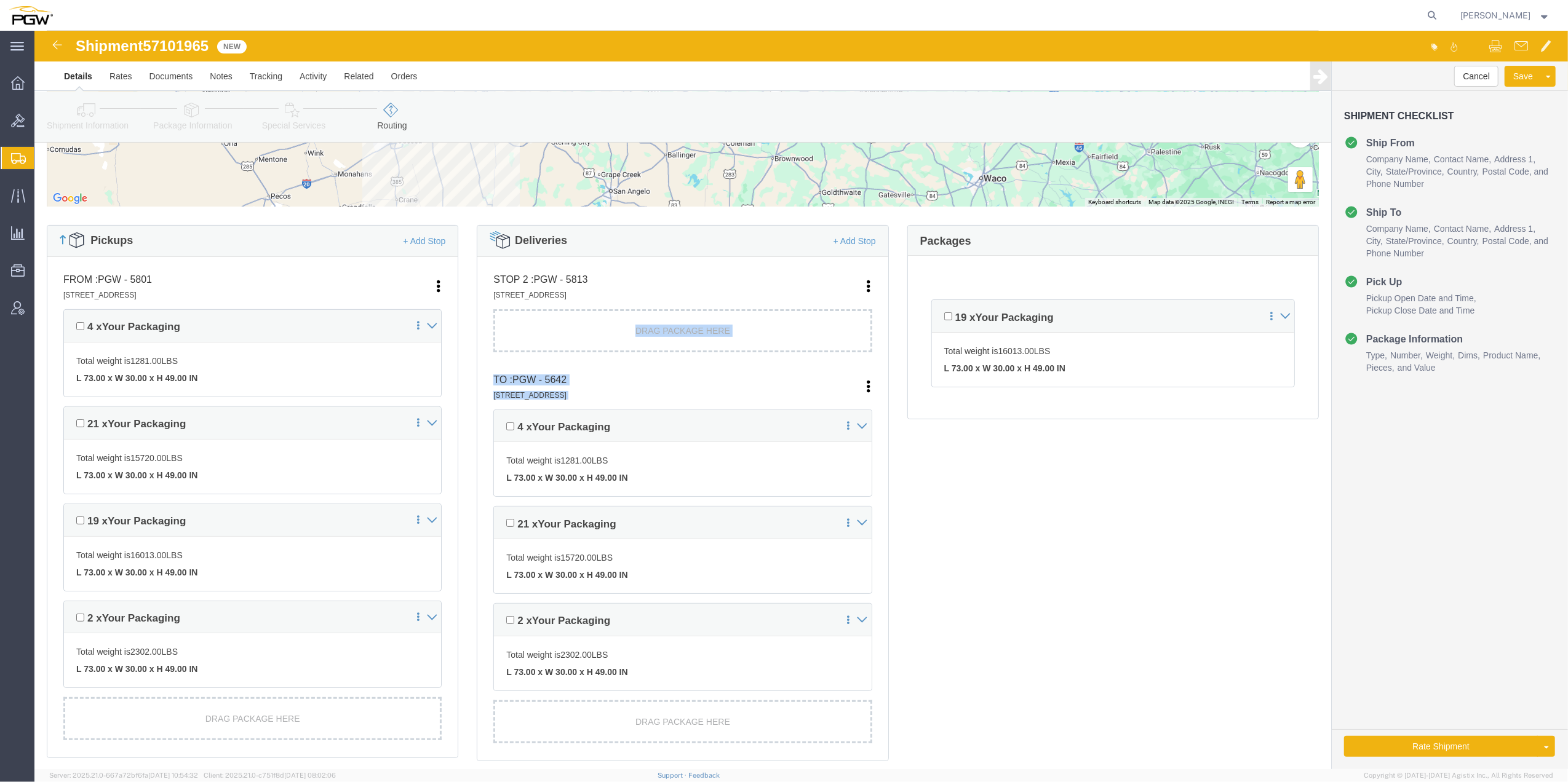
drag, startPoint x: 460, startPoint y: 397, endPoint x: 478, endPoint y: 285, distance: 113.4
click ul "STOP 2 : PGW - 5813 [STREET_ADDRESS] Edit Move to top Move to bottom [GEOGRAPHI…"
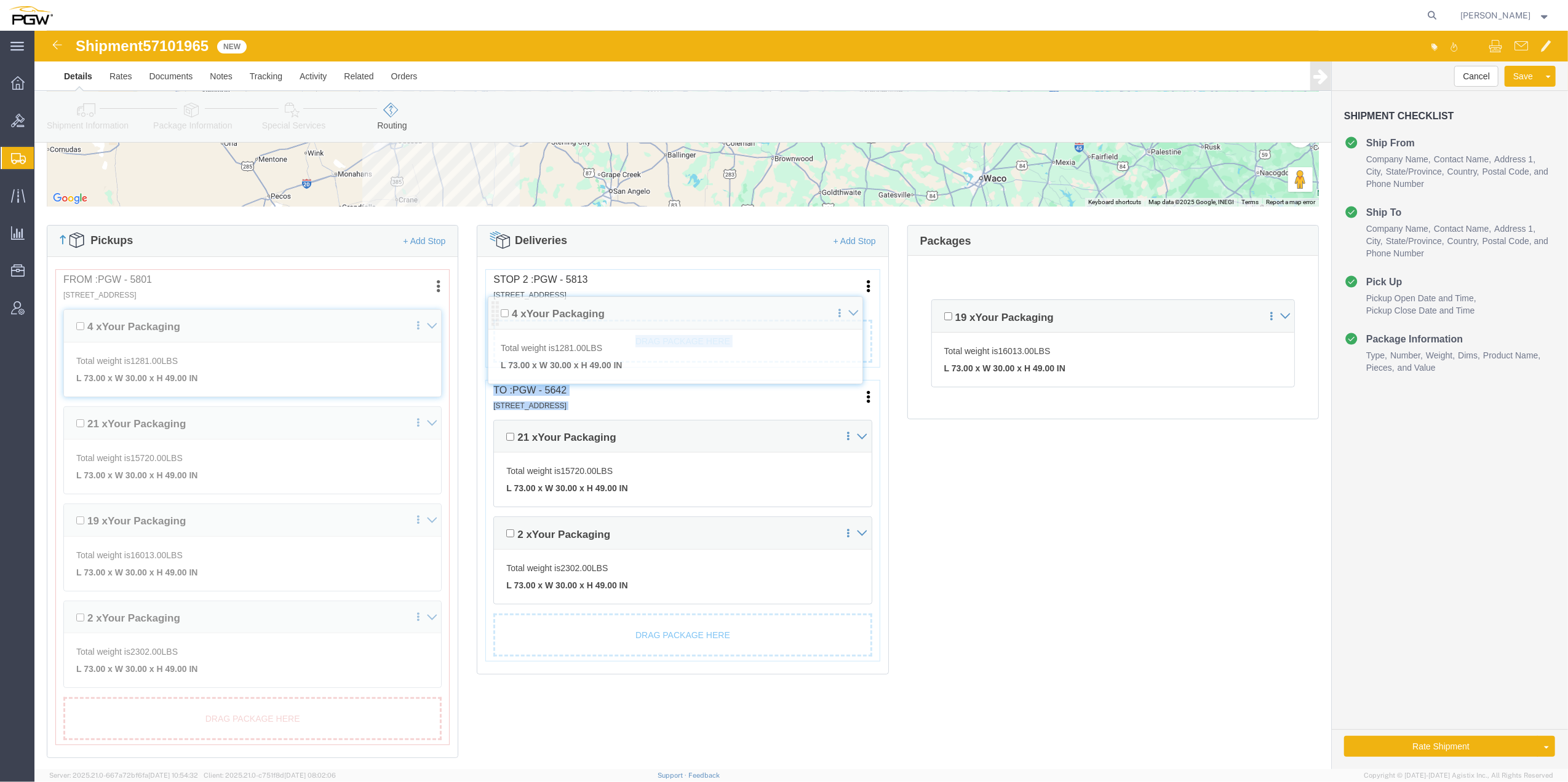
drag, startPoint x: 467, startPoint y: 395, endPoint x: 465, endPoint y: 281, distance: 114.0
click div "Pickups + Add Stop From : PGW - 5801 [STREET_ADDRESS] Edit Move to top Move to …"
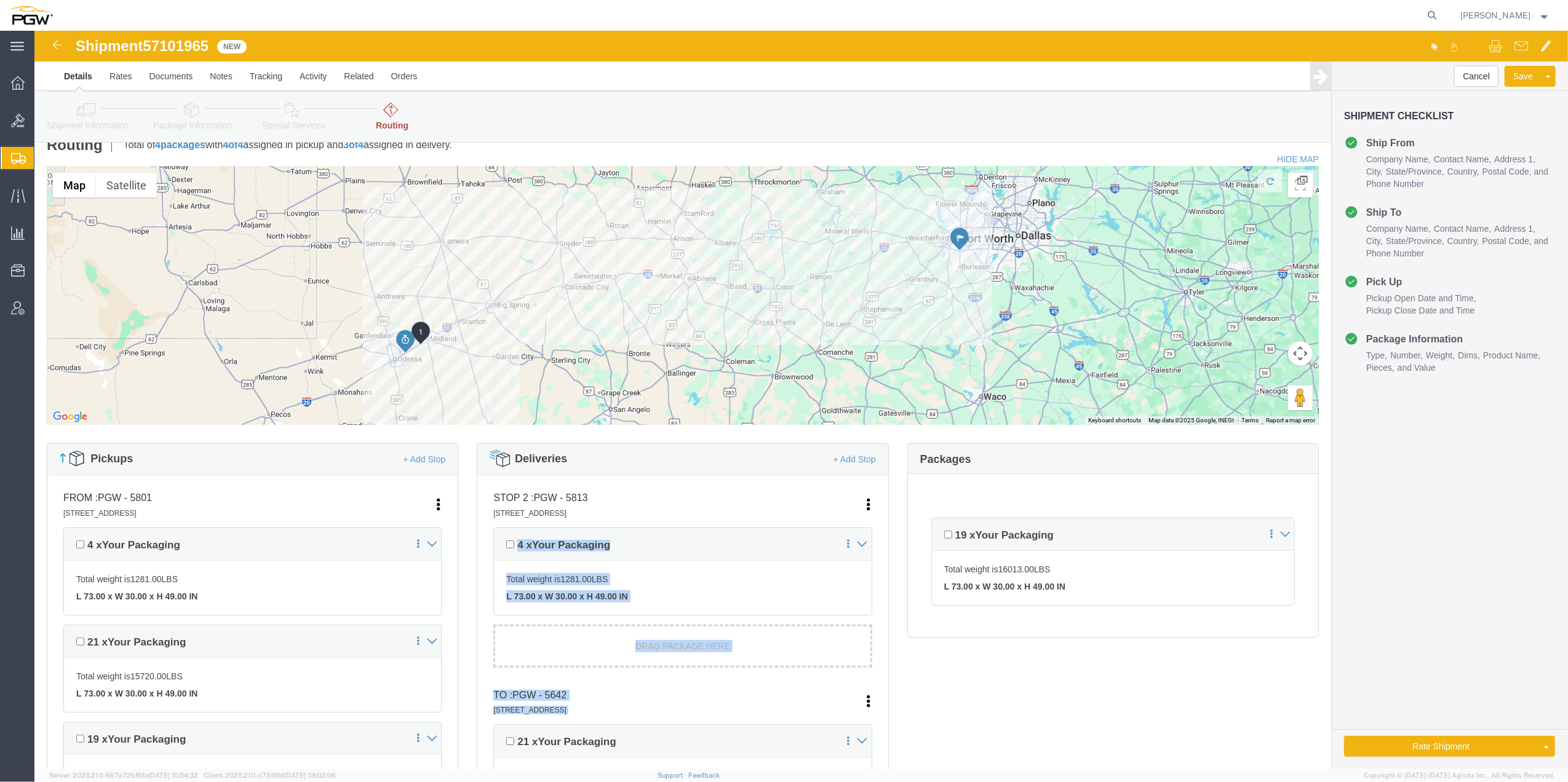
scroll to position [164, 0]
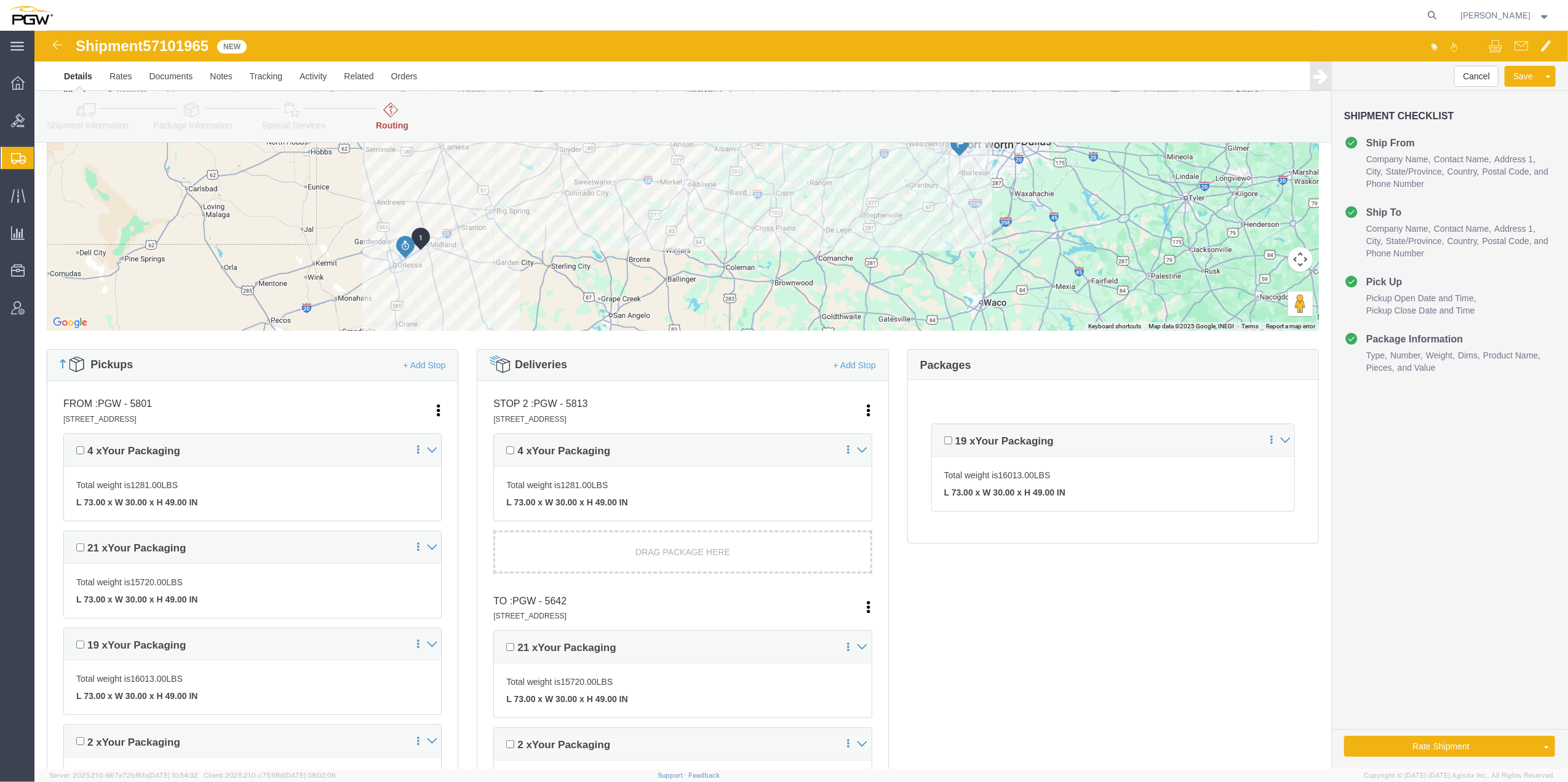
click div "Pickups + Add Stop From : PGW - 5801 [STREET_ADDRESS] Edit Move to top Move to …"
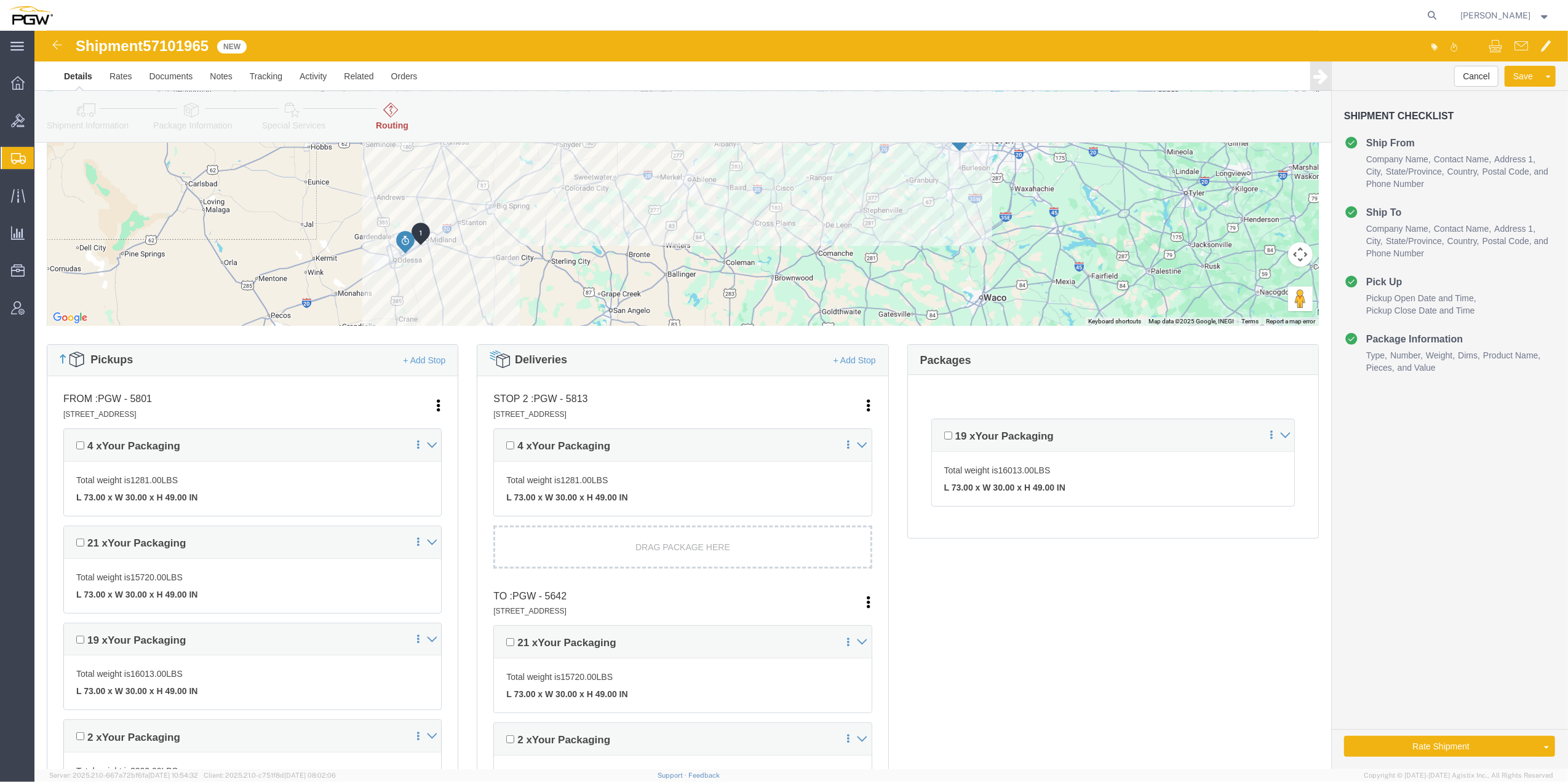
scroll to position [246, 0]
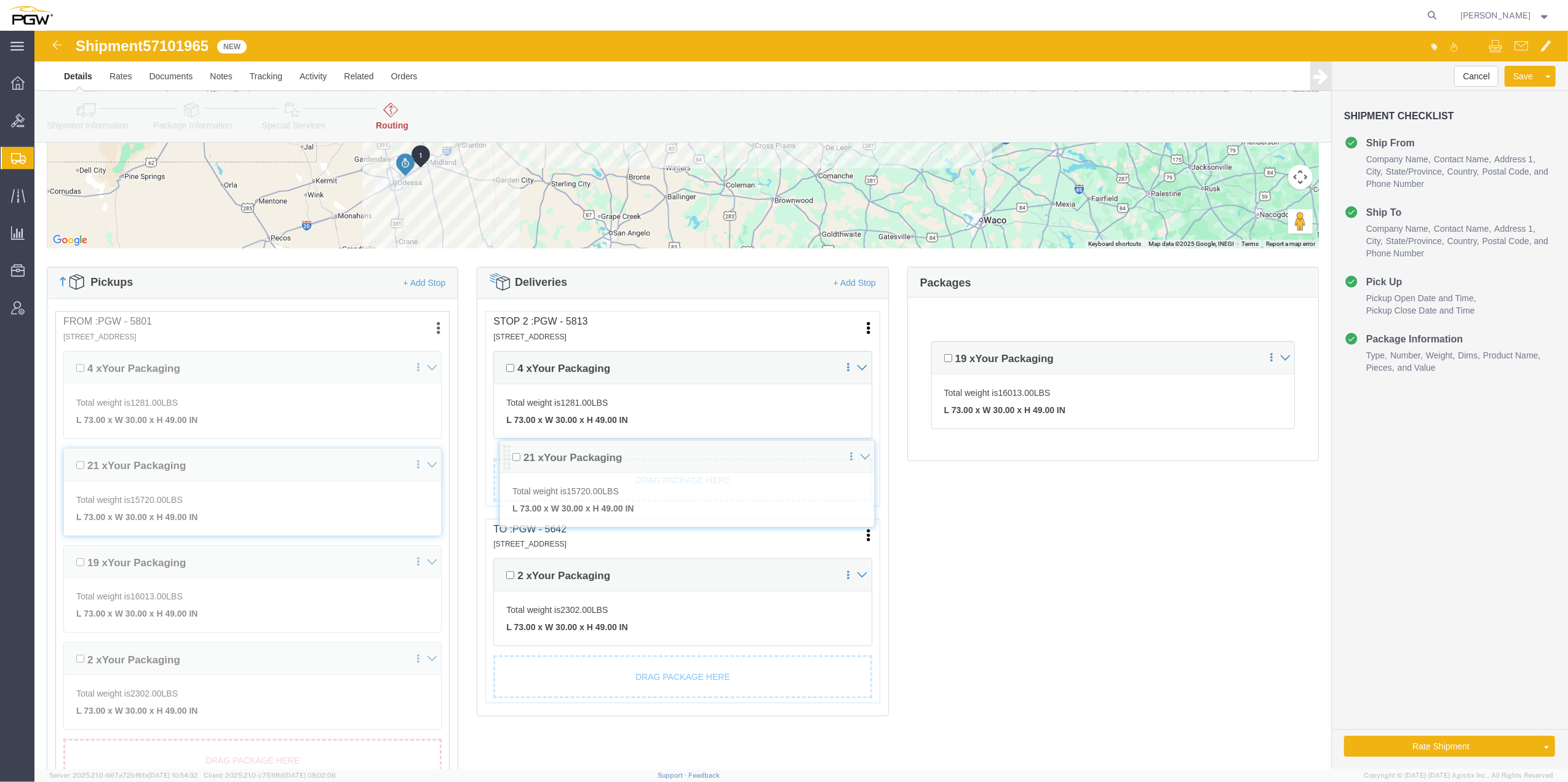
drag, startPoint x: 468, startPoint y: 541, endPoint x: 475, endPoint y: 428, distance: 113.2
click div "Pickups + Add Stop From : PGW - 5801 [STREET_ADDRESS] Edit Move to top Move to …"
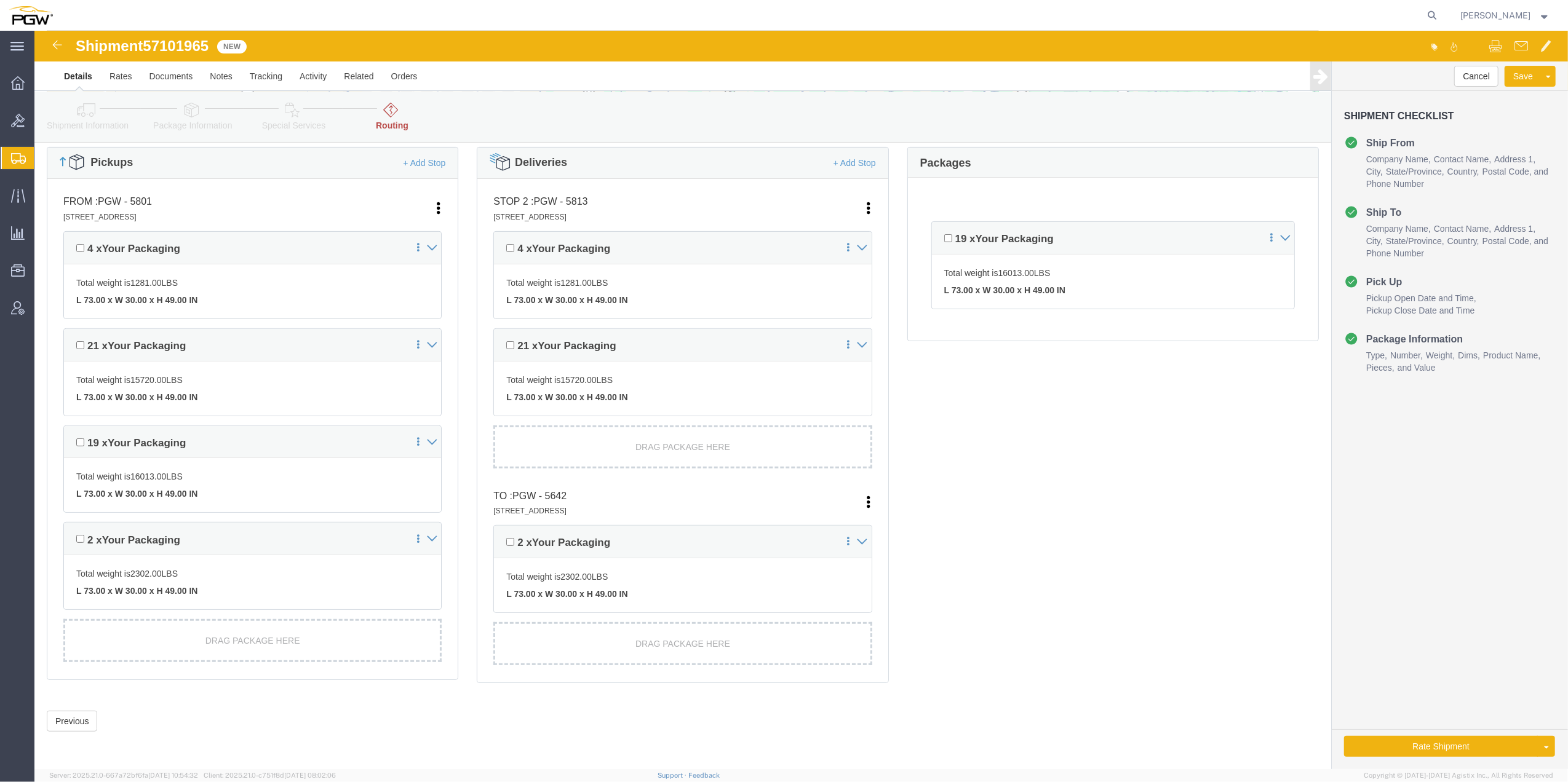
scroll to position [370, 0]
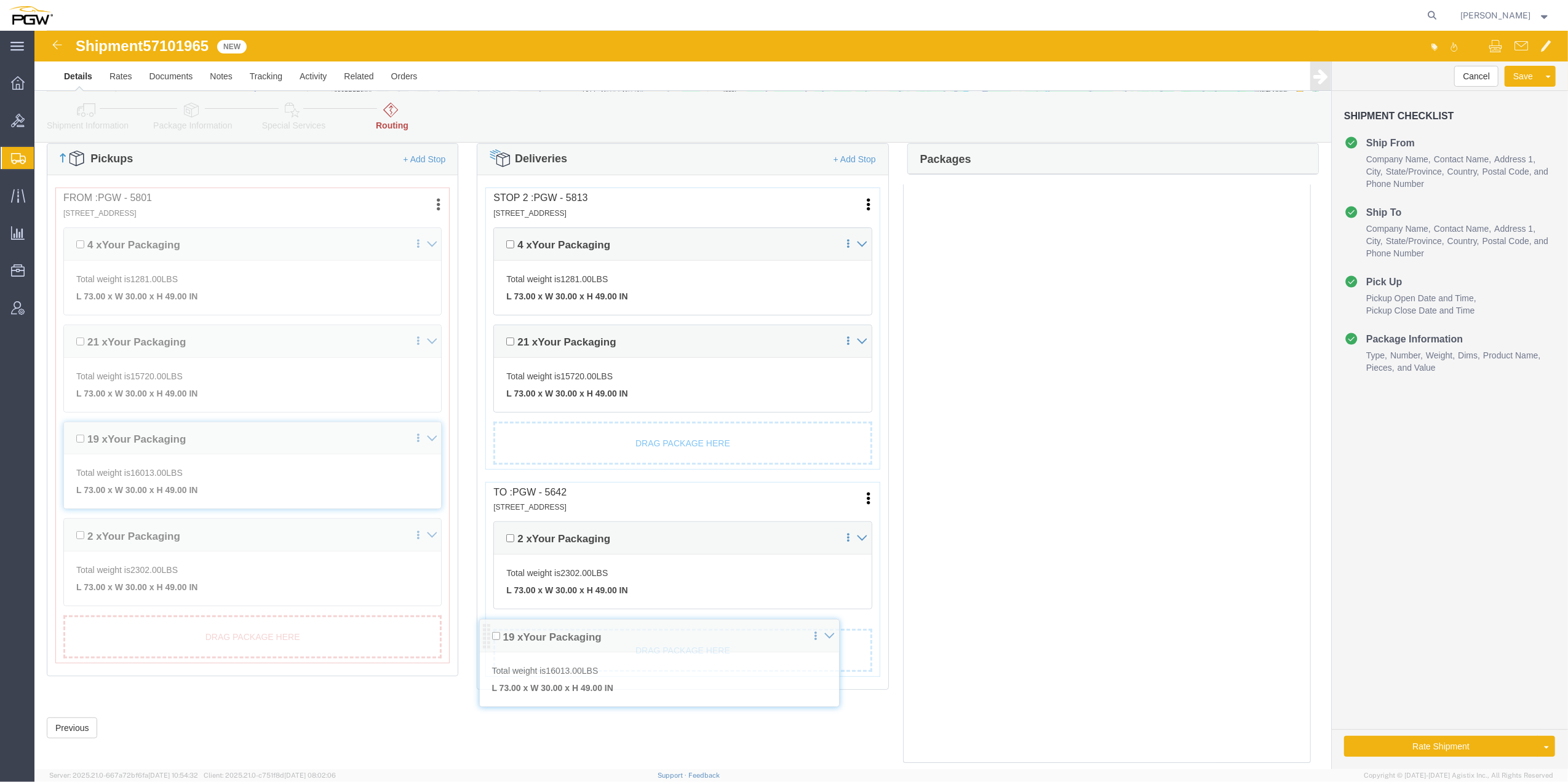
drag, startPoint x: 898, startPoint y: 217, endPoint x: 451, endPoint y: 609, distance: 594.5
click div "Pickups + Add Stop From : PGW - 5801 [STREET_ADDRESS] Edit Move to top Move to …"
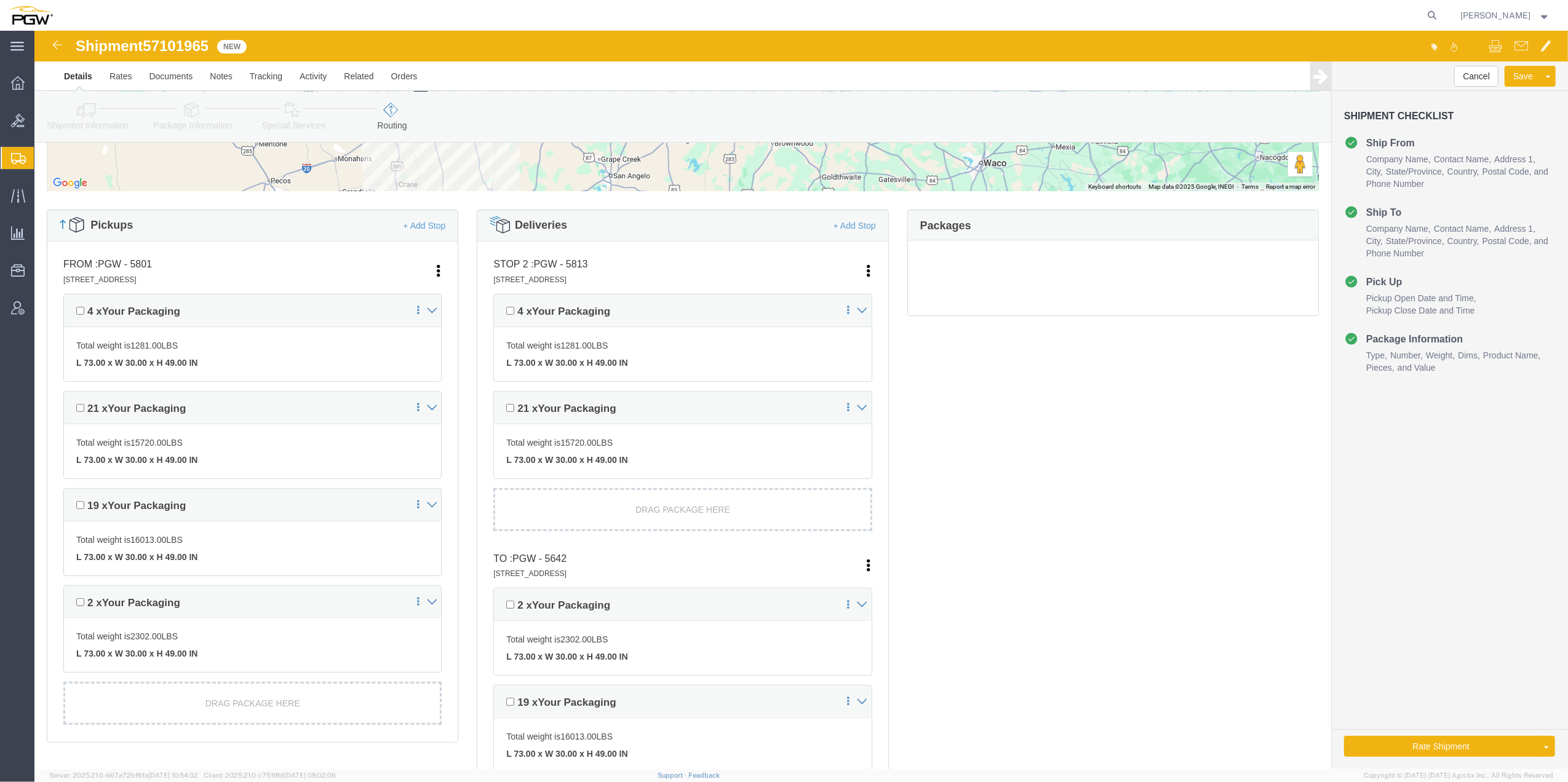
scroll to position [169, 0]
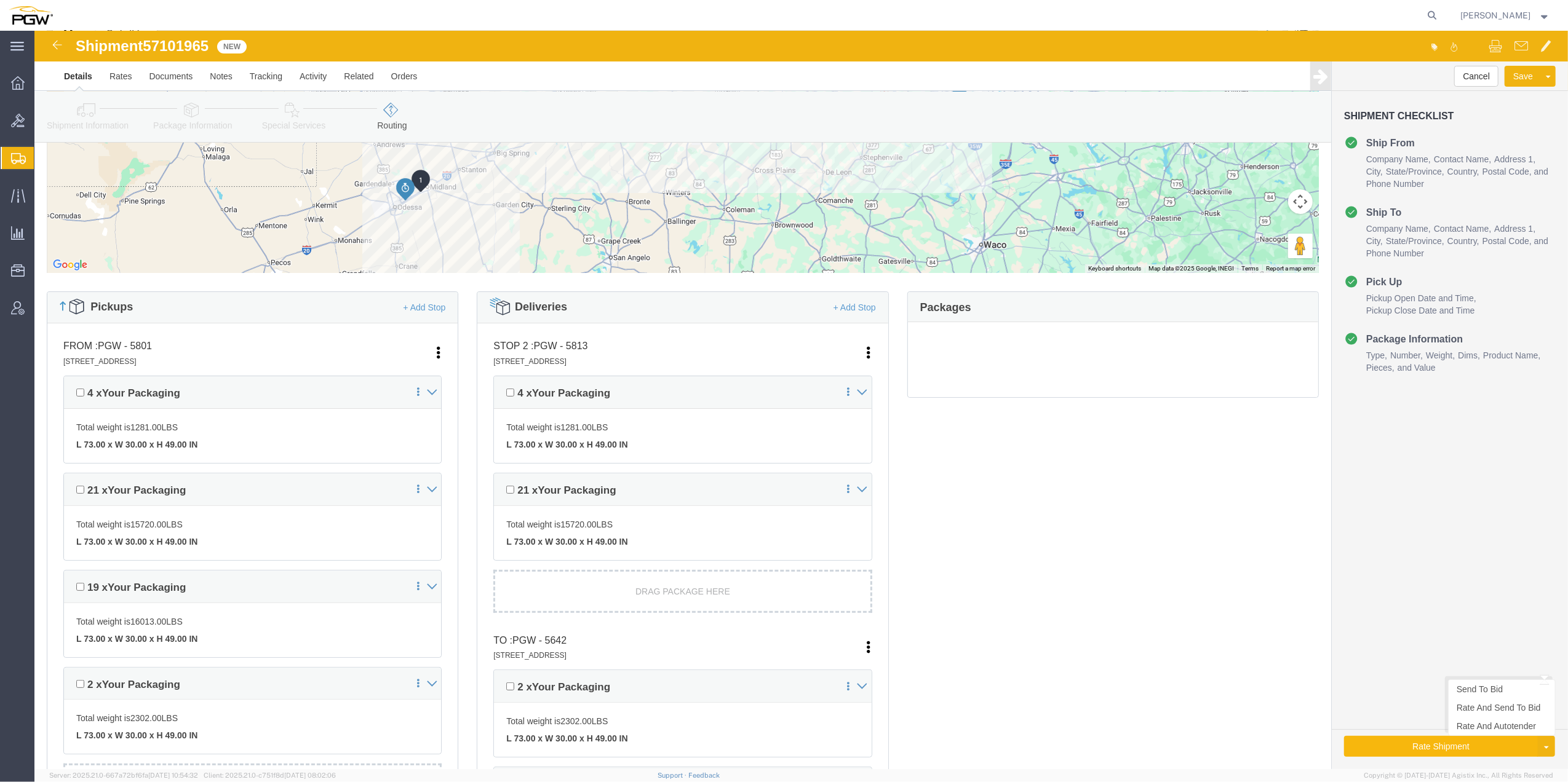
click button "Rate Shipment"
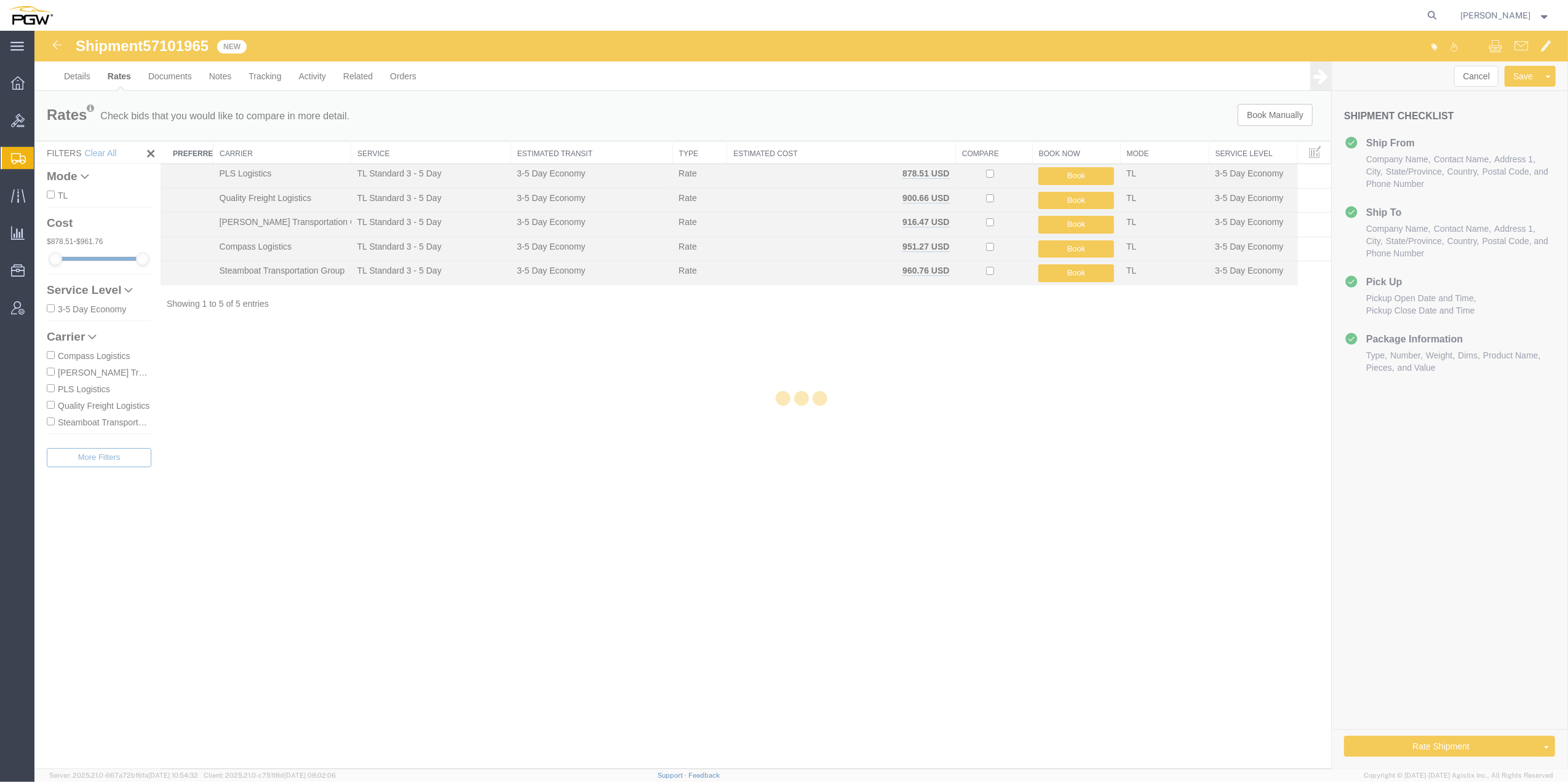
scroll to position [0, 0]
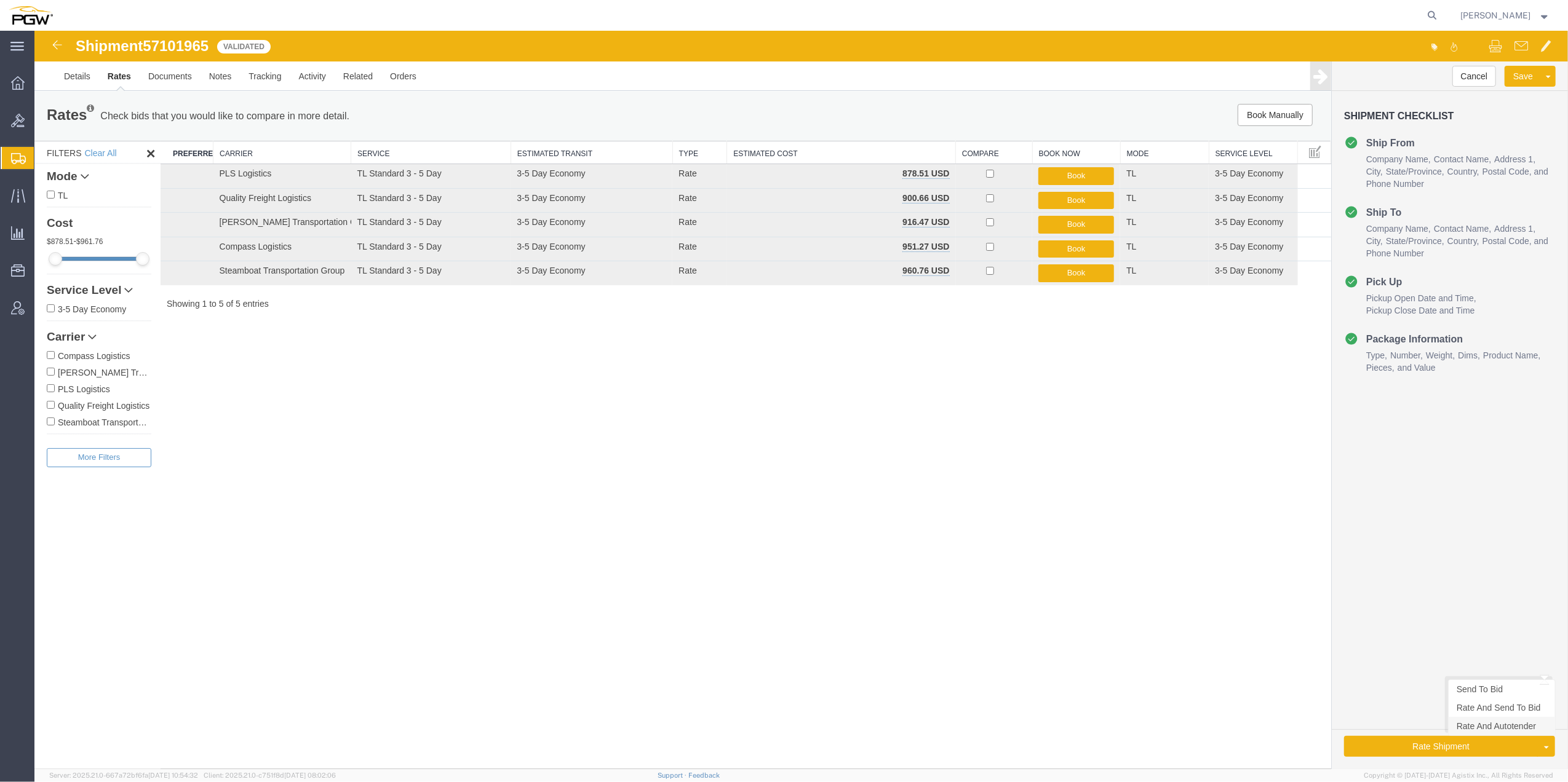
click at [1474, 721] on link "Rate And Autotender" at bounding box center [1501, 726] width 107 height 19
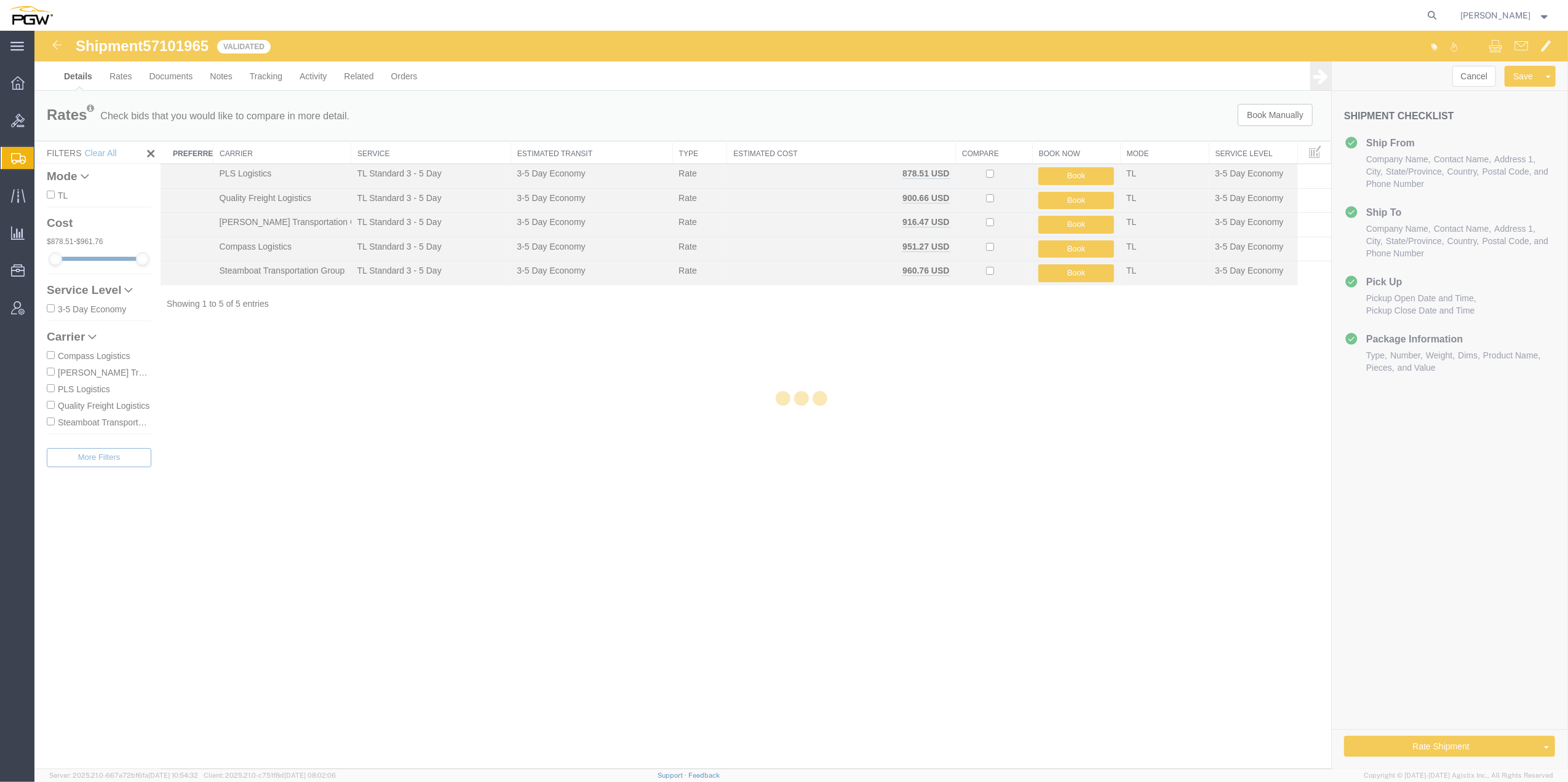
select select "62891"
select select "28427"
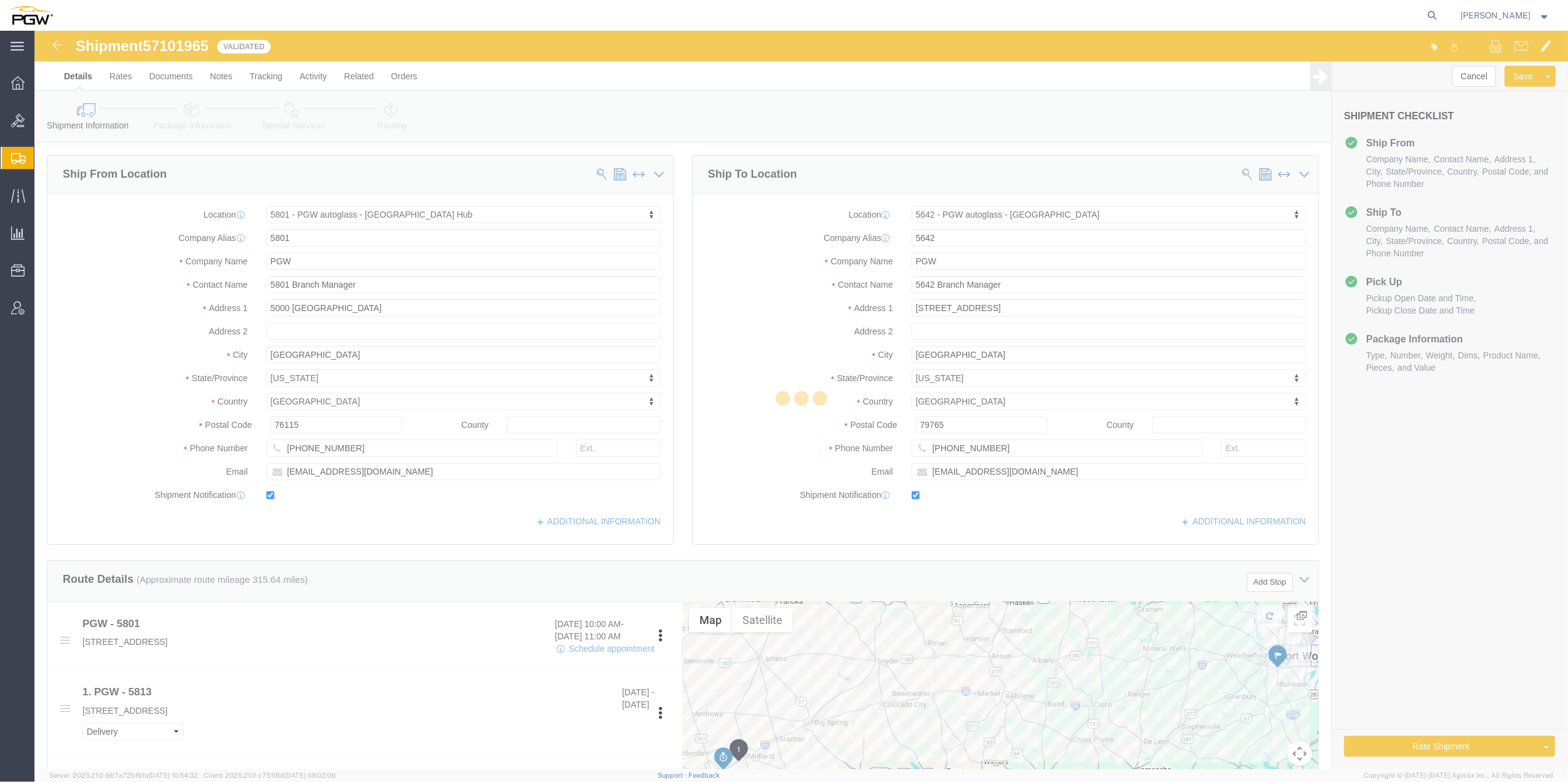
select select "62891"
select select "28427"
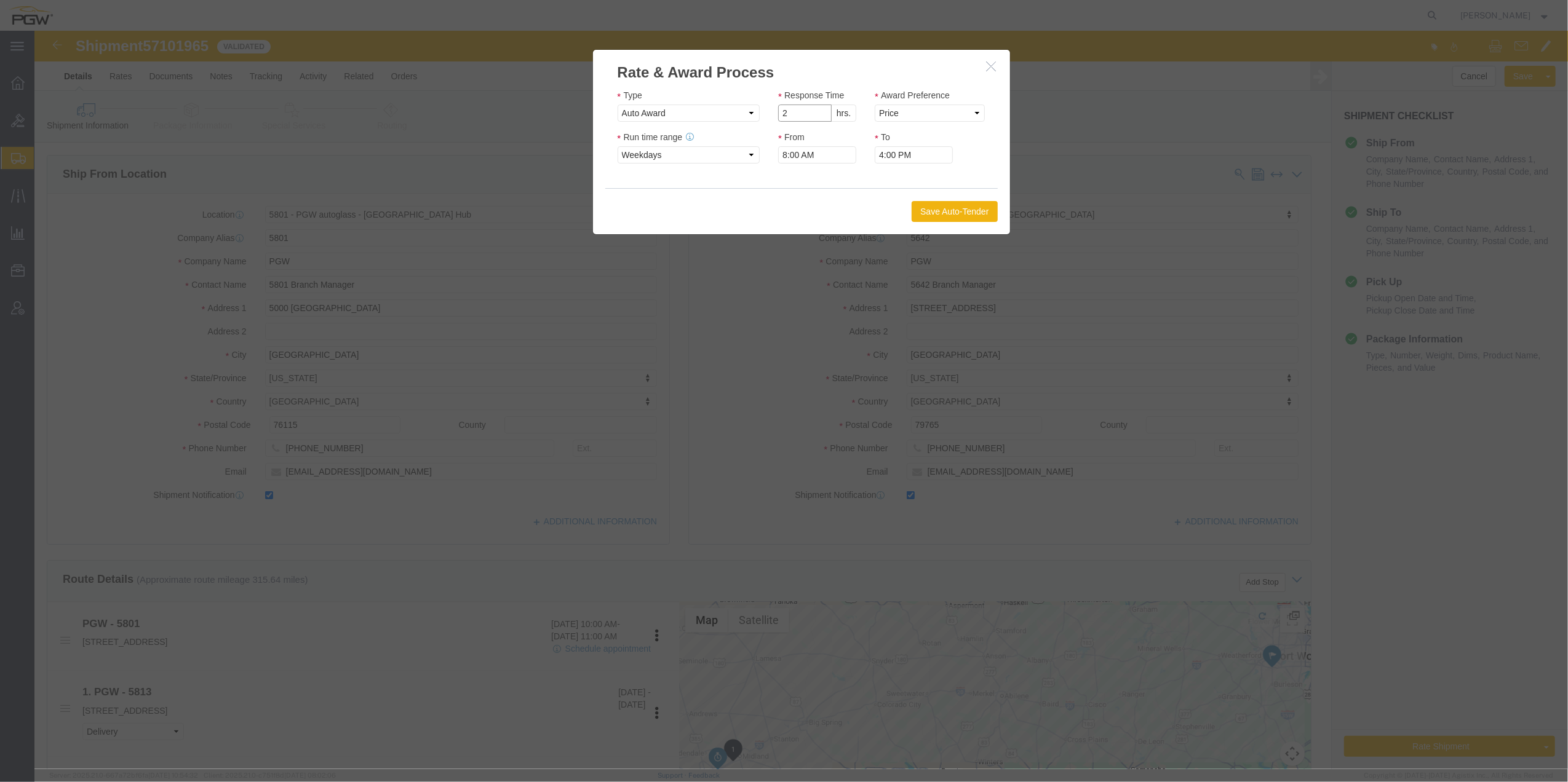
type input "2"
click input "2"
click select "Price Carrier Rank"
select select "LANE_RANK"
click select "Price Carrier Rank"
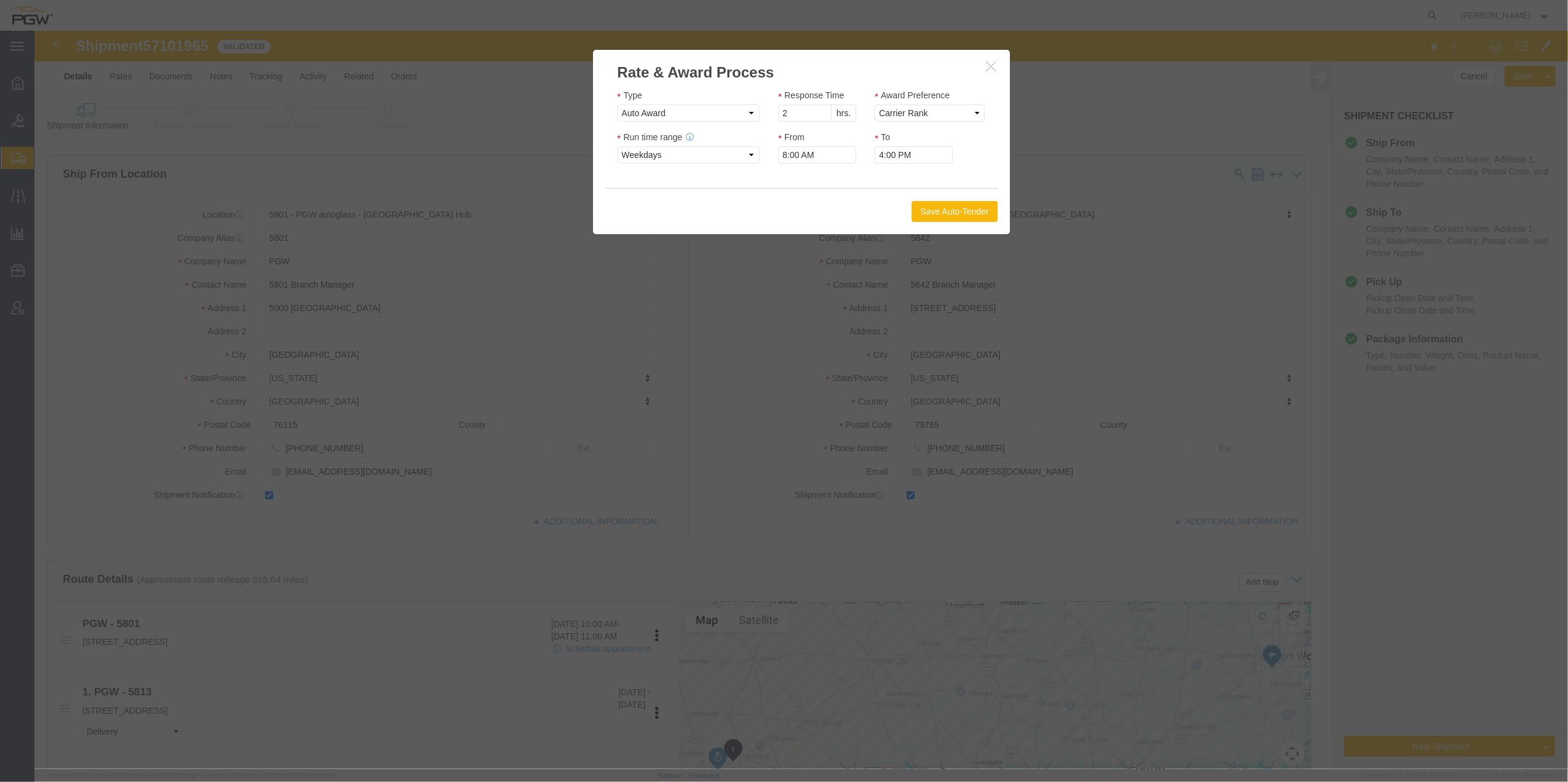
click button "Save Auto-Tender"
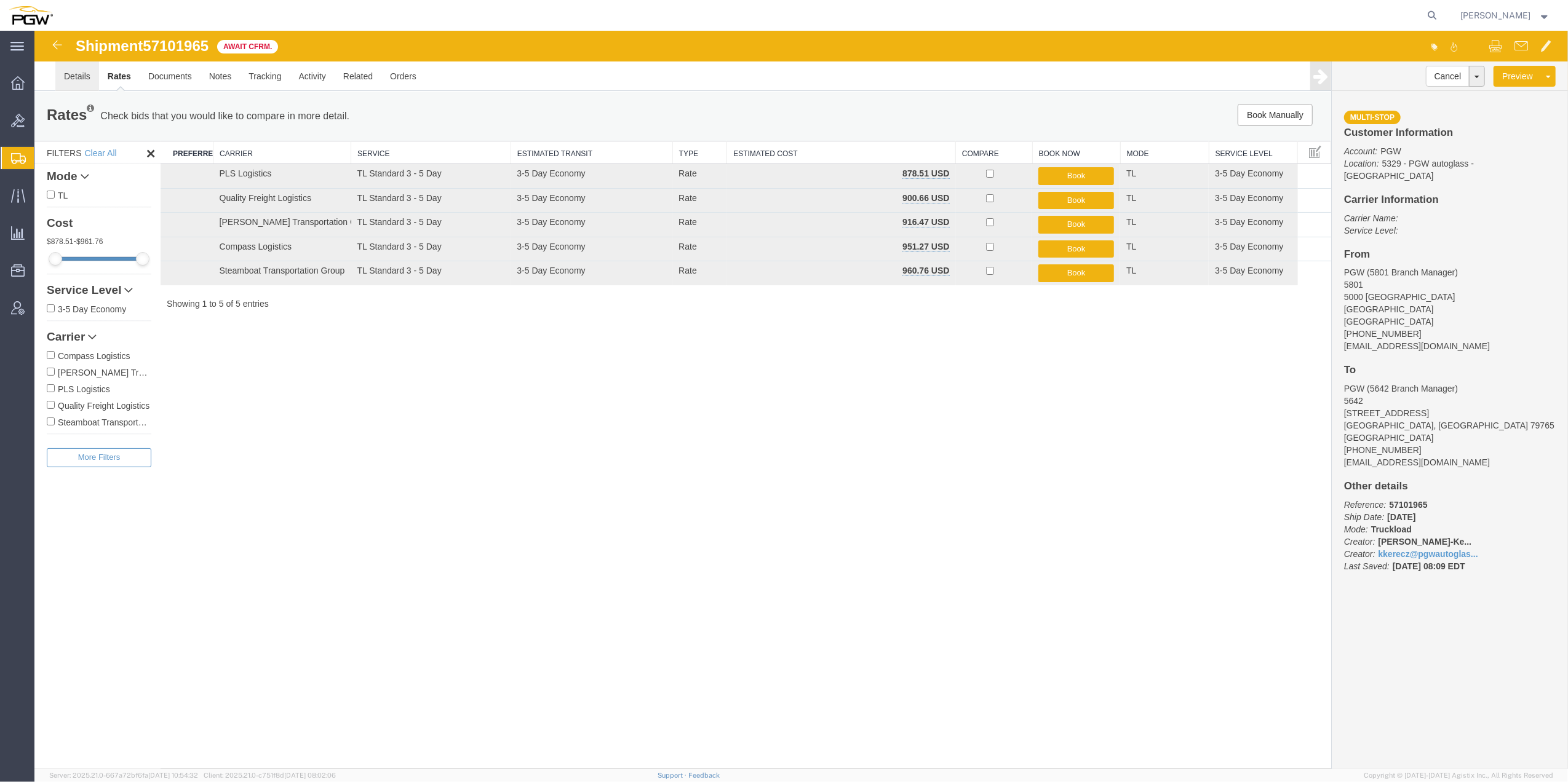
click at [80, 79] on link "Details" at bounding box center [78, 76] width 44 height 29
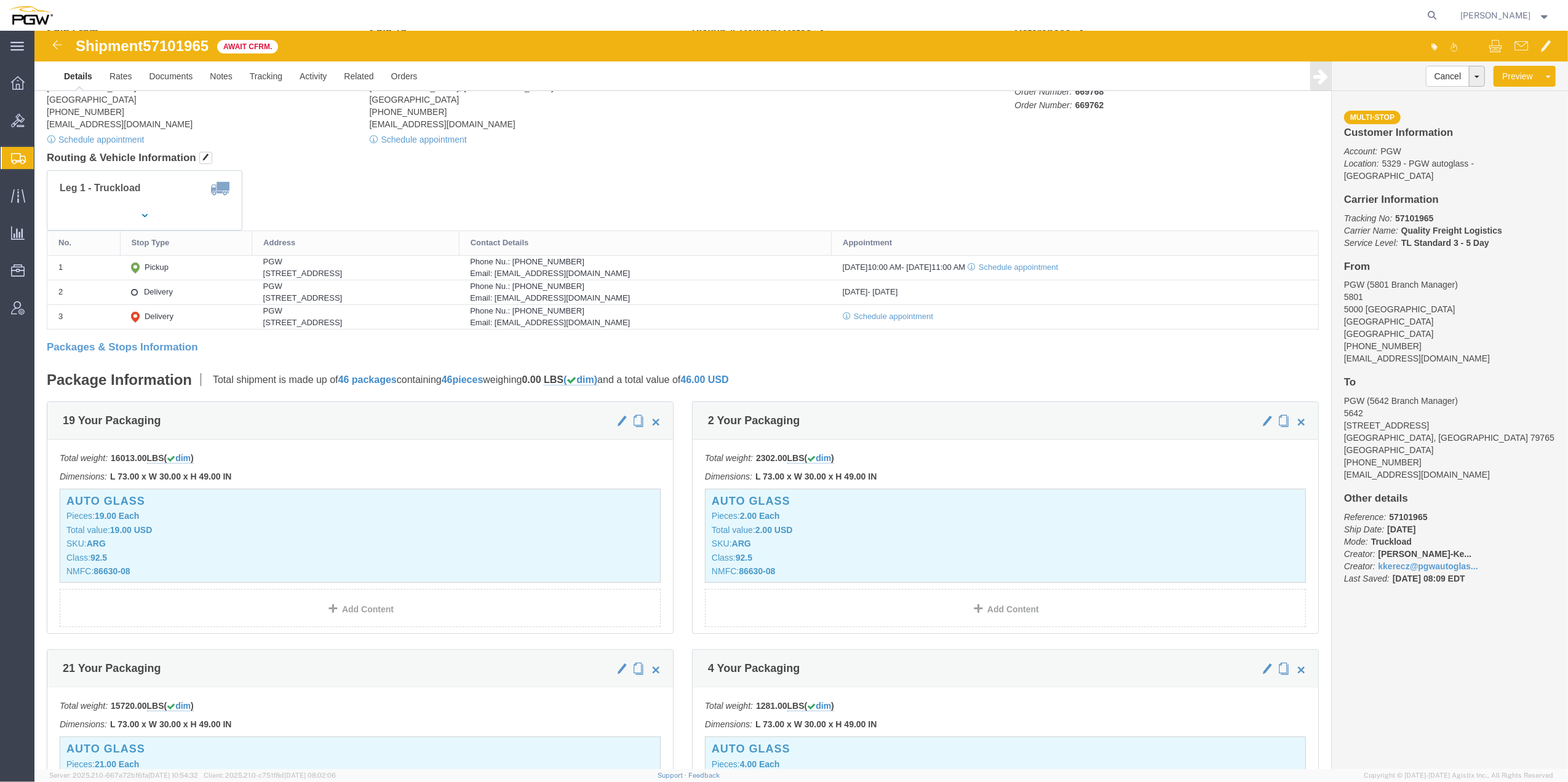
scroll to position [32, 0]
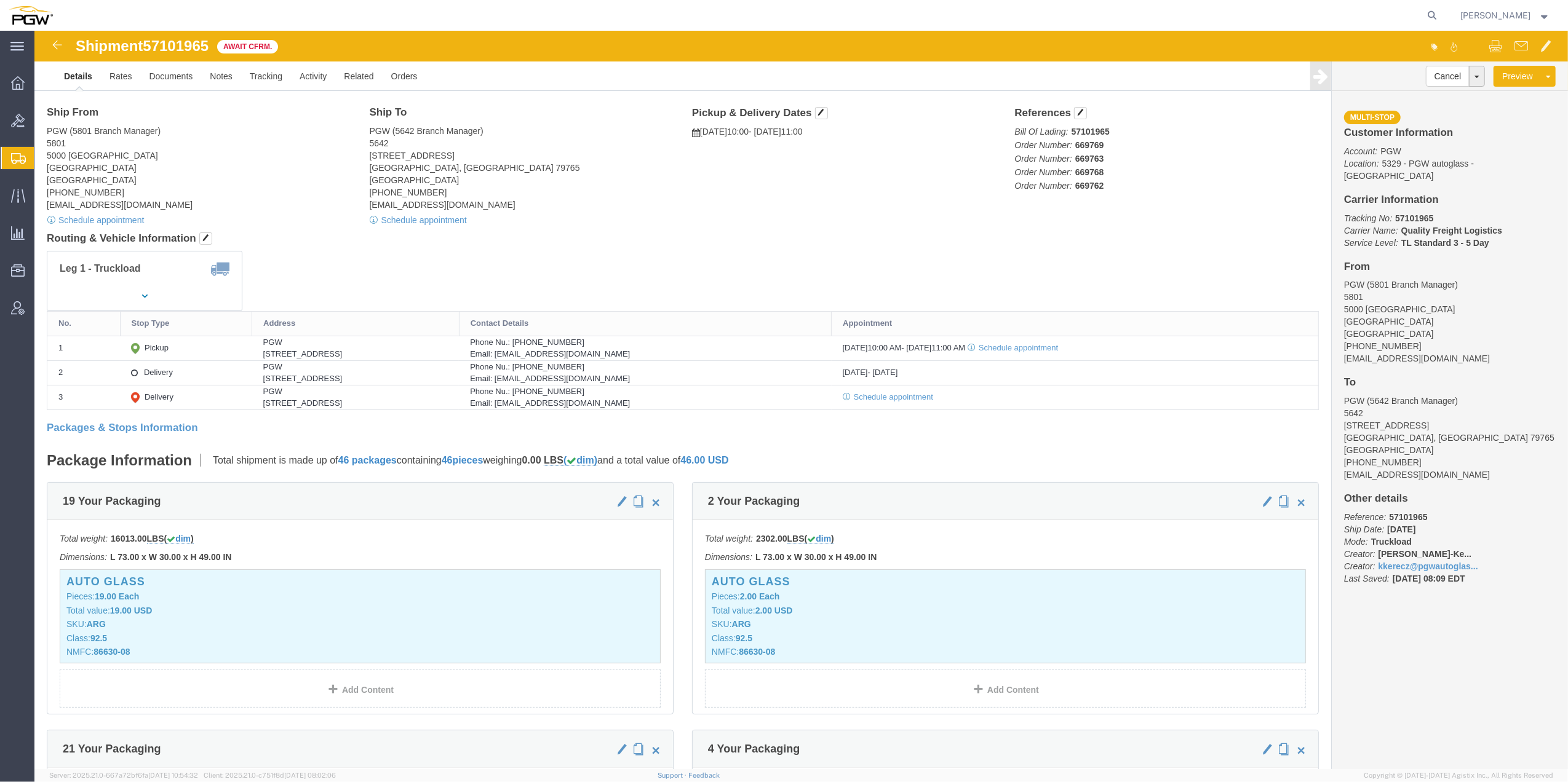
click at [0, 0] on span "Create from Template" at bounding box center [0, 0] width 0 height 0
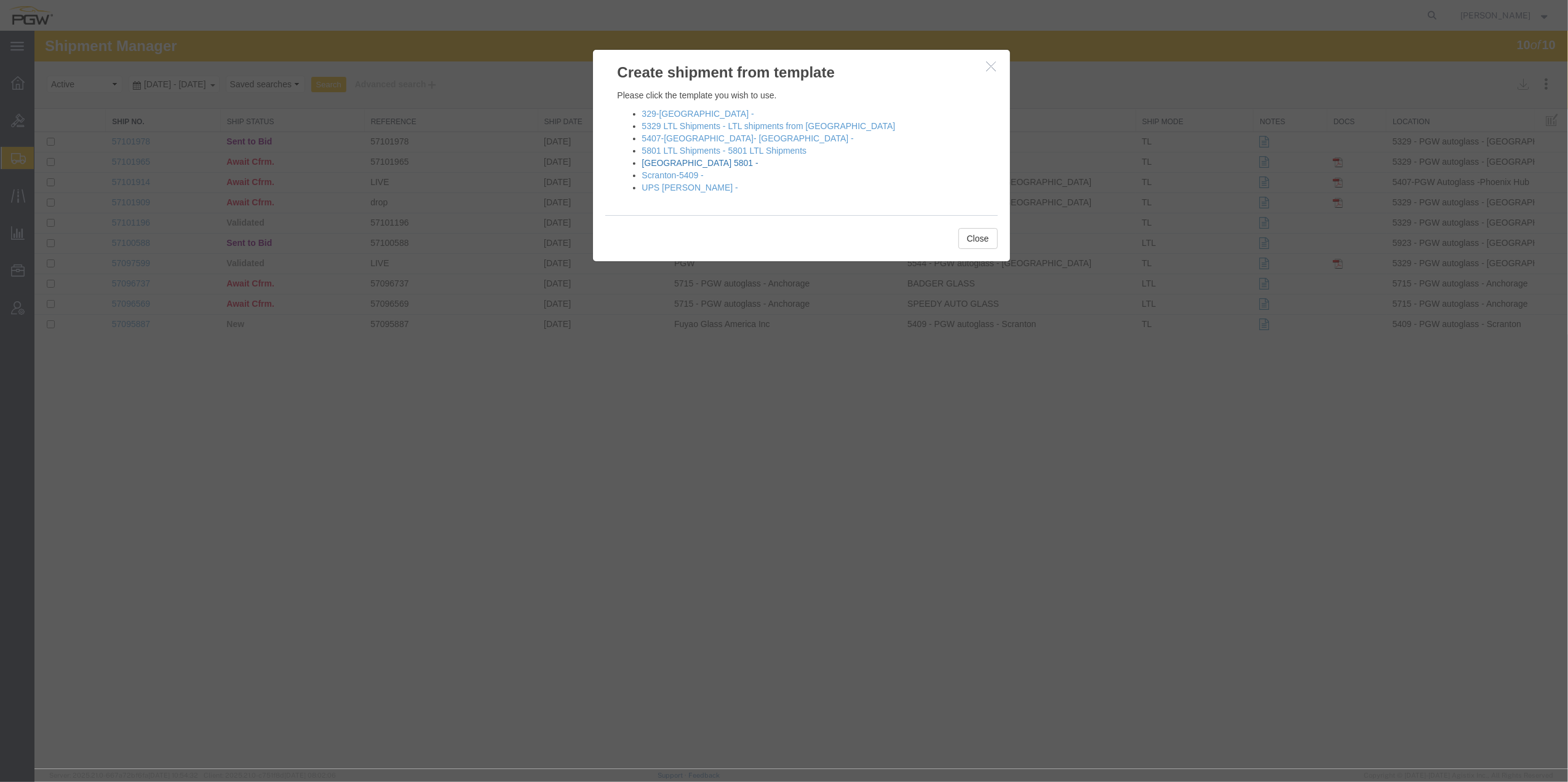
click at [667, 161] on link "[GEOGRAPHIC_DATA] 5801 -" at bounding box center [700, 163] width 116 height 9
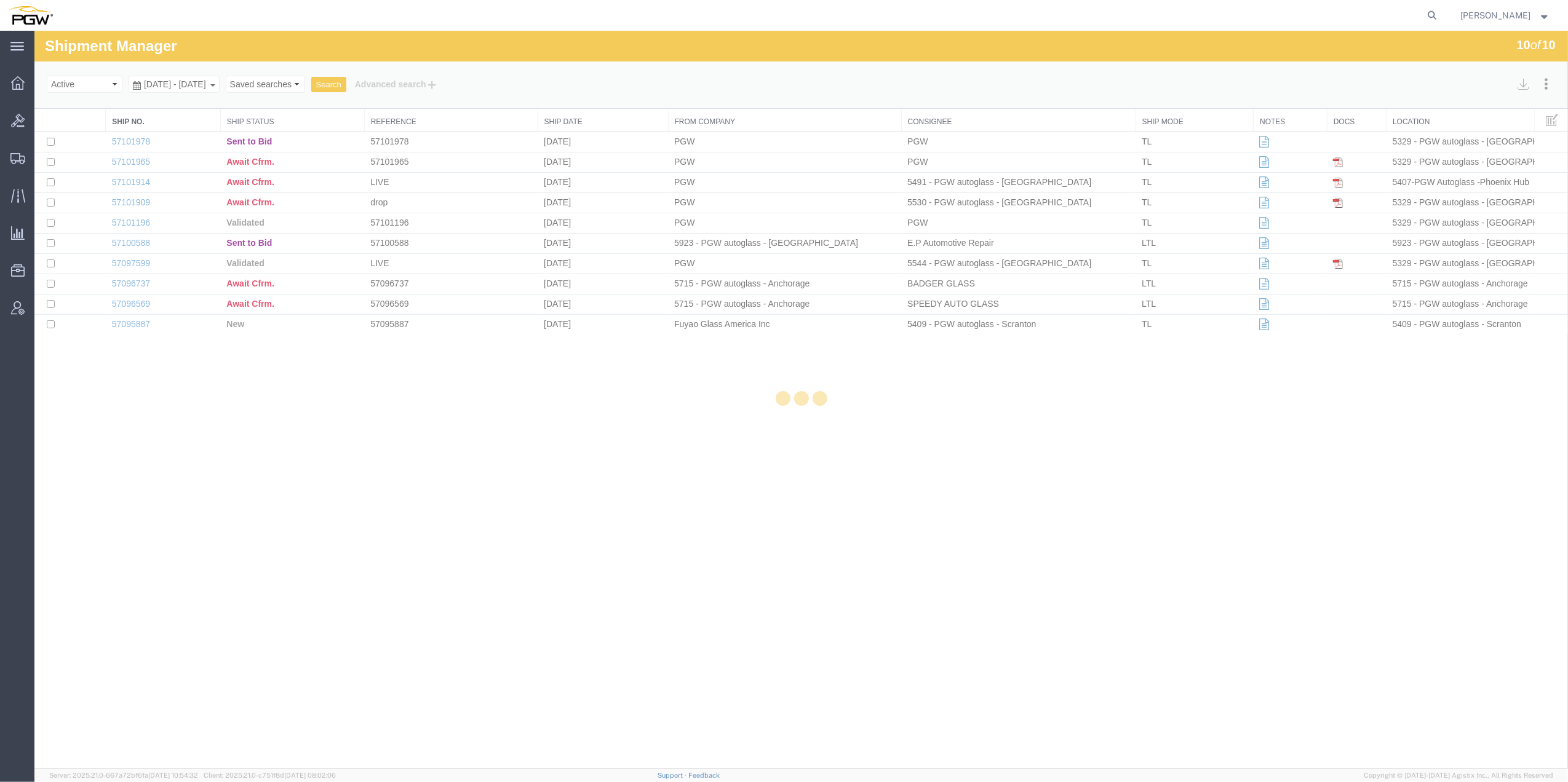
select select "62891"
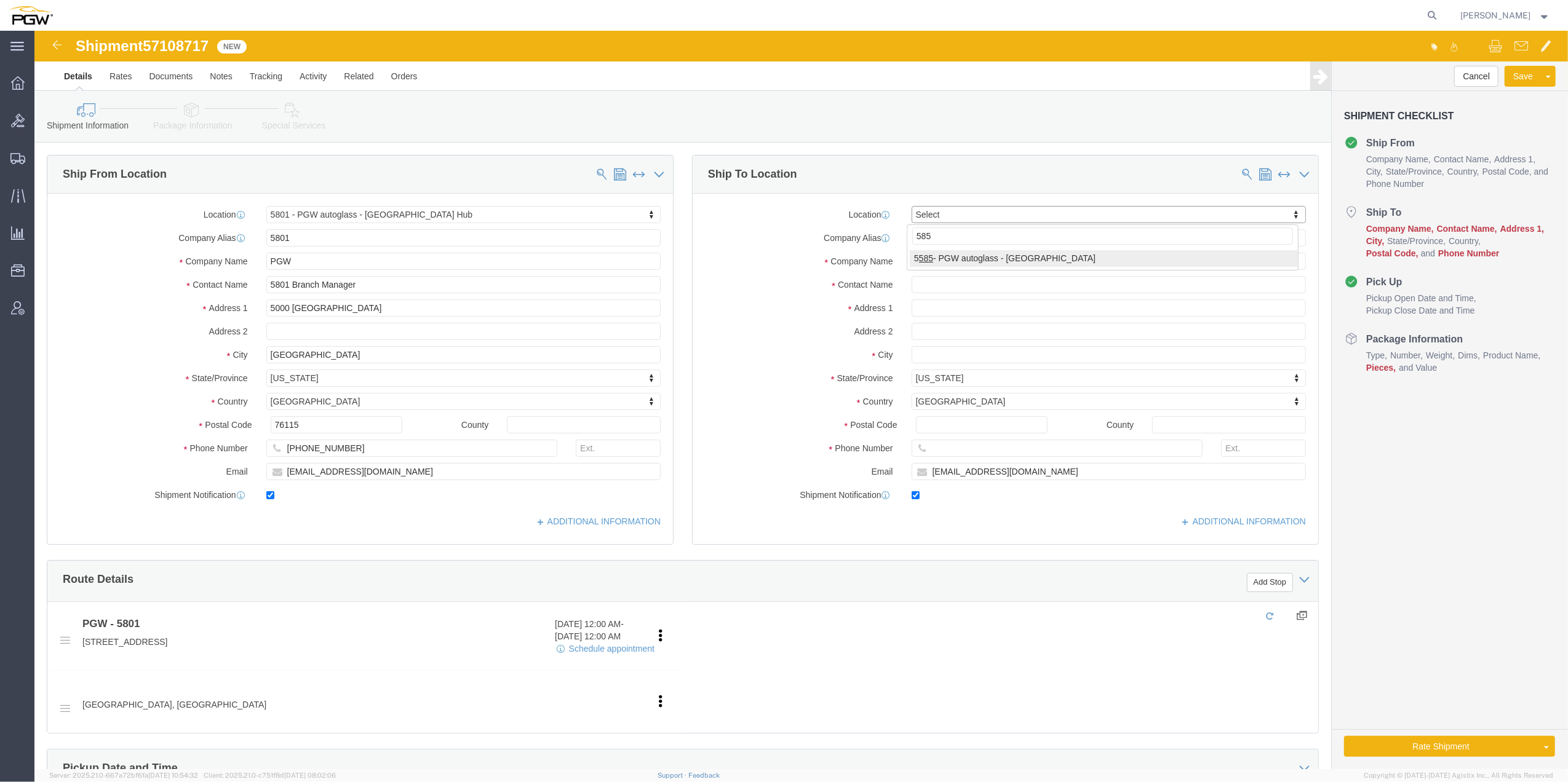
type input "585"
select select "28385"
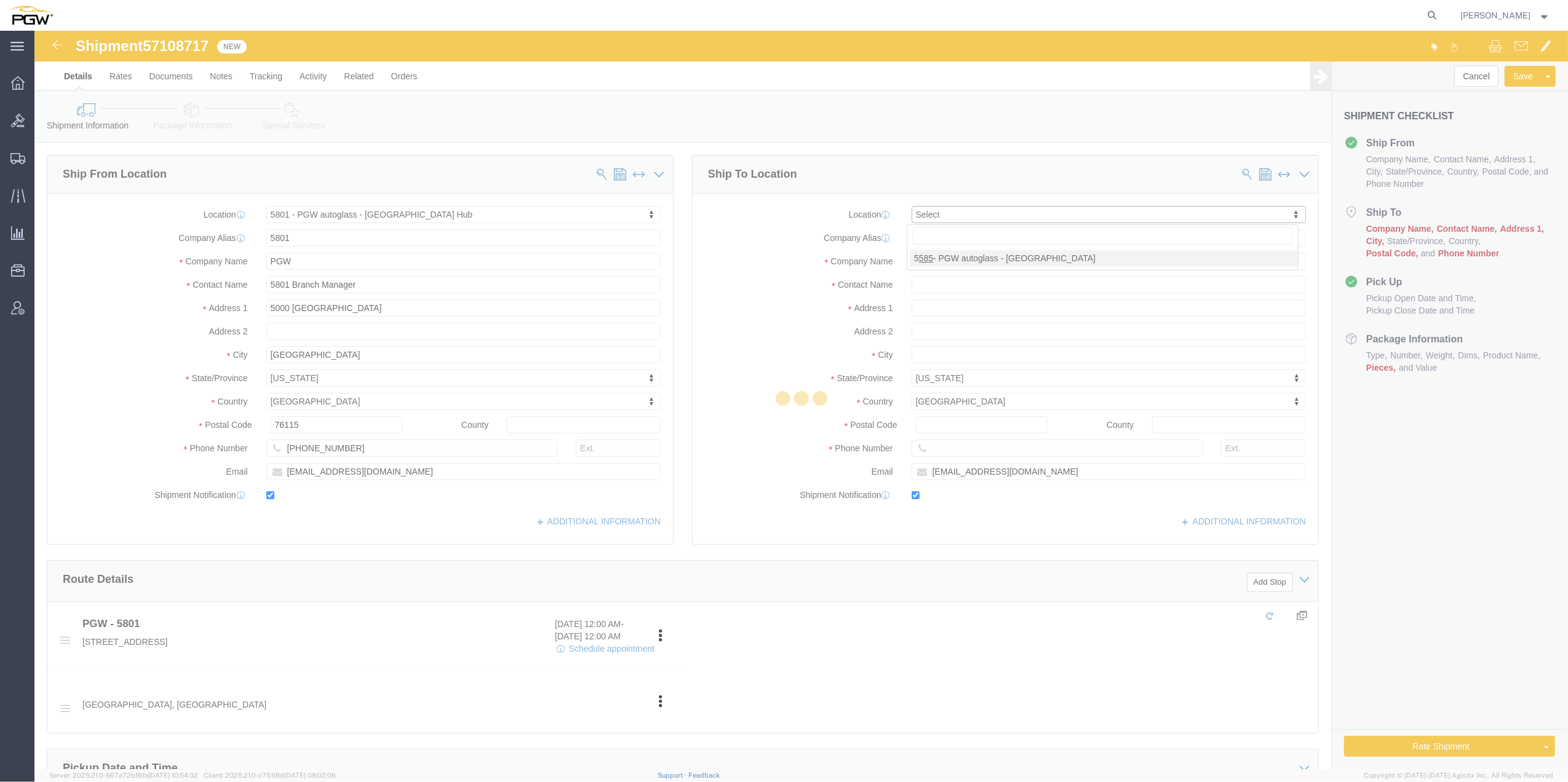
type input "5585"
type input "PGW"
type input "5585 Branch Manager"
type input "[STREET_ADDRESS]"
type input "Suite 550"
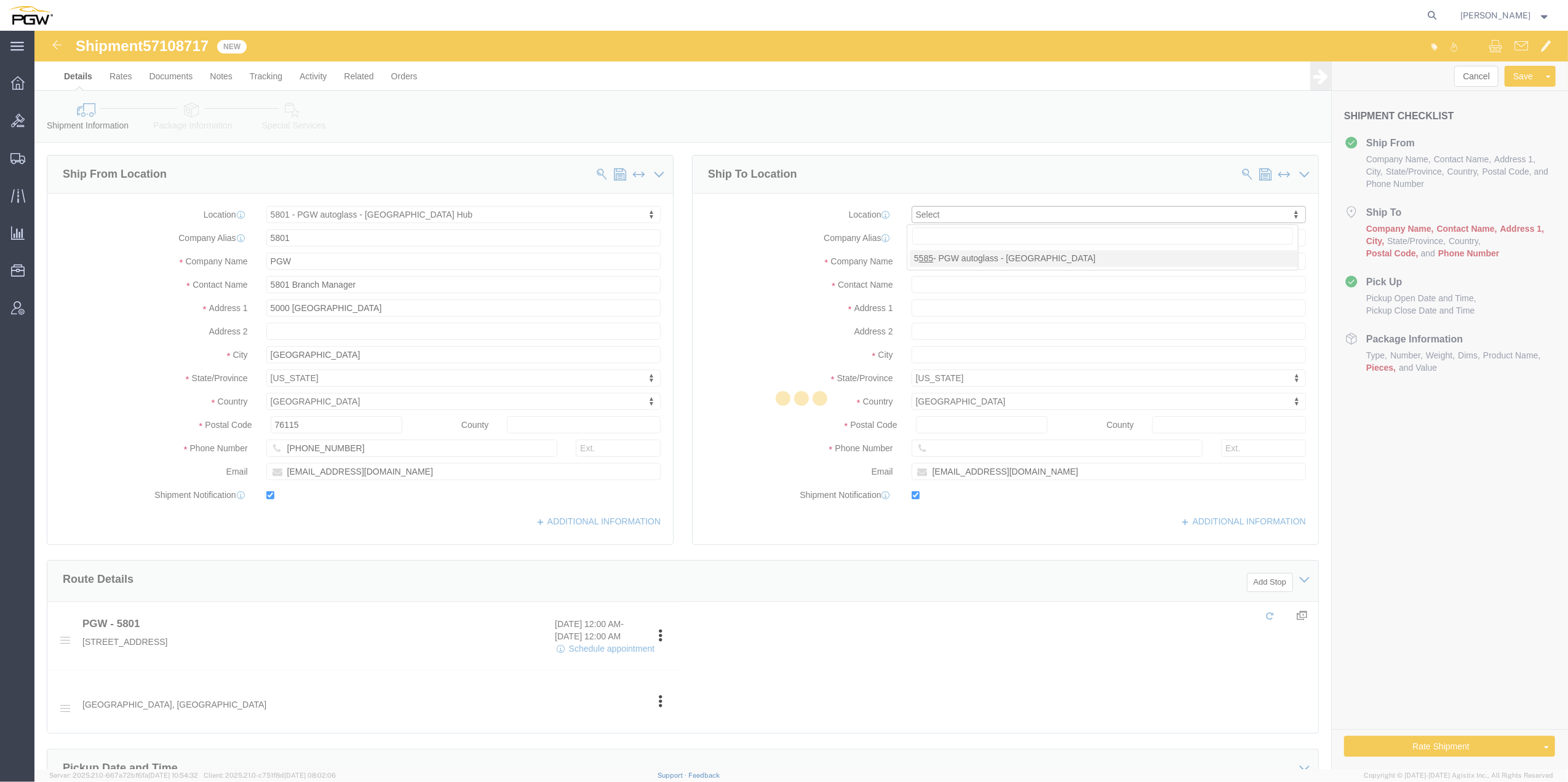
type input "[GEOGRAPHIC_DATA]"
type input "64150"
type input "[PHONE_NUMBER]"
type input "[EMAIL_ADDRESS][DOMAIN_NAME]"
select select "MO"
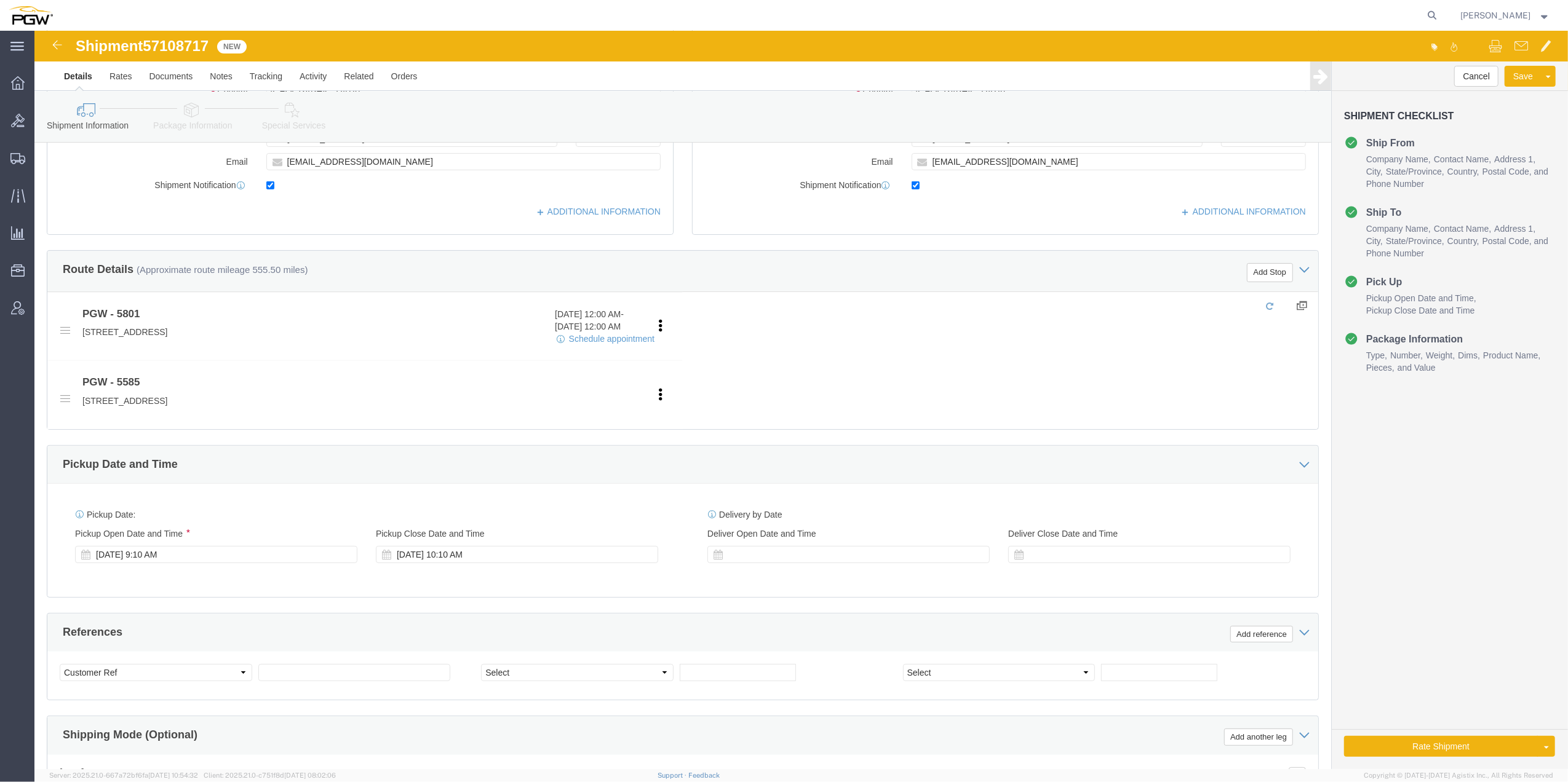
scroll to position [409, 0]
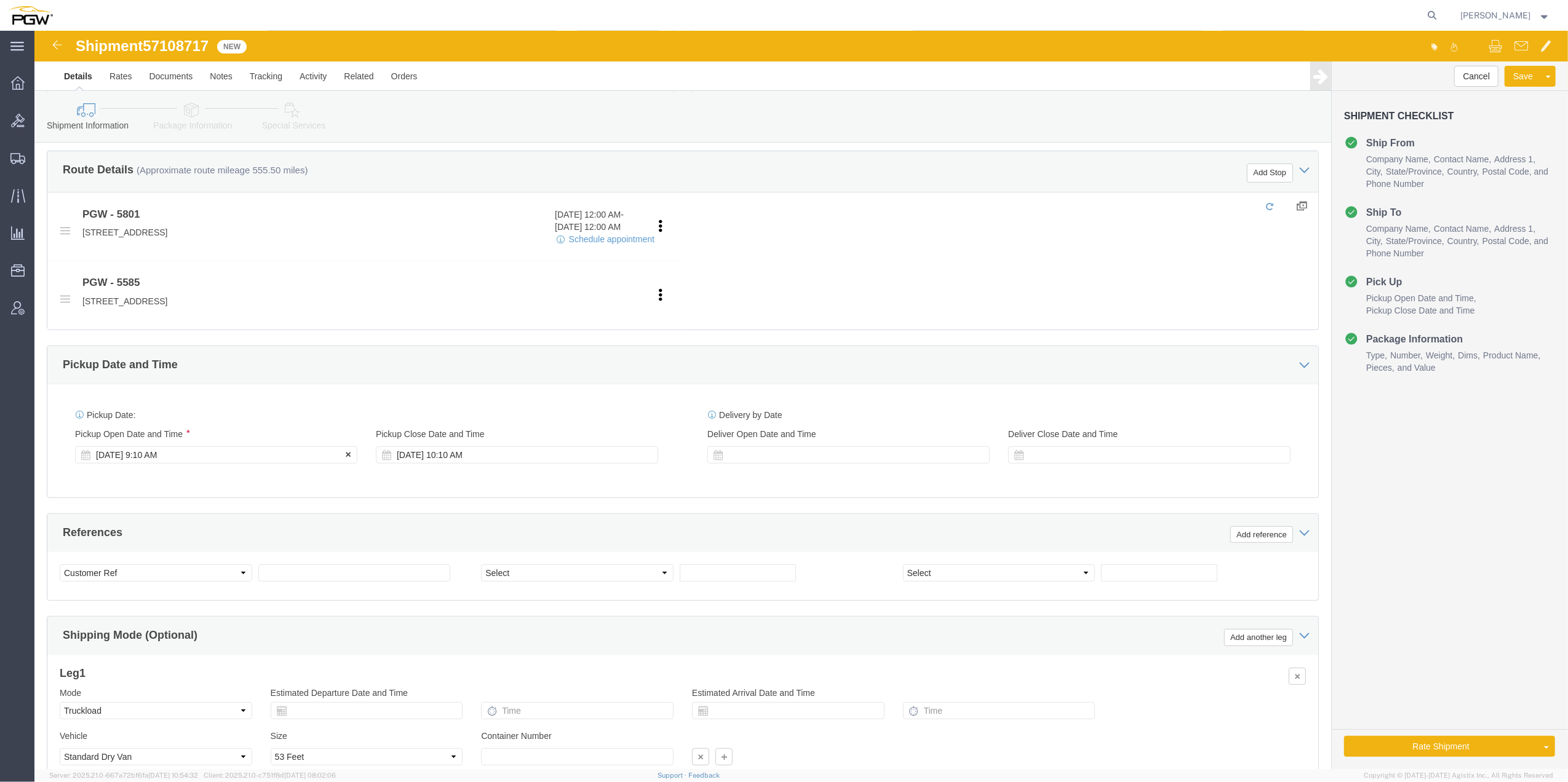
click div "[DATE] 9:10 AM"
click input "9:10 AM"
click input "12:10 AM"
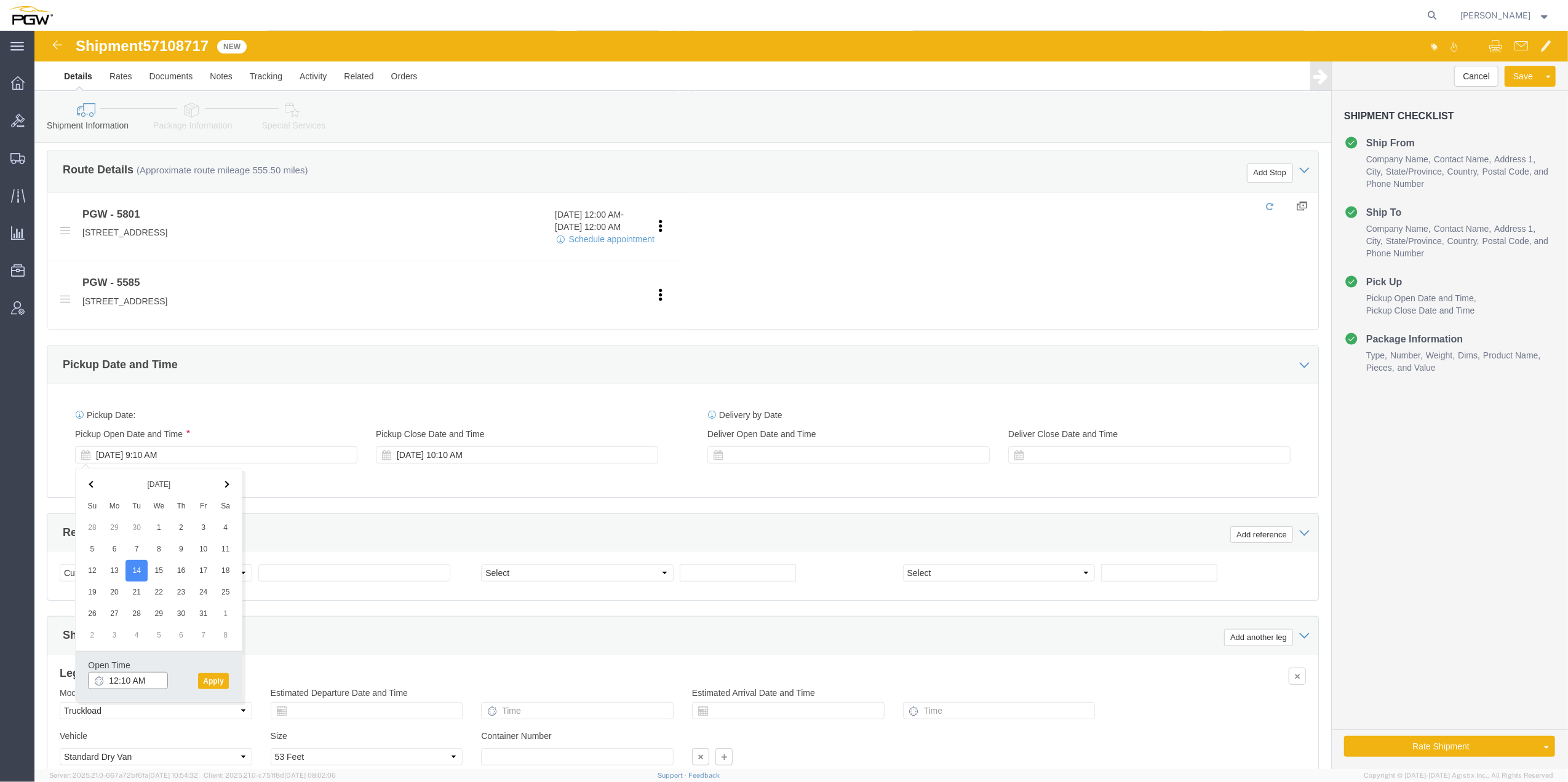
click input "12:10 AM"
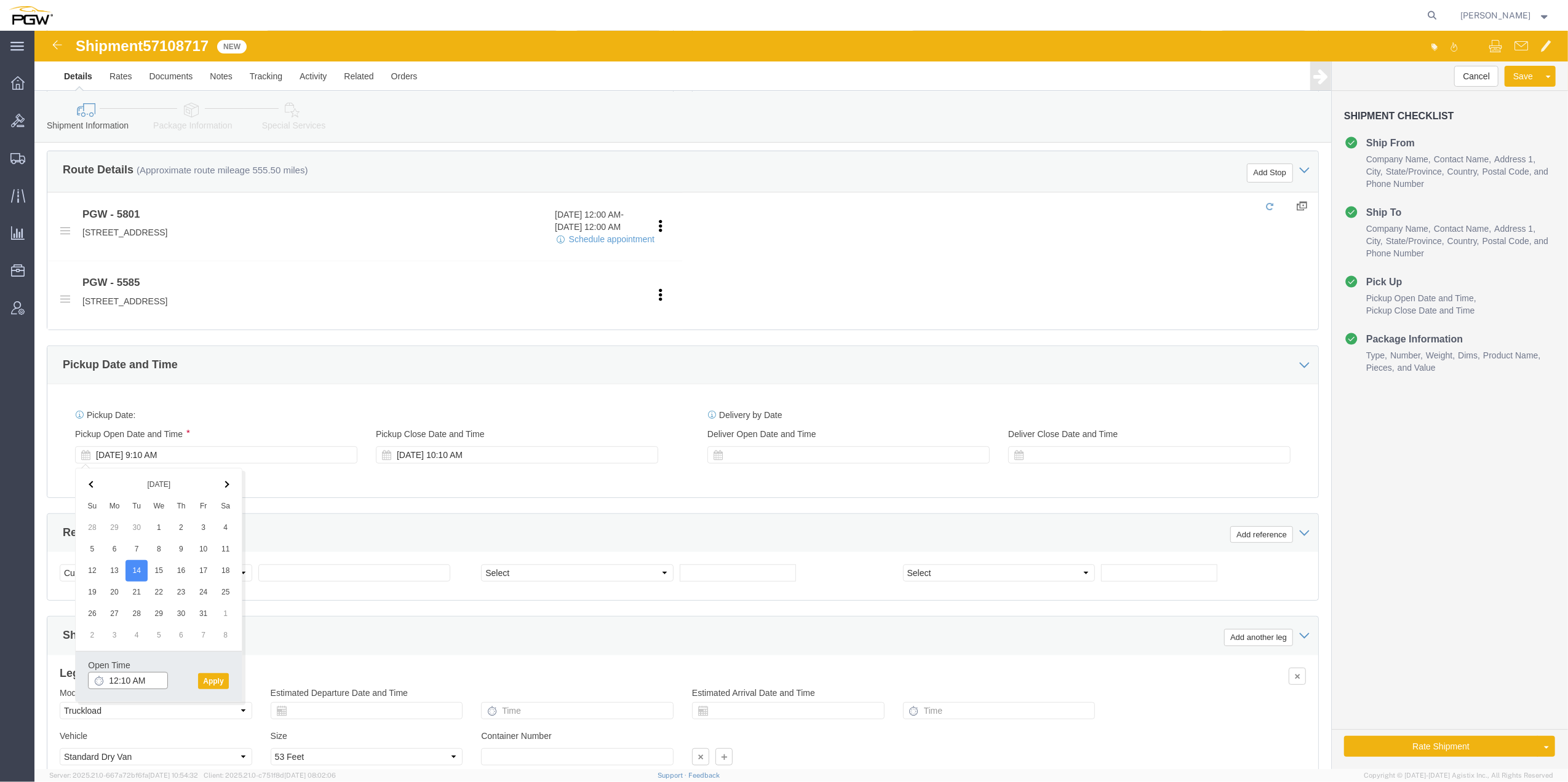
click input "12:10 AM"
type input "12:00 PM"
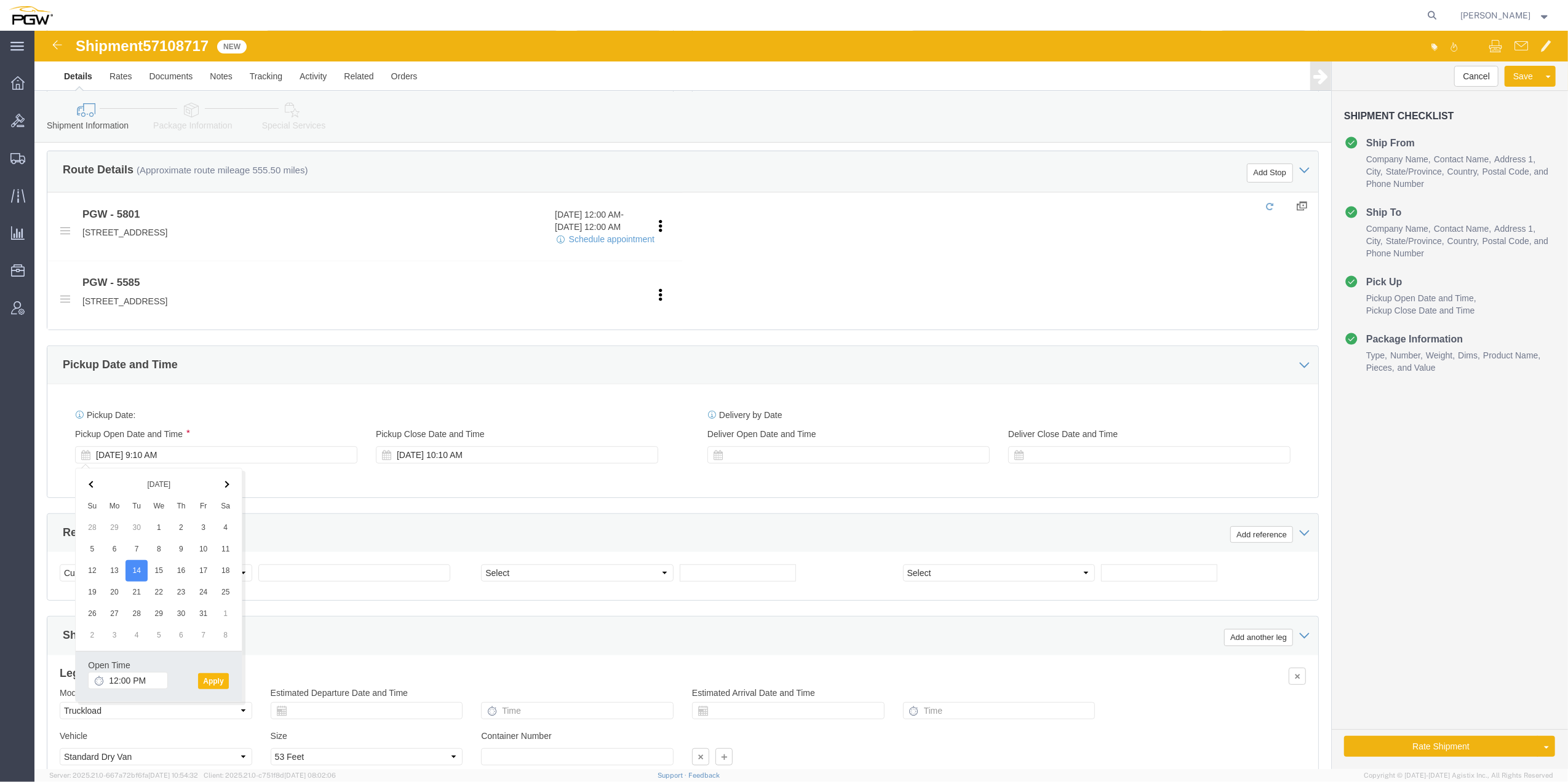
click button "Apply"
click span "57108717"
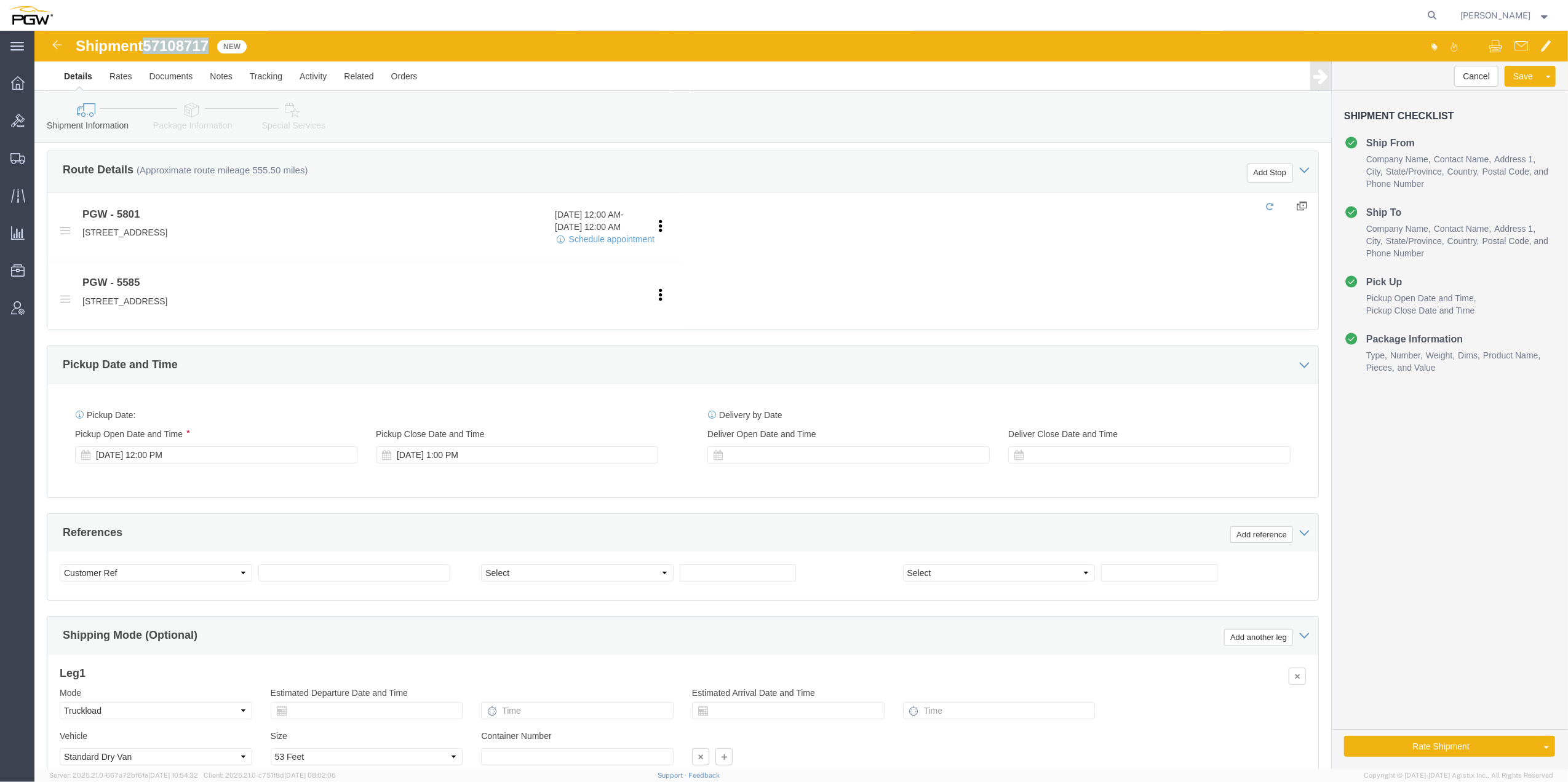
click span "57108717"
copy span "57108717"
click input "text"
paste input "57108717"
type input "57108717"
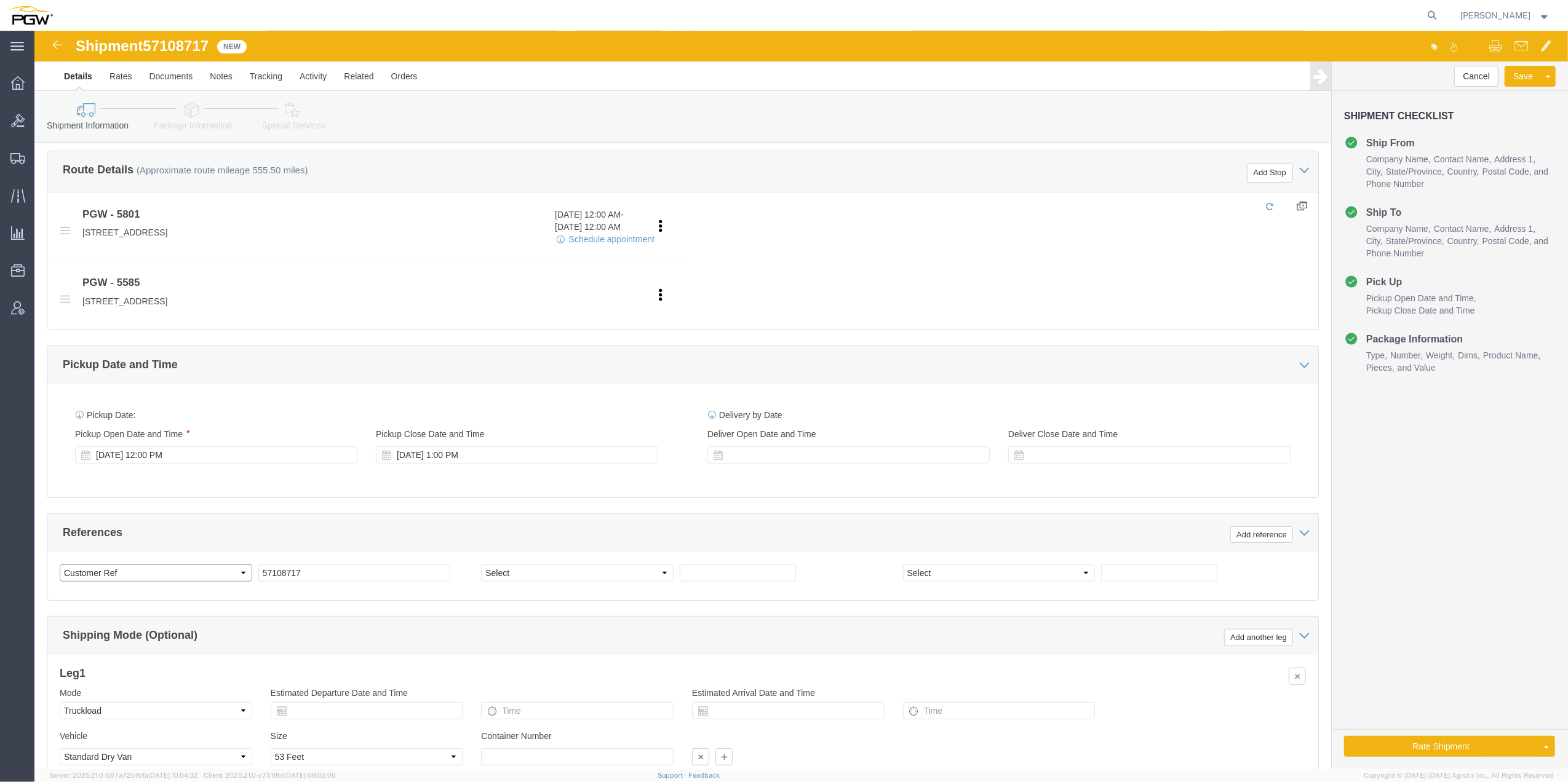
click select "Select Account Type Activity ID Airline Appointment Number ASN Batch Request # …"
select select "BOL"
click select "Select Account Type Activity ID Airline Appointment Number ASN Batch Request # …"
click input "text"
paste input "669765"
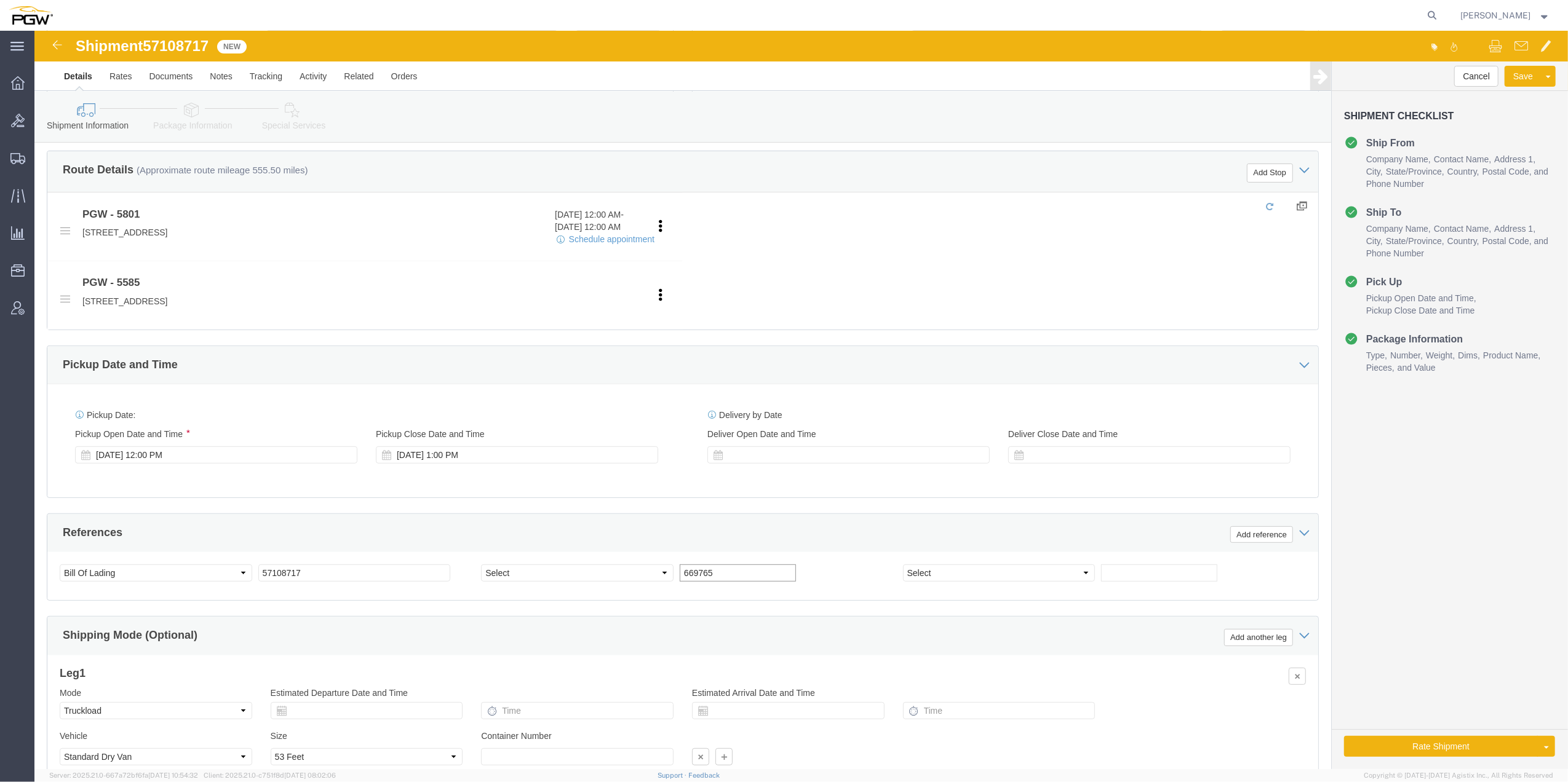
type input "669765"
click select "Select Account Type Activity ID Airline Appointment Number ASN Batch Request # …"
select select "ORDERNUM"
click select "Select Account Type Activity ID Airline Appointment Number ASN Batch Request # …"
click div "References Add reference"
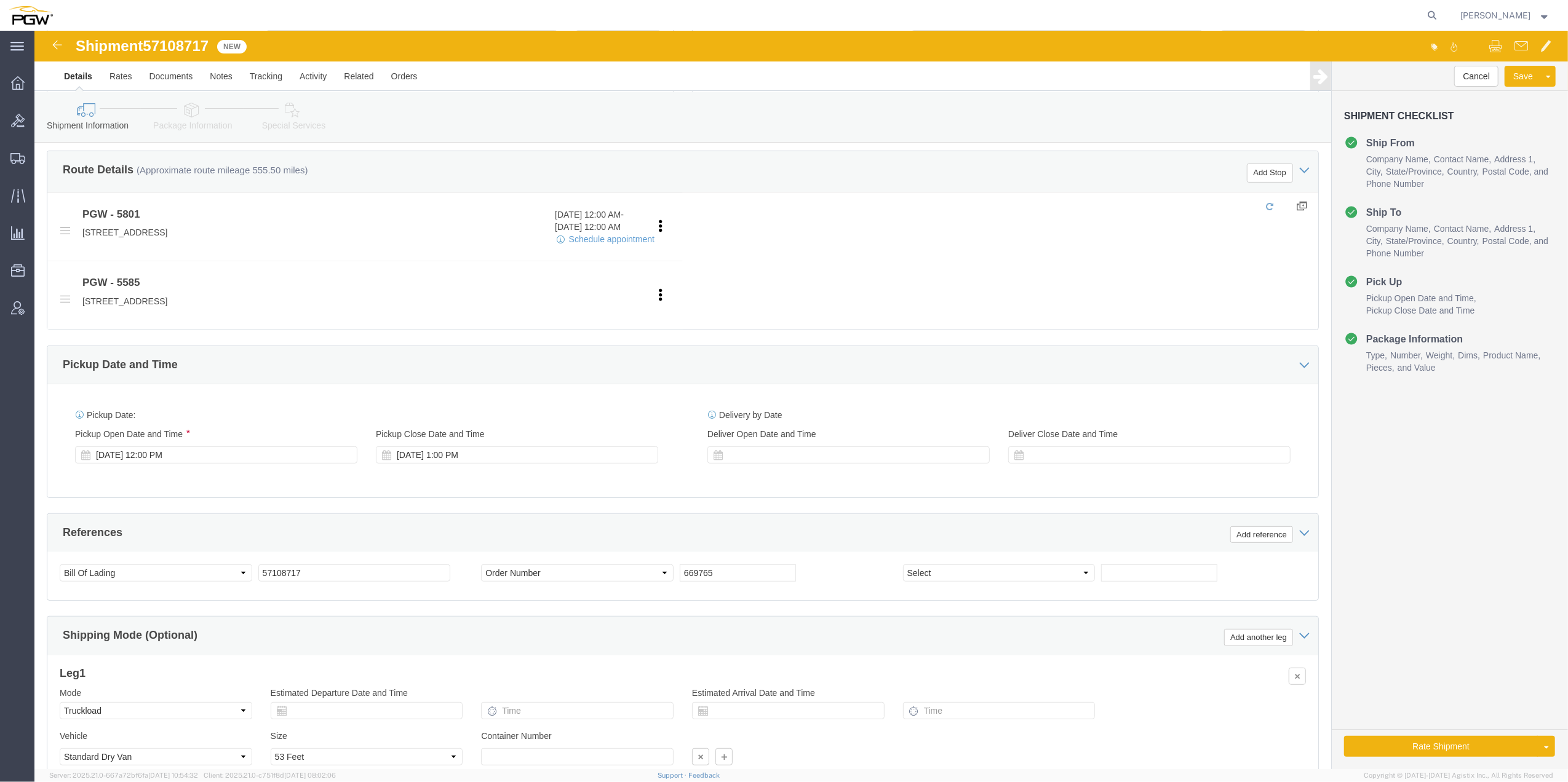
click span "57108717"
copy span "57108717"
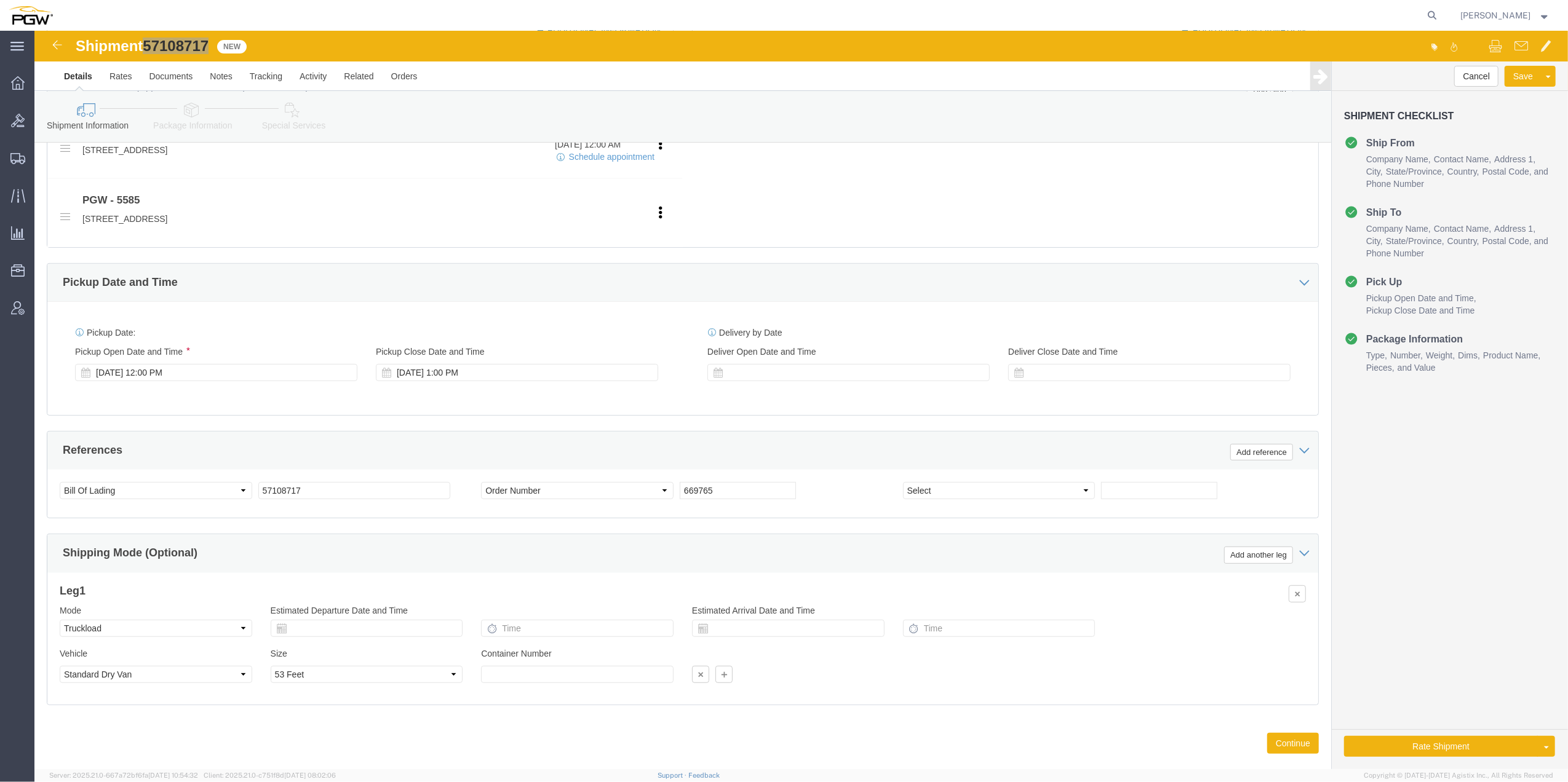
scroll to position [518, 0]
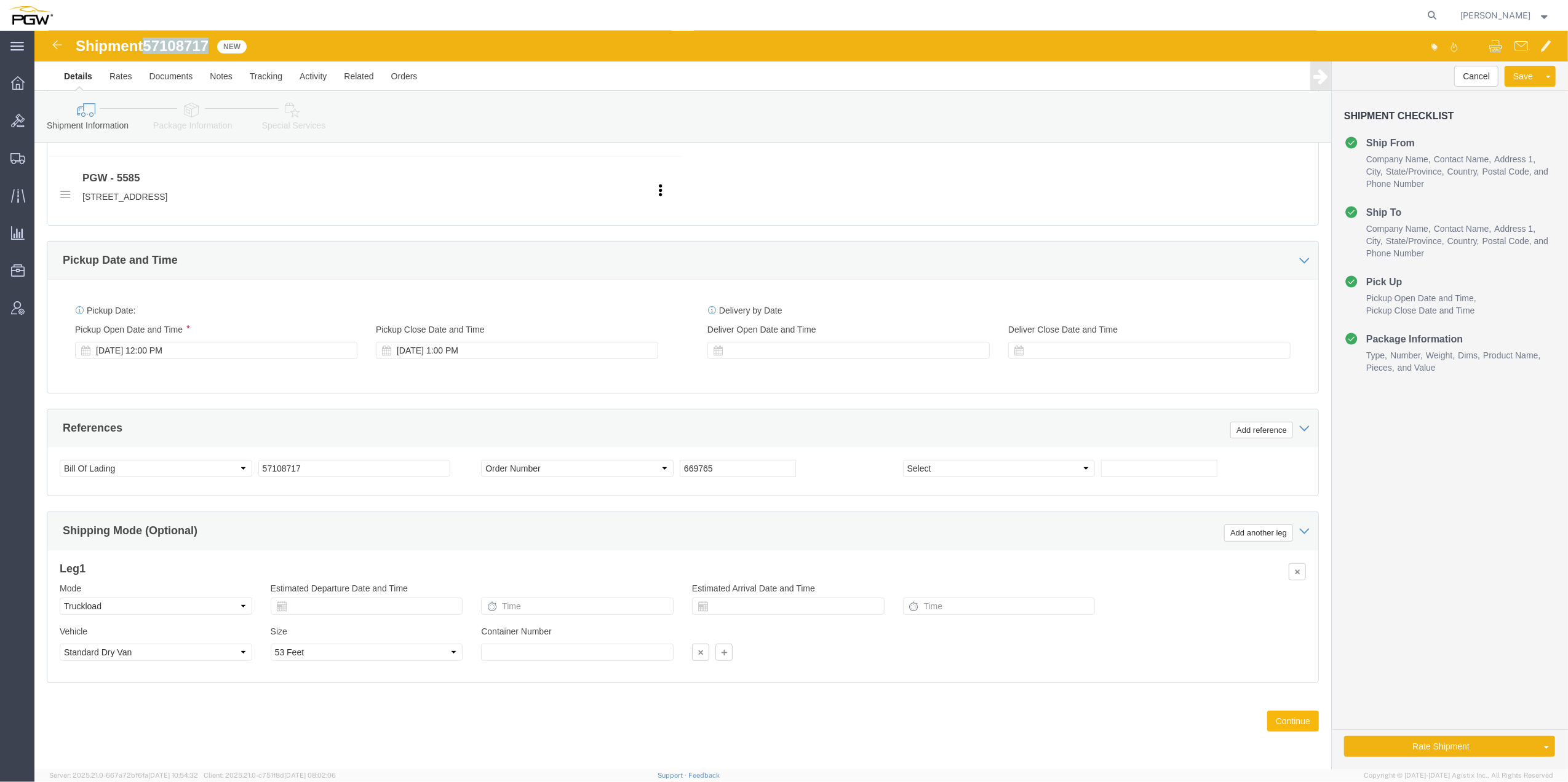
click button "Continue"
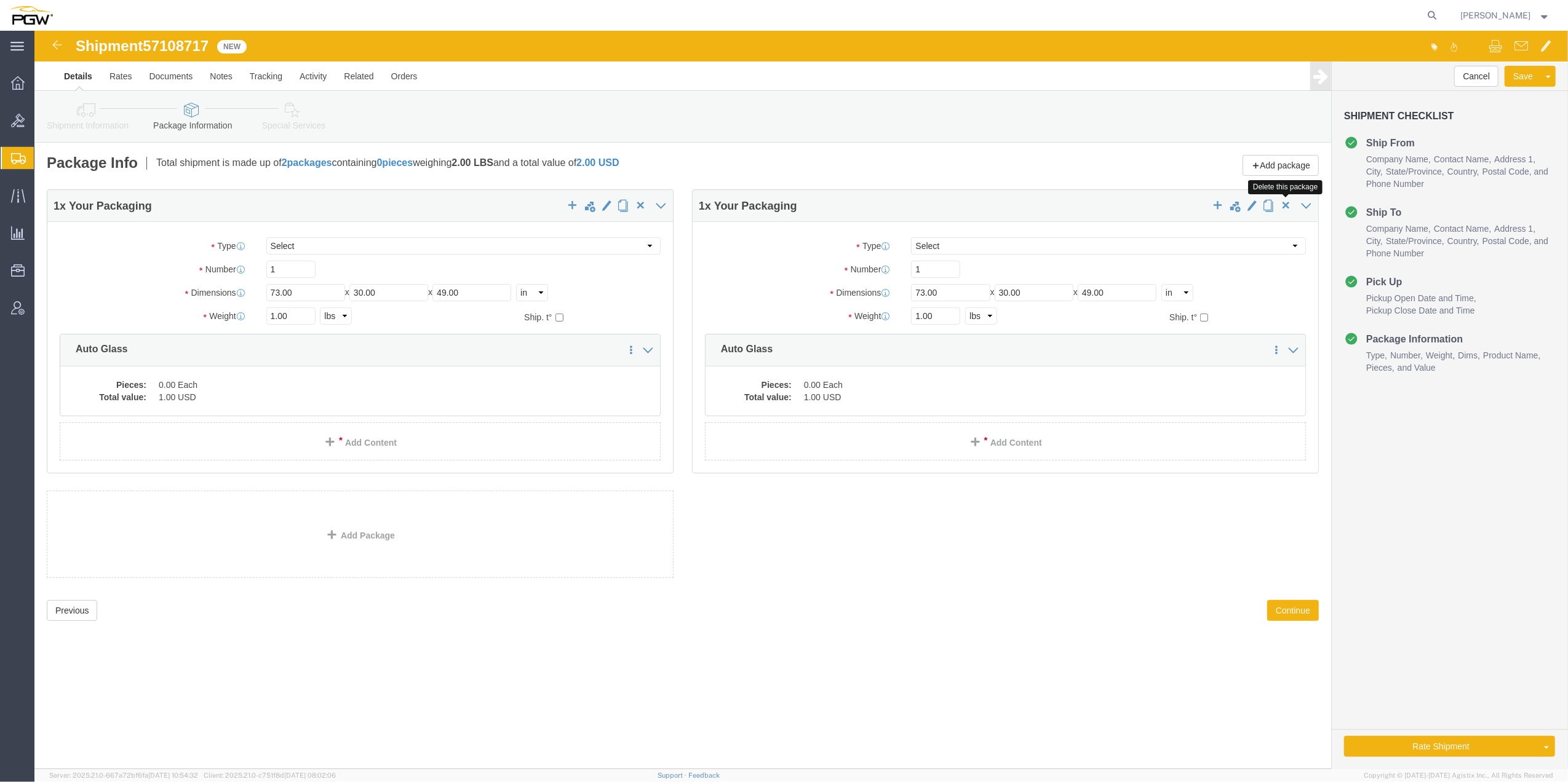
click span "button"
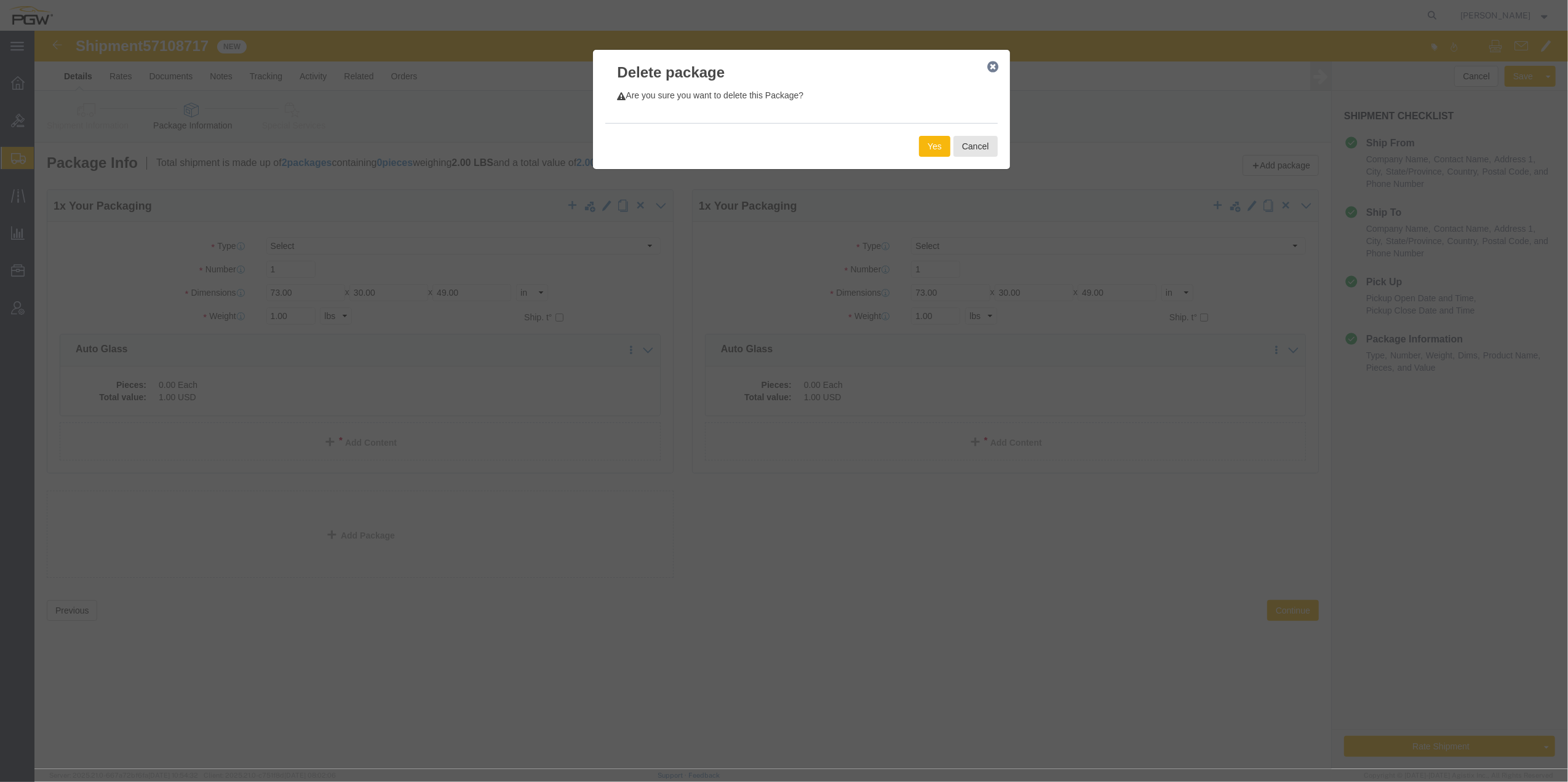
click button "Yes"
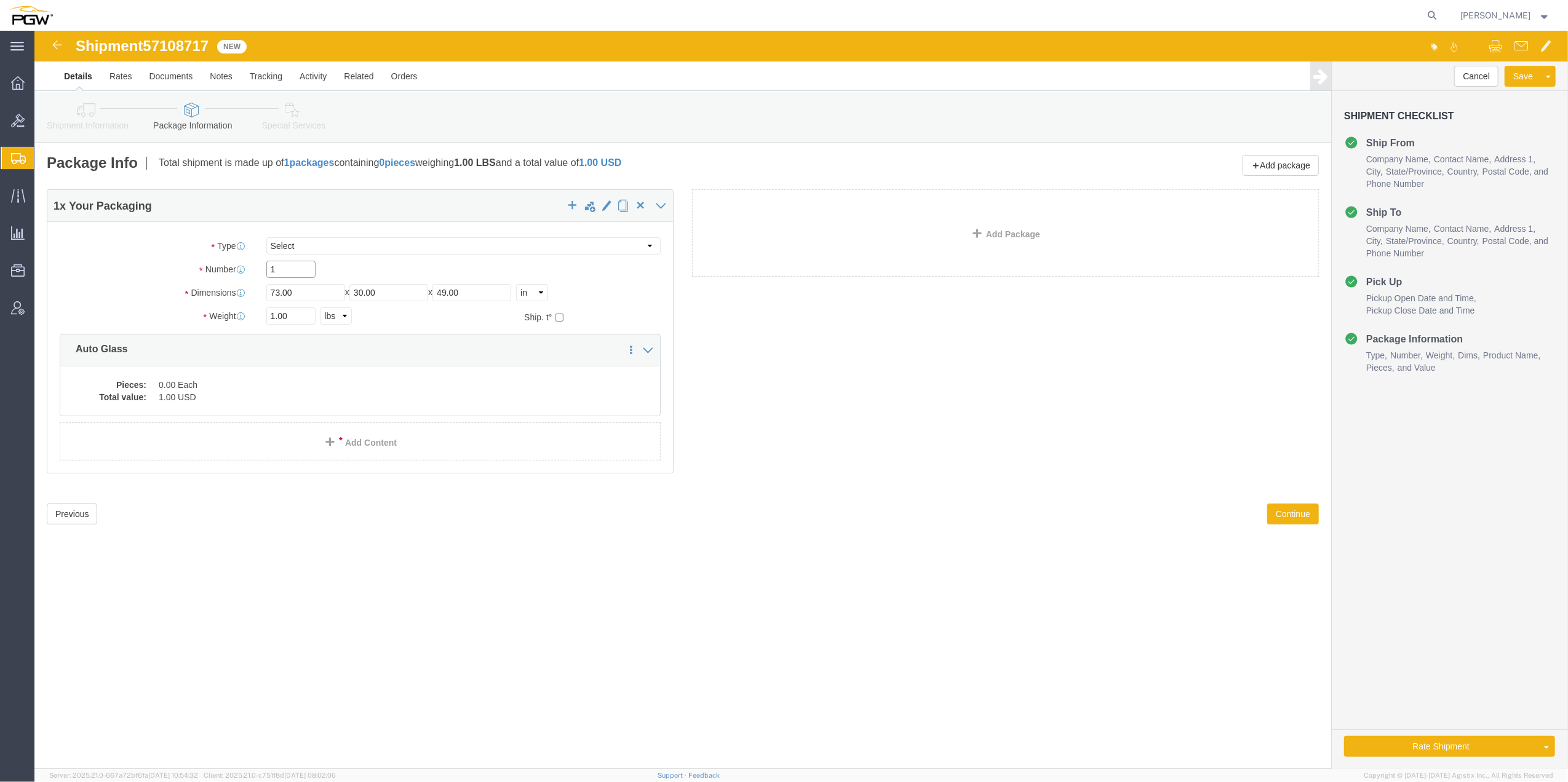
drag, startPoint x: 249, startPoint y: 235, endPoint x: 228, endPoint y: 235, distance: 21.0
click div "1"
type input "30"
click input "1.00"
paste input "2299"
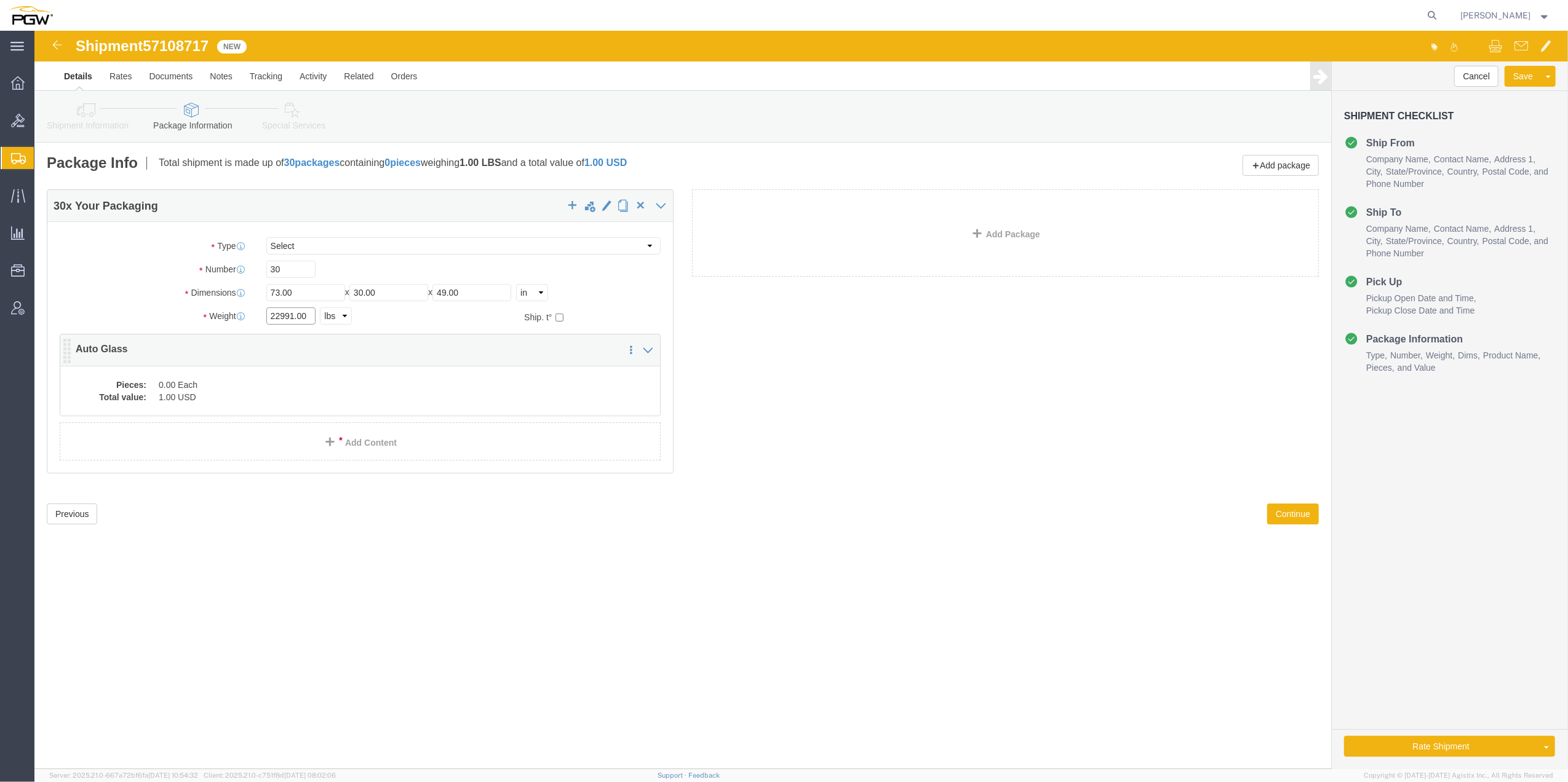
type input "22991.00"
click dt "Pieces:"
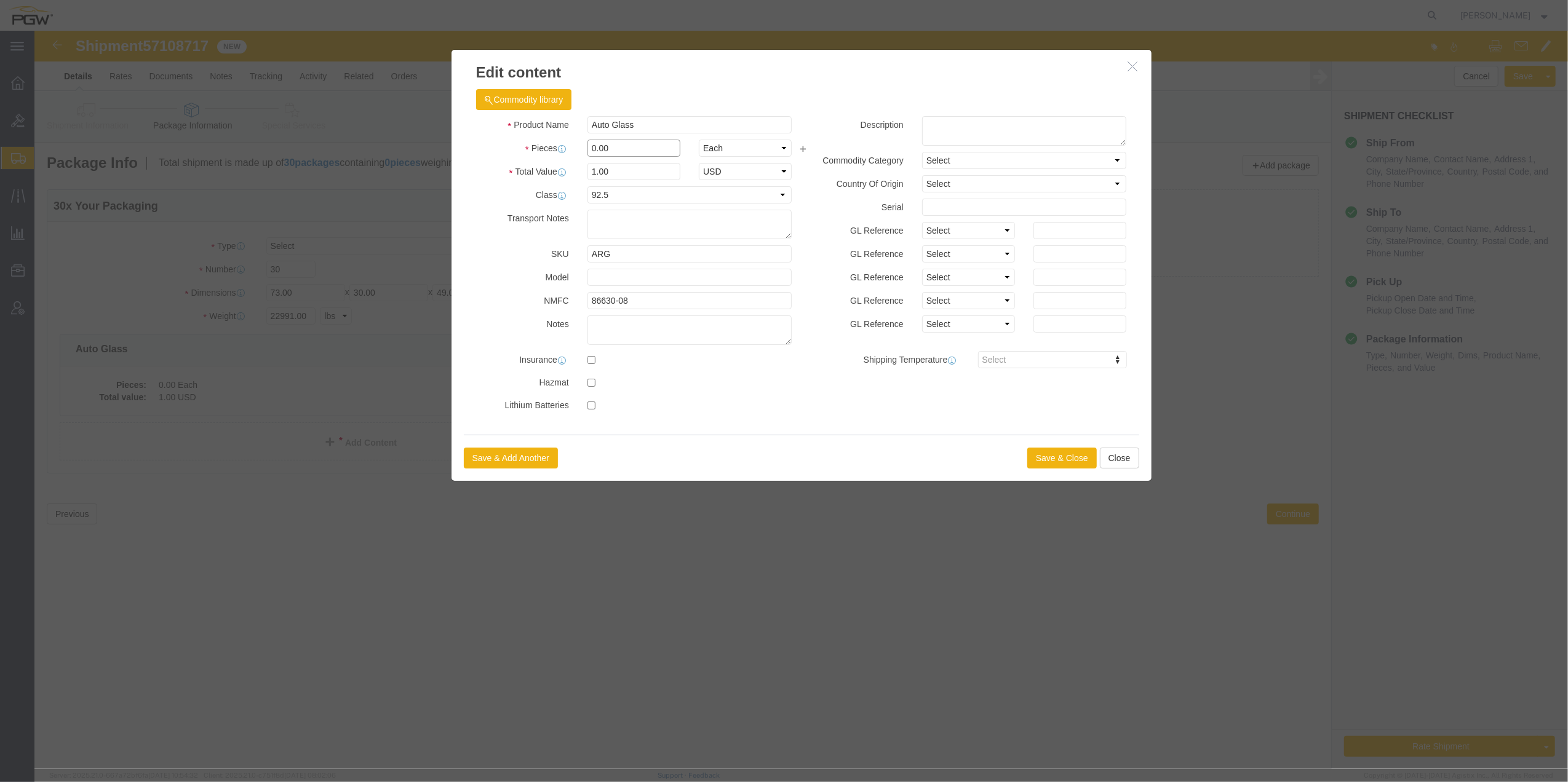
drag, startPoint x: 561, startPoint y: 118, endPoint x: 555, endPoint y: 117, distance: 6.1
click input "0.00"
type input "30.00"
type input "30"
click button "Save & Close"
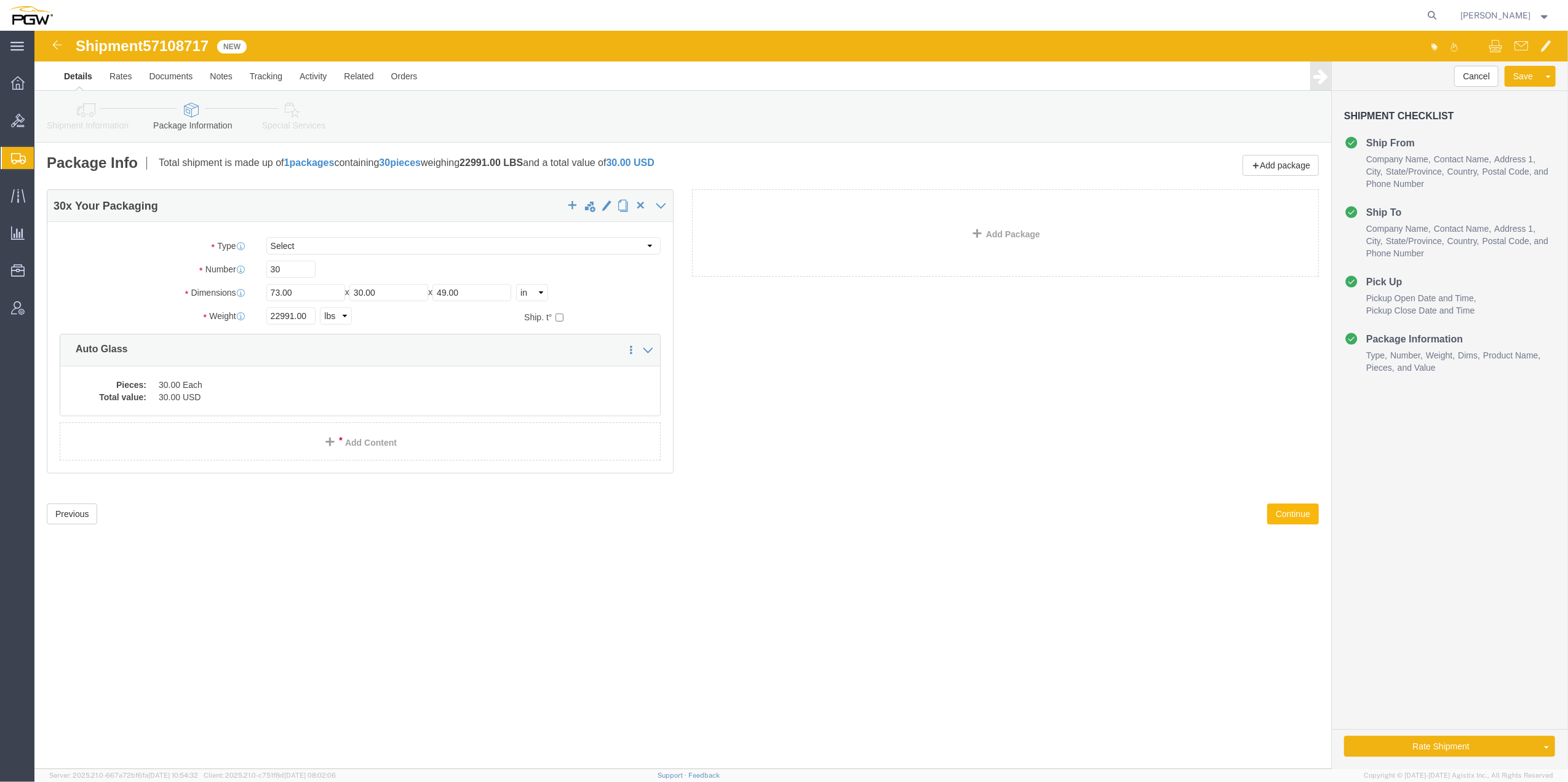
click button "Continue"
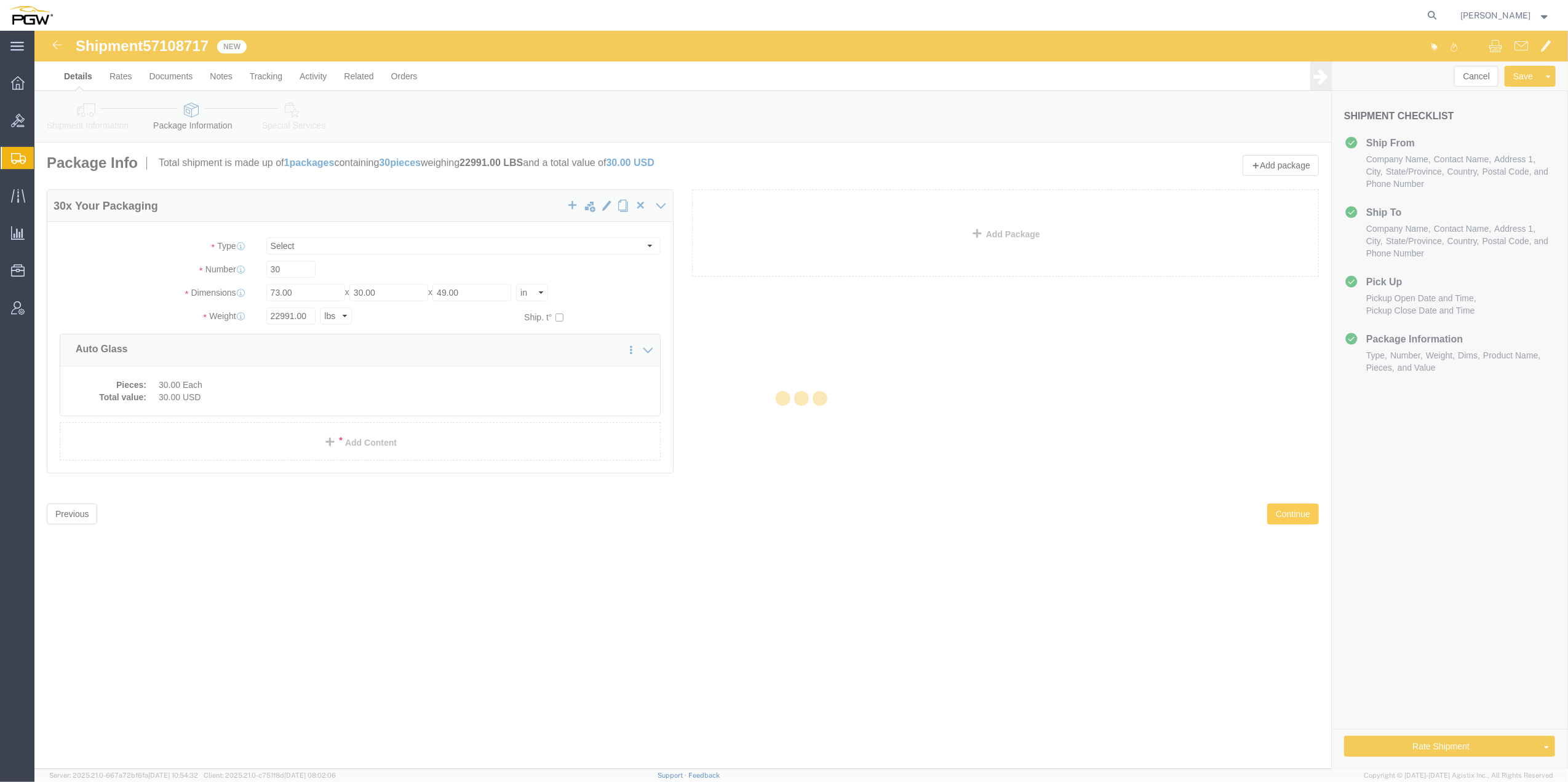
select select
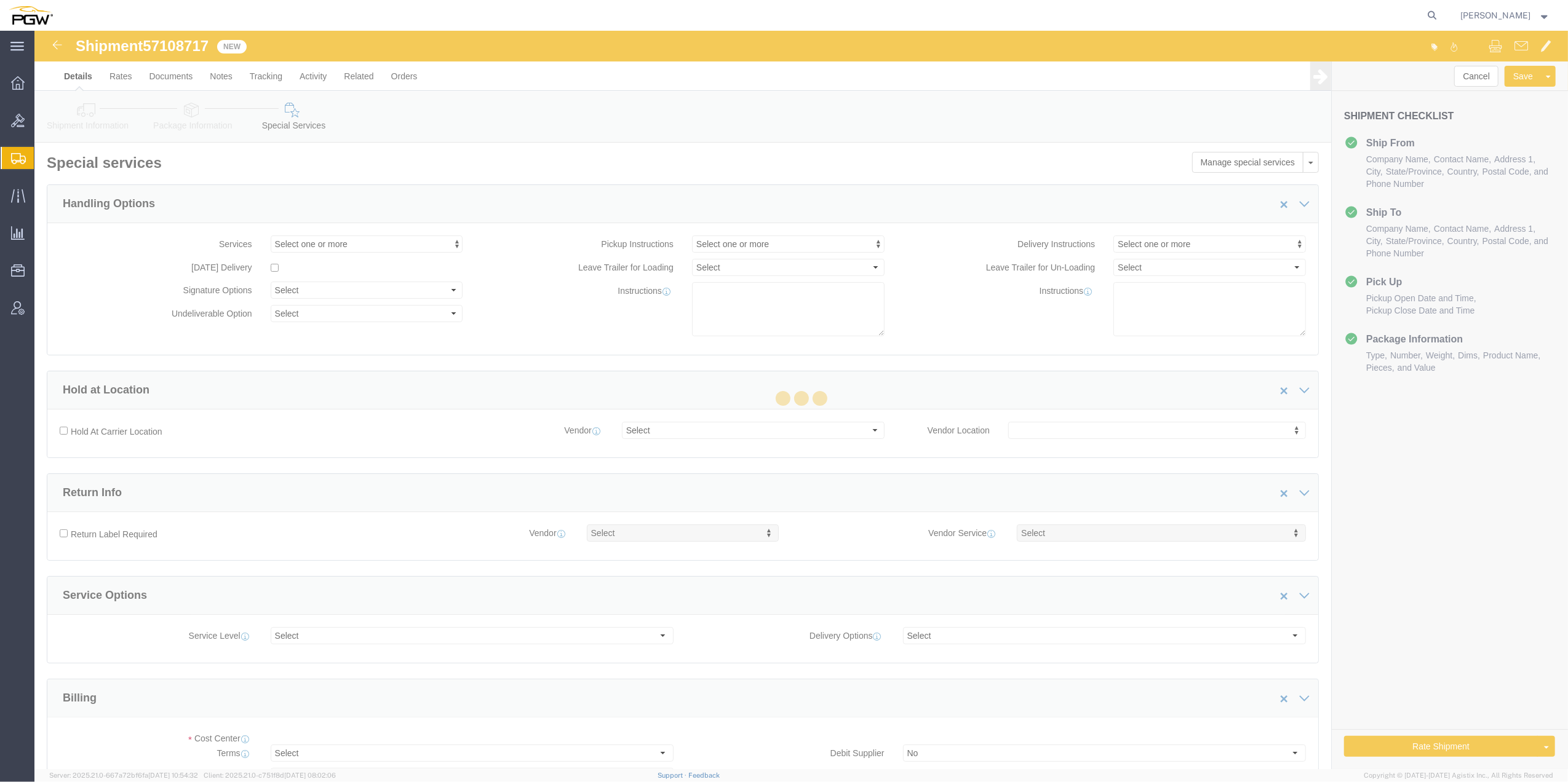
select select "COSTCENTER"
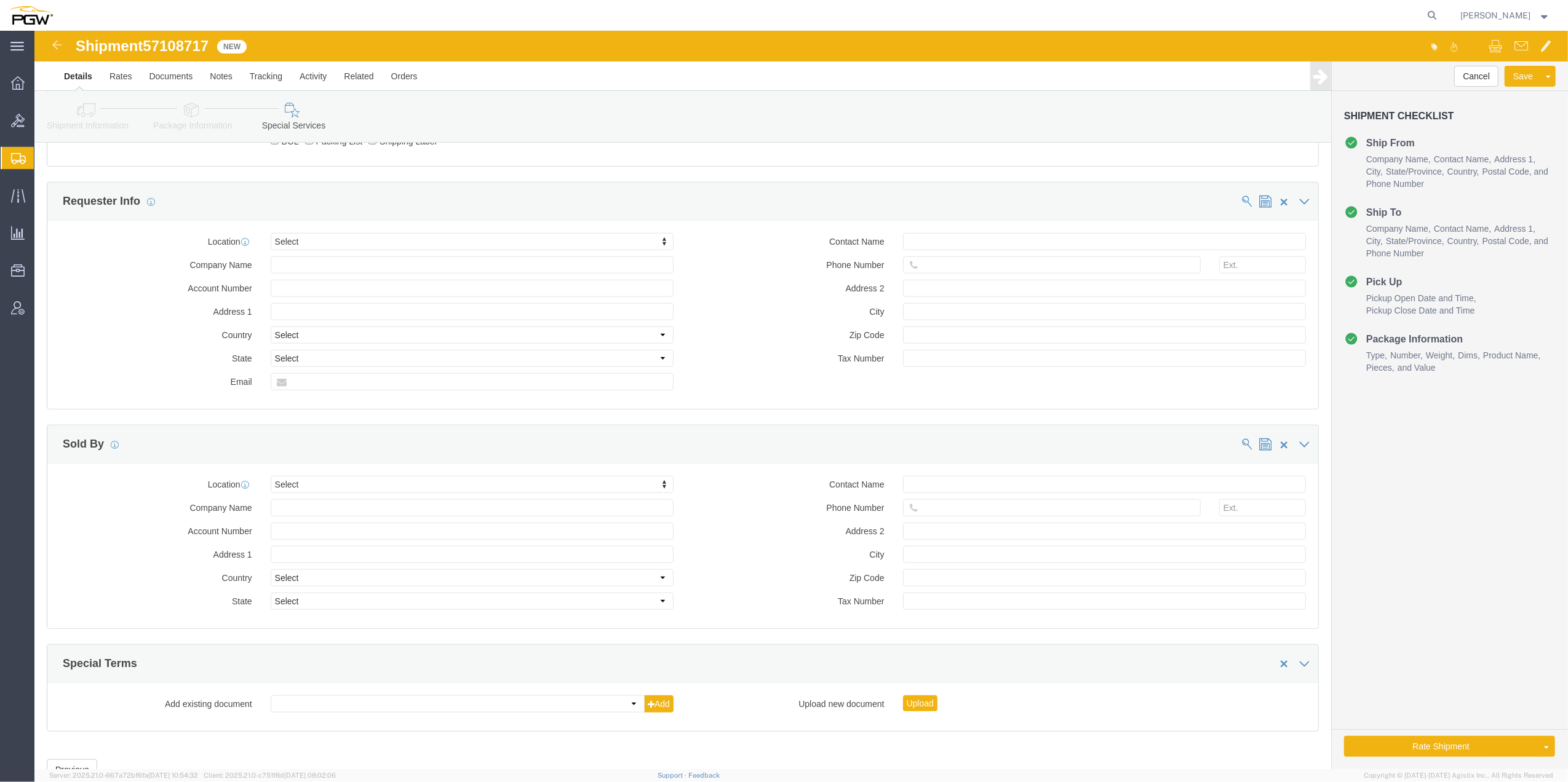
scroll to position [1130, 0]
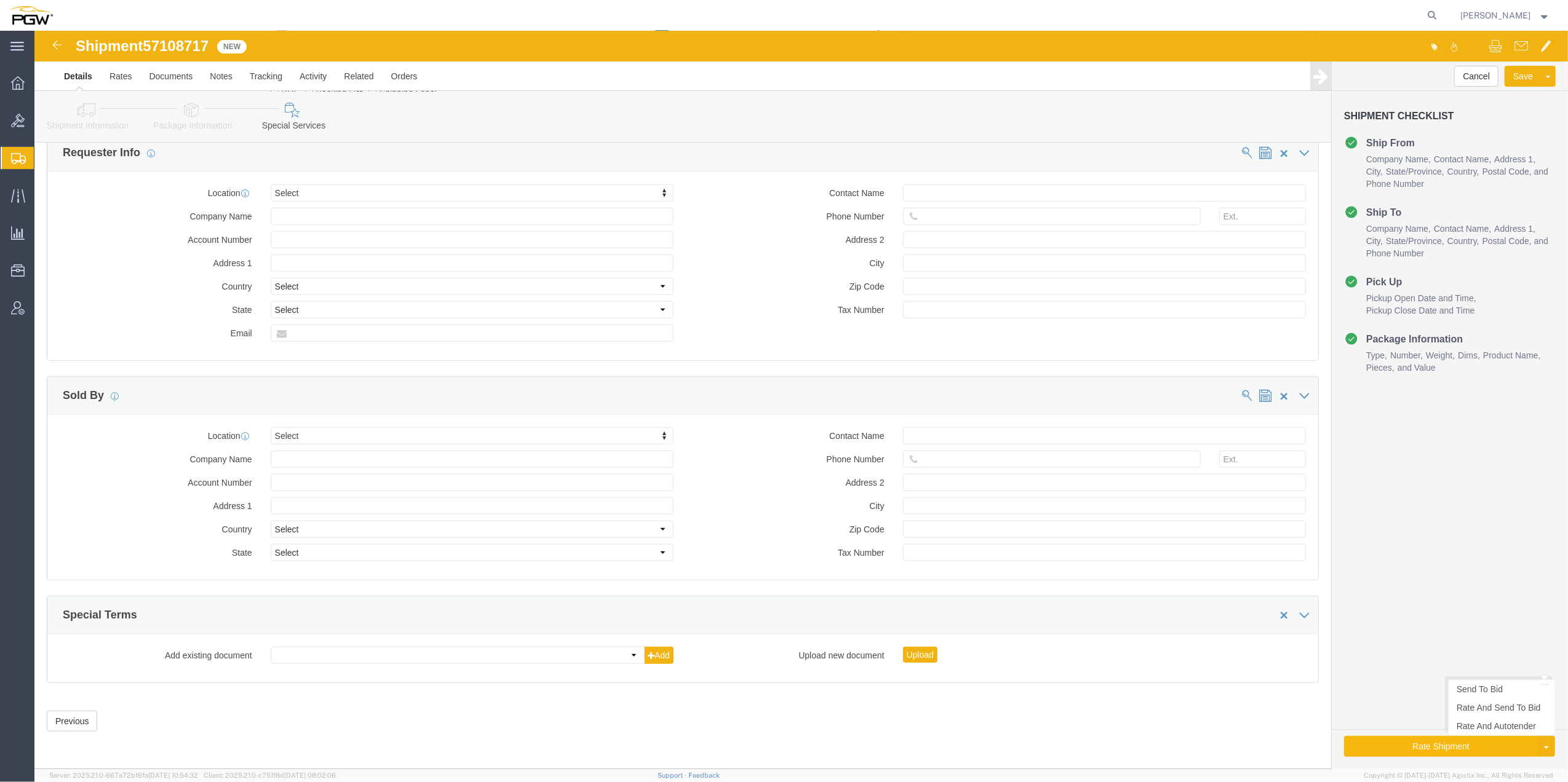
click button "Rate Shipment"
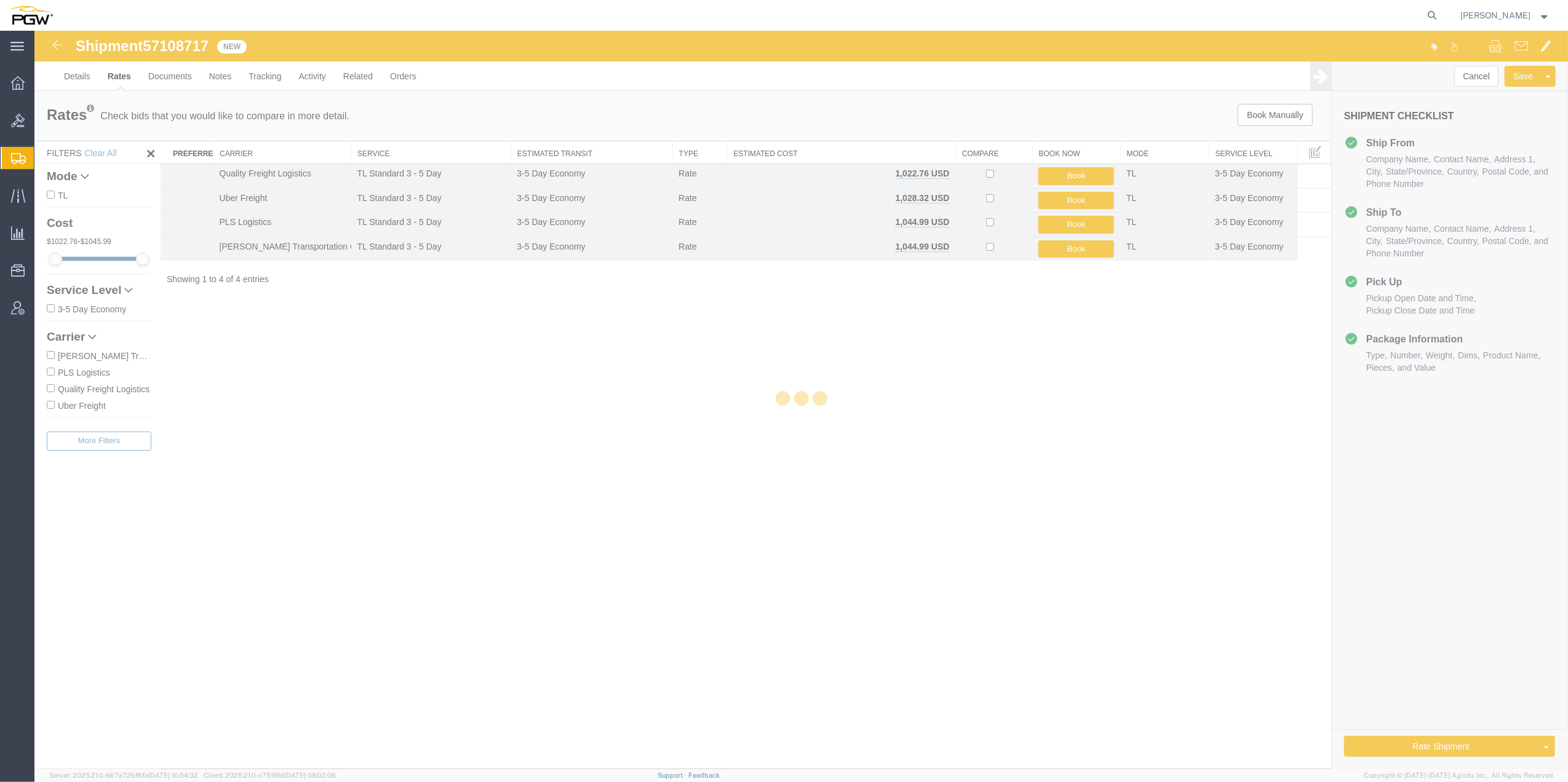
scroll to position [0, 0]
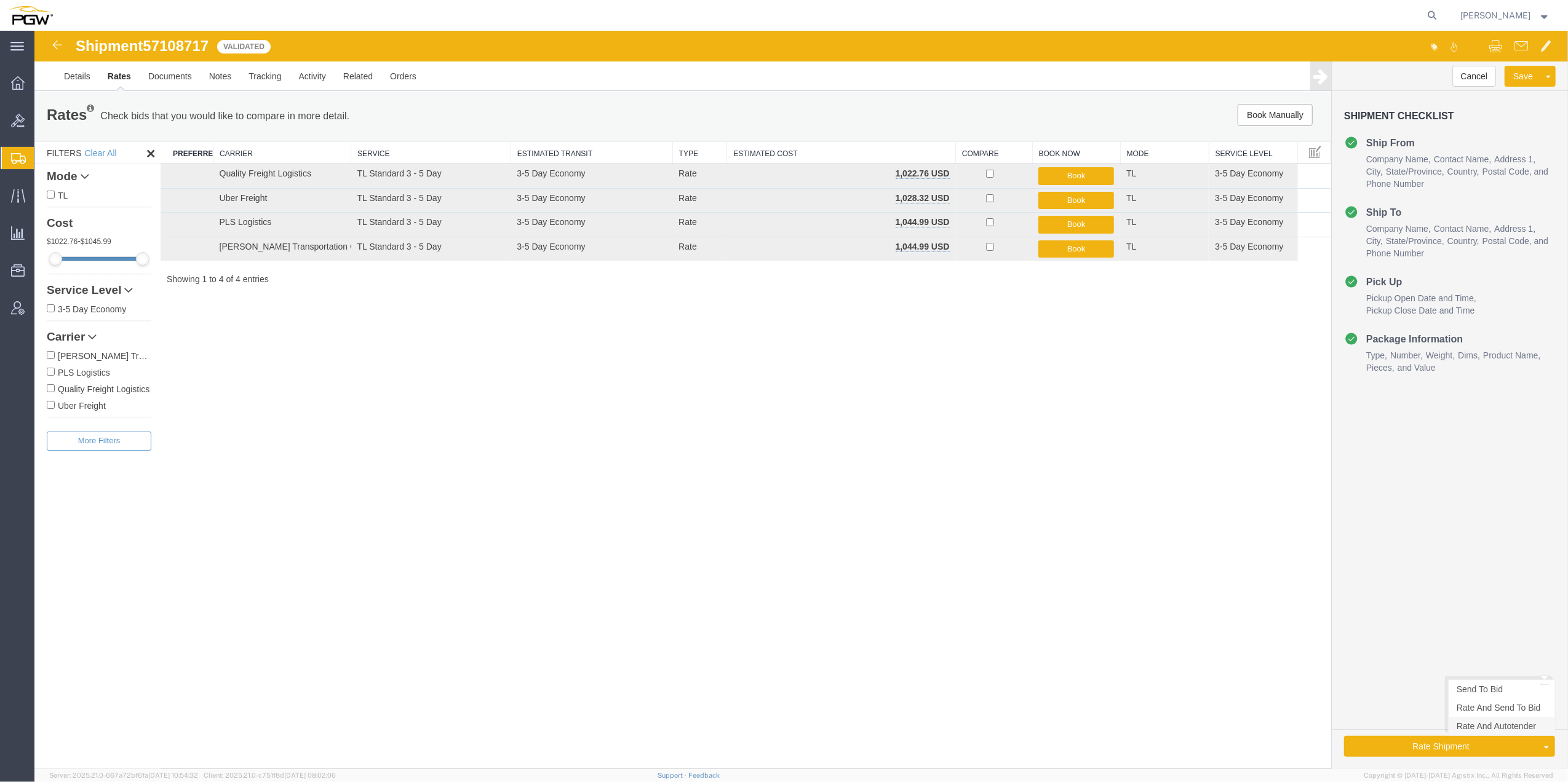
click at [1474, 729] on link "Rate And Autotender" at bounding box center [1501, 726] width 107 height 19
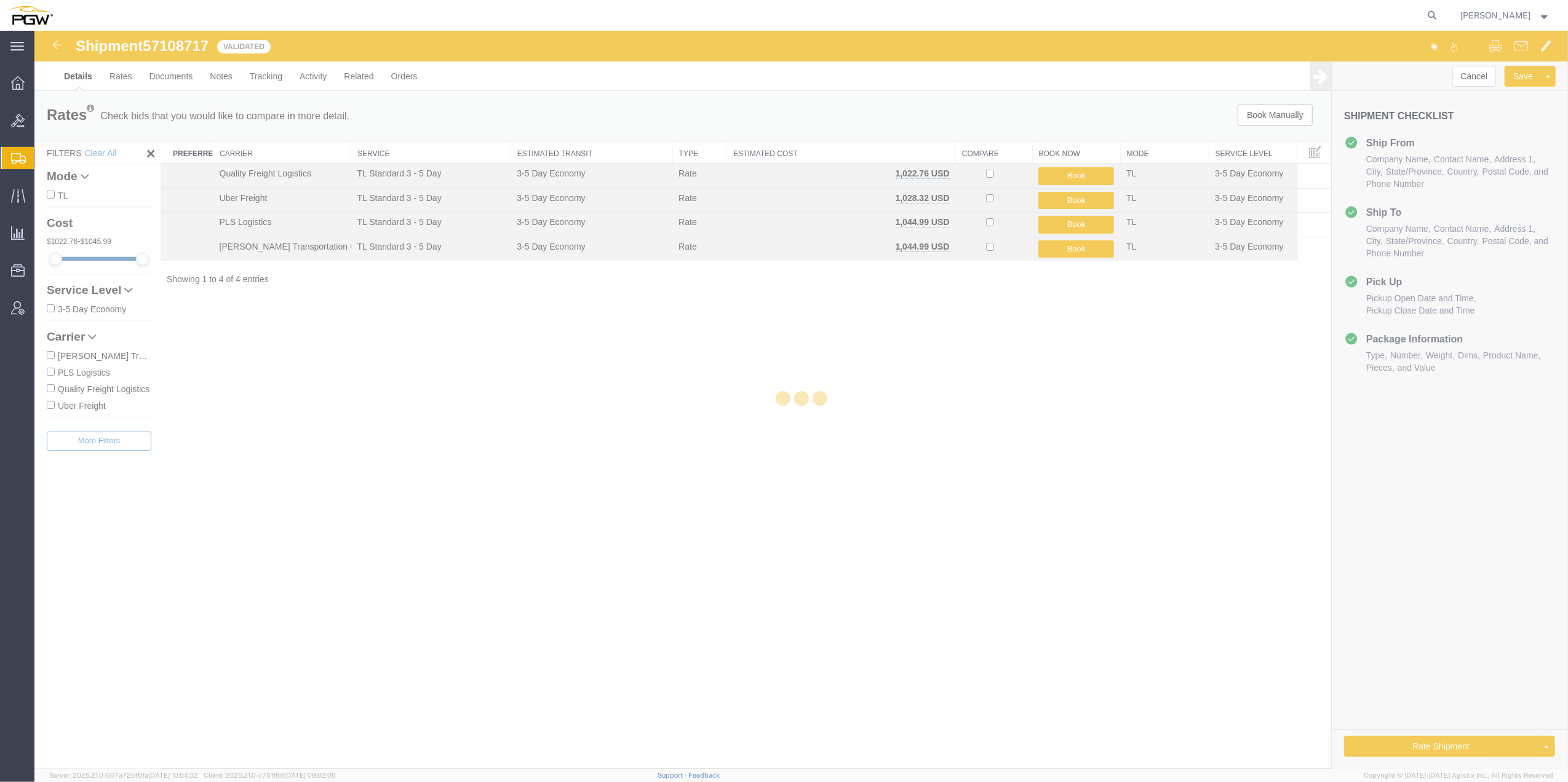
select select "62891"
select select "28385"
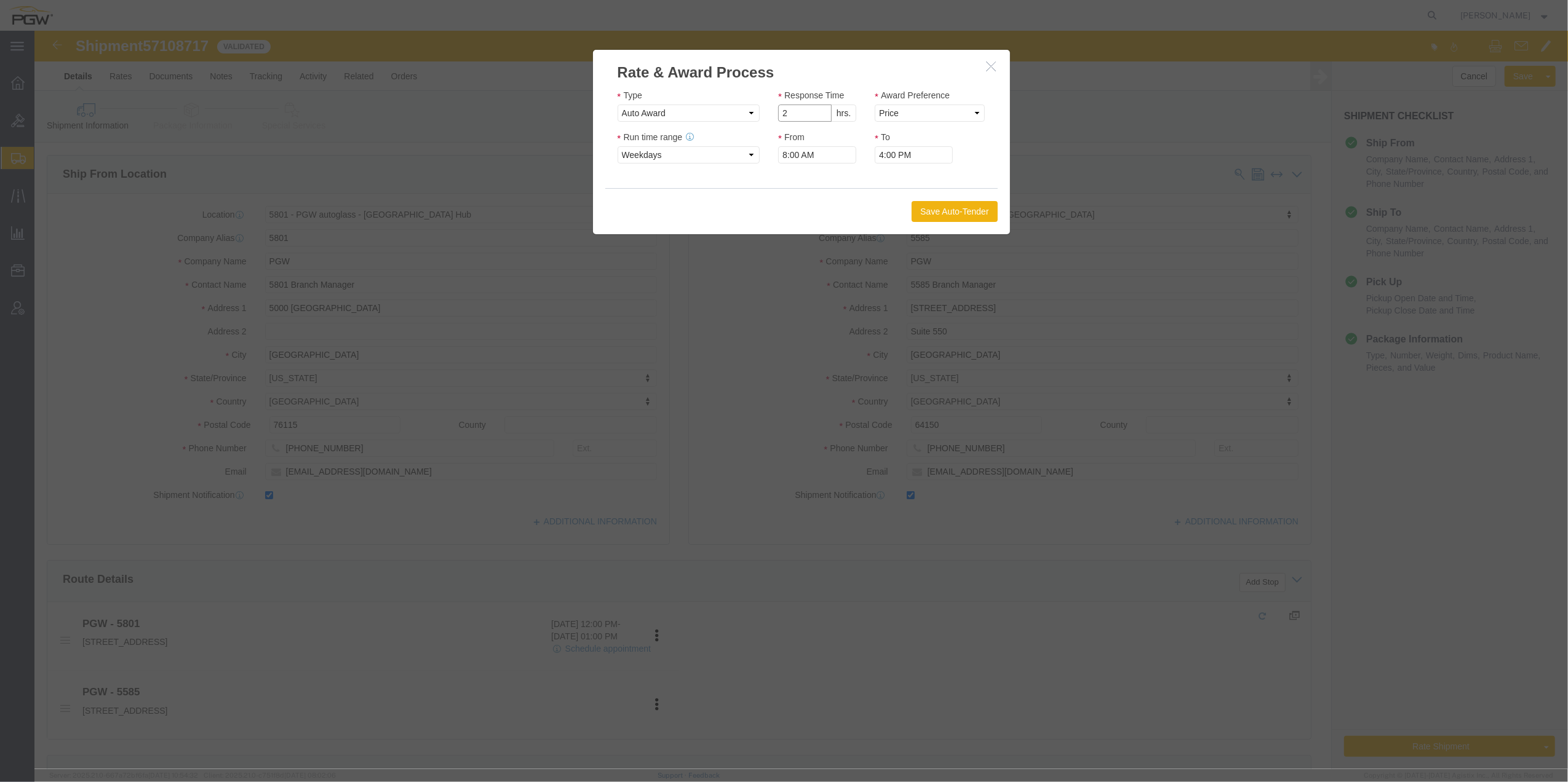
type input "2"
click input "2"
click select "Price Carrier Rank"
select select "LANE_RANK"
click select "Price Carrier Rank"
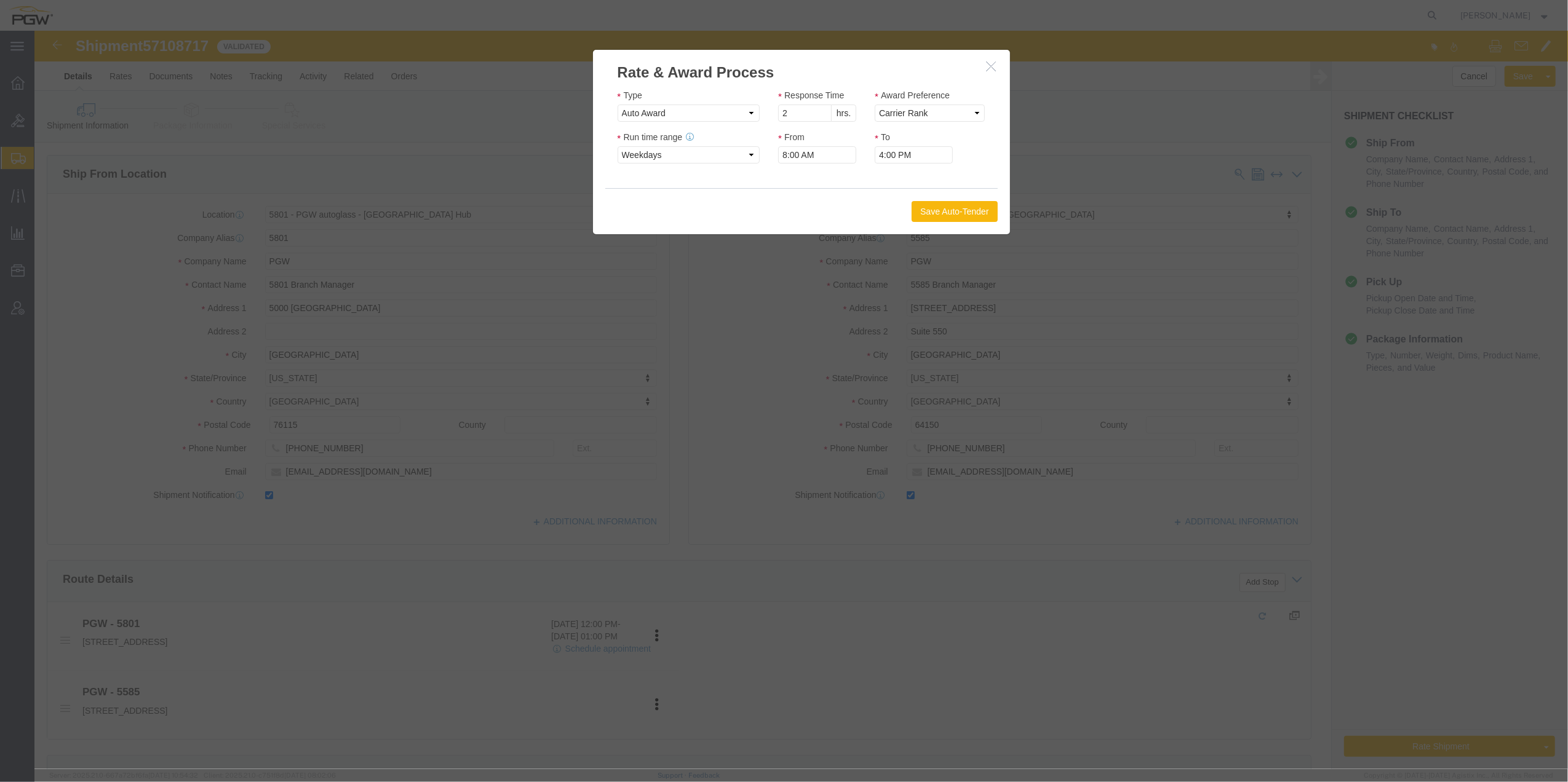
drag, startPoint x: 923, startPoint y: 162, endPoint x: 926, endPoint y: 169, distance: 7.6
click div "Save Auto-Tender"
click button "Save Auto-Tender"
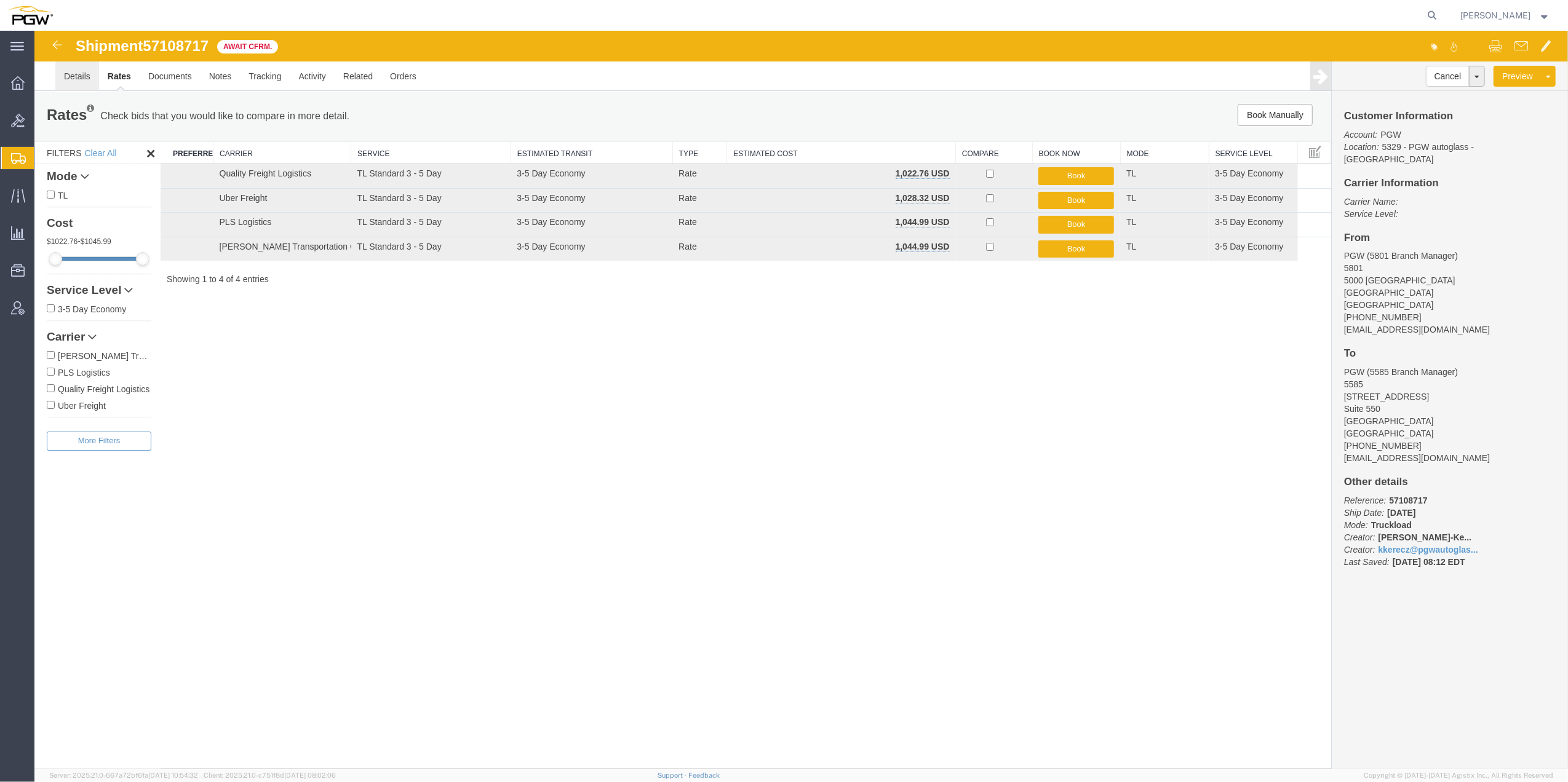
click at [85, 75] on link "Details" at bounding box center [78, 76] width 44 height 29
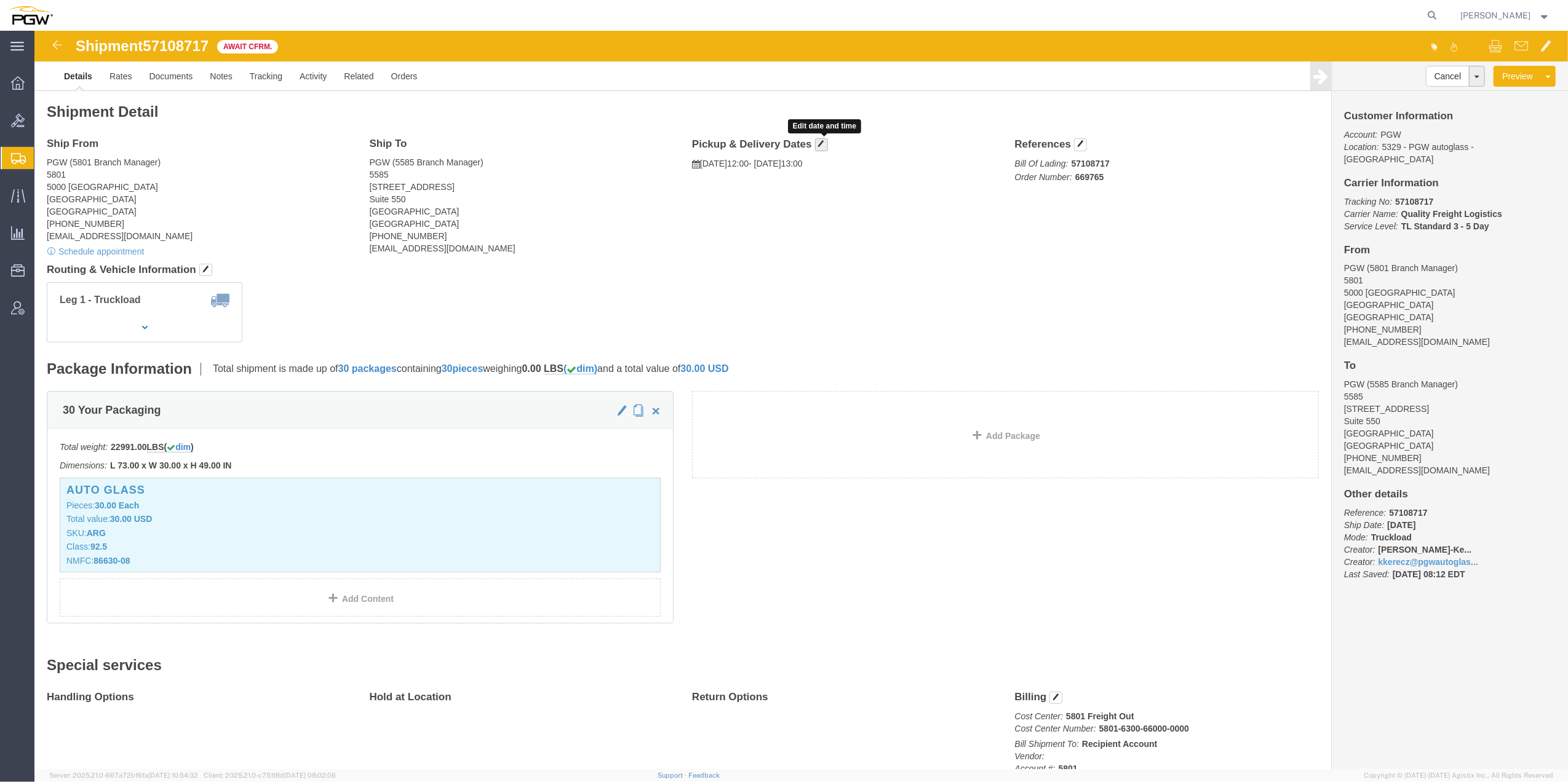
click span "button"
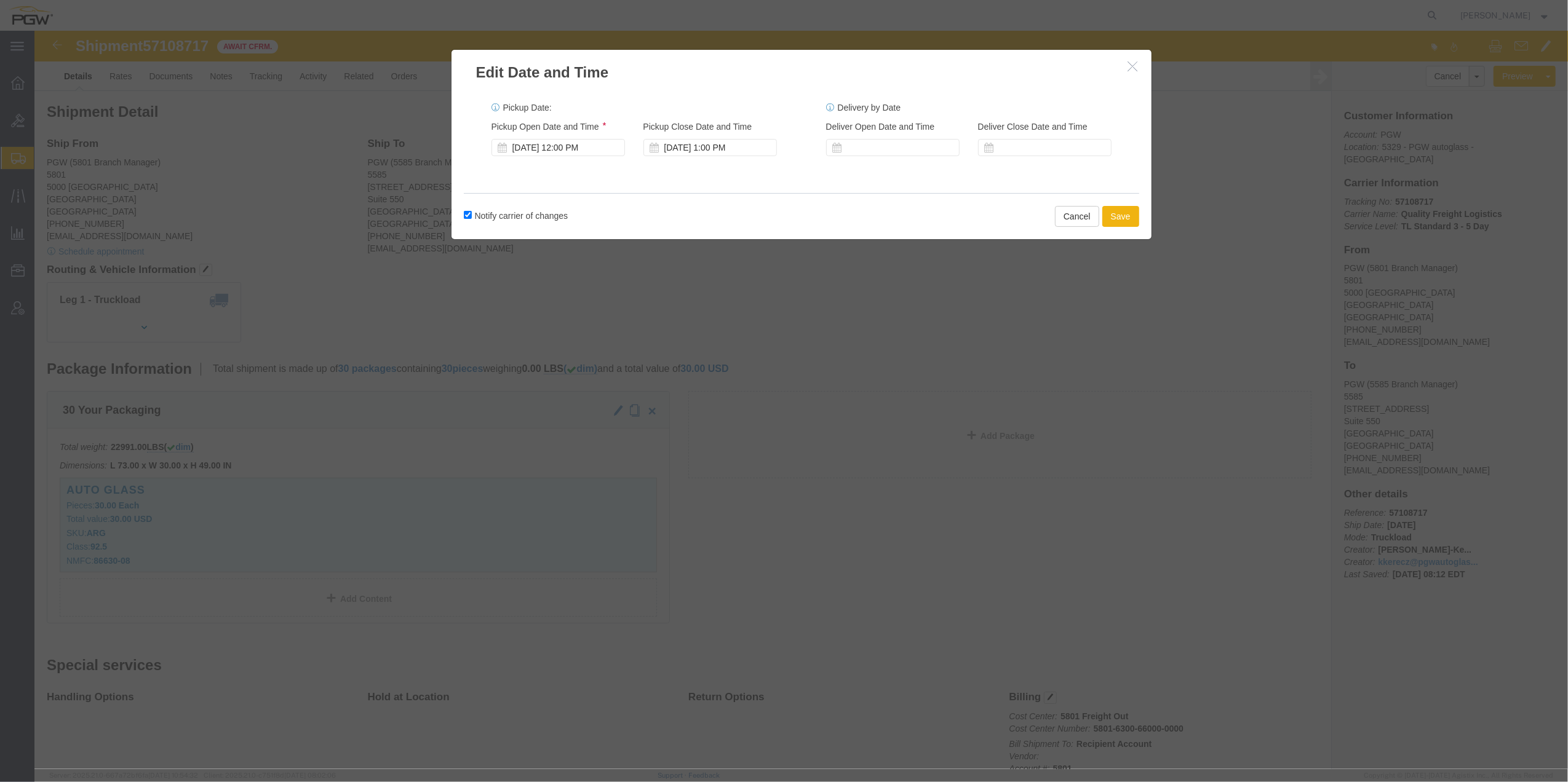
click button "button"
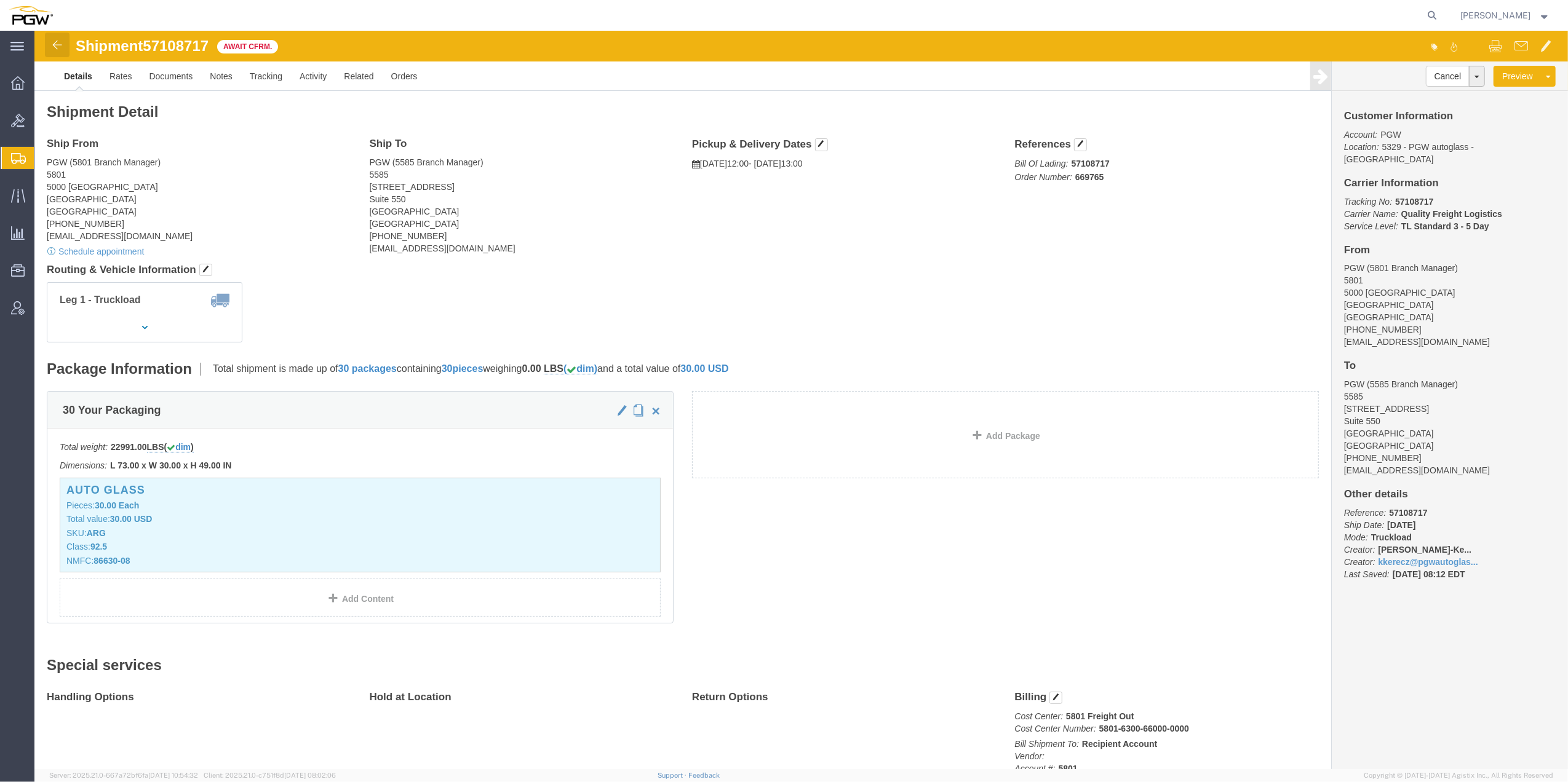
click img
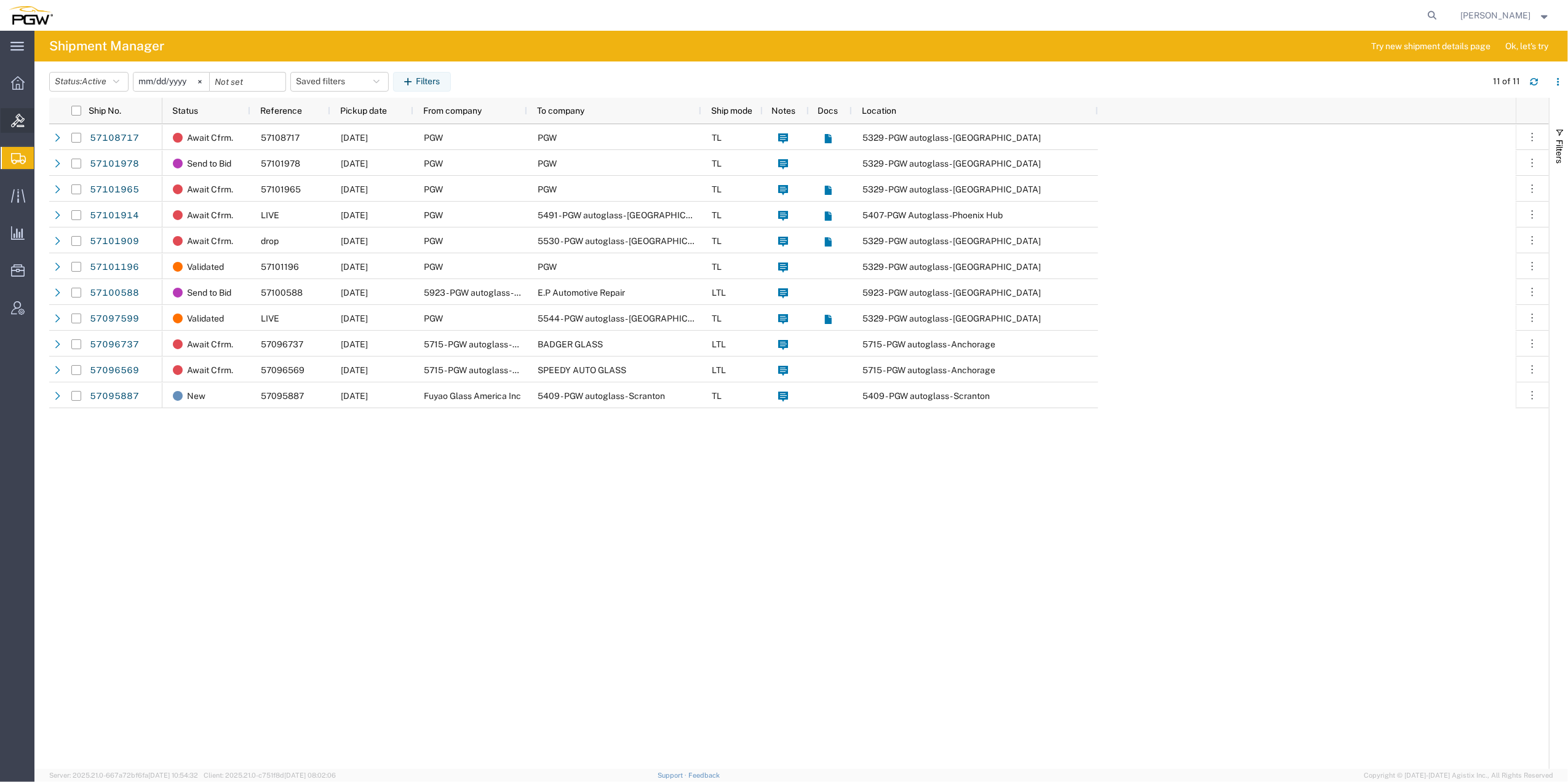
click at [31, 124] on div at bounding box center [18, 120] width 34 height 25
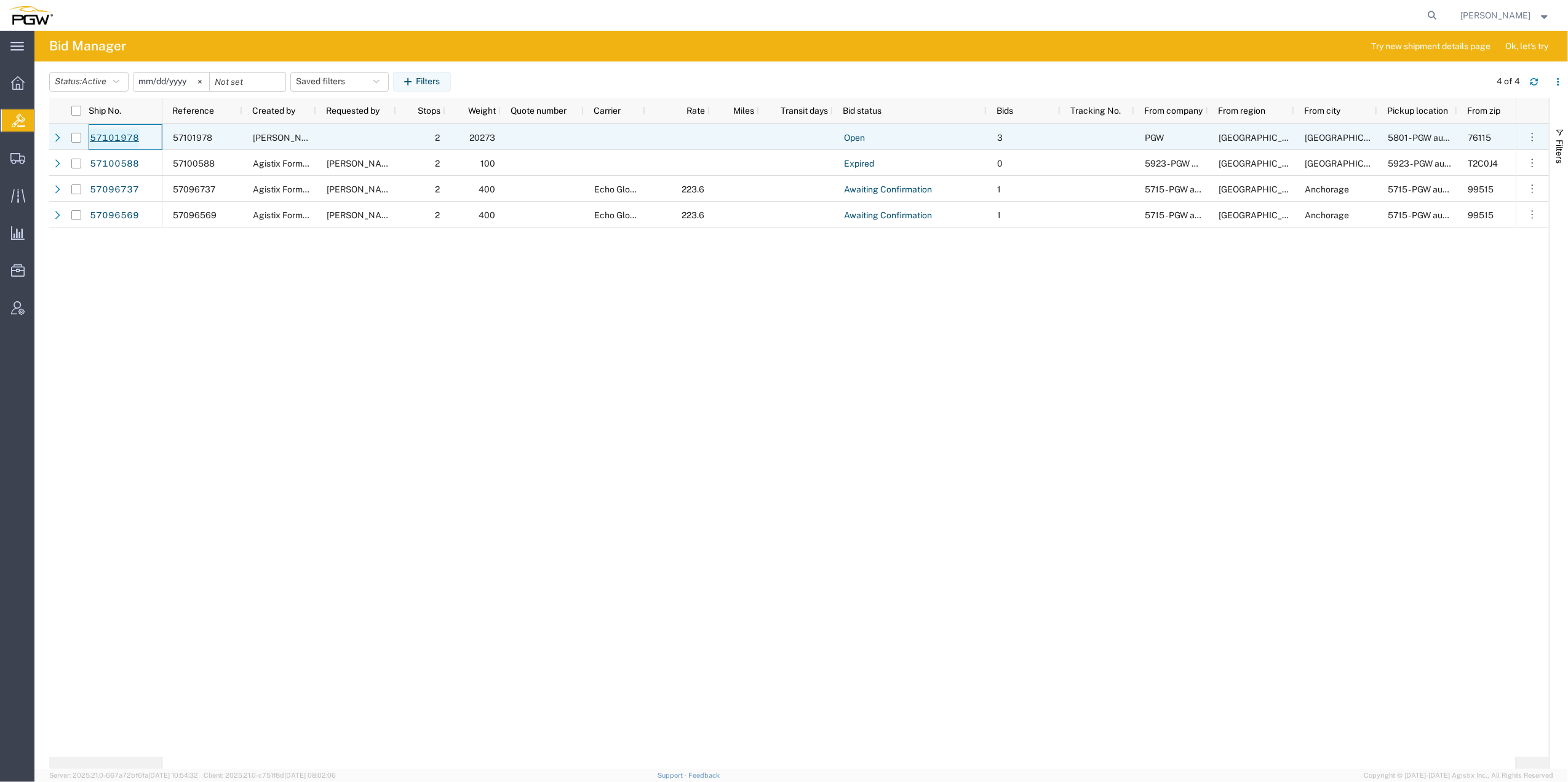
click at [113, 139] on link "57101978" at bounding box center [113, 138] width 50 height 20
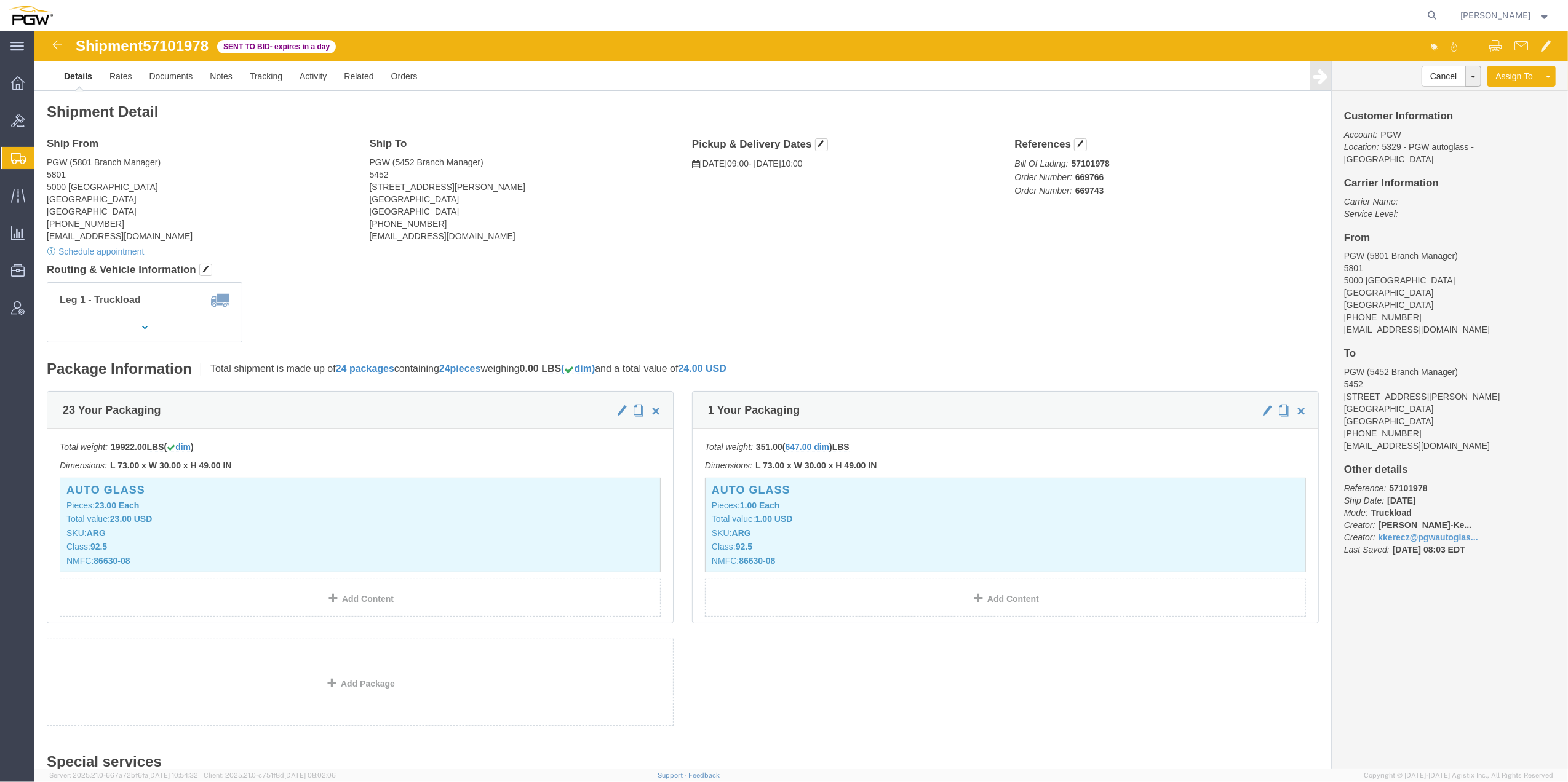
click div "Shipment Detail Ship From PGW (5801 Branch Manager) [STREET_ADDRESS] [PHONE_NUM…"
click link "Rates"
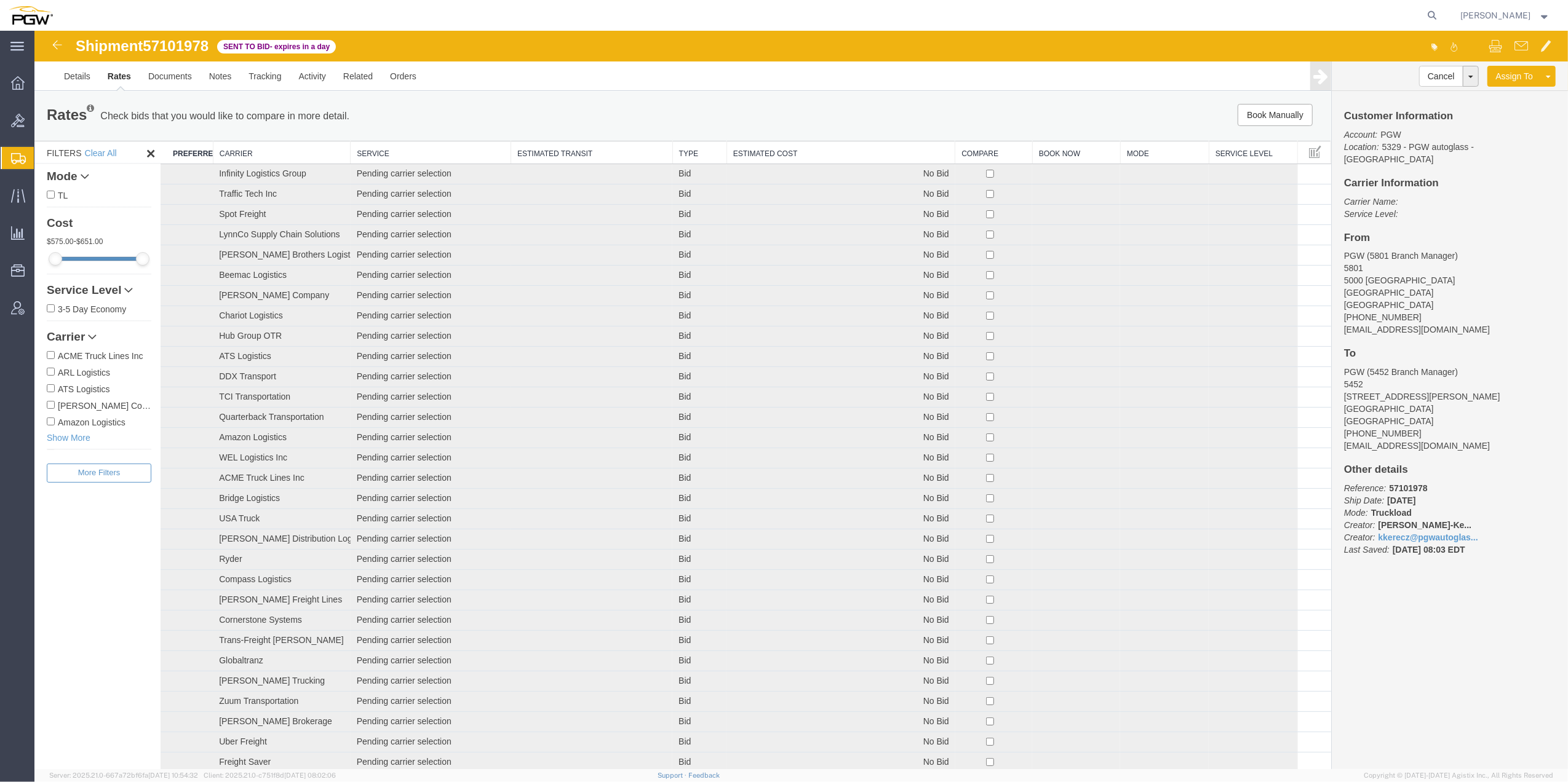
click at [812, 150] on th "Estimated Cost" at bounding box center [840, 153] width 228 height 23
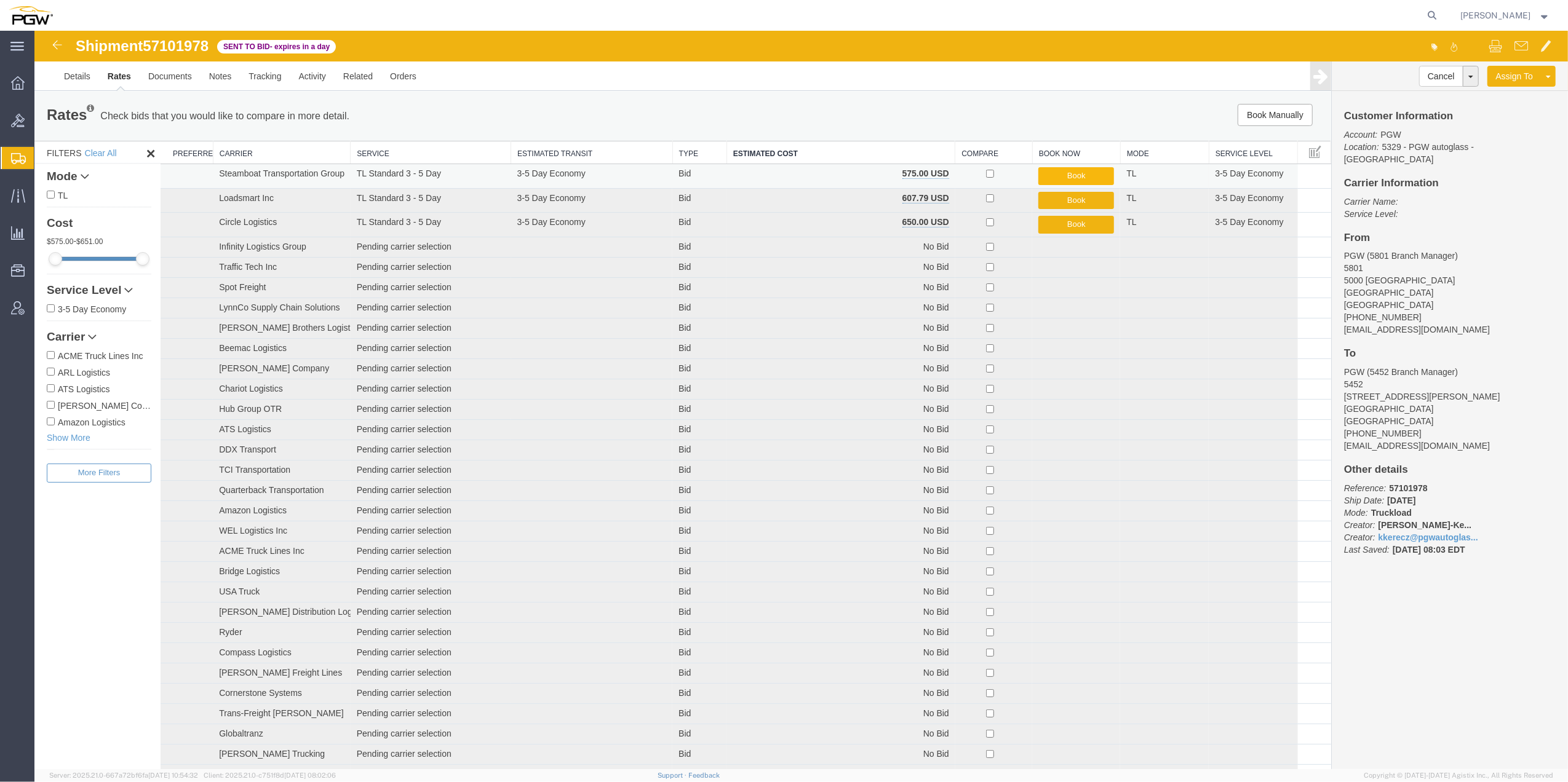
click at [1098, 170] on button "Book" at bounding box center [1076, 176] width 76 height 18
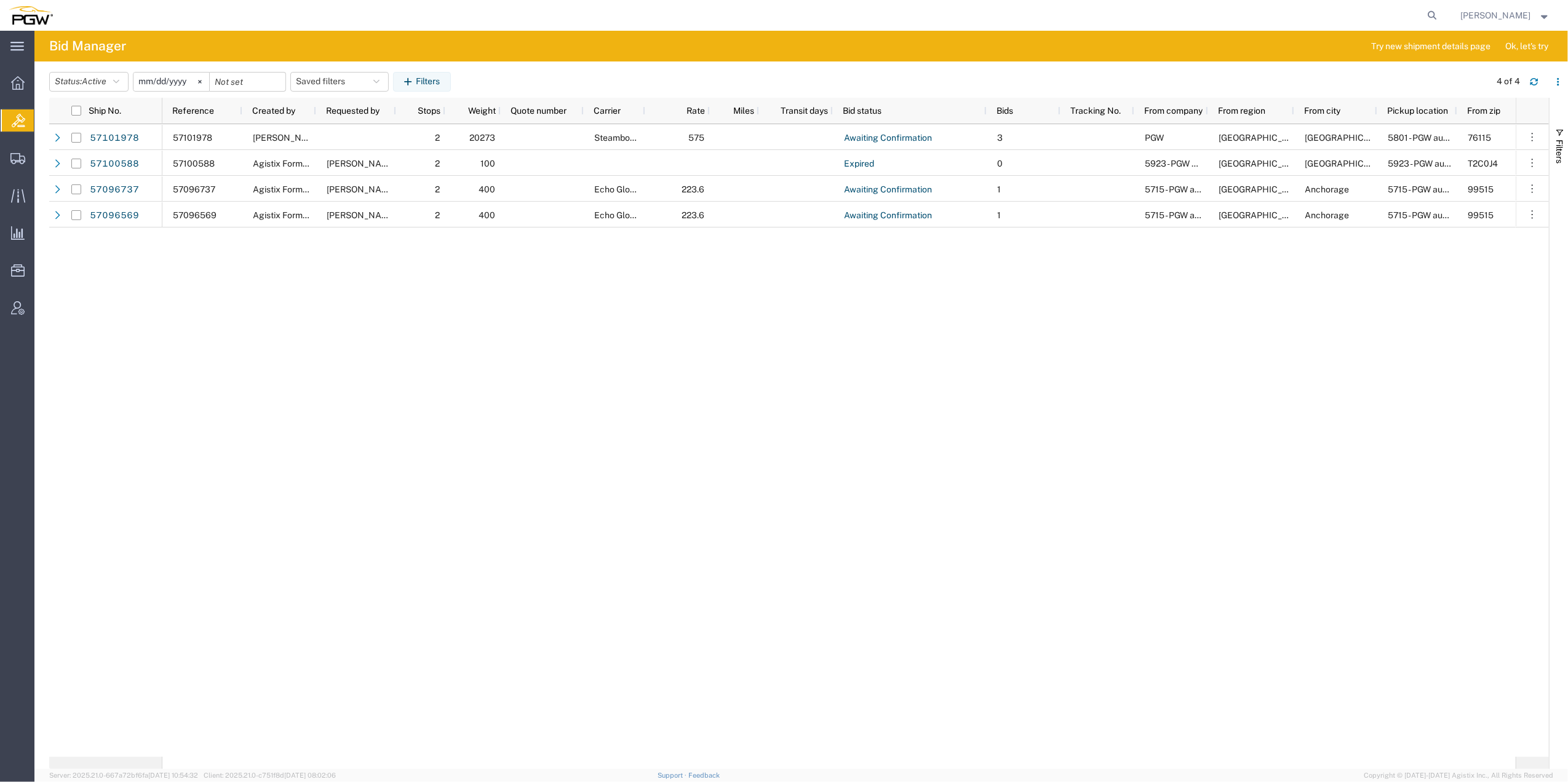
click at [1423, 5] on form at bounding box center [1433, 15] width 20 height 31
click at [1423, 11] on icon at bounding box center [1432, 15] width 17 height 17
paste input "57095887"
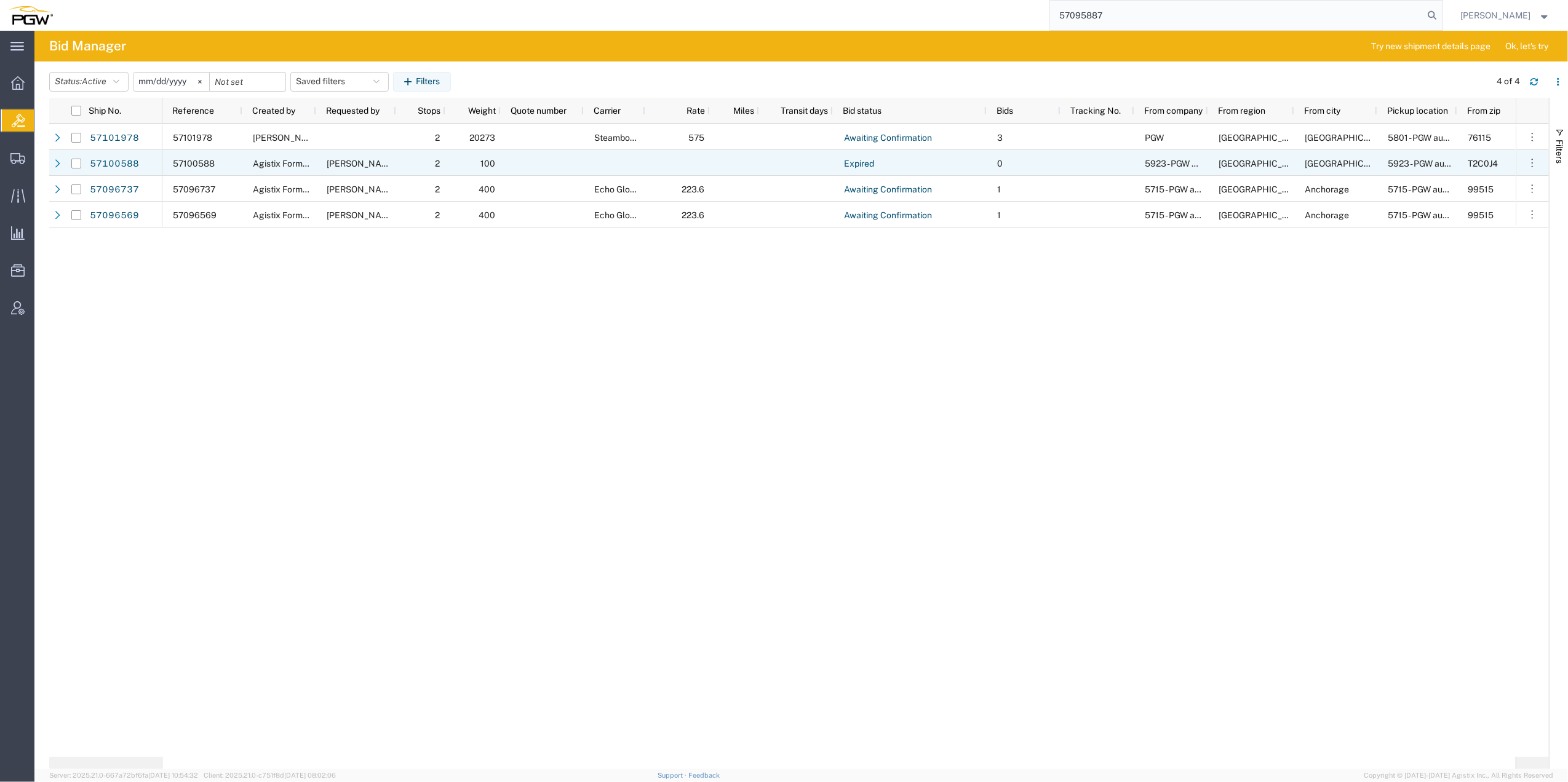
type input "57095887"
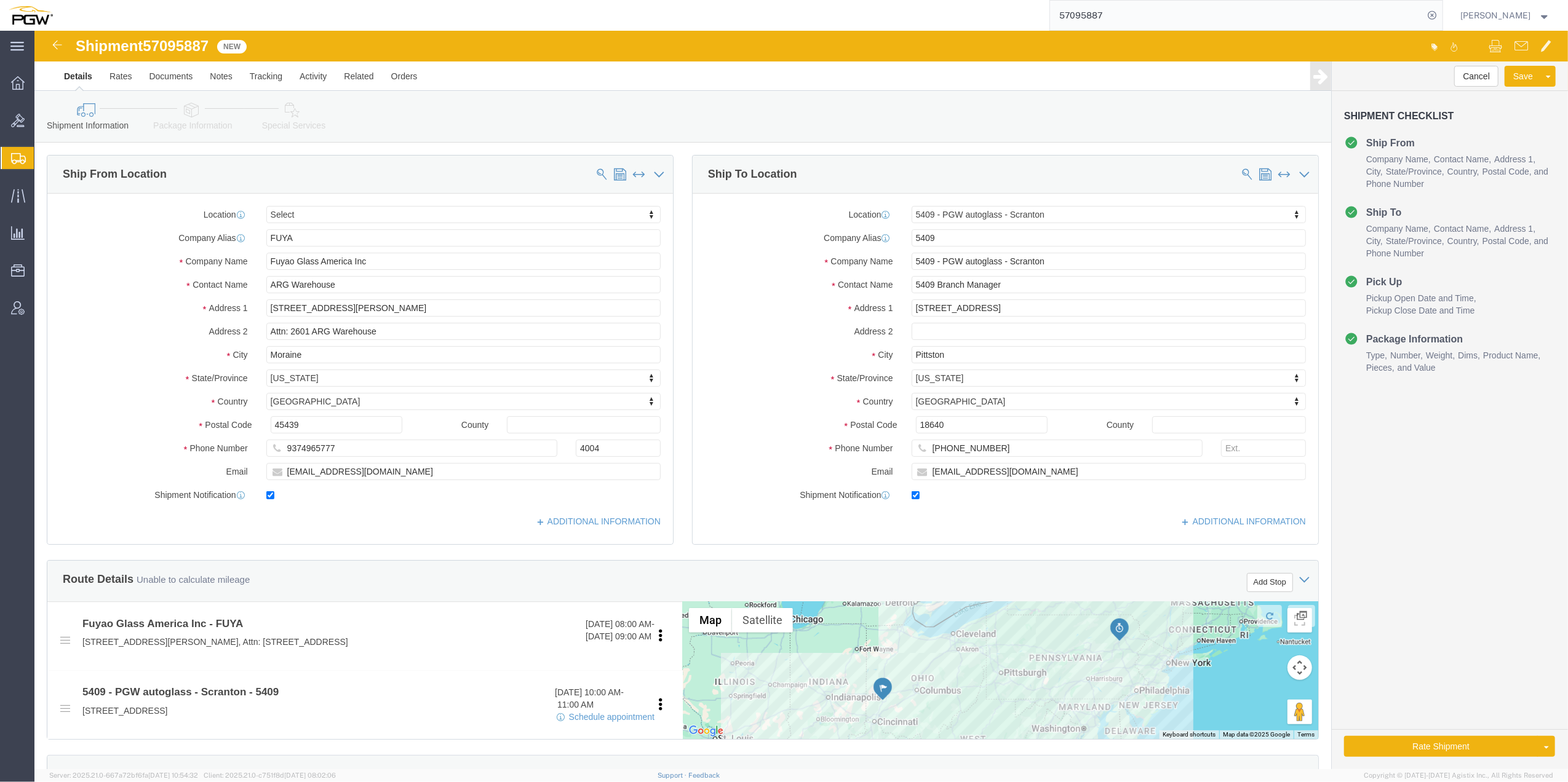
select select
select select "61931"
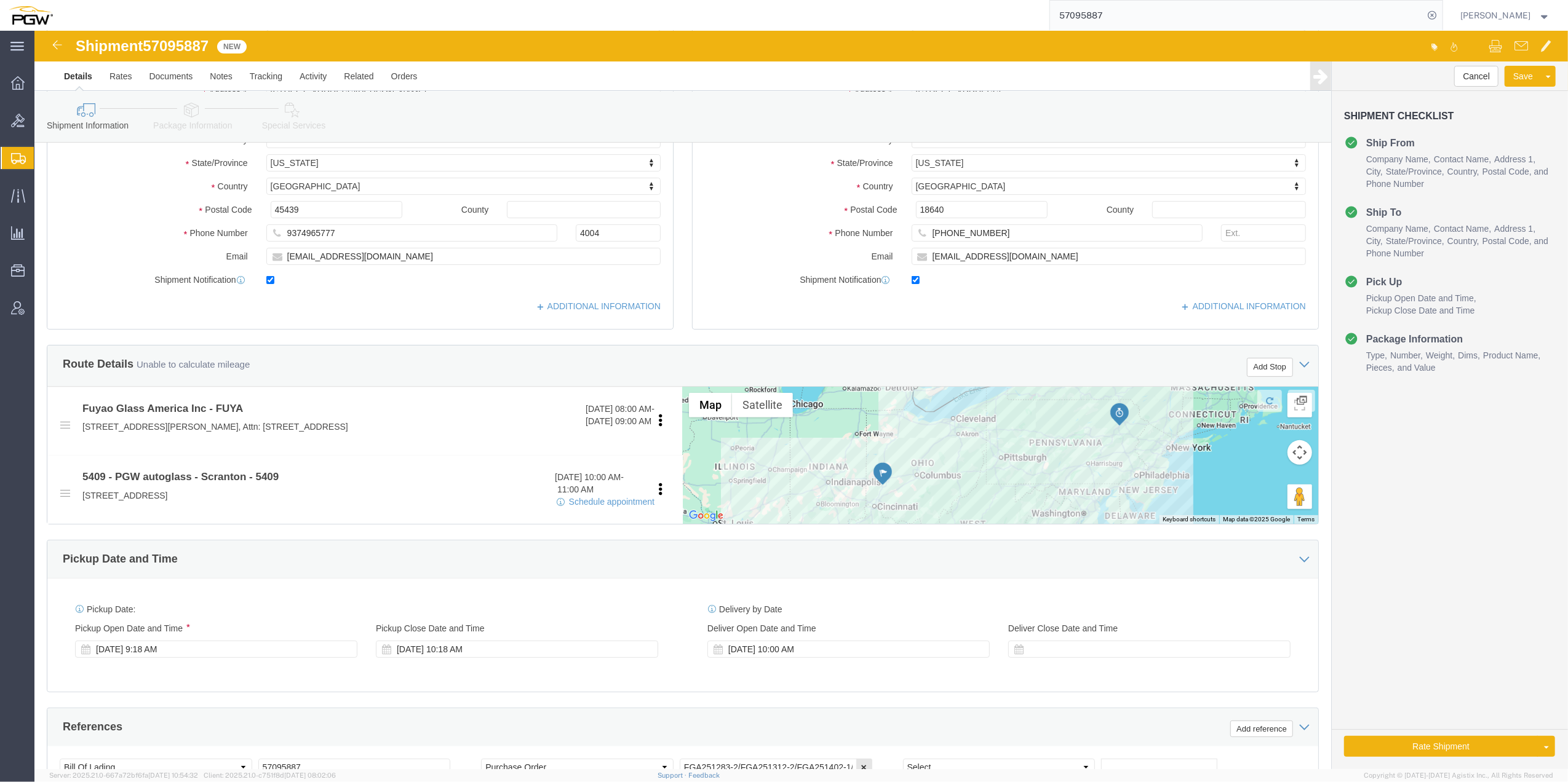
scroll to position [246, 0]
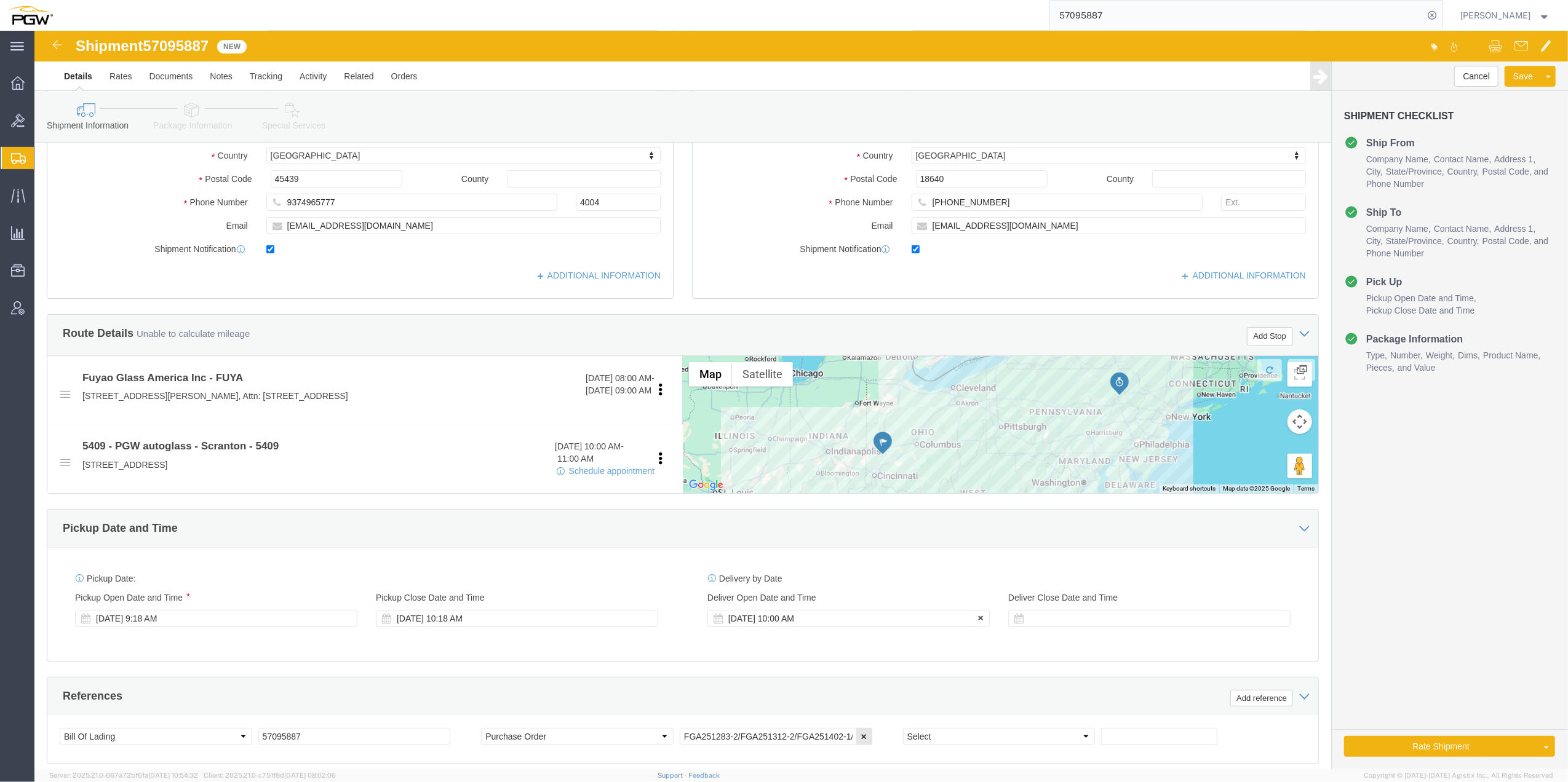
click div "[DATE] 10:00 AM"
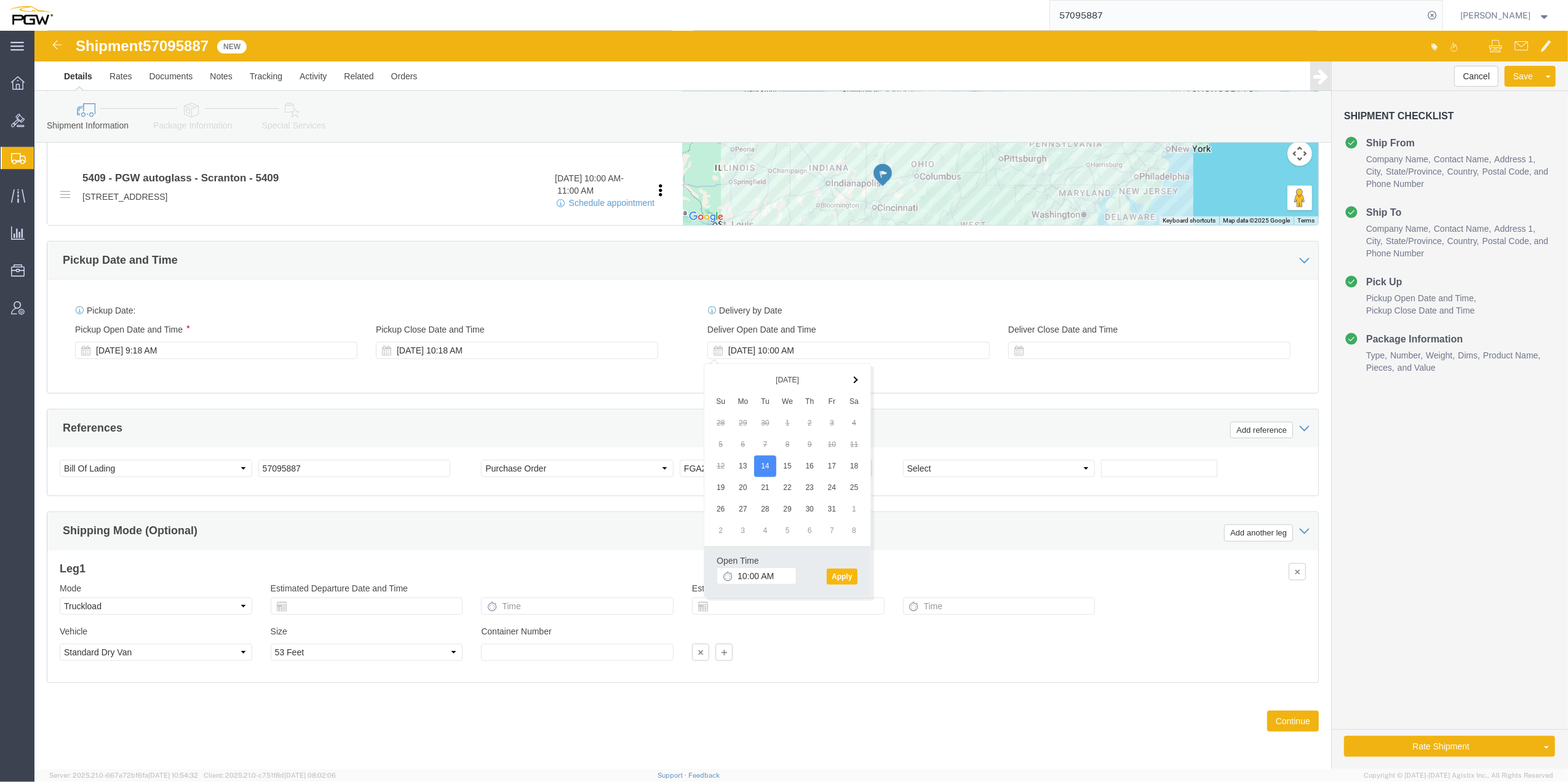
click button "Apply"
click button "Continue"
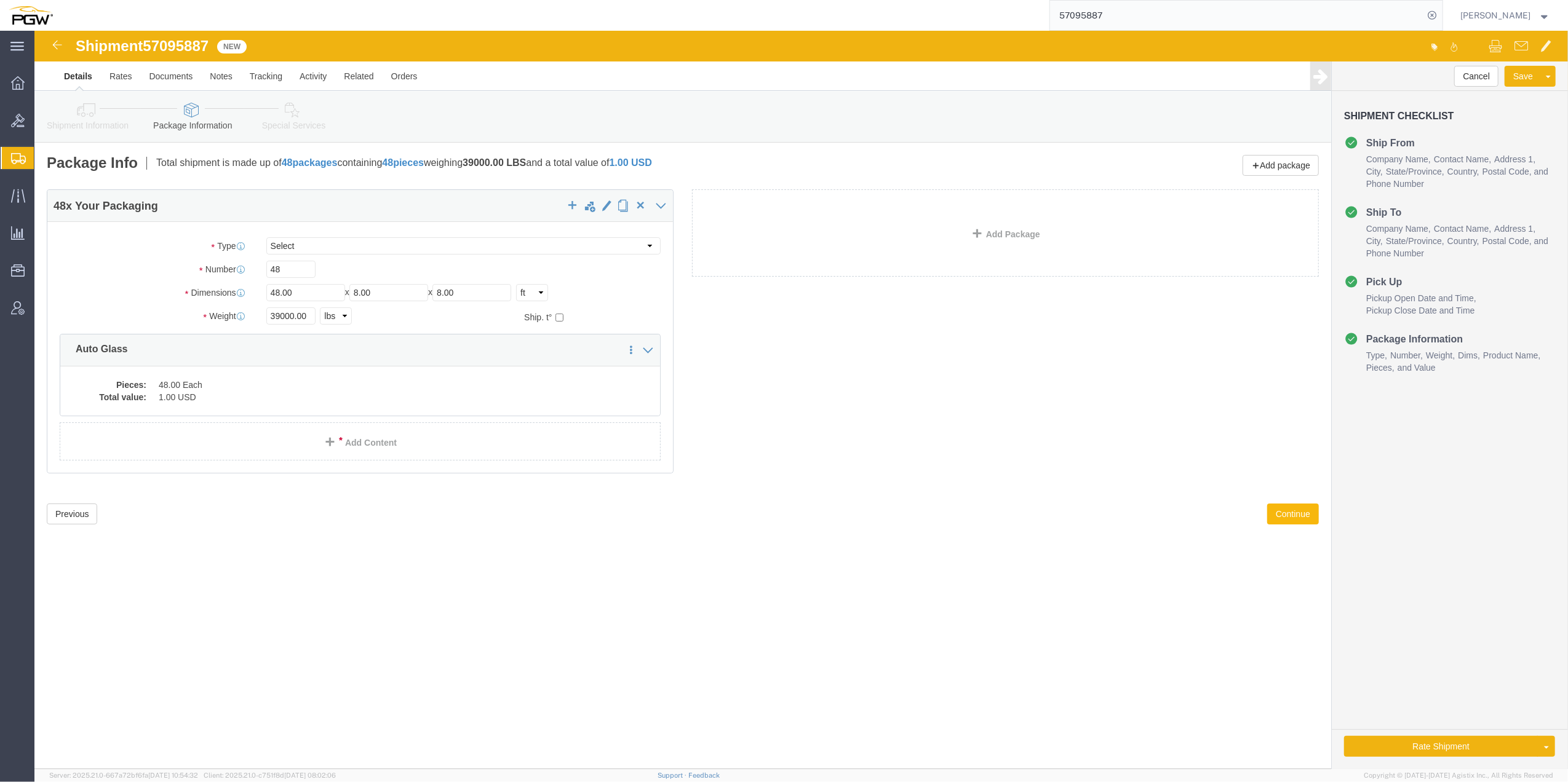
click button "Continue"
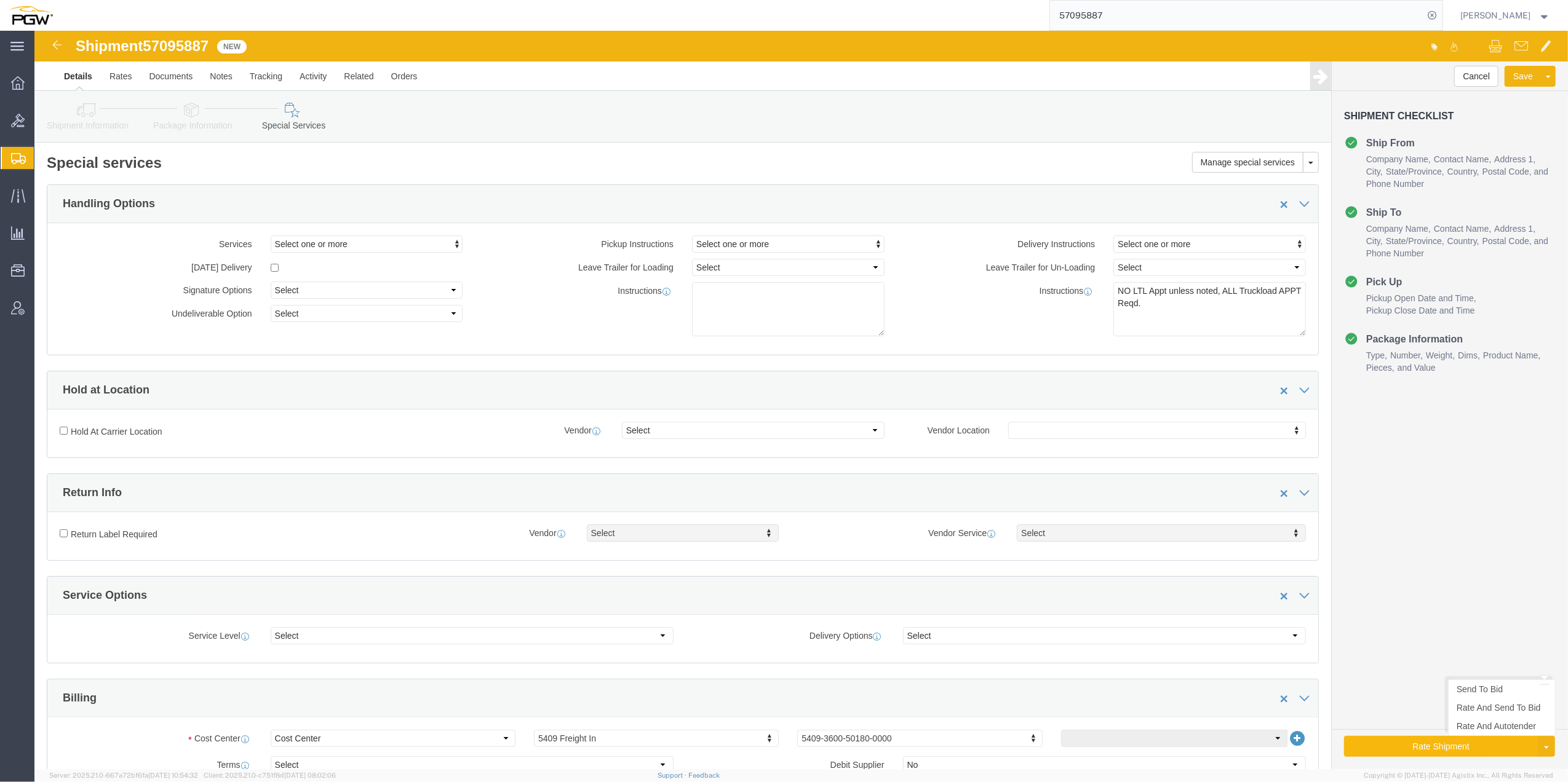
click button "Rate Shipment"
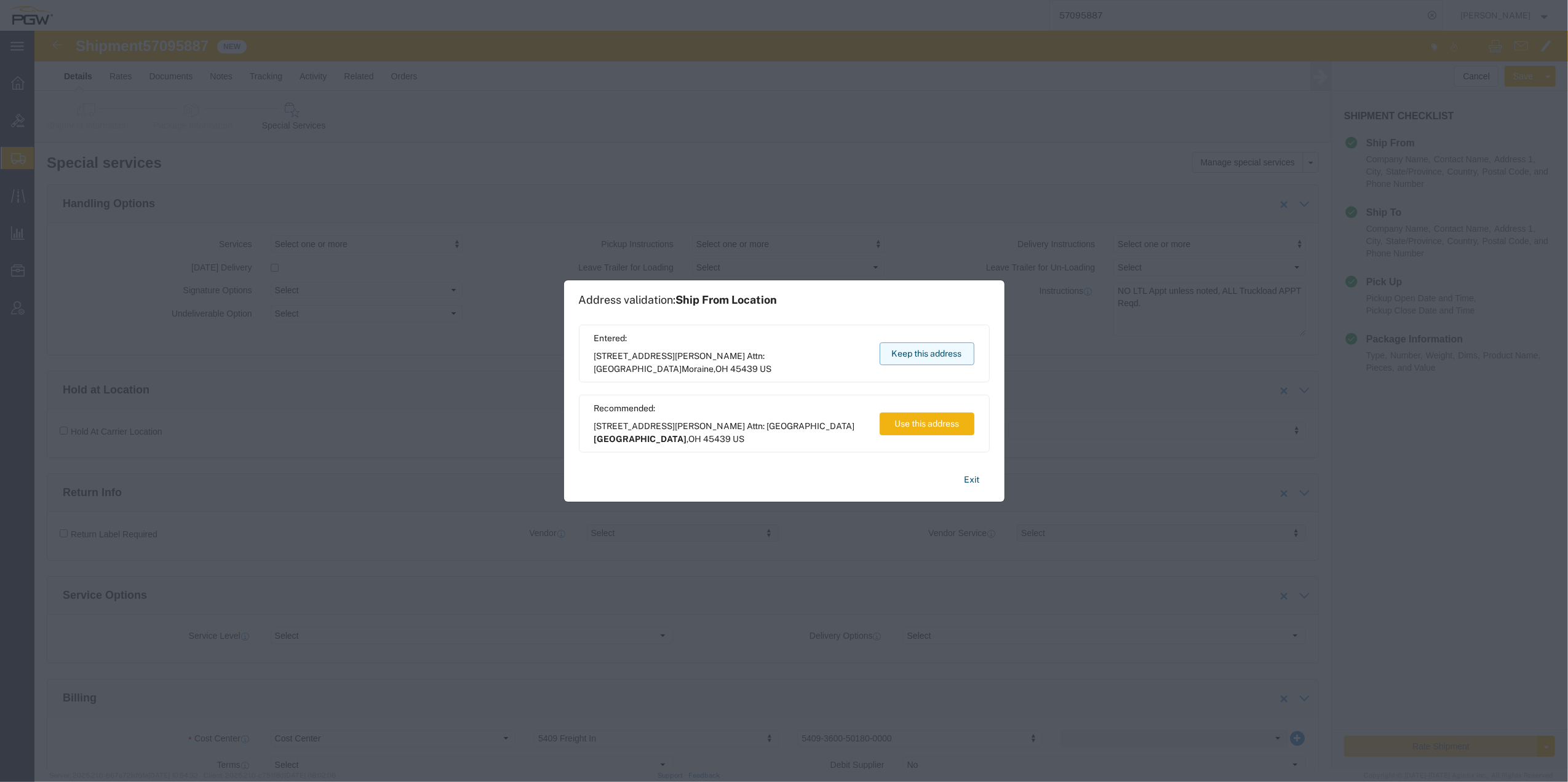
click at [923, 353] on button "Keep this address" at bounding box center [927, 354] width 95 height 23
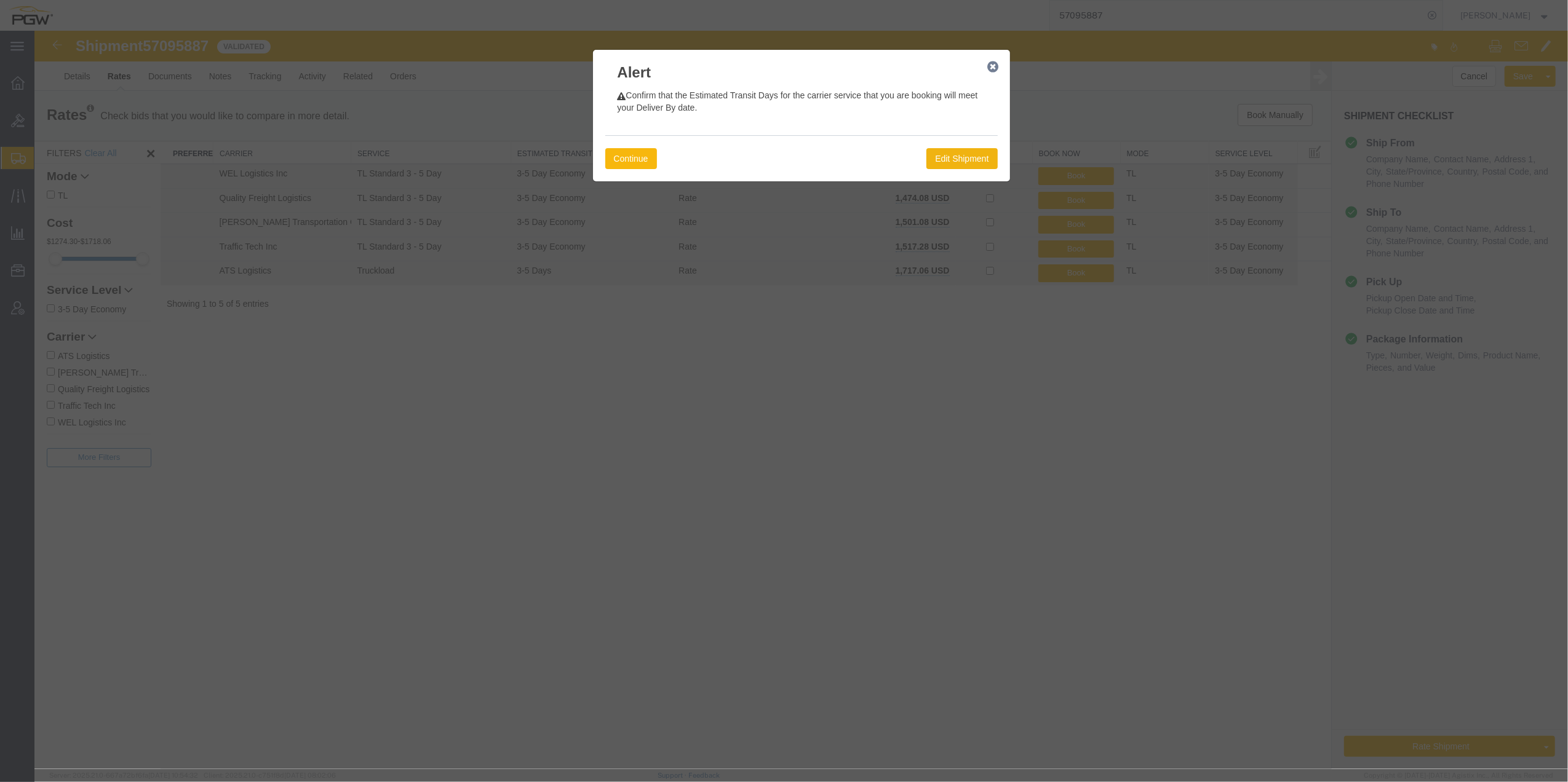
click at [618, 160] on button "Continue" at bounding box center [631, 159] width 52 height 21
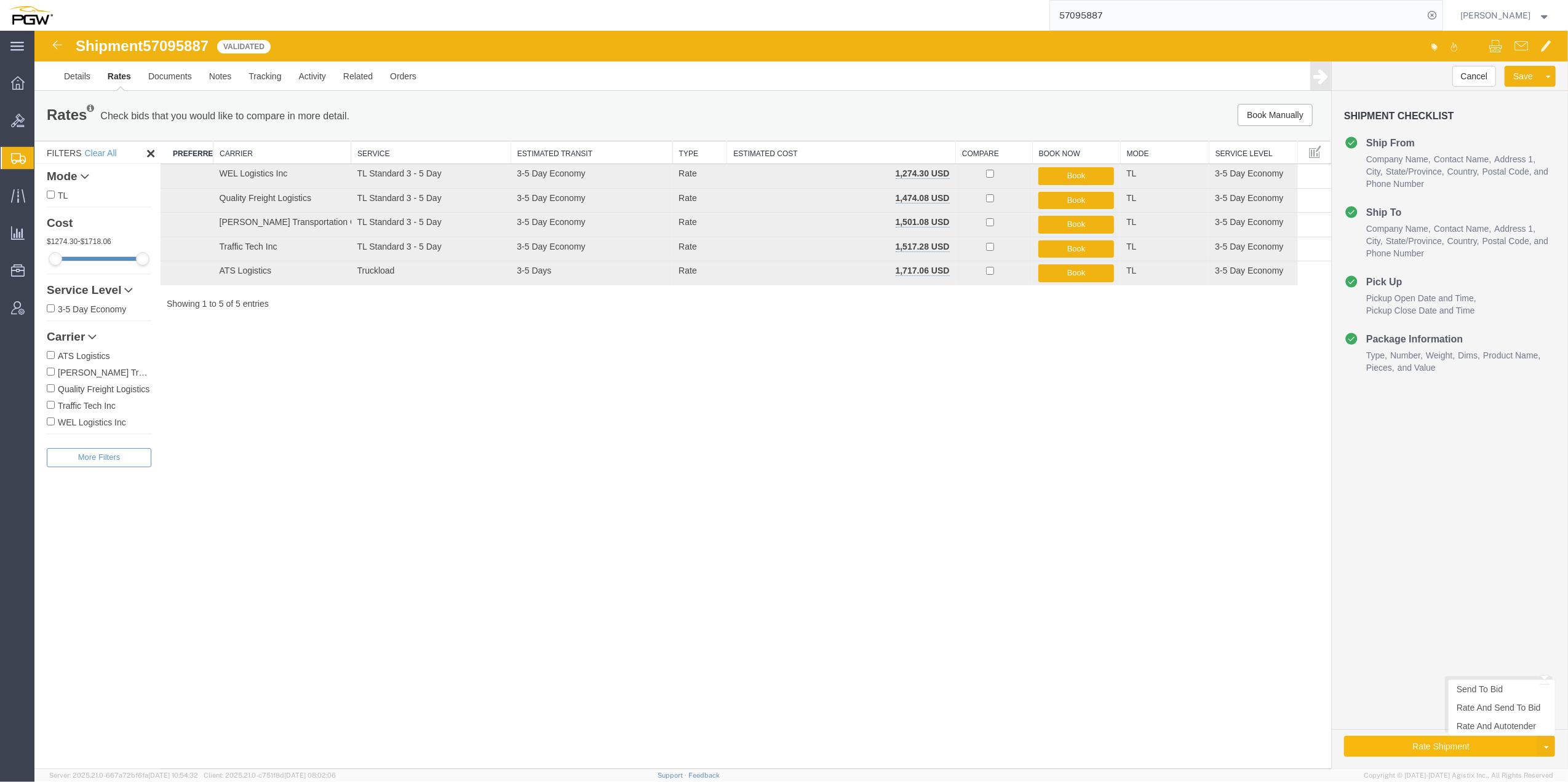
click at [1410, 739] on button "Rate Shipment" at bounding box center [1440, 746] width 194 height 21
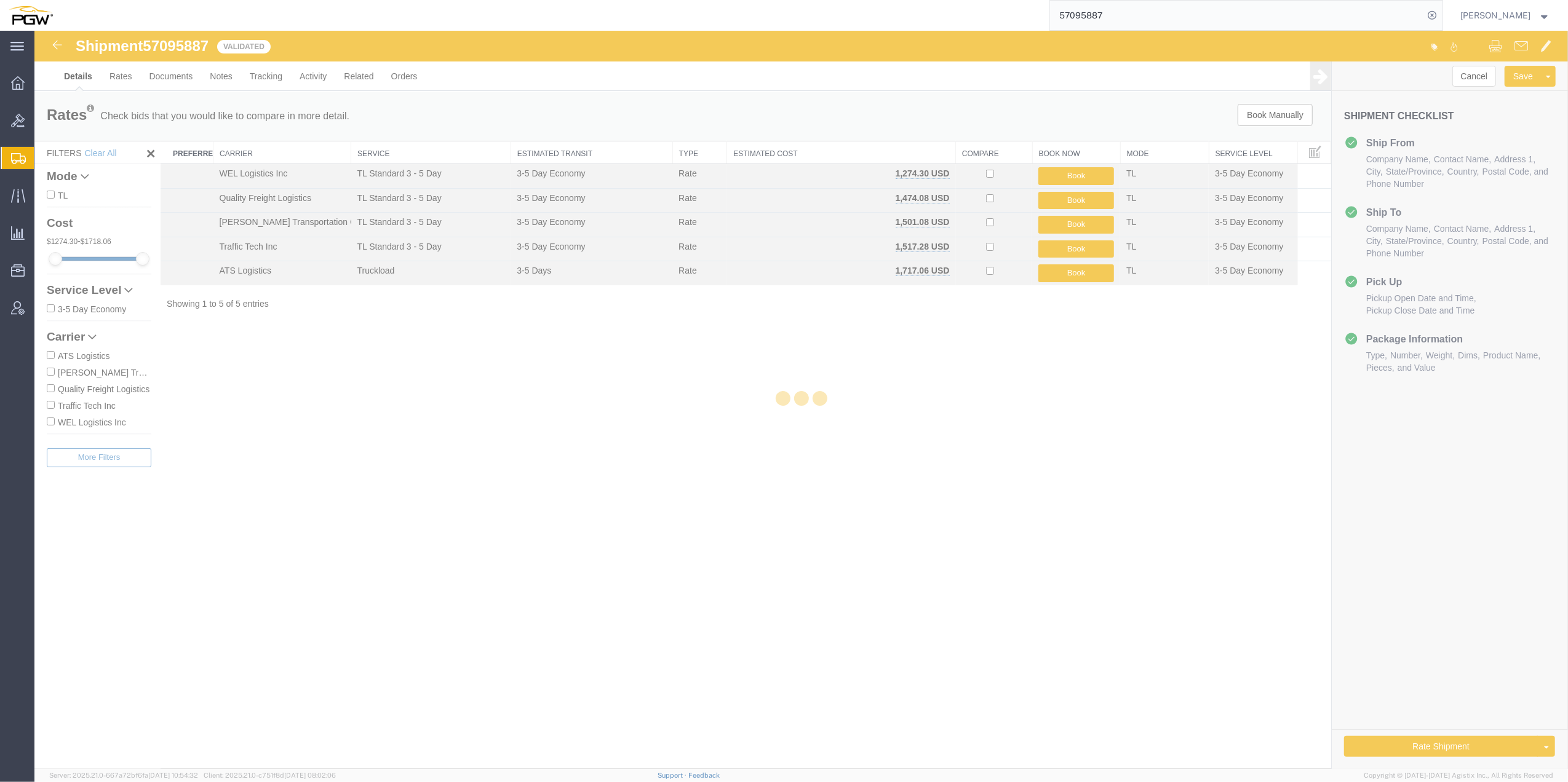
select select "61931"
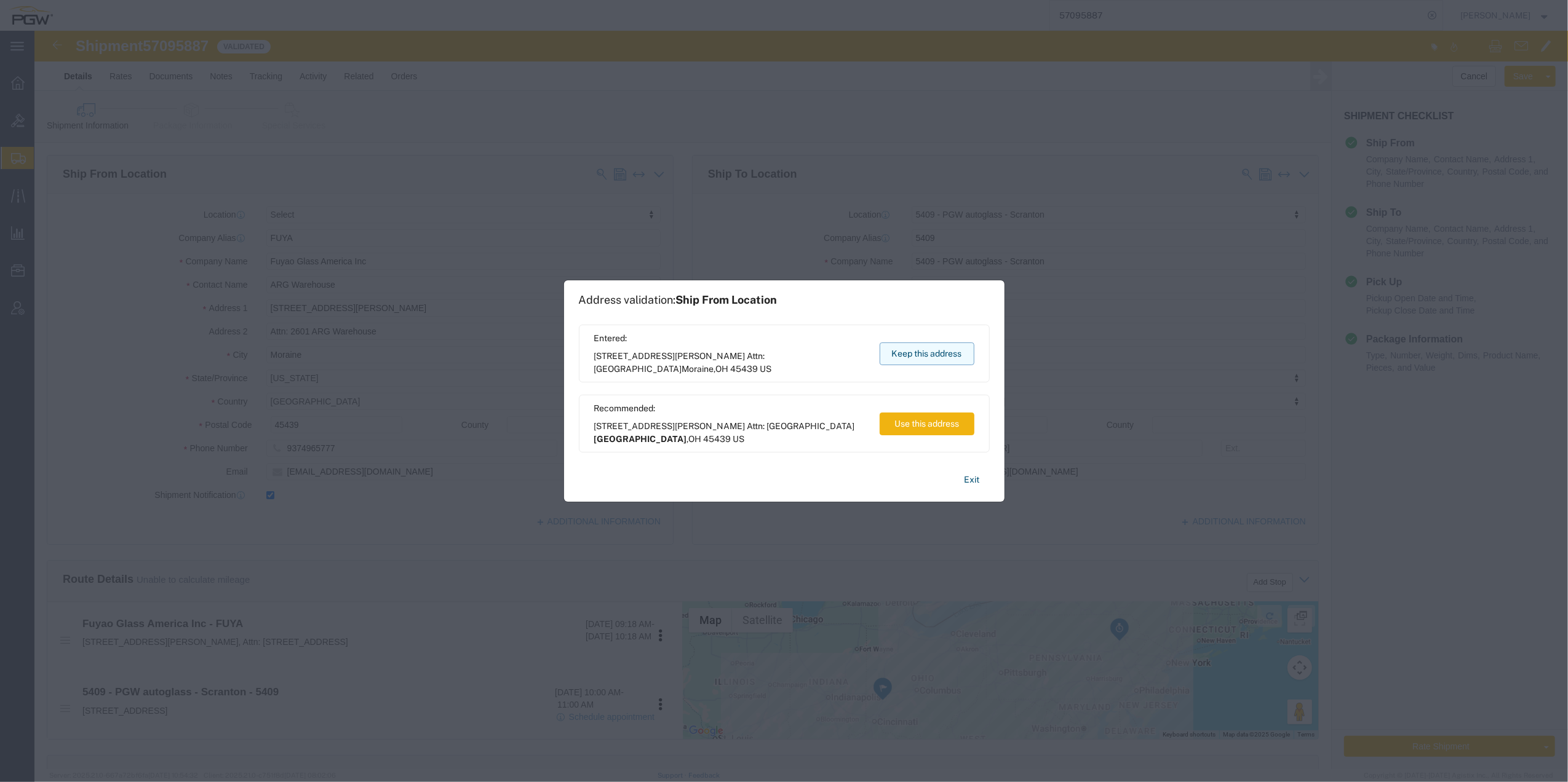
click at [894, 352] on button "Keep this address" at bounding box center [927, 354] width 95 height 23
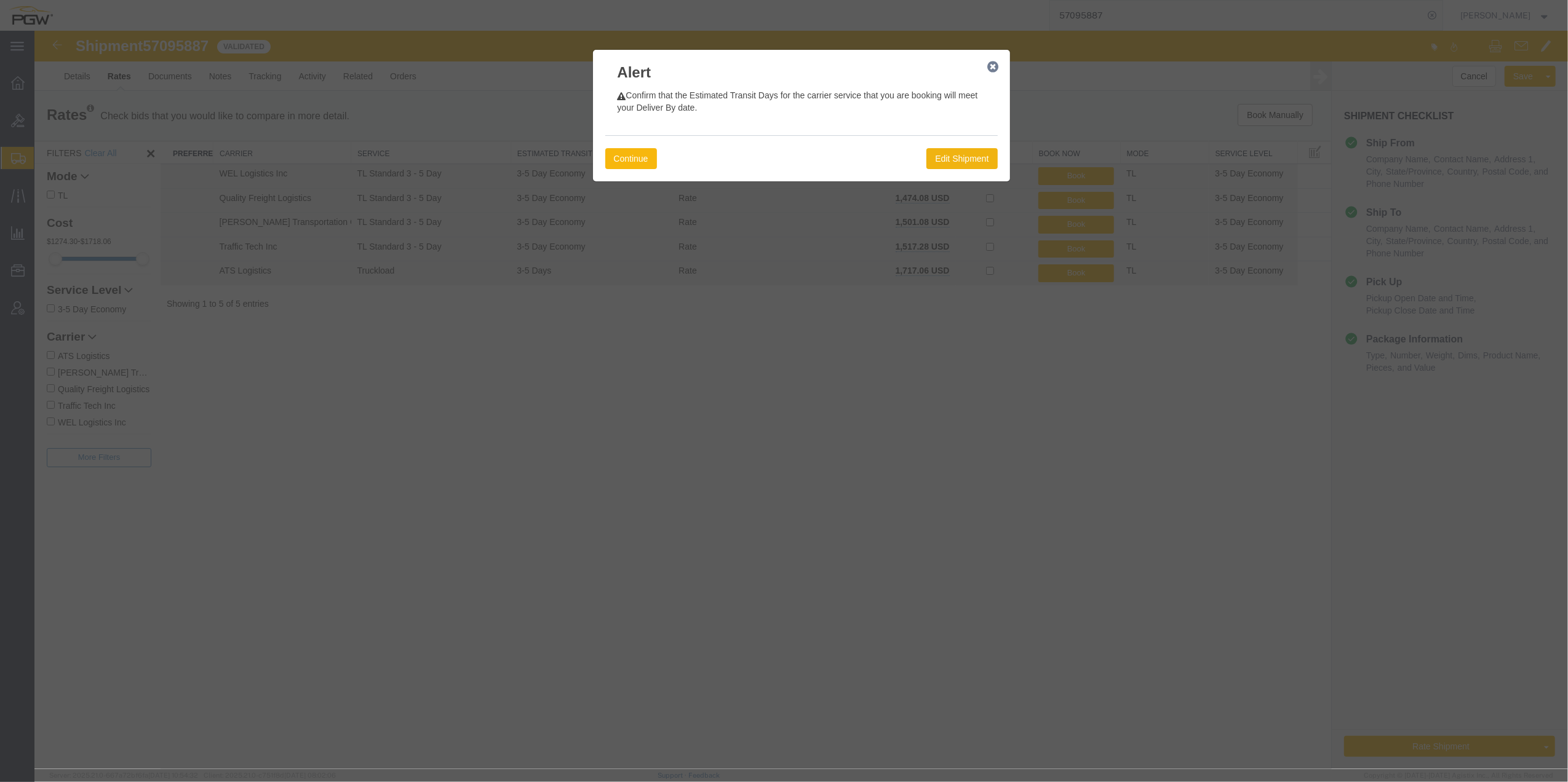
click at [633, 150] on button "Continue" at bounding box center [631, 159] width 52 height 21
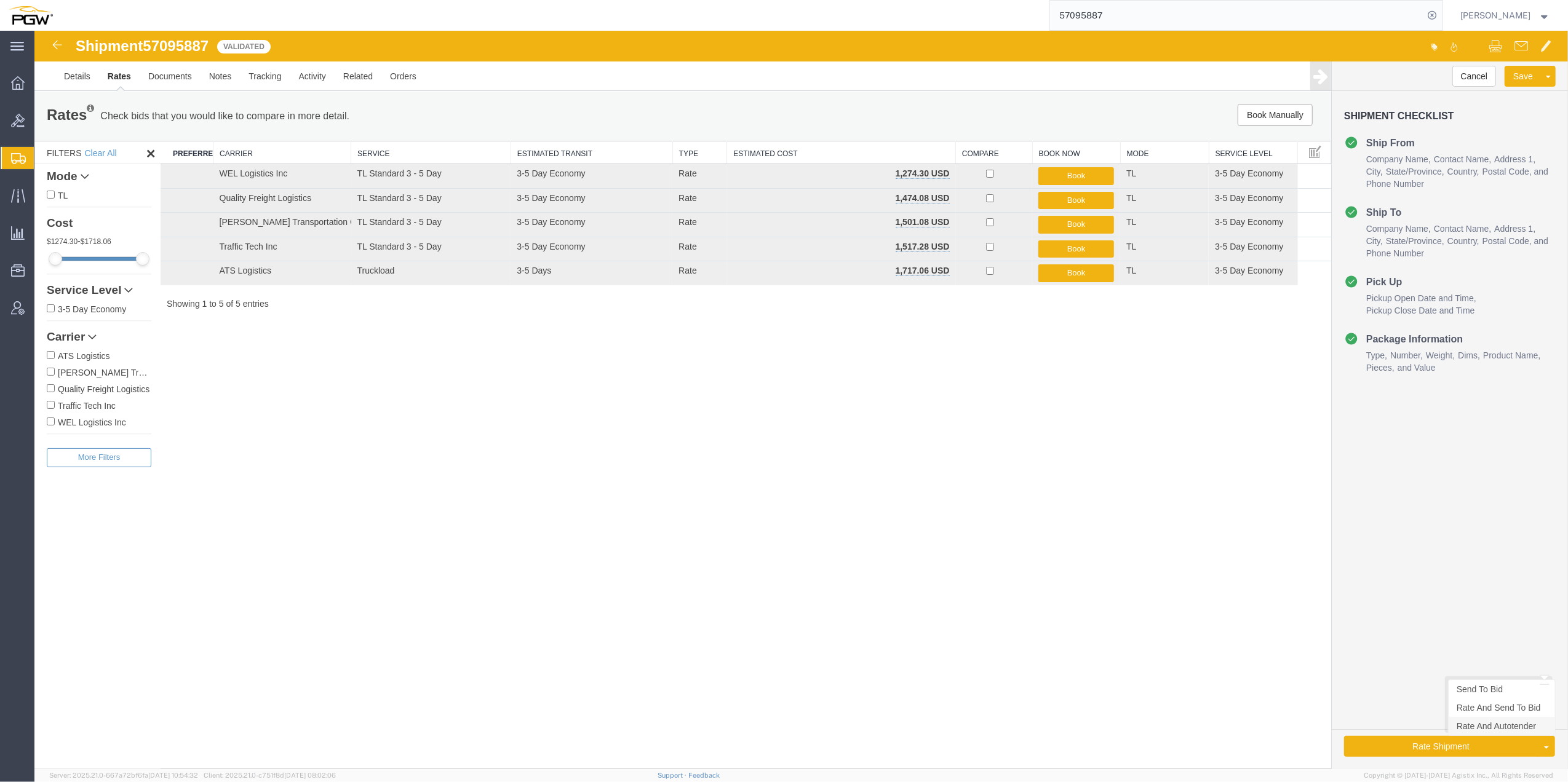
click at [1490, 728] on link "Rate And Autotender" at bounding box center [1501, 726] width 107 height 19
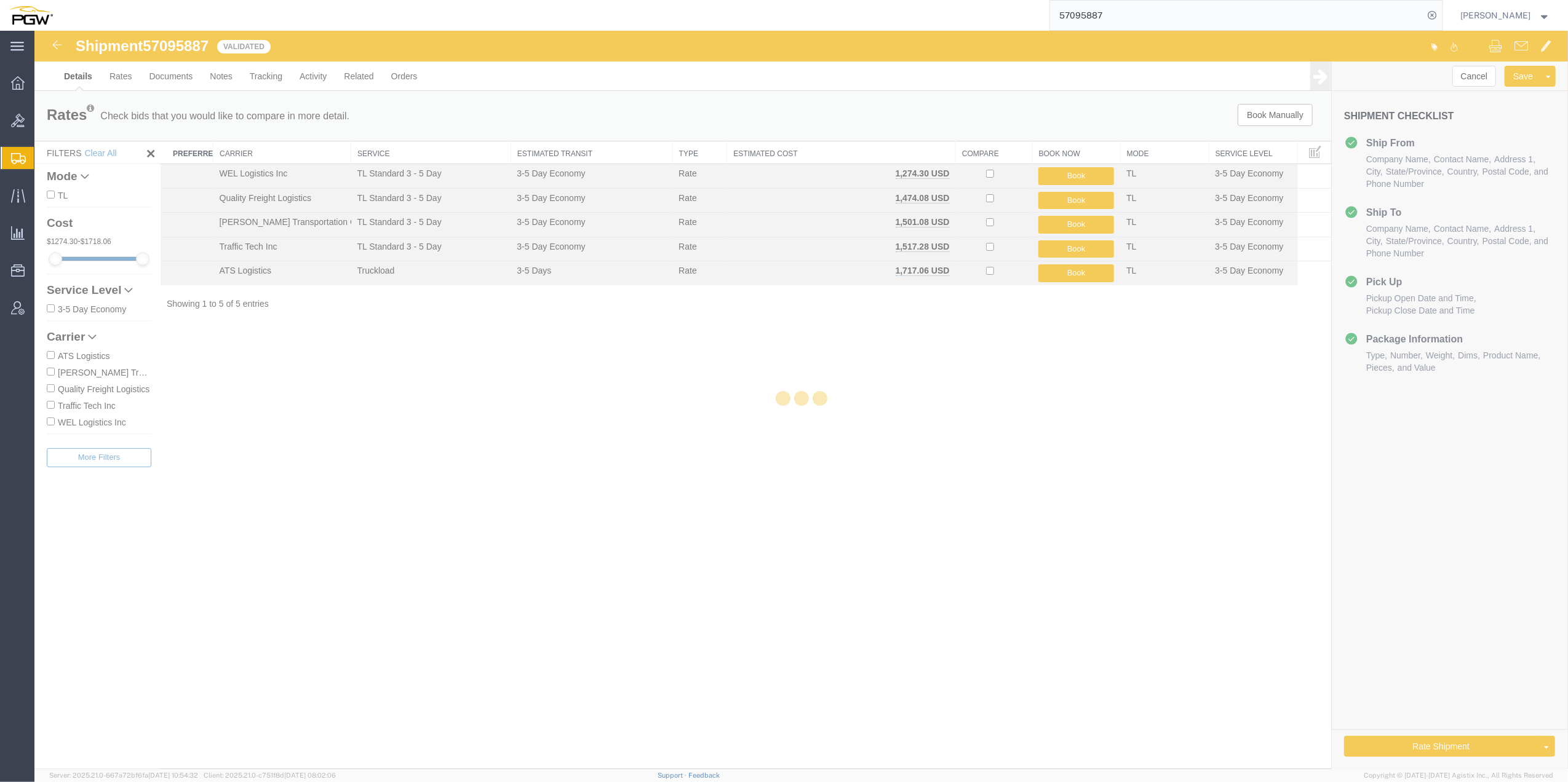
select select "61931"
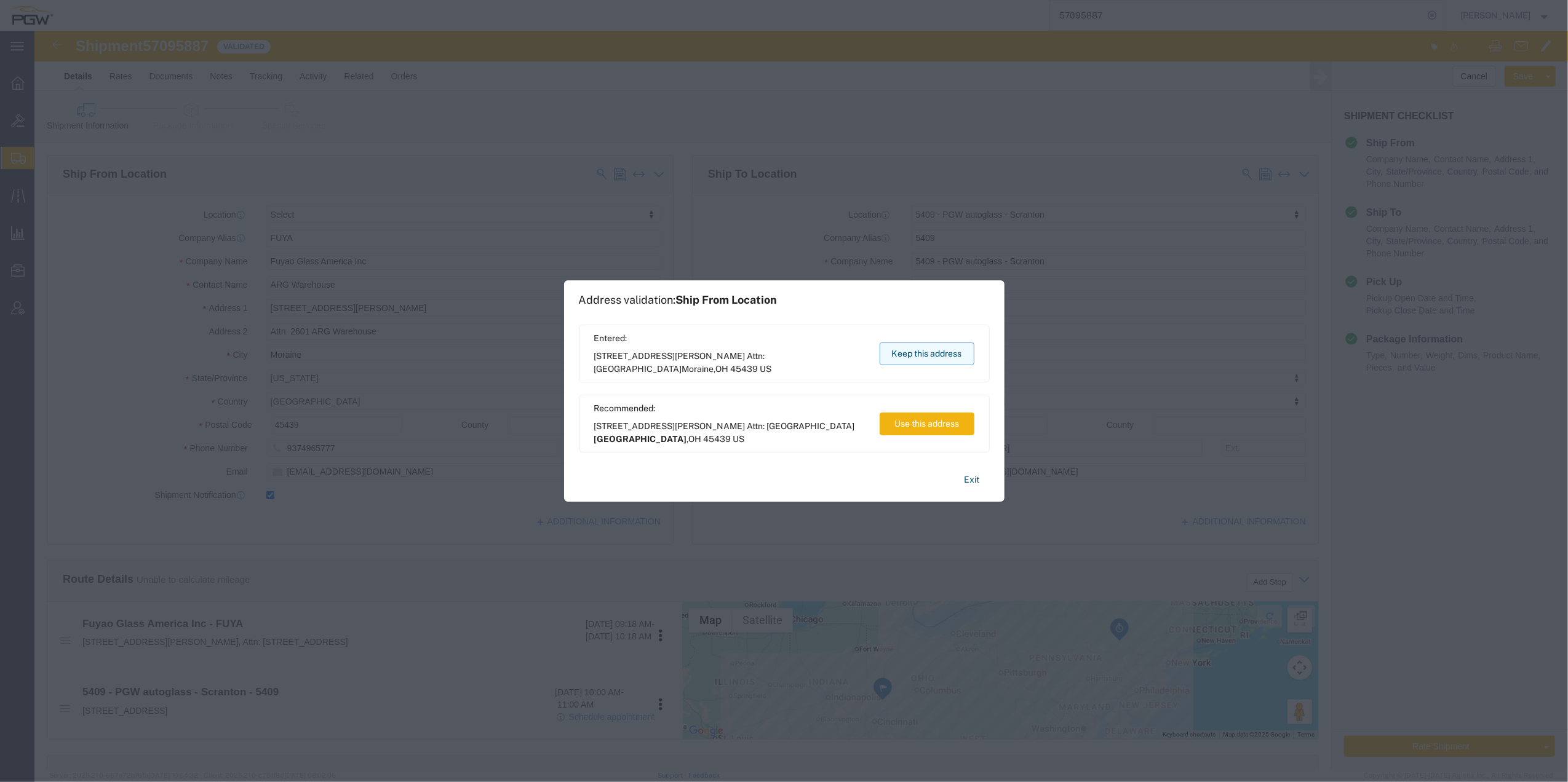
click at [921, 350] on button "Keep this address" at bounding box center [927, 354] width 95 height 23
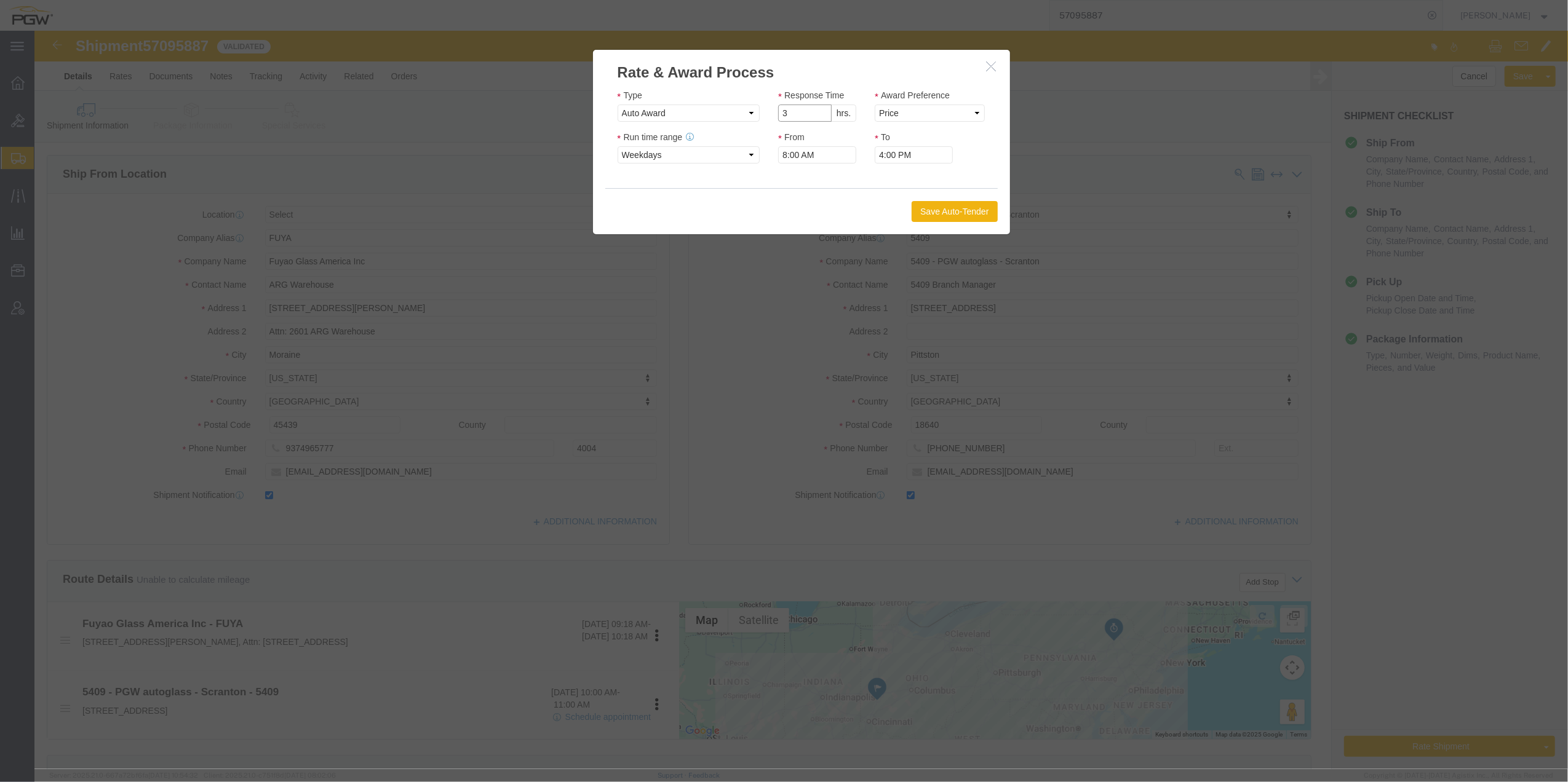
click input "3"
type input "2"
click input "2"
drag, startPoint x: 870, startPoint y: 82, endPoint x: 875, endPoint y: 94, distance: 13.0
click select "Price Carrier Rank"
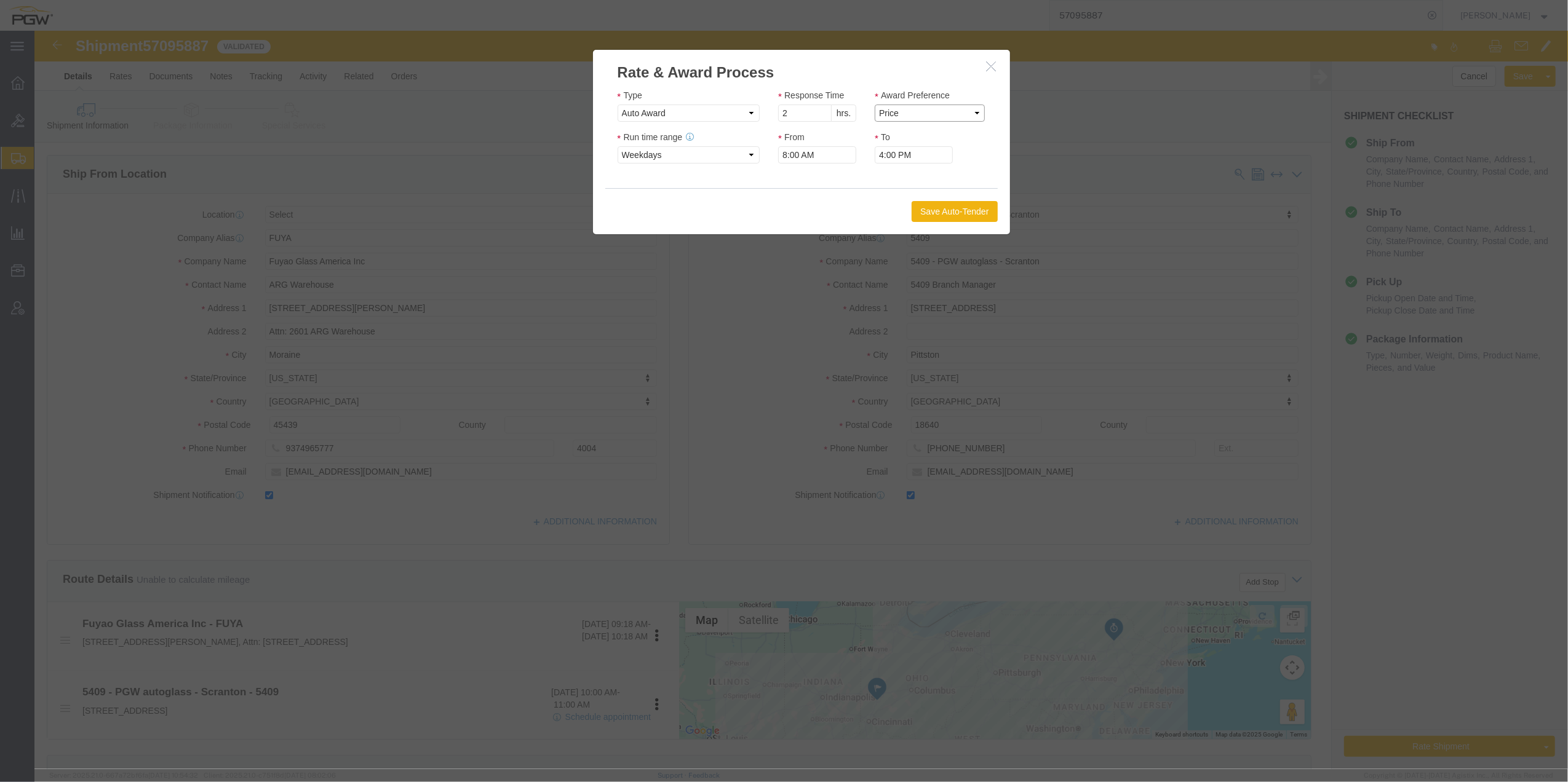
select select "LANE_RANK"
click select "Price Carrier Rank"
click button "Save Auto-Tender"
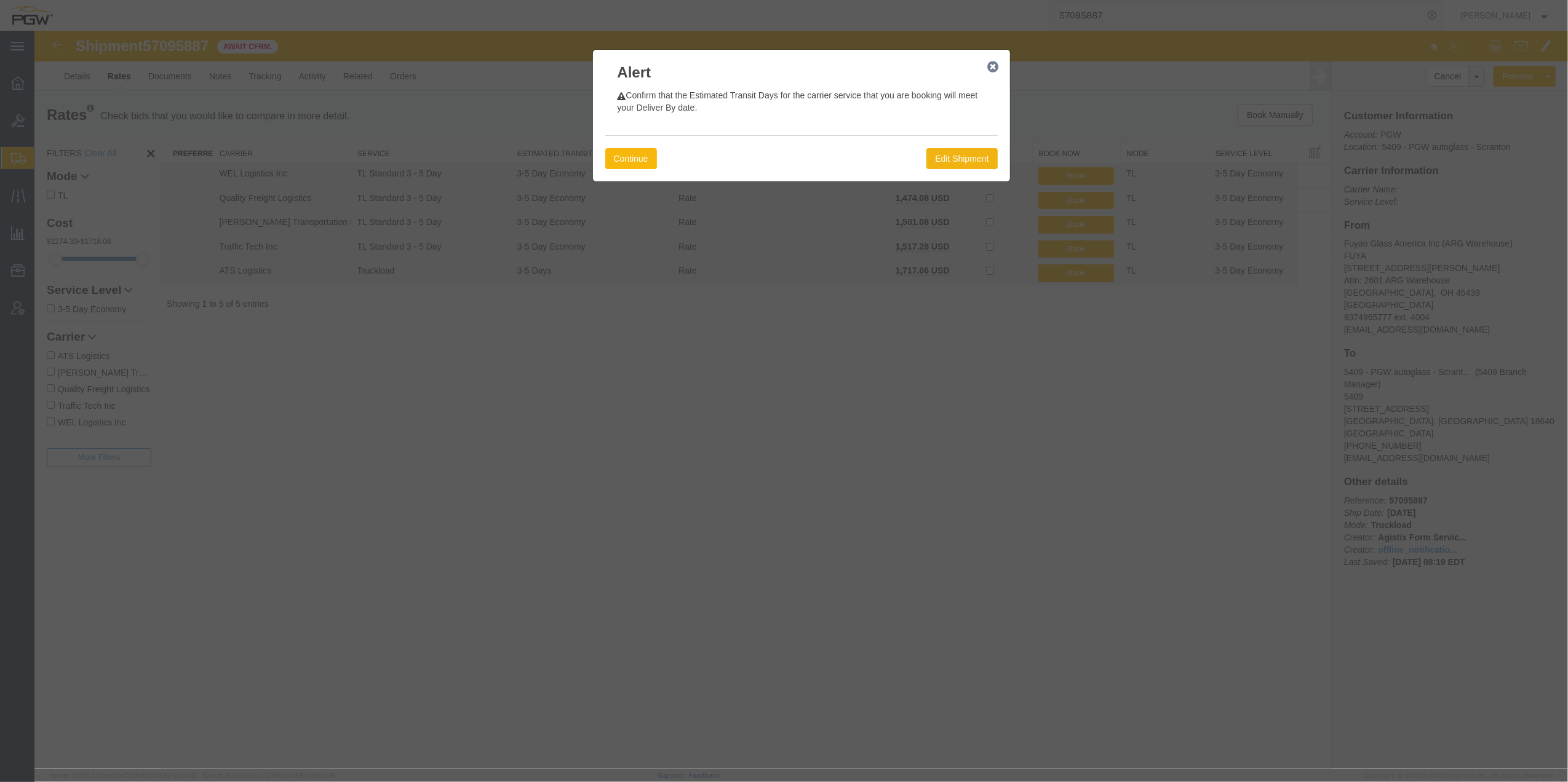
click at [631, 148] on button "Continue" at bounding box center [631, 159] width 52 height 21
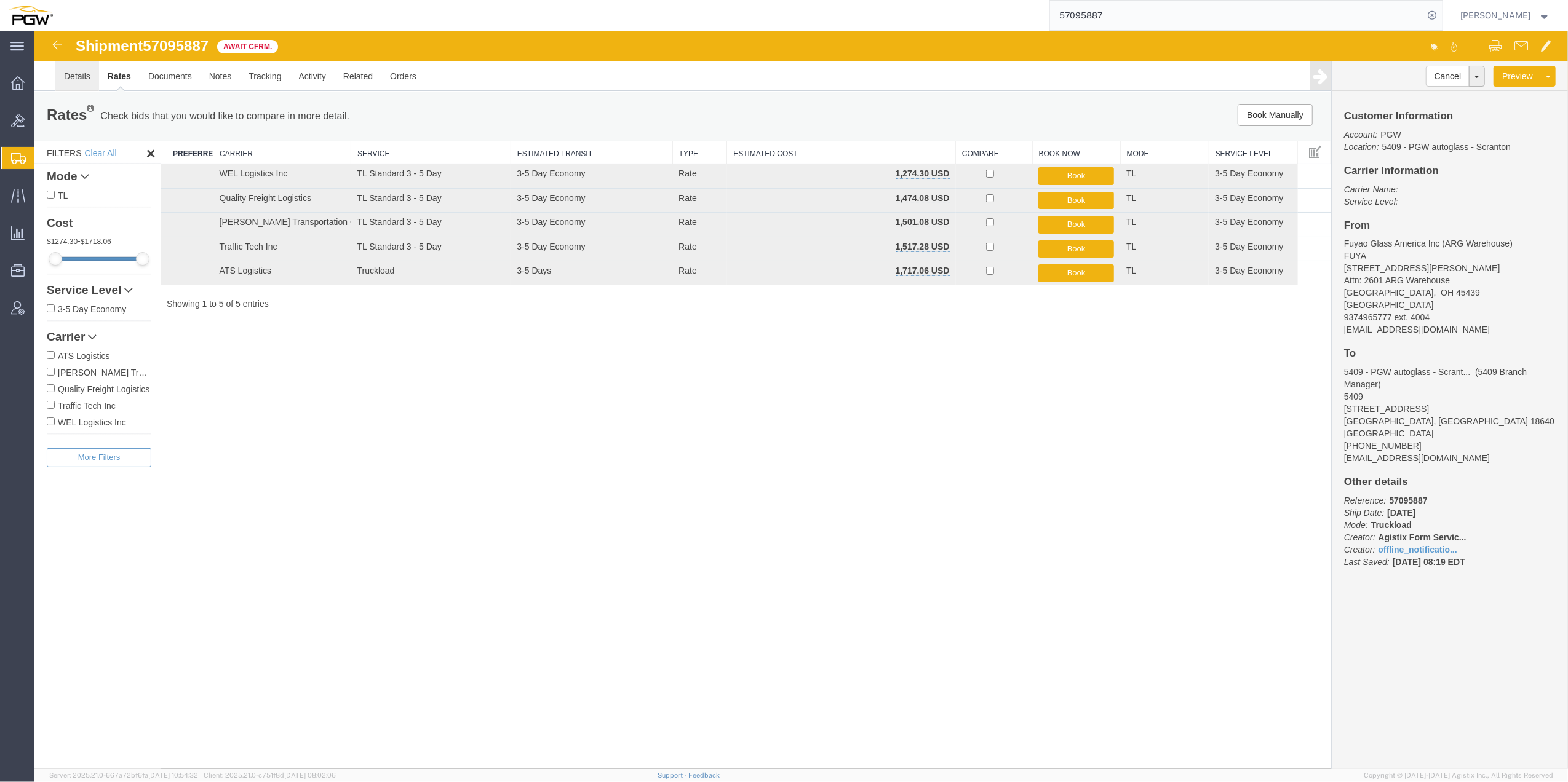
click at [75, 71] on link "Details" at bounding box center [78, 76] width 44 height 29
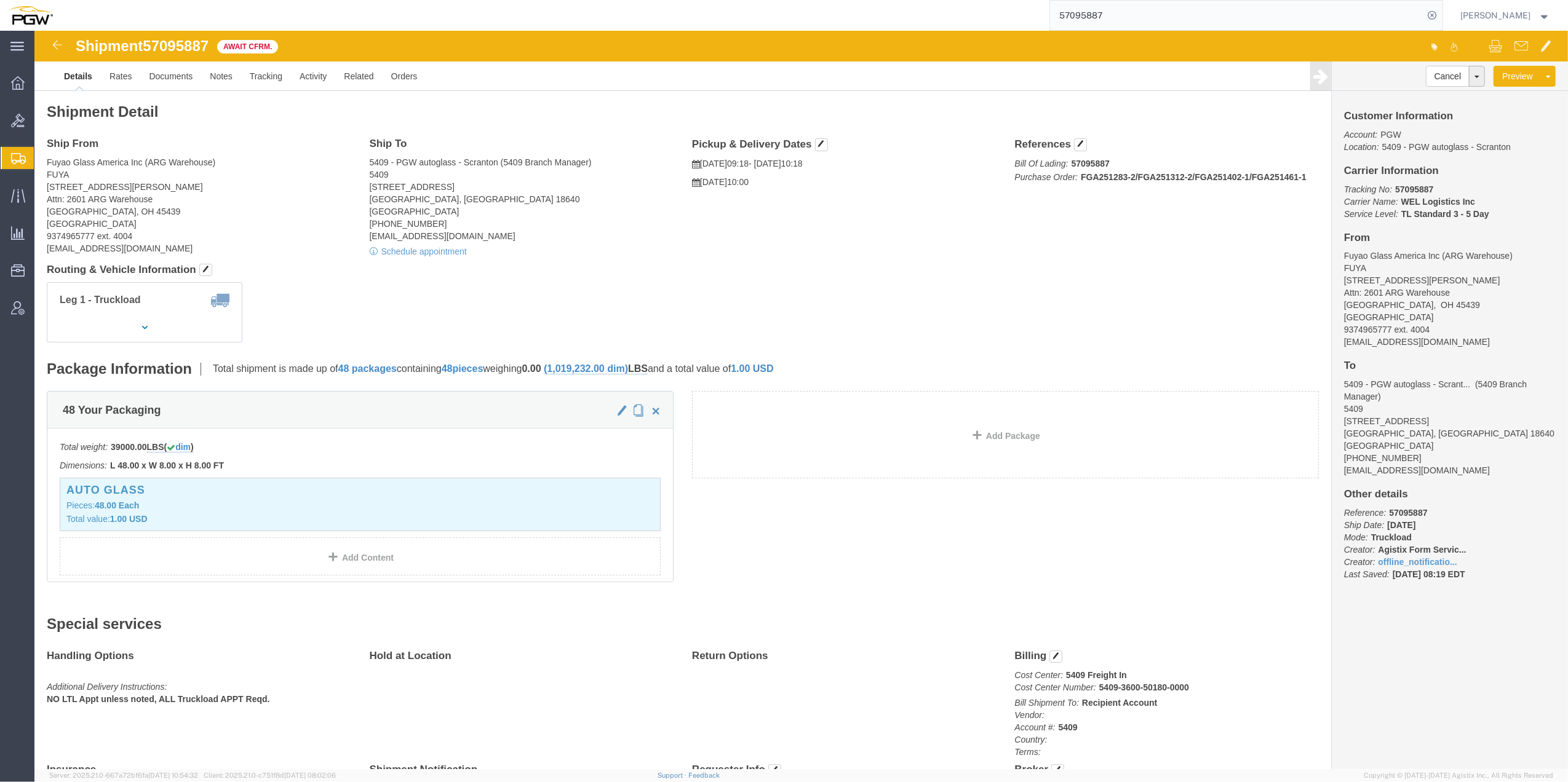
click p "Tracking No: 57095887 Carrier Name: WEL Logistics Inc WEL Logistics Inc Service…"
click b "WEL Logistics Inc"
drag, startPoint x: 1373, startPoint y: 168, endPoint x: 1402, endPoint y: 303, distance: 138.1
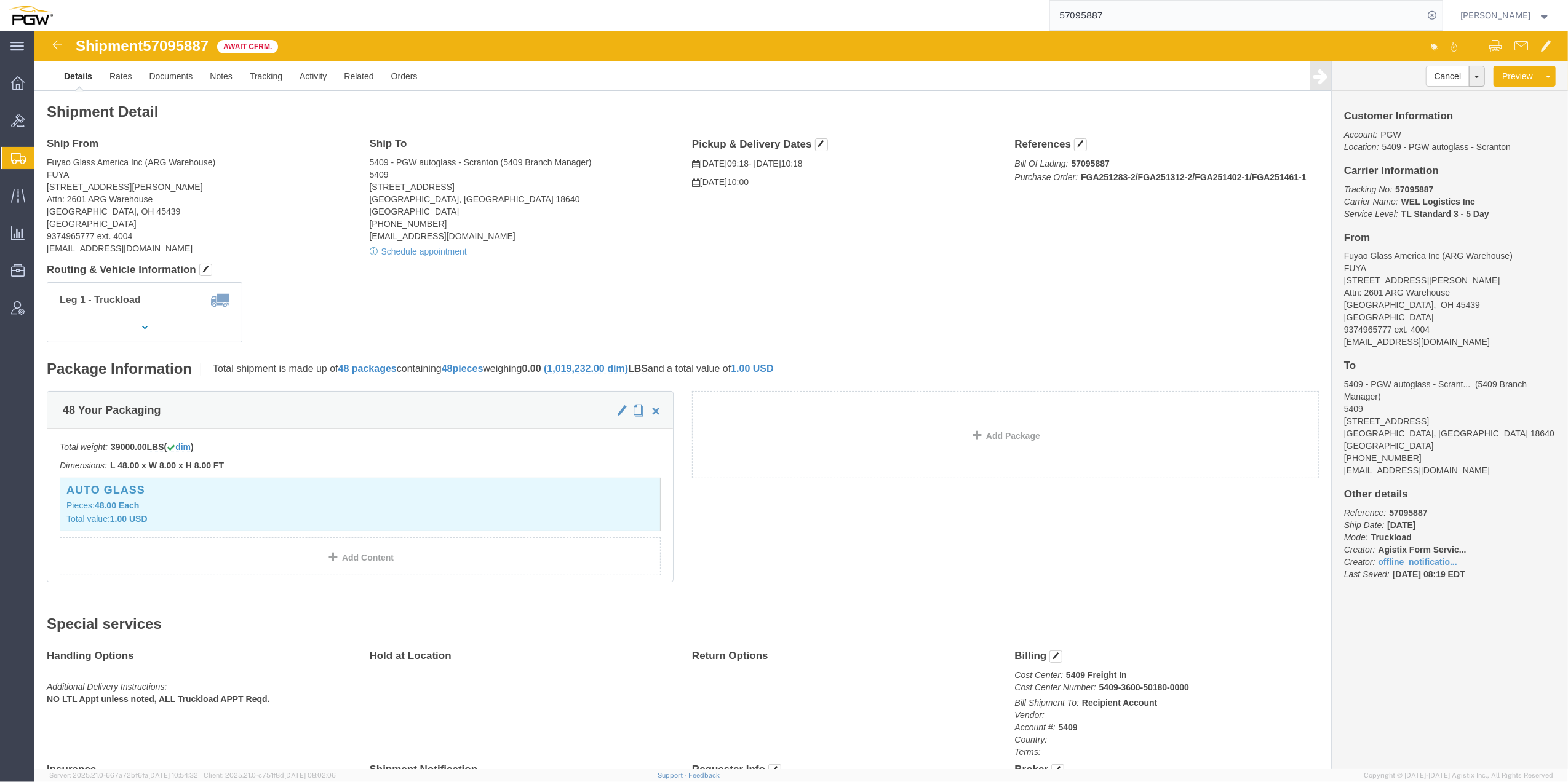
click address "Fuyao Glass America Inc (ARG Warehouse) FUYA [STREET_ADDRESS][PERSON_NAME] Attn…"
click link "Rates"
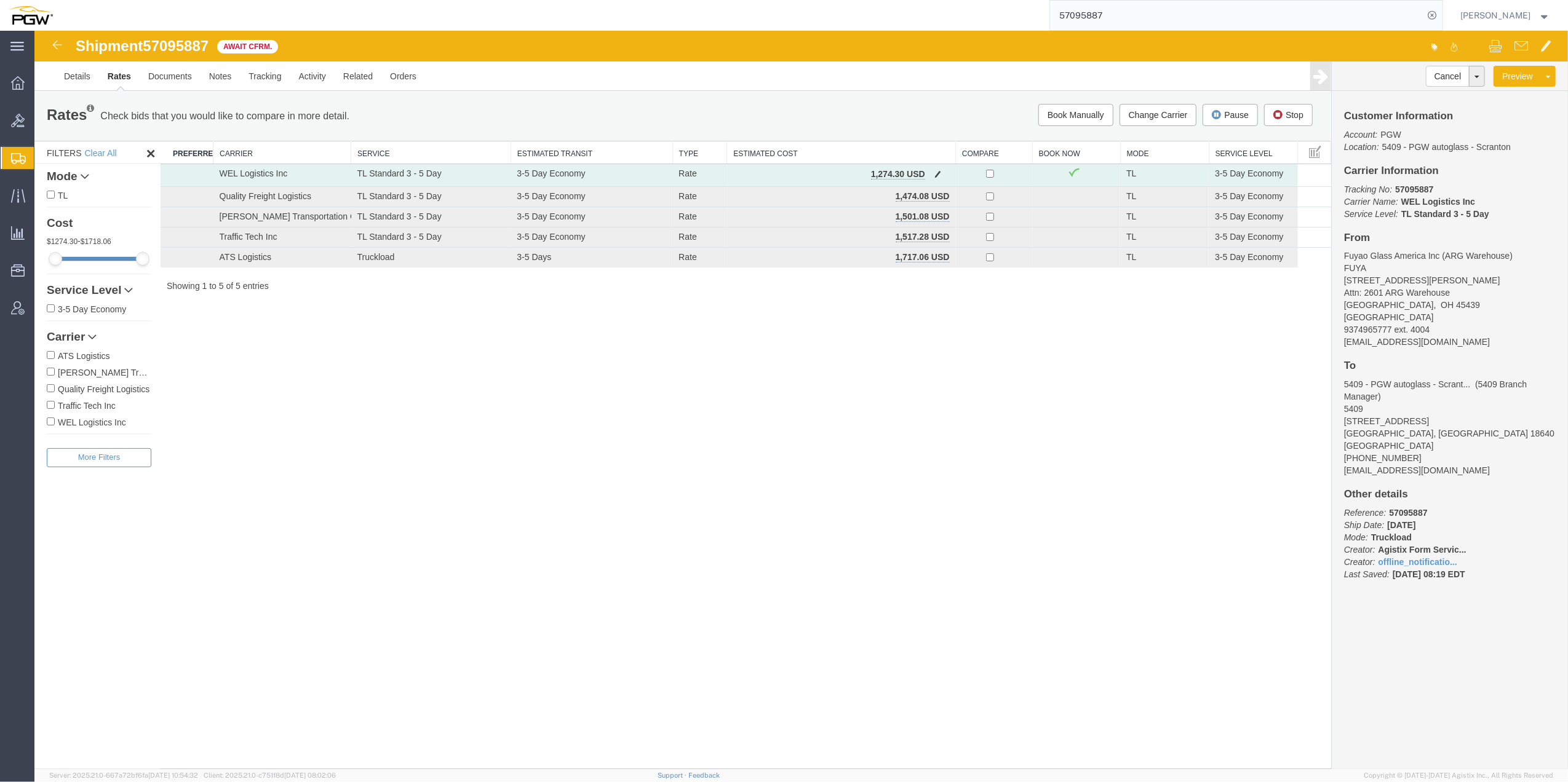
click at [238, 179] on td "WEL Logistics Inc" at bounding box center [283, 176] width 138 height 23
click at [252, 170] on td "WEL Logistics Inc" at bounding box center [283, 176] width 138 height 23
click at [123, 85] on link "Rates" at bounding box center [119, 76] width 41 height 29
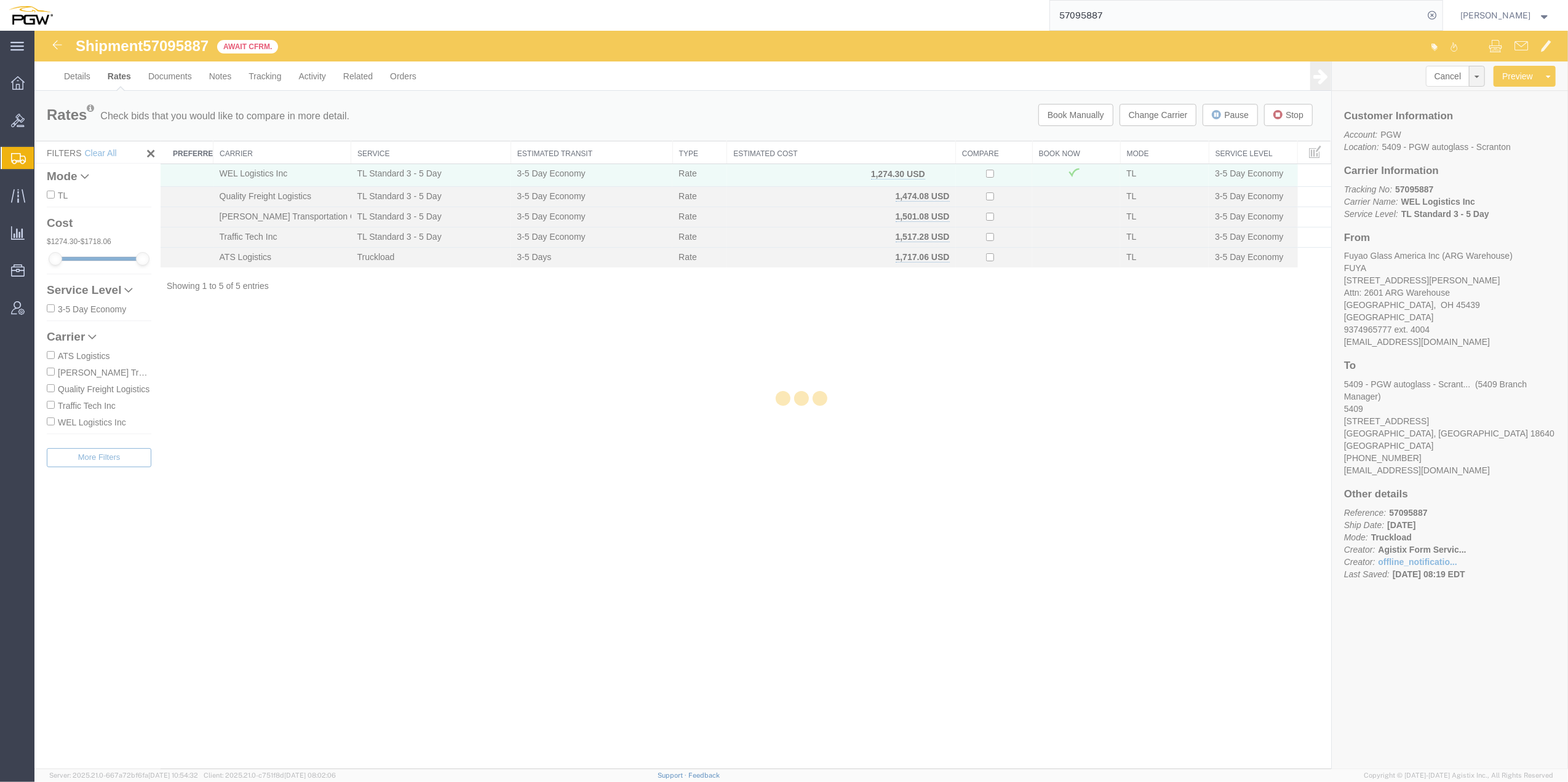
click at [123, 80] on div at bounding box center [800, 400] width 1533 height 739
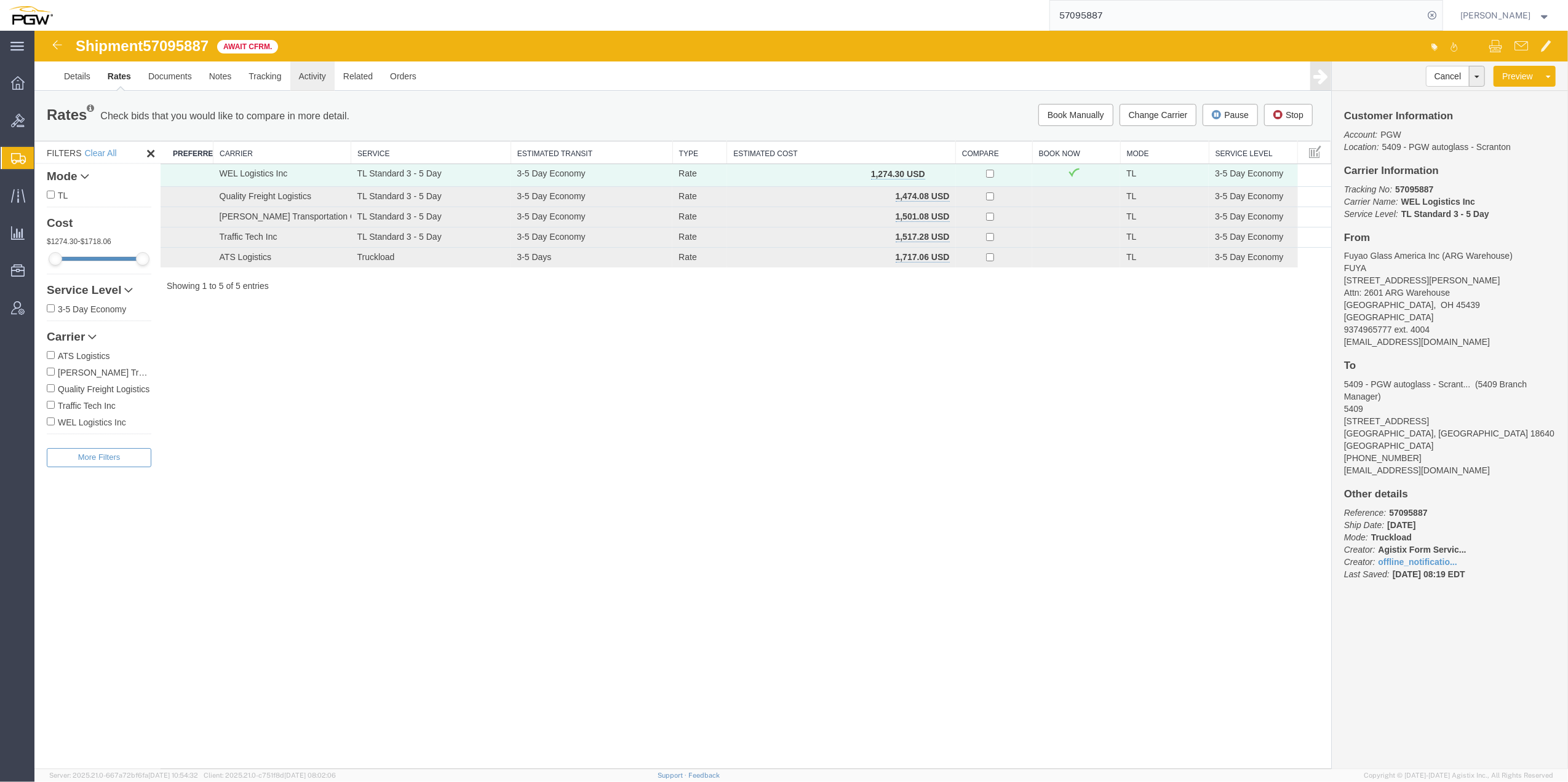
click at [316, 69] on link "Activity" at bounding box center [312, 76] width 44 height 29
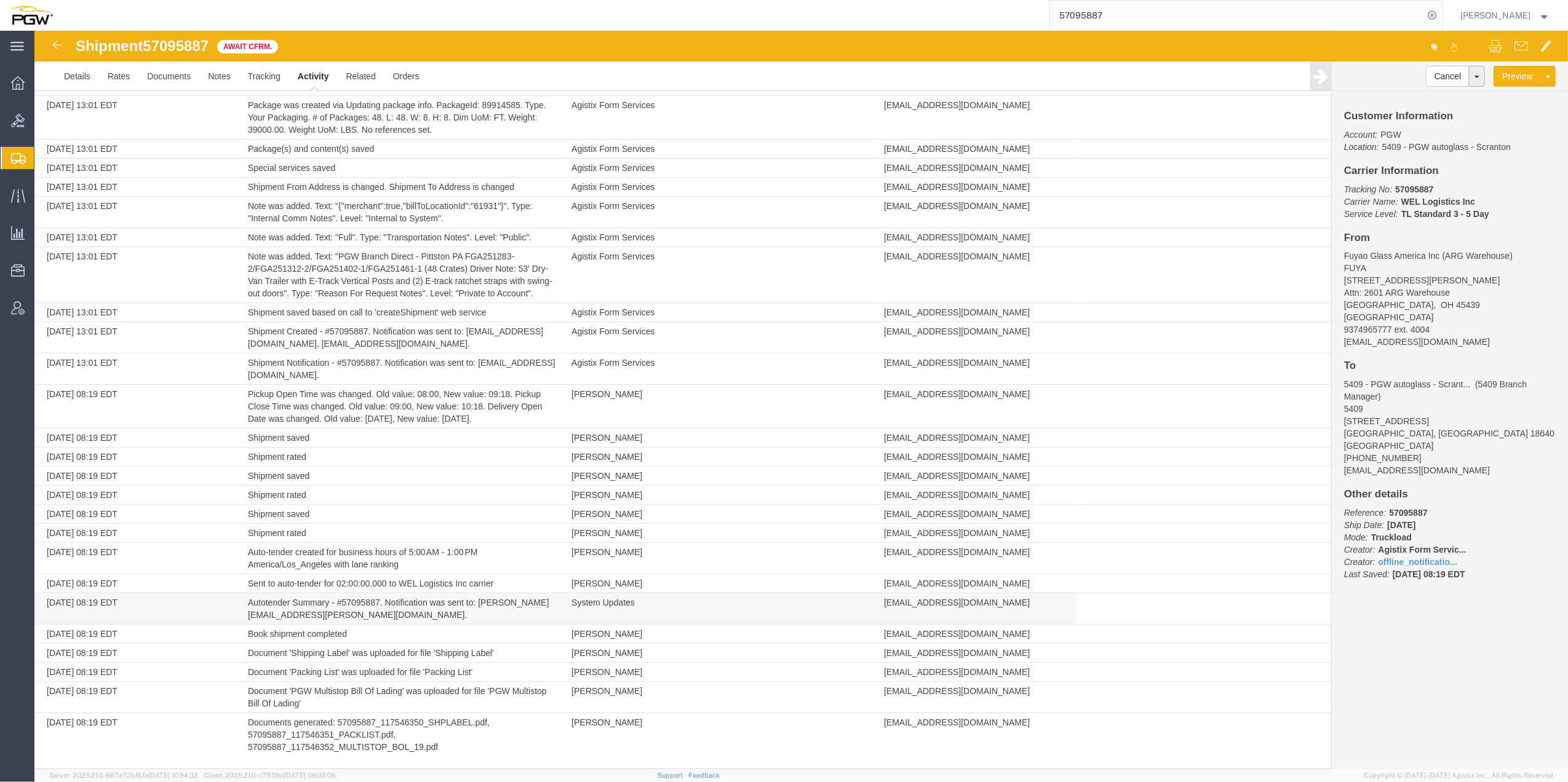
scroll to position [110, 0]
drag, startPoint x: 394, startPoint y: 614, endPoint x: 242, endPoint y: 620, distance: 152.1
click at [242, 620] on td "Autotender Summary - #57095887. Notification was sent to: [PERSON_NAME][EMAIL_A…" at bounding box center [404, 609] width 323 height 31
drag, startPoint x: 244, startPoint y: 620, endPoint x: 270, endPoint y: 613, distance: 26.9
copy td "[PERSON_NAME][EMAIL_ADDRESS][PERSON_NAME][DOMAIN_NAME]."
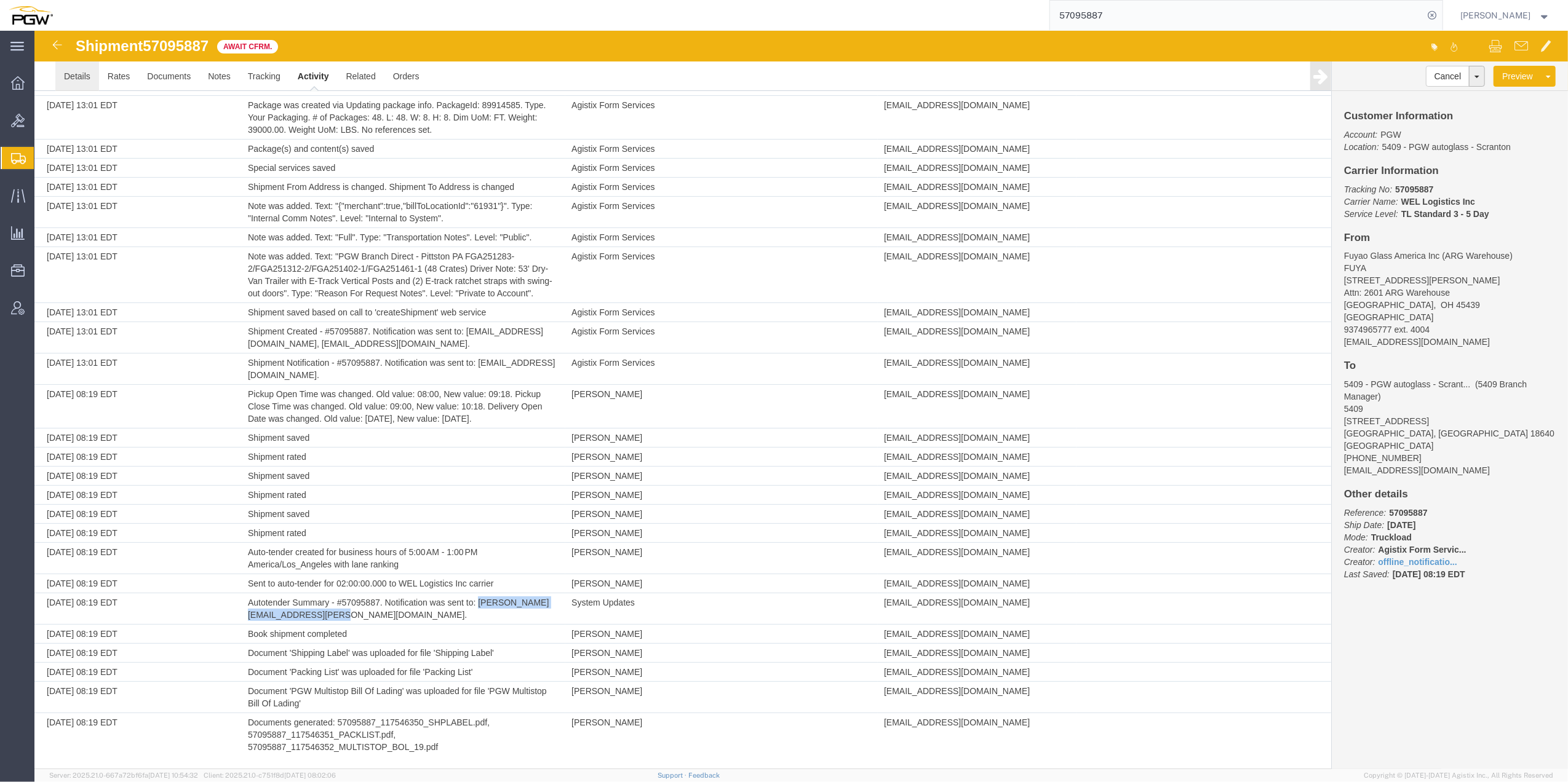
click at [77, 80] on link "Details" at bounding box center [78, 76] width 44 height 29
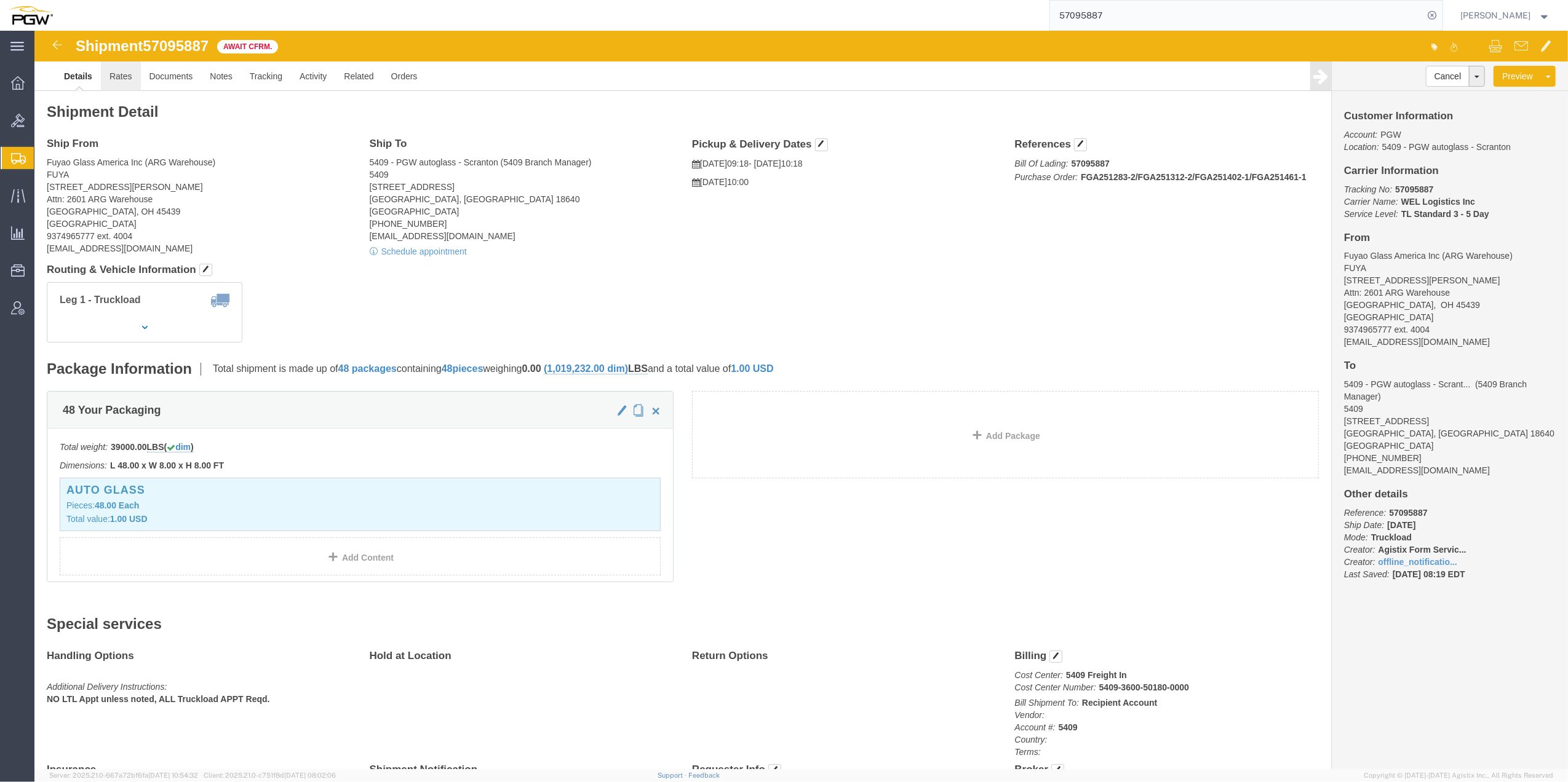
click link "Rates"
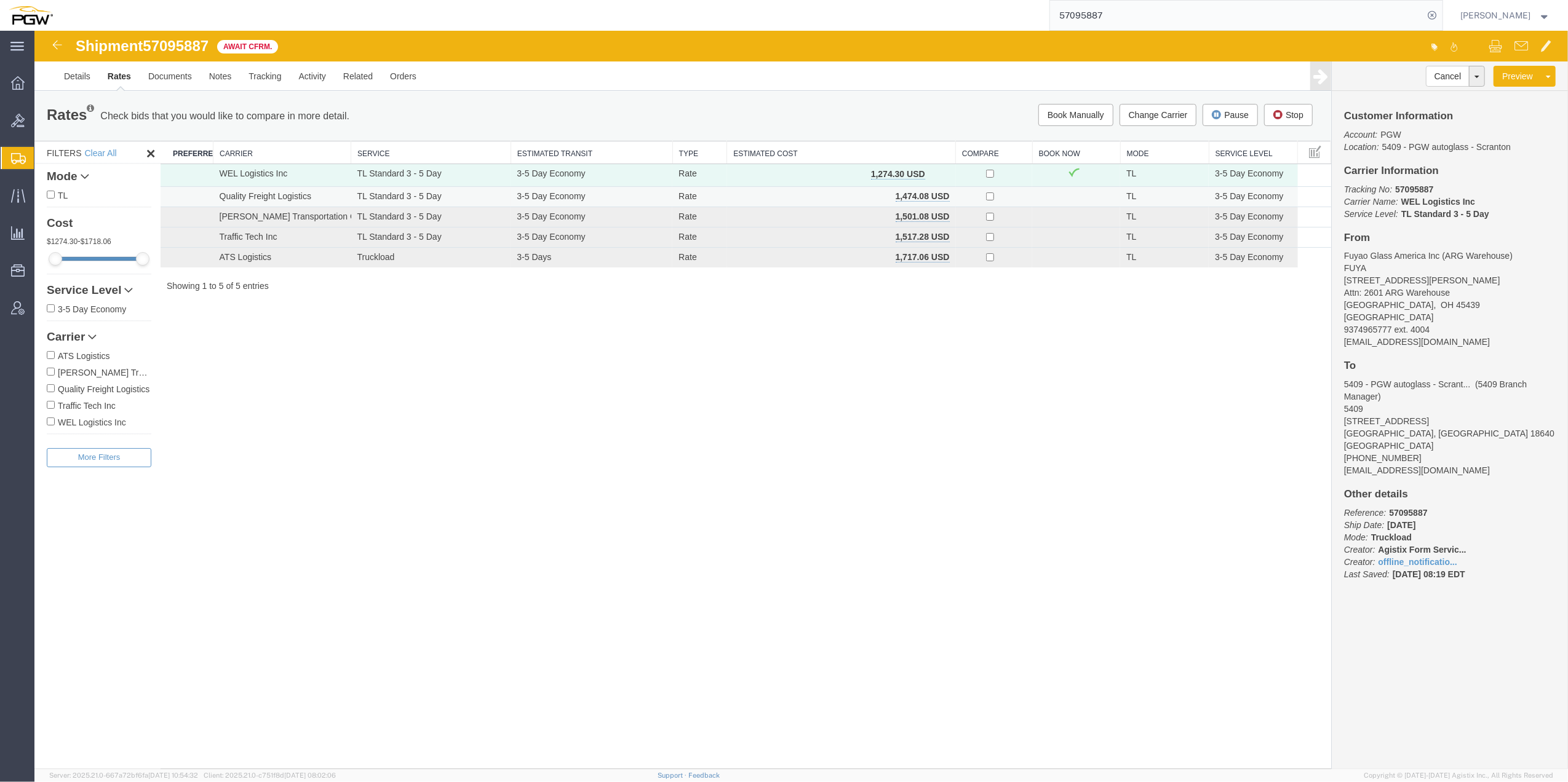
click at [262, 200] on td "Quality Freight Logistics" at bounding box center [283, 196] width 138 height 20
